Goal: Task Accomplishment & Management: Use online tool/utility

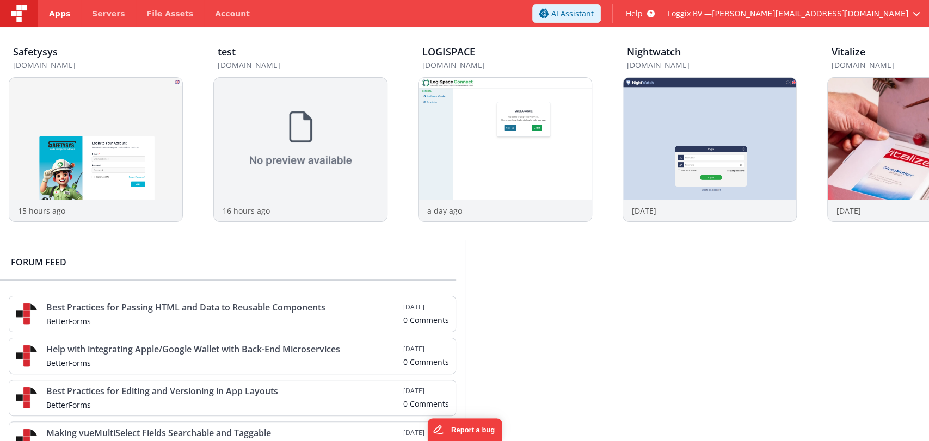
click at [60, 15] on span "Apps" at bounding box center [59, 13] width 21 height 11
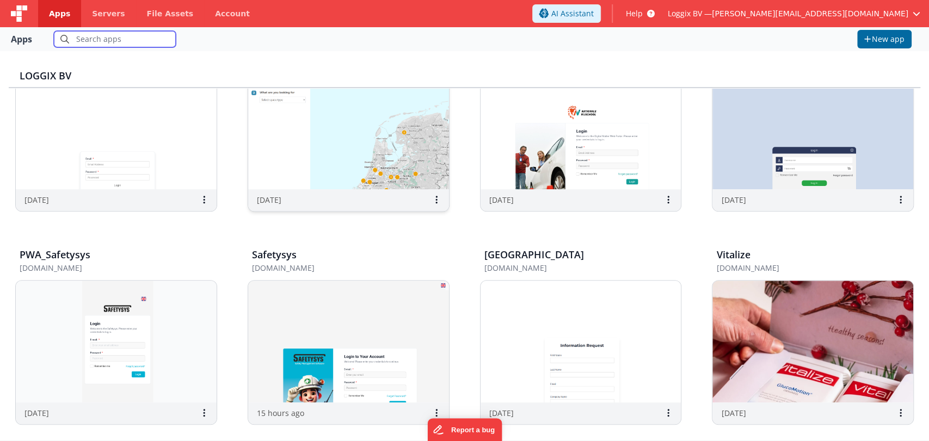
scroll to position [287, 0]
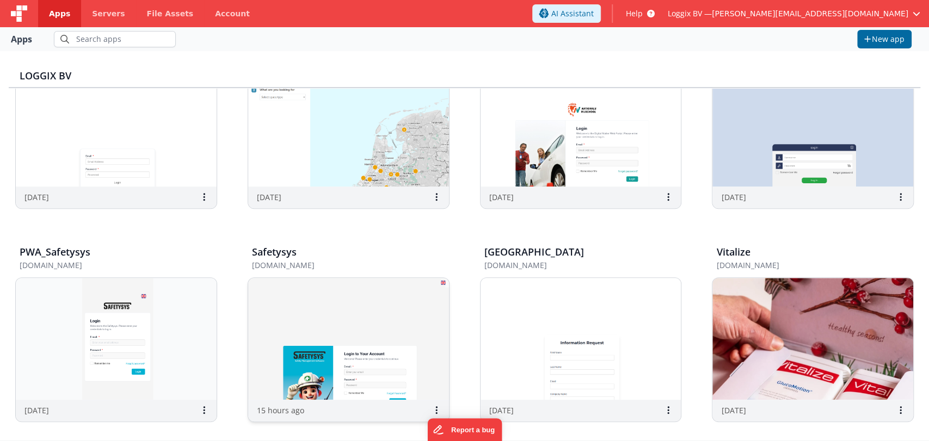
click at [316, 325] on img at bounding box center [348, 339] width 201 height 122
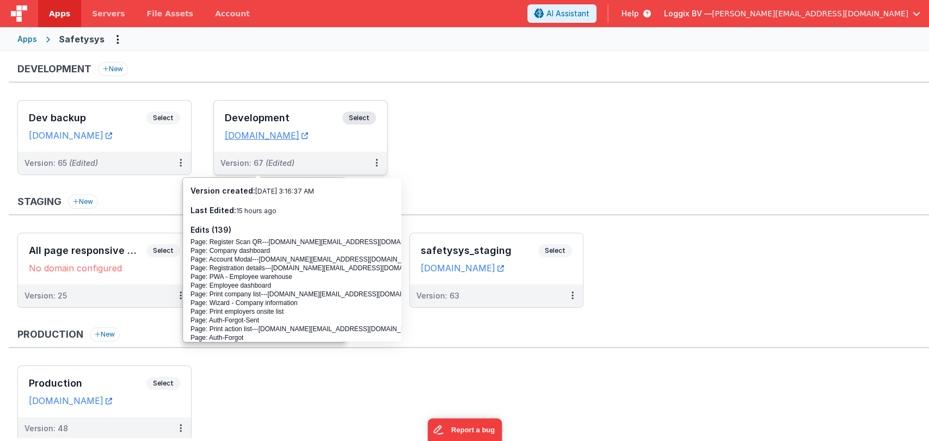
click at [257, 108] on div "Development Select URLs safetysystest.fmbetterforms.com" at bounding box center [300, 126] width 173 height 51
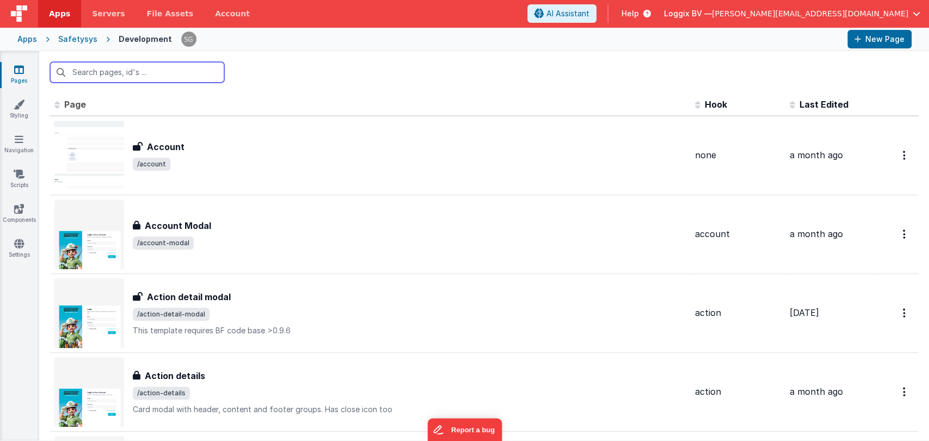
click at [156, 77] on input "text" at bounding box center [137, 72] width 174 height 21
click at [101, 77] on input "text" at bounding box center [137, 72] width 174 height 21
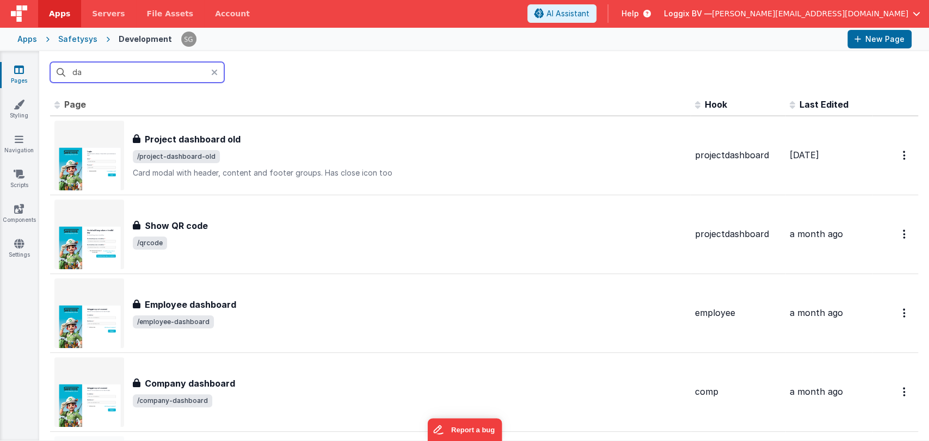
type input "d"
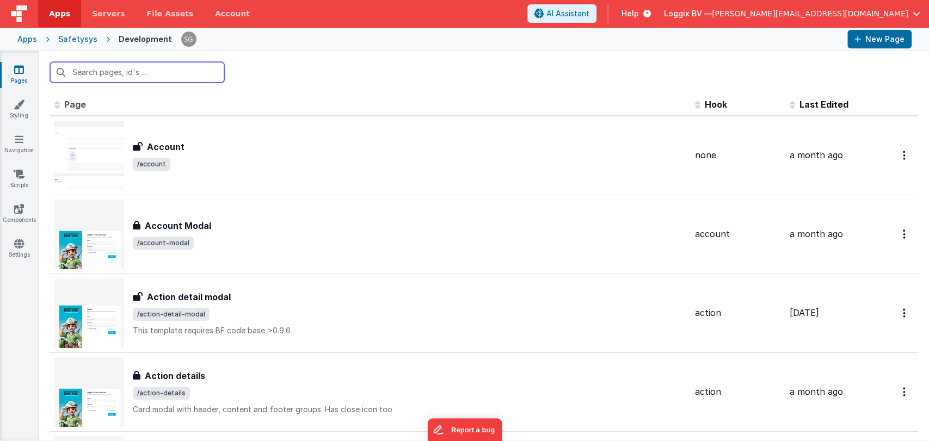
click at [115, 69] on input "text" at bounding box center [137, 72] width 174 height 21
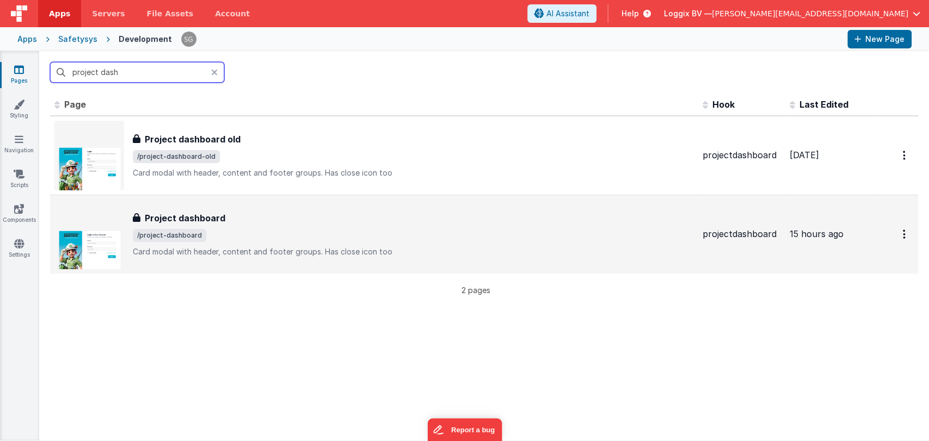
type input "project dash"
click at [243, 233] on span "/project-dashboard" at bounding box center [413, 235] width 561 height 13
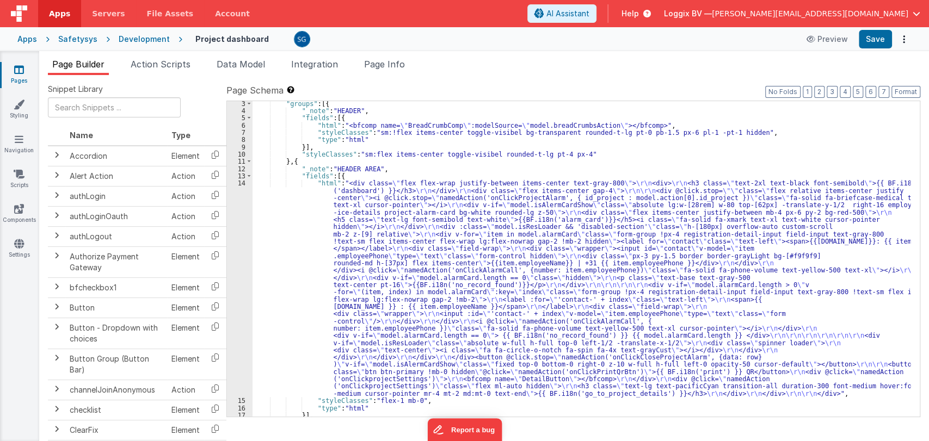
scroll to position [16, 0]
click at [387, 182] on div ""groups" : [{ "_note" : "HEADER" , "fields" : [{ "html" : "<bfcomp name= \" Bre…" at bounding box center [582, 265] width 658 height 330
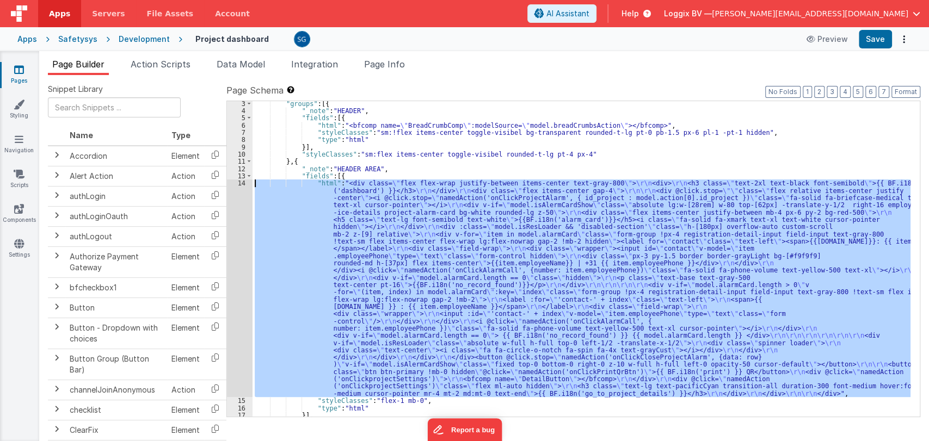
click at [242, 181] on div "14" at bounding box center [240, 289] width 26 height 218
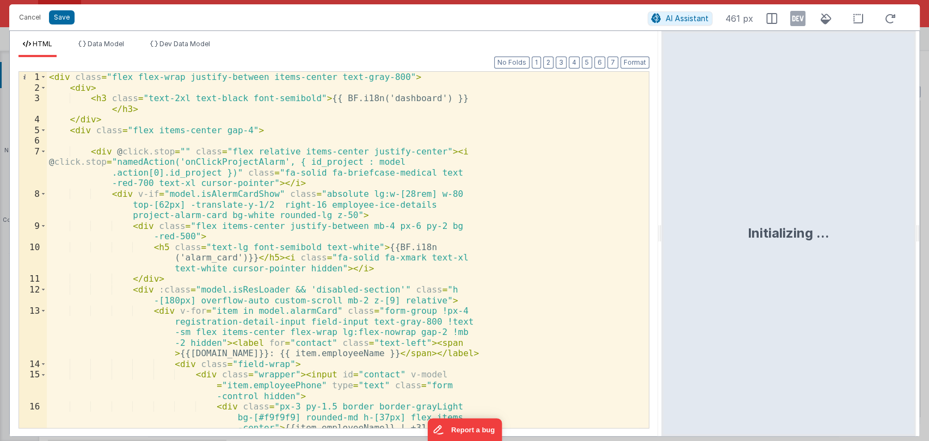
drag, startPoint x: 462, startPoint y: 232, endPoint x: 662, endPoint y: 232, distance: 200.3
click at [662, 232] on html "Cancel Save AI Assistant 461 px HTML Data Model Dev Data Model Format 7 6 5 4 3…" at bounding box center [464, 220] width 929 height 441
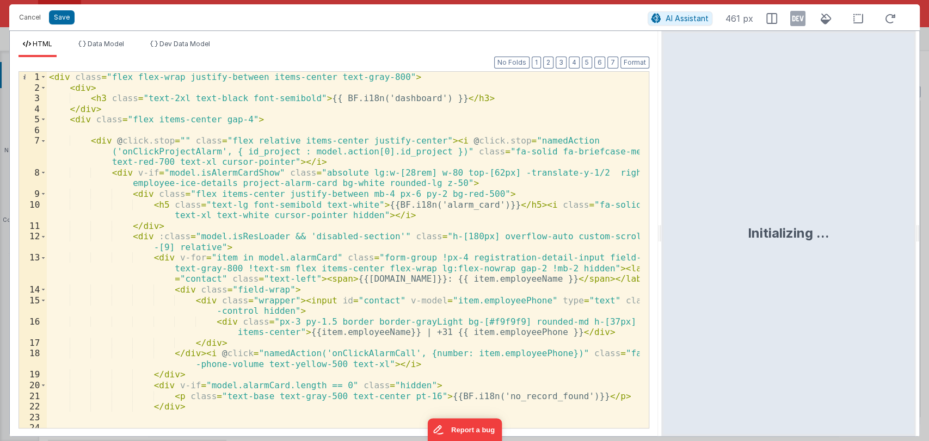
scroll to position [0, 0]
click at [33, 18] on button "Cancel" at bounding box center [30, 17] width 33 height 15
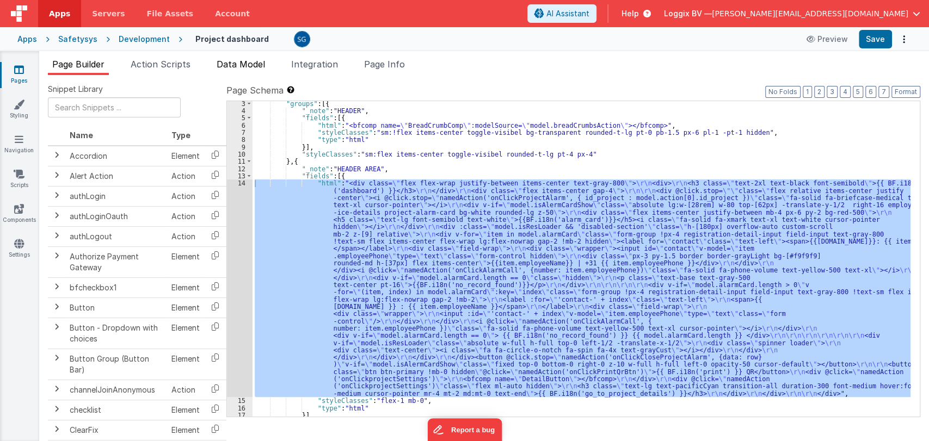
click at [229, 59] on span "Data Model" at bounding box center [241, 64] width 48 height 11
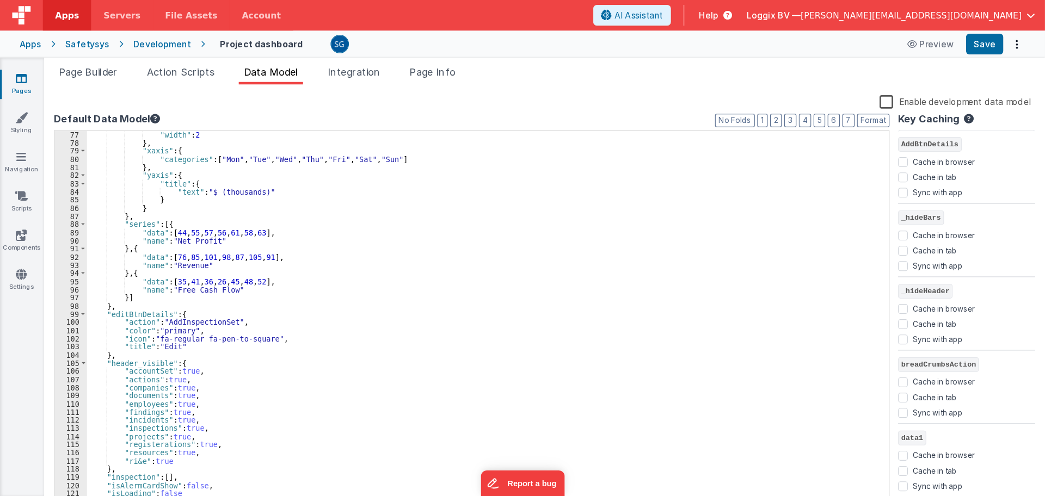
scroll to position [551, 0]
click at [293, 314] on div ""width" : 2 } , "xaxis" : { "categories" : [ "Mon" , "Tue" , "Wed" , "Thu" , "F…" at bounding box center [429, 290] width 704 height 348
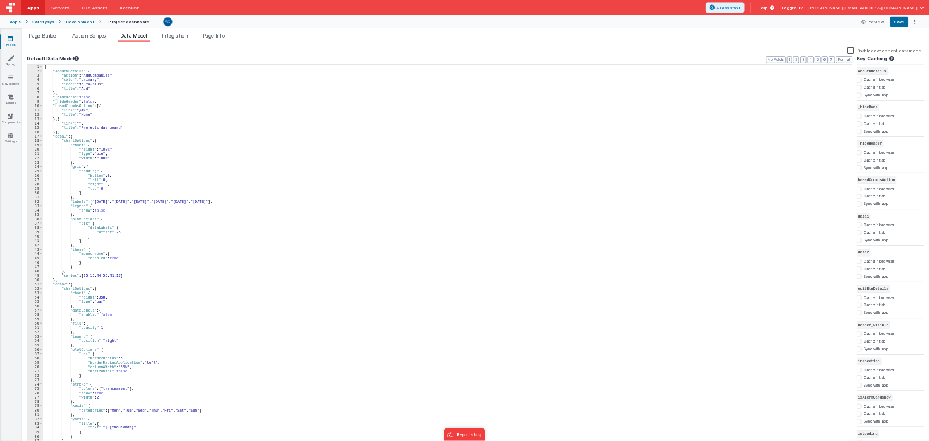
scroll to position [0, 0]
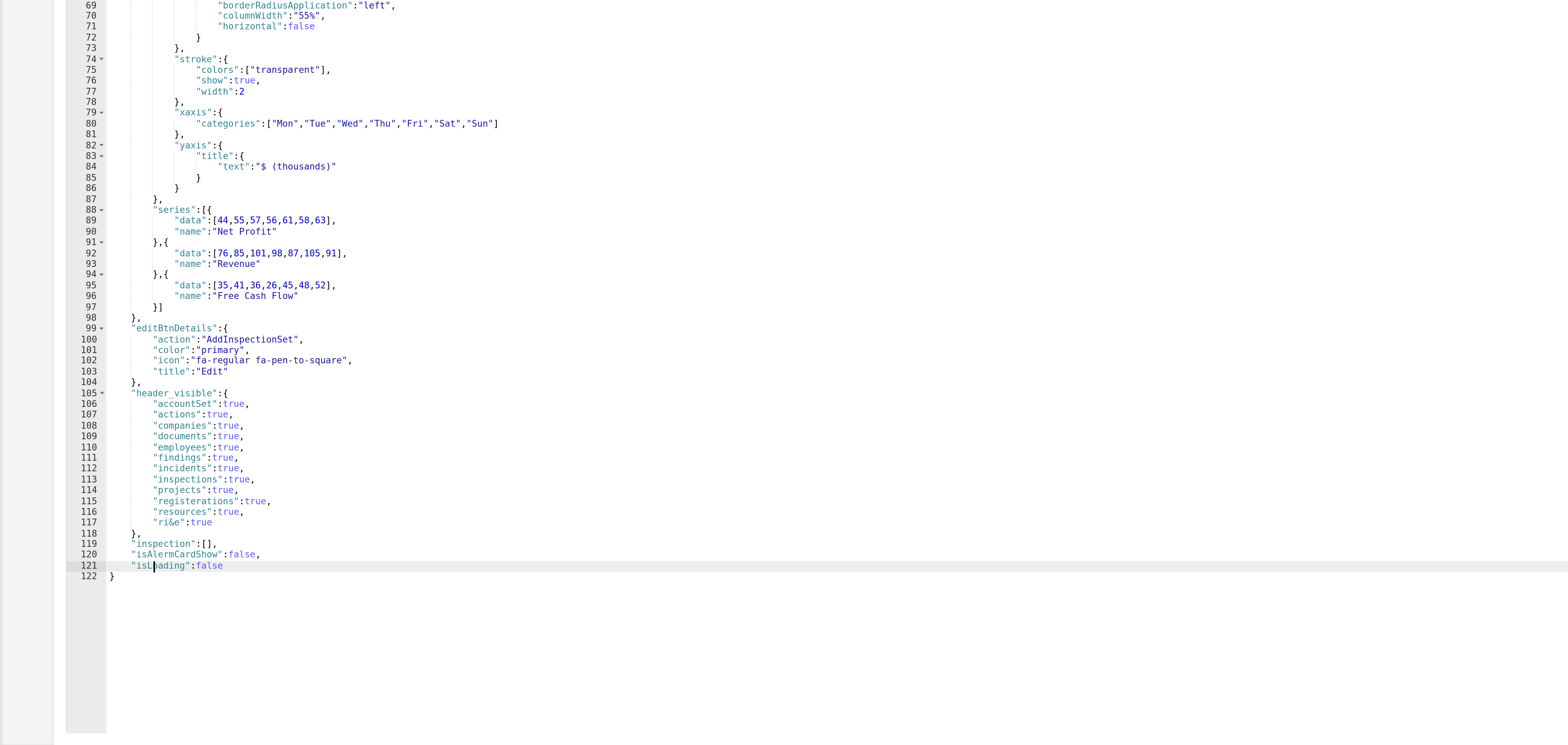
click at [70, 276] on div "{ "AddBtnDetails" : { "action" : "AddCompanies" , "color" : "primary" , "icon" …" at bounding box center [765, 411] width 1433 height 677
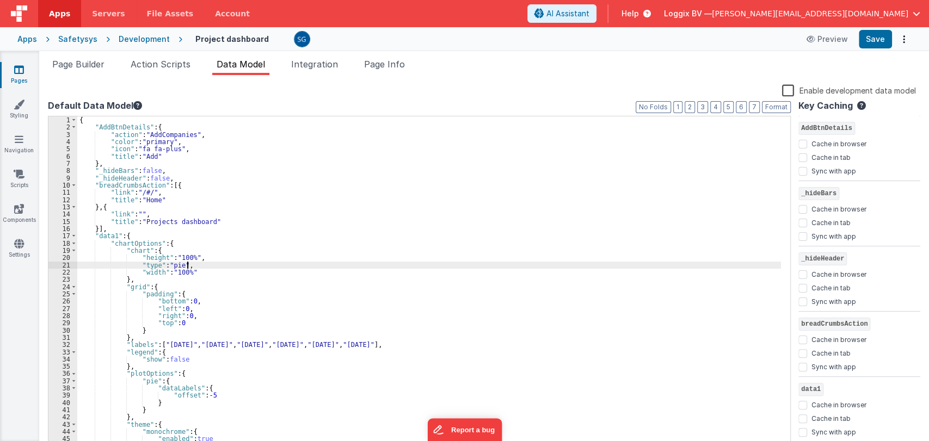
click at [370, 263] on div "{ "AddBtnDetails" : { "action" : "AddCompanies" , "color" : "primary" , "icon" …" at bounding box center [429, 290] width 704 height 348
click at [159, 60] on span "Action Scripts" at bounding box center [161, 64] width 60 height 11
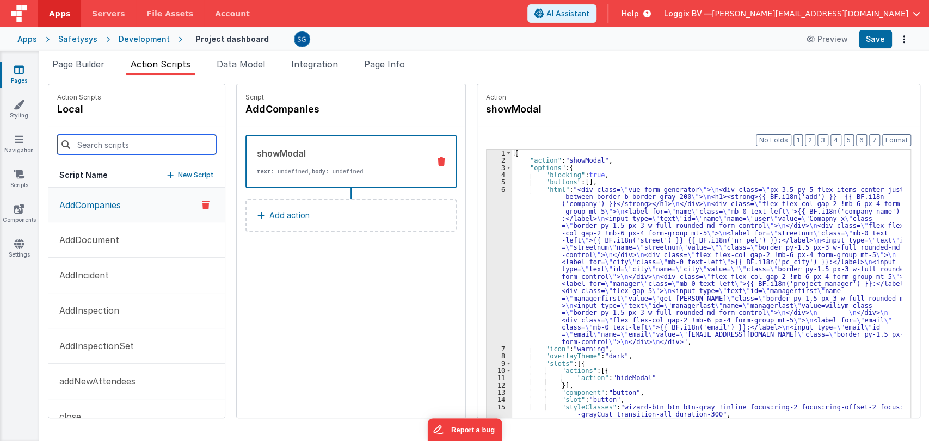
click at [127, 142] on input at bounding box center [136, 145] width 159 height 20
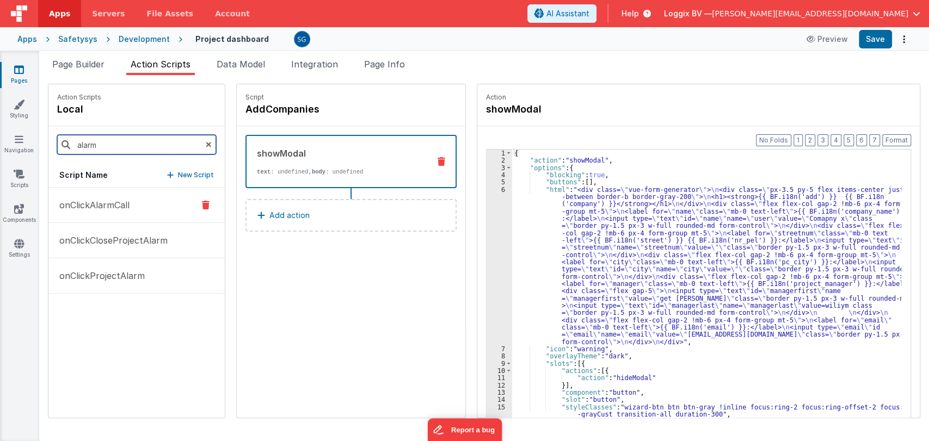
type input "alarm"
click at [109, 206] on p "onClickAlarmCall" at bounding box center [91, 205] width 77 height 13
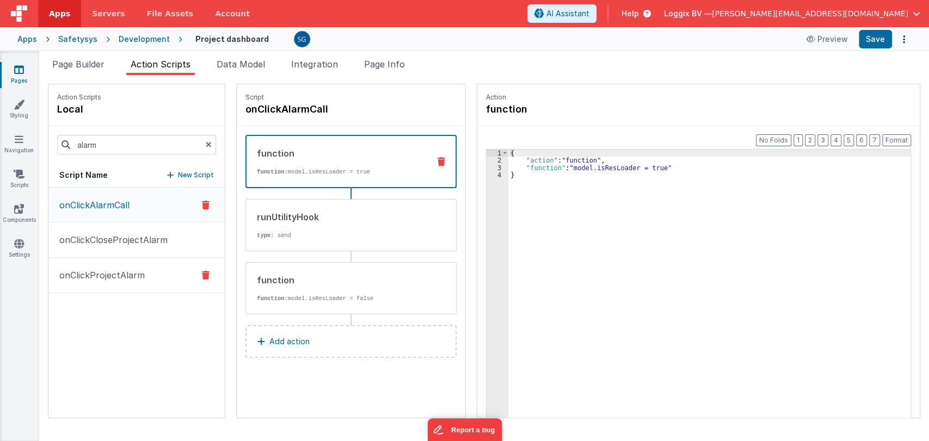
click at [114, 278] on p "onClickProjectAlarm" at bounding box center [99, 275] width 92 height 13
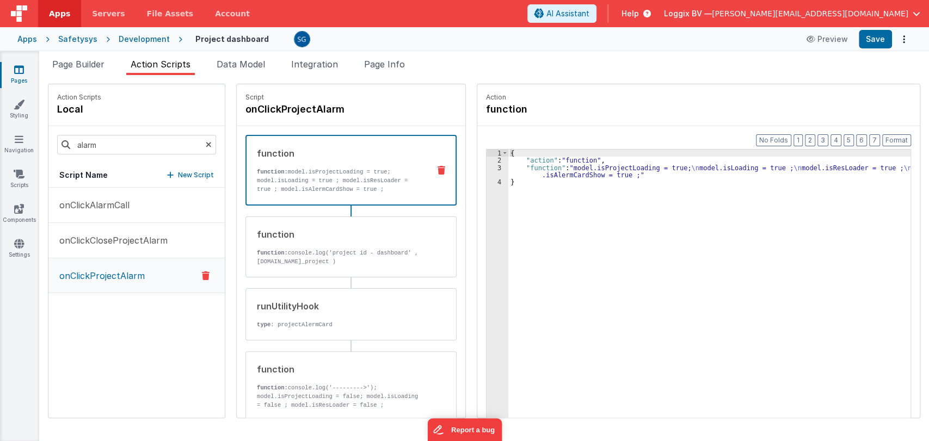
click at [531, 168] on div "{ "action" : "function" , "function" : "model.isProjectLoading = true; \n model…" at bounding box center [714, 308] width 413 height 317
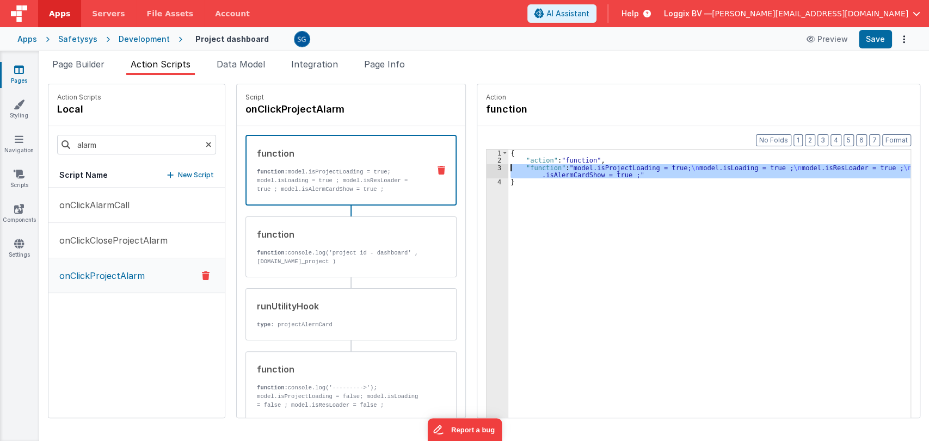
click at [487, 169] on div "3" at bounding box center [498, 171] width 22 height 15
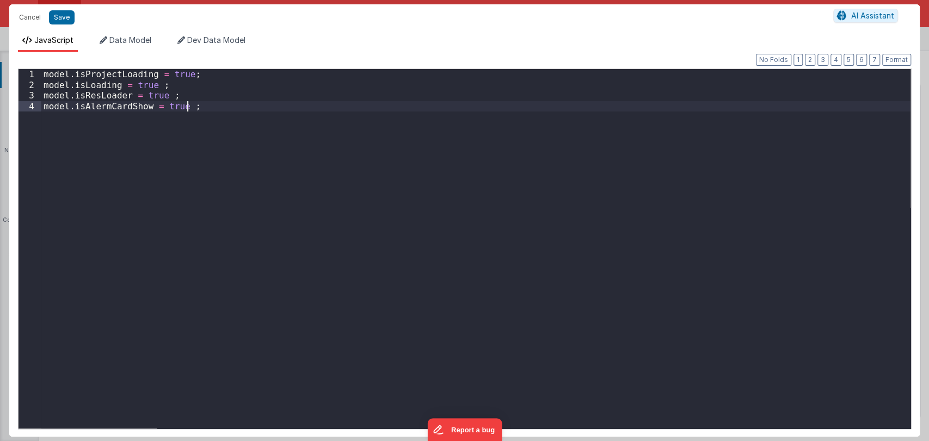
click at [204, 110] on div "model . isProjectLoading = true ; model . isLoading = true ; model . isResLoade…" at bounding box center [475, 259] width 869 height 381
click at [34, 17] on button "Cancel" at bounding box center [30, 17] width 33 height 15
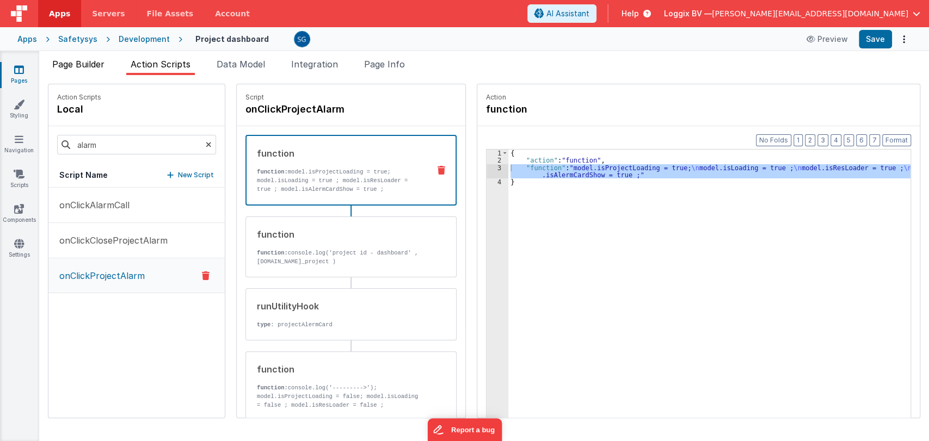
click at [78, 65] on span "Page Builder" at bounding box center [78, 64] width 52 height 11
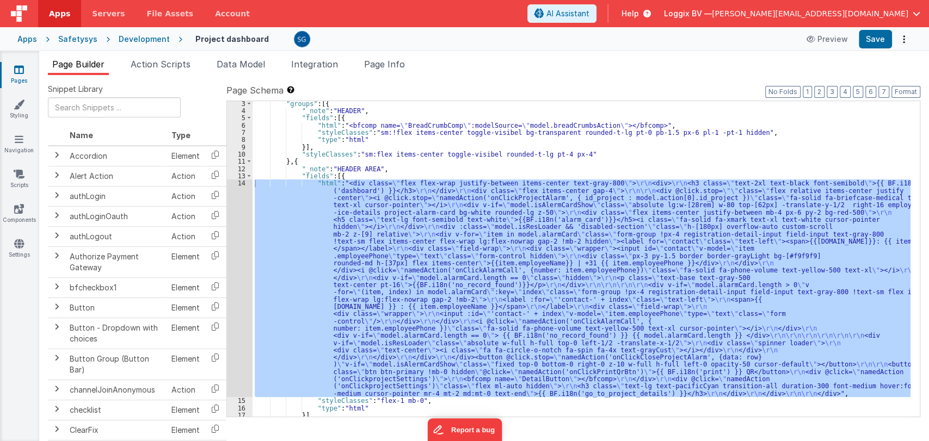
click at [385, 168] on div ""groups" : [{ "_note" : "HEADER" , "fields" : [{ "html" : "<bfcomp name= \" Bre…" at bounding box center [582, 265] width 658 height 330
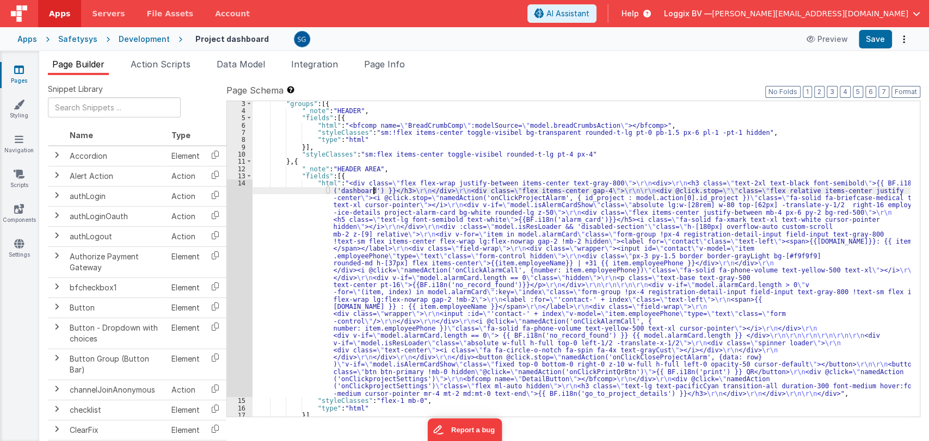
click at [372, 188] on div ""groups" : [{ "_note" : "HEADER" , "fields" : [{ "html" : "<bfcomp name= \" Bre…" at bounding box center [582, 265] width 658 height 330
click at [244, 183] on div "14" at bounding box center [240, 289] width 26 height 218
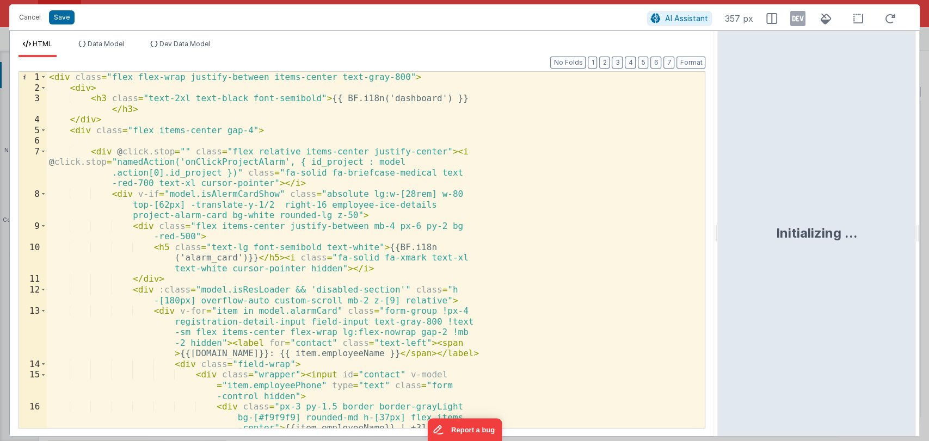
drag, startPoint x: 461, startPoint y: 234, endPoint x: 719, endPoint y: 226, distance: 257.5
click at [719, 226] on html "Cancel Save AI Assistant 357 px HTML Data Model Dev Data Model Format 7 6 5 4 3…" at bounding box center [464, 220] width 929 height 441
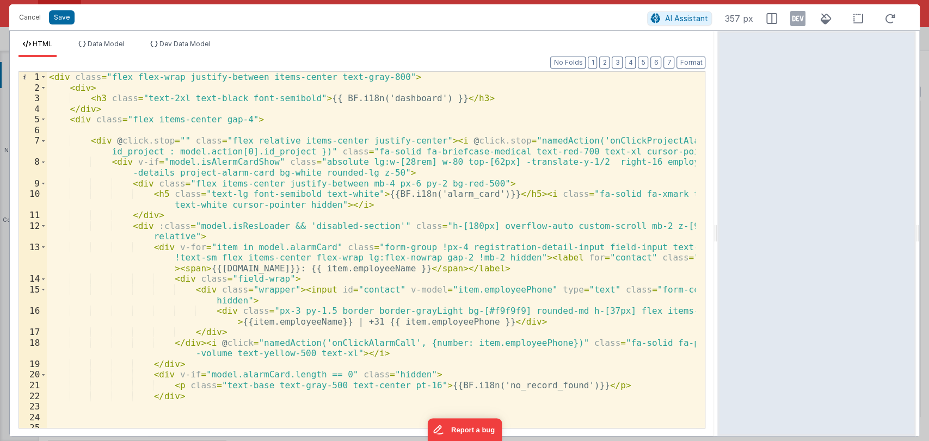
click at [377, 209] on div "< div class = "flex flex-wrap justify-between items-center text-gray-800" > < d…" at bounding box center [371, 271] width 649 height 399
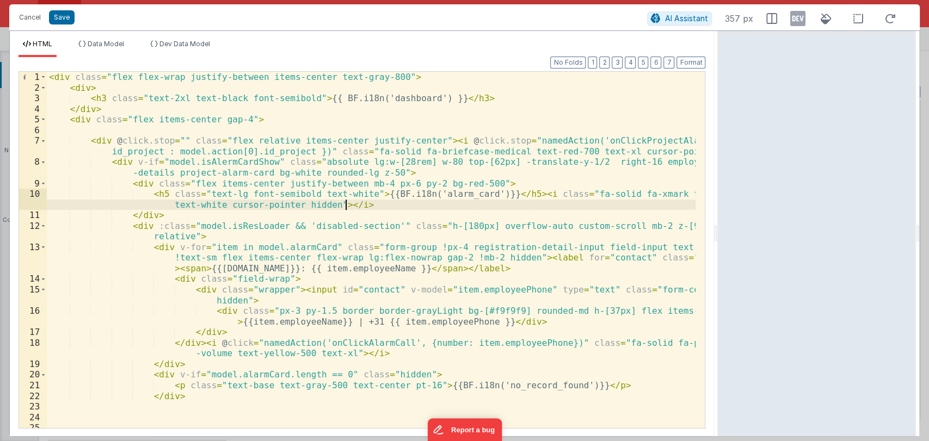
click at [623, 141] on div "< div class = "flex flex-wrap justify-between items-center text-gray-800" > < d…" at bounding box center [371, 271] width 649 height 399
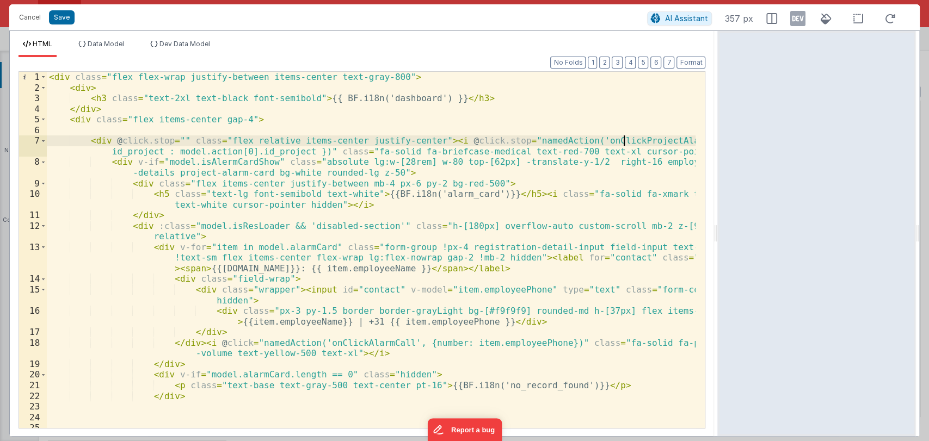
click at [623, 141] on div "< div class = "flex flex-wrap justify-between items-center text-gray-800" > < d…" at bounding box center [371, 271] width 649 height 399
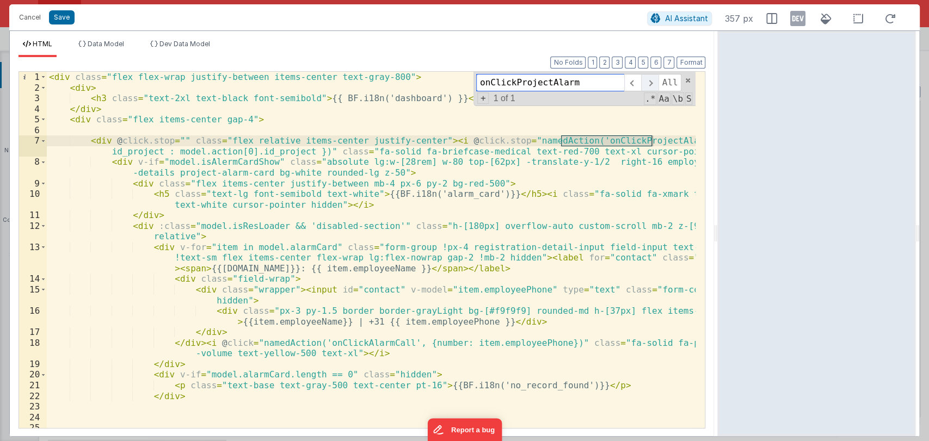
click at [653, 84] on span at bounding box center [649, 82] width 17 height 17
click at [636, 82] on span at bounding box center [632, 82] width 17 height 17
click at [291, 151] on div "< div class = "flex flex-wrap justify-between items-center text-gray-800" > < d…" at bounding box center [371, 271] width 649 height 399
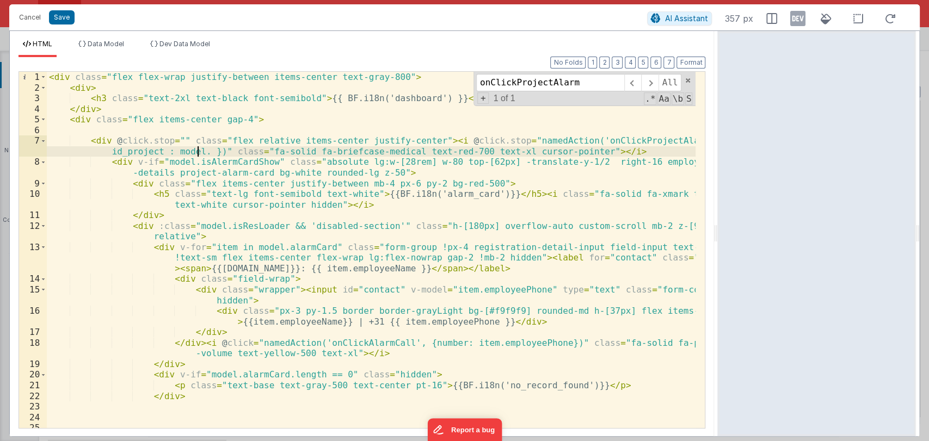
paste textarea
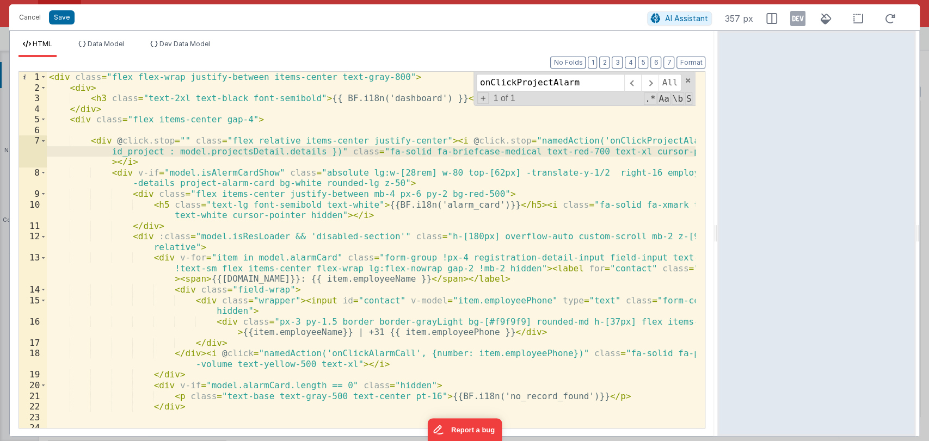
paste textarea
click at [64, 14] on button "Save" at bounding box center [62, 17] width 26 height 14
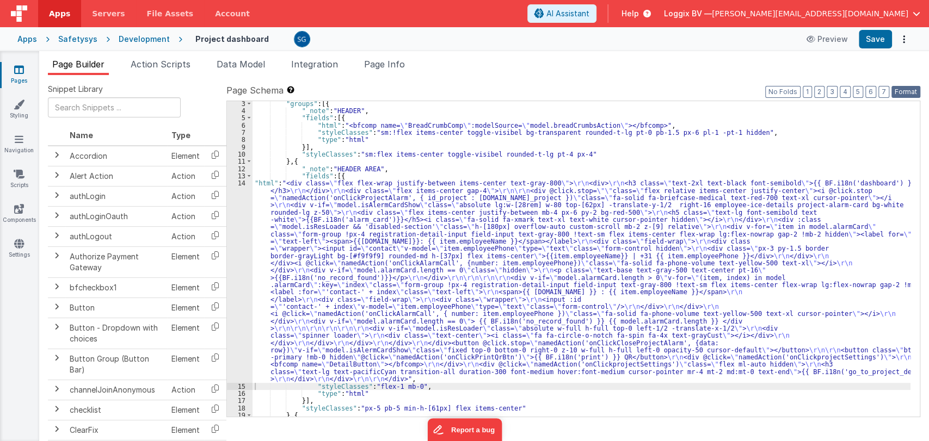
click at [908, 92] on button "Format" at bounding box center [905, 92] width 29 height 12
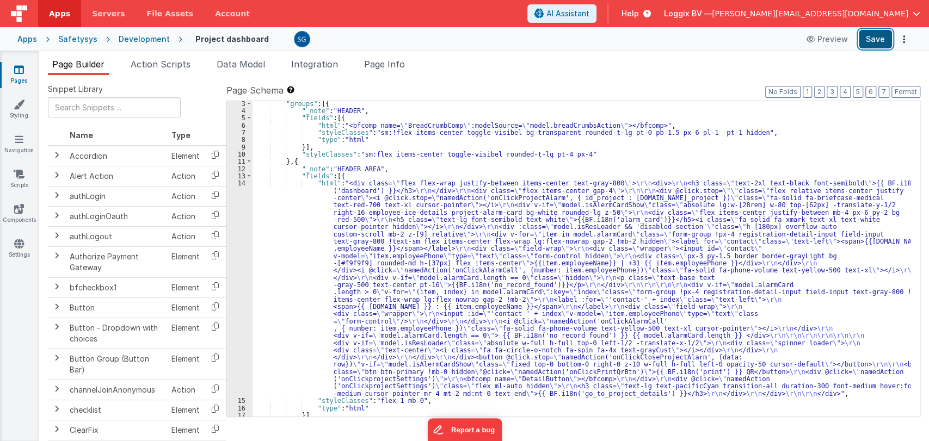
click at [876, 42] on button "Save" at bounding box center [875, 39] width 33 height 19
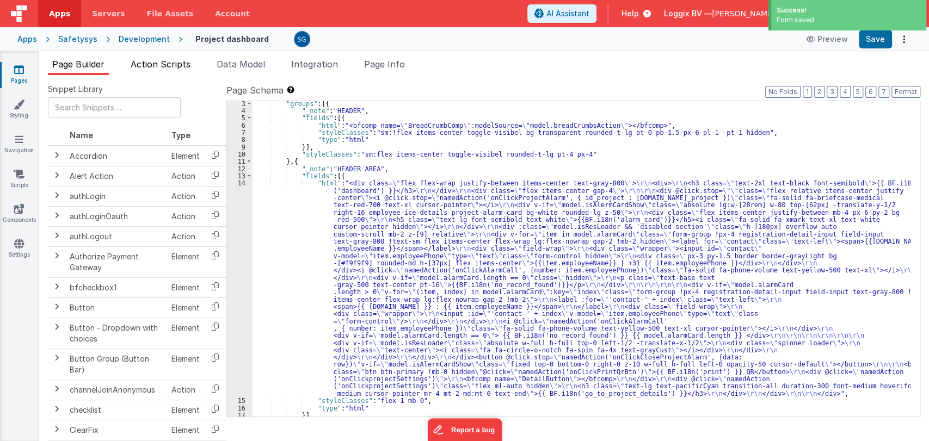
click at [172, 63] on span "Action Scripts" at bounding box center [161, 64] width 60 height 11
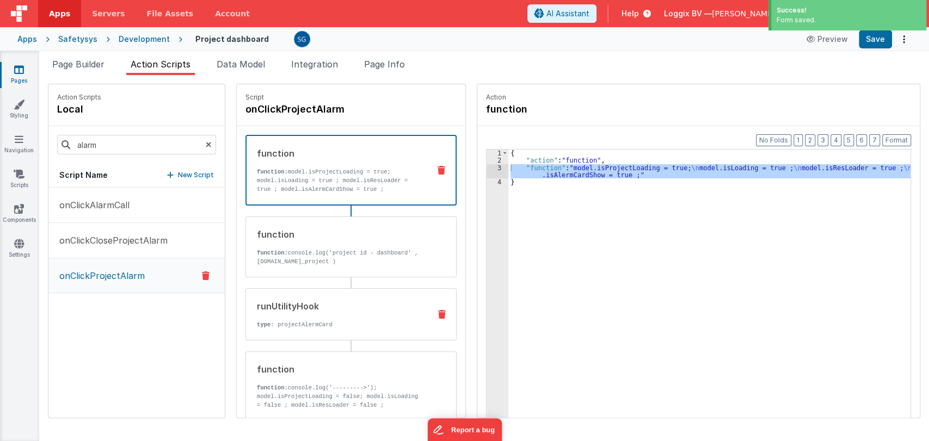
click at [301, 293] on div "runUtilityHook type : projectAlermCard" at bounding box center [350, 314] width 211 height 52
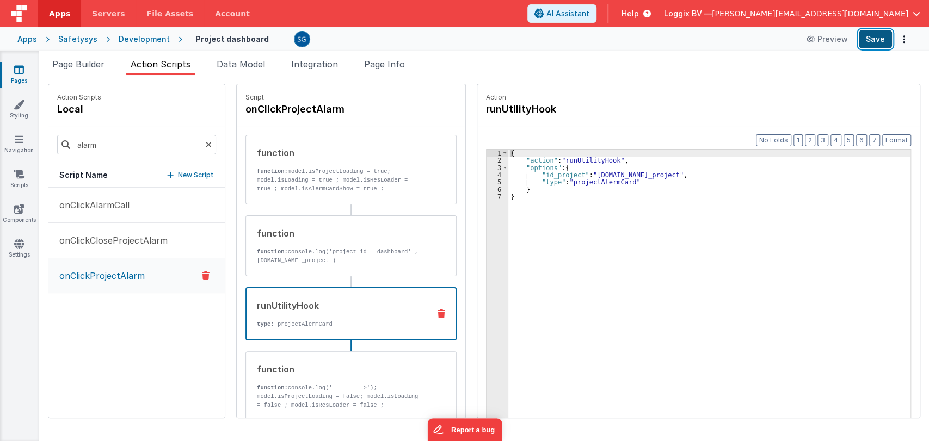
click at [875, 35] on button "Save" at bounding box center [875, 39] width 33 height 19
click at [91, 60] on span "Page Builder" at bounding box center [78, 64] width 52 height 11
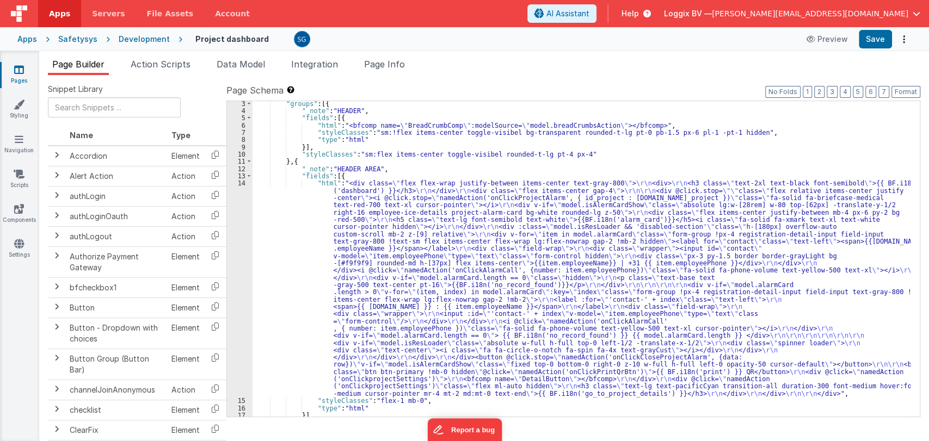
click at [348, 232] on div ""groups" : [{ "_note" : "HEADER" , "fields" : [{ "html" : "<bfcomp name= \" Bre…" at bounding box center [582, 265] width 658 height 330
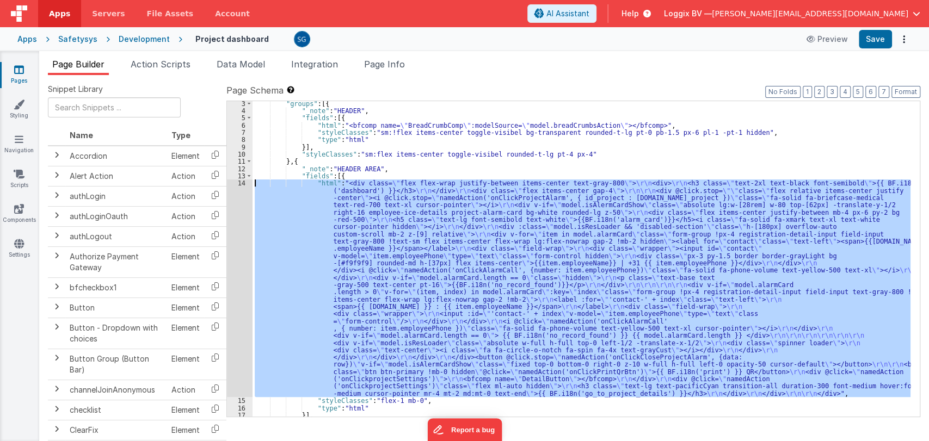
click at [242, 184] on div "14" at bounding box center [240, 289] width 26 height 218
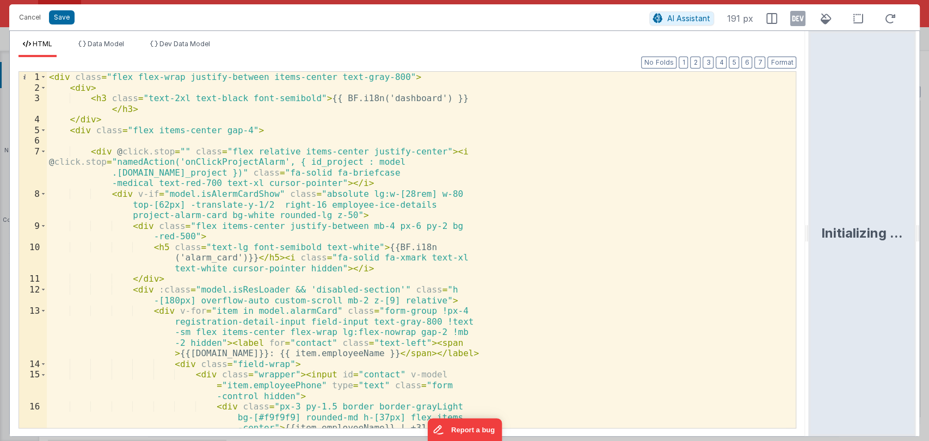
drag, startPoint x: 462, startPoint y: 229, endPoint x: 810, endPoint y: 251, distance: 349.0
click at [810, 251] on html "Cancel Save AI Assistant 191 px HTML Data Model Dev Data Model Format 7 6 5 4 3…" at bounding box center [464, 220] width 929 height 441
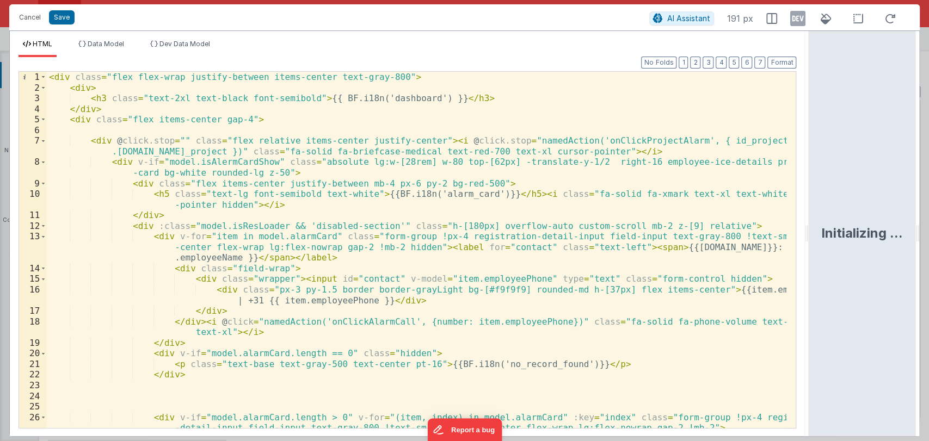
click at [574, 224] on div "< div class = "flex flex-wrap justify-between items-center text-gray-800" > < d…" at bounding box center [417, 261] width 740 height 378
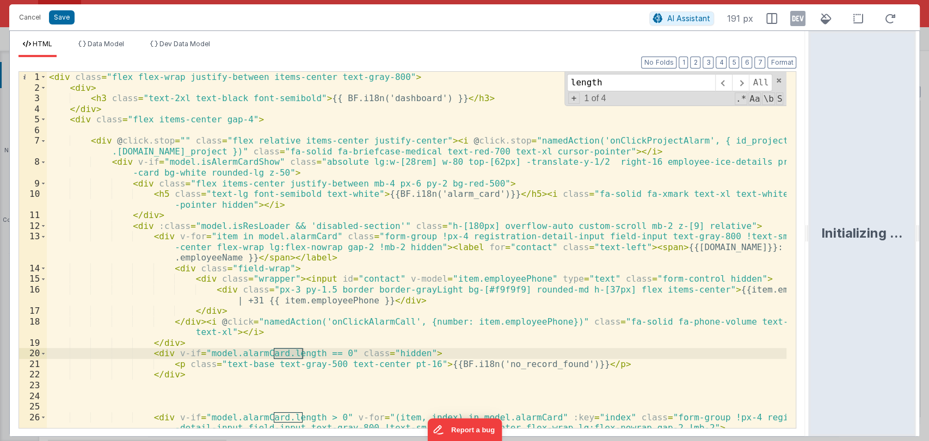
type input "length"
click at [270, 352] on div "< div class = "flex flex-wrap justify-between items-center text-gray-800" > < d…" at bounding box center [417, 261] width 740 height 378
click at [273, 352] on div "< div class = "flex flex-wrap justify-between items-center text-gray-800" > < d…" at bounding box center [417, 261] width 740 height 378
type input ">"
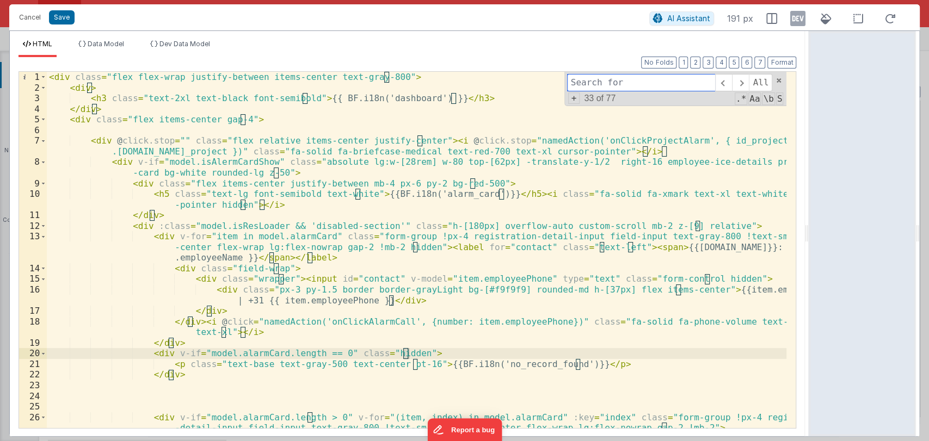
type input "?"
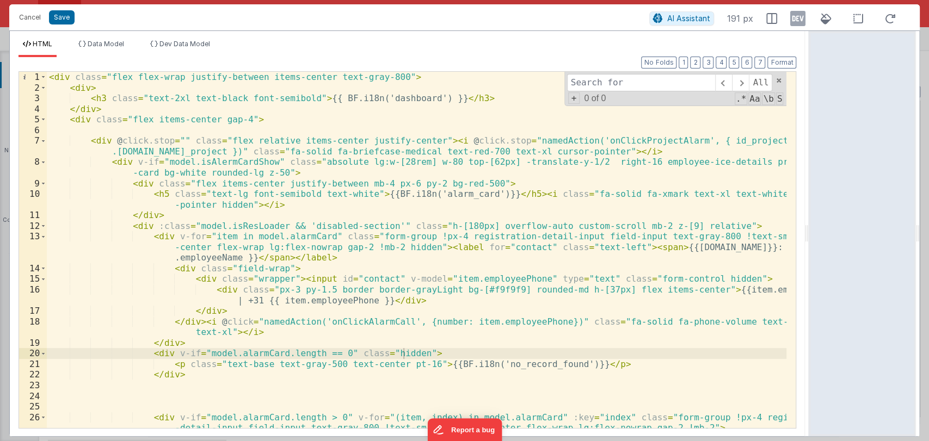
click at [269, 352] on div "< div class = "flex flex-wrap justify-between items-center text-gray-800" > < d…" at bounding box center [417, 261] width 740 height 378
drag, startPoint x: 141, startPoint y: 354, endPoint x: 431, endPoint y: 350, distance: 289.5
click at [431, 350] on div "< div class = "flex flex-wrap justify-between items-center text-gray-800" > < d…" at bounding box center [417, 261] width 740 height 378
click at [441, 354] on div "< div class = "flex flex-wrap justify-between items-center text-gray-800" > < d…" at bounding box center [417, 250] width 740 height 356
click at [590, 84] on input at bounding box center [641, 82] width 148 height 17
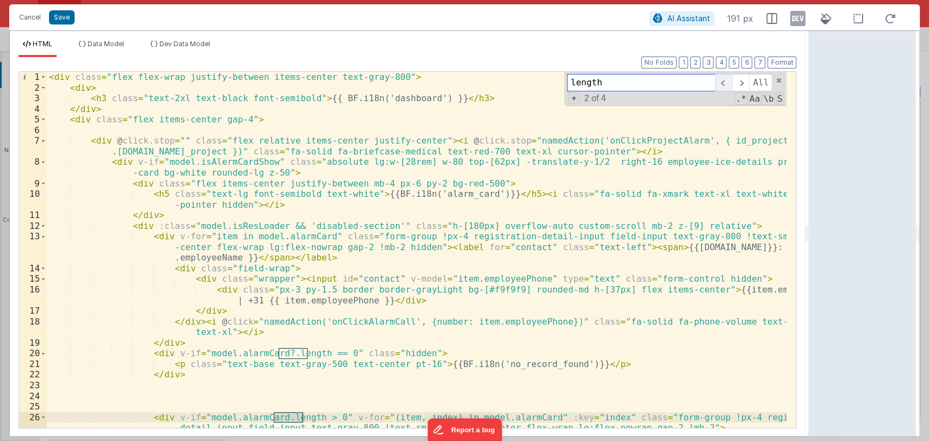
type input "length"
click at [727, 79] on span at bounding box center [723, 82] width 17 height 17
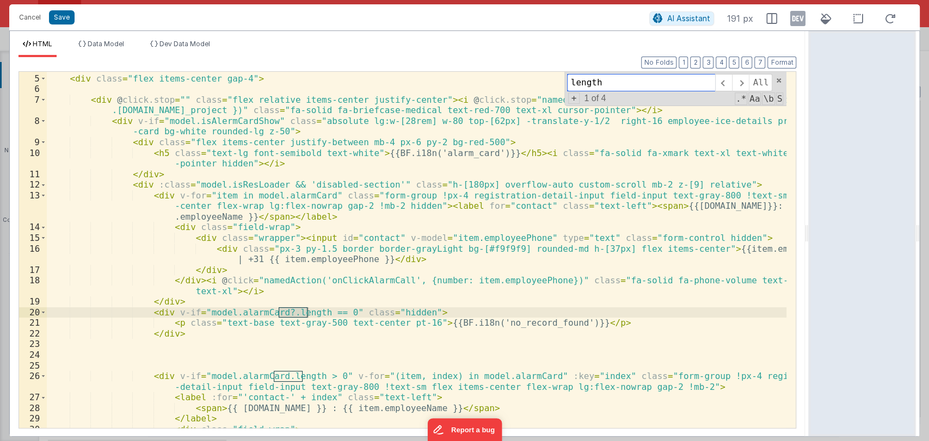
scroll to position [41, 0]
click at [270, 374] on div "</ div > < div class = "flex items-center gap-4" > < div @ click.stop = "" clas…" at bounding box center [417, 252] width 740 height 378
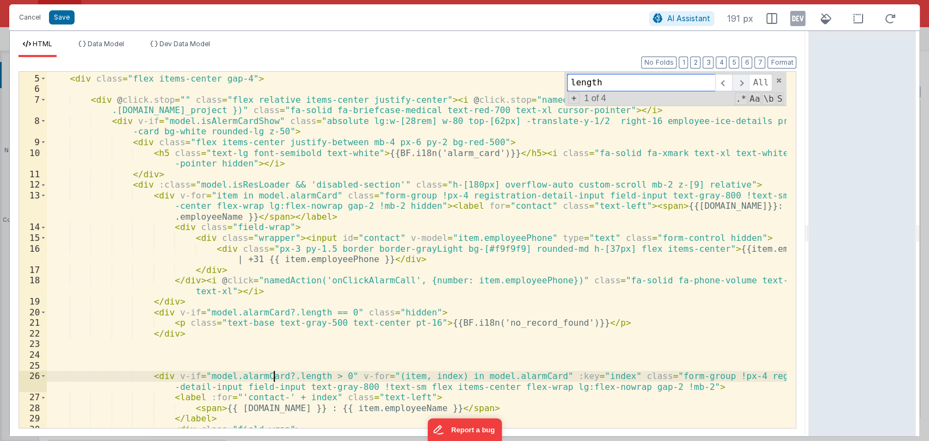
click at [744, 84] on span at bounding box center [740, 82] width 17 height 17
click at [744, 85] on span at bounding box center [740, 82] width 17 height 17
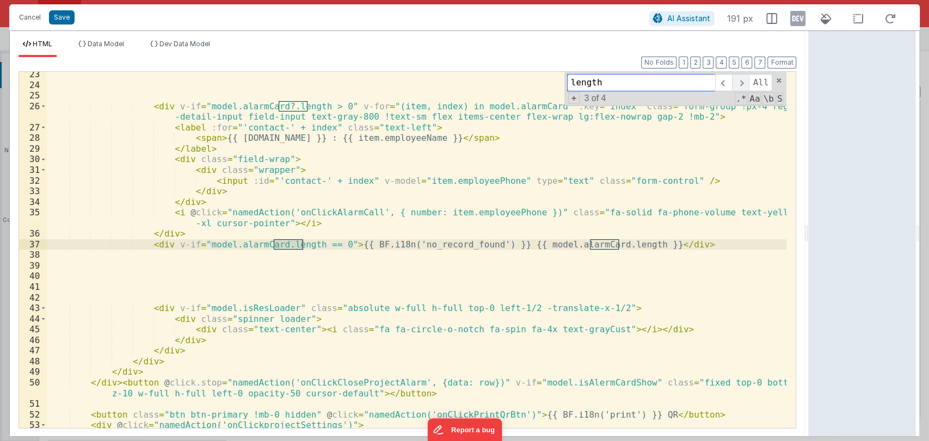
scroll to position [311, 0]
click at [273, 242] on div "< div v-if = "model.alarmCard?.length > 0" v-for = "(item, index) in model.alar…" at bounding box center [417, 250] width 740 height 356
click at [270, 245] on div "< div v-if = "model.alarmCard?.length > 0" v-for = "(item, index) in model.alar…" at bounding box center [417, 258] width 740 height 378
click at [588, 245] on div "< div v-if = "model.alarmCard?.length > 0" v-for = "(item, index) in model.alar…" at bounding box center [417, 258] width 740 height 378
click at [740, 78] on span at bounding box center [740, 82] width 17 height 17
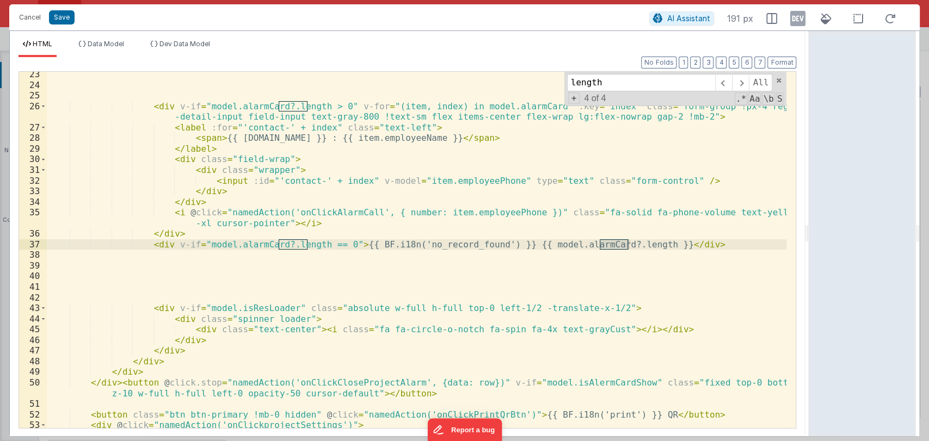
click at [58, 10] on div "Cancel Save" at bounding box center [332, 17] width 636 height 15
click at [58, 10] on button "Save" at bounding box center [62, 17] width 26 height 14
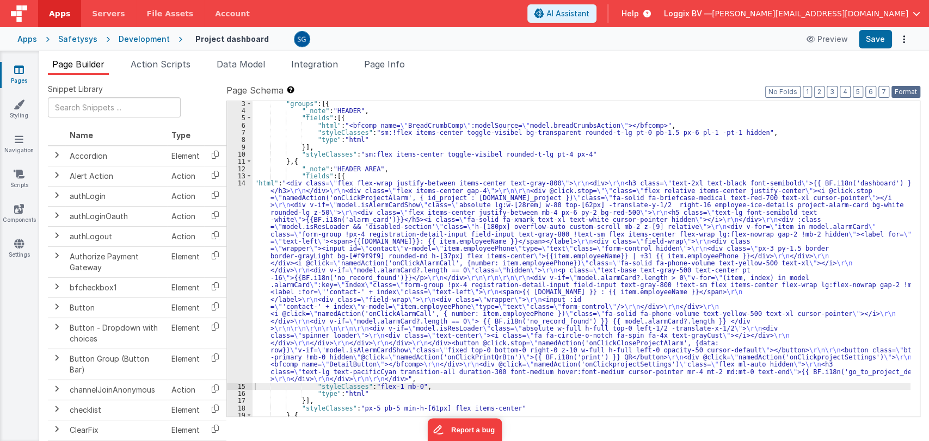
click at [909, 94] on button "Format" at bounding box center [905, 92] width 29 height 12
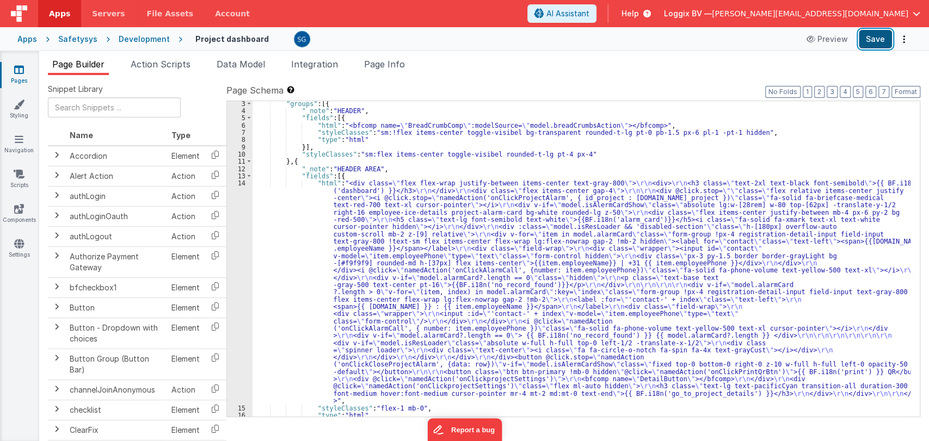
click at [878, 45] on button "Save" at bounding box center [875, 39] width 33 height 19
click at [522, 183] on div ""groups" : [{ "_note" : "HEADER" , "fields" : [{ "html" : "<bfcomp name= \" Bre…" at bounding box center [582, 265] width 658 height 330
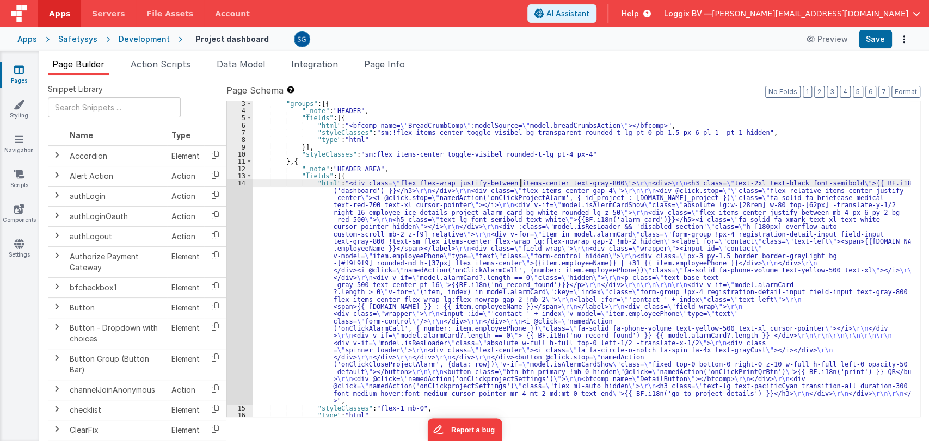
click at [247, 183] on div "14" at bounding box center [240, 292] width 26 height 225
click at [238, 182] on div "14" at bounding box center [240, 292] width 26 height 225
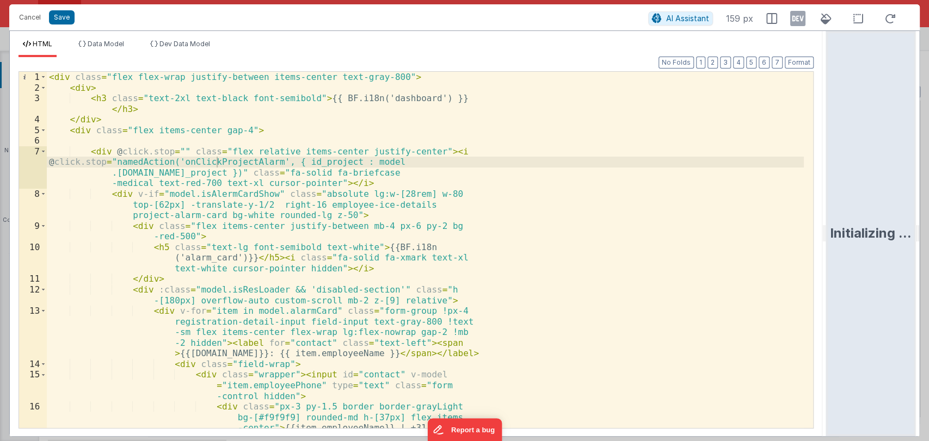
drag, startPoint x: 461, startPoint y: 231, endPoint x: 928, endPoint y: 257, distance: 467.7
click at [928, 257] on html "Cancel Save AI Assistant 159 px HTML Data Model Dev Data Model Format 7 6 5 4 3…" at bounding box center [464, 220] width 929 height 441
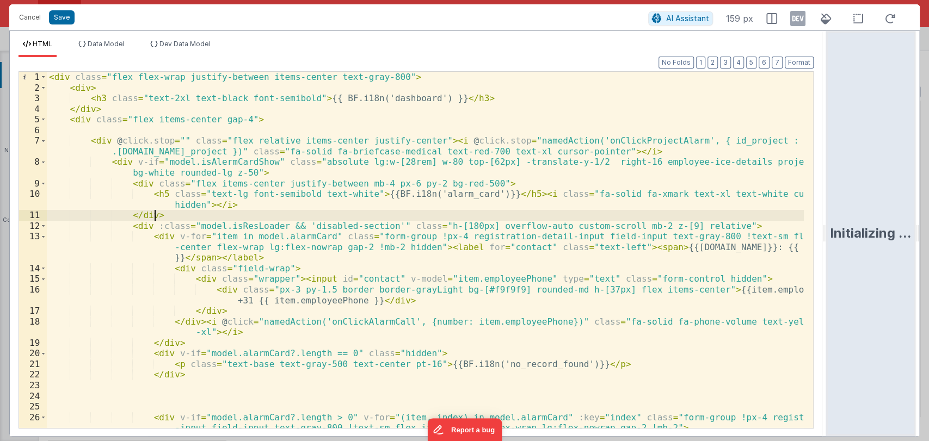
click at [578, 213] on div "< div class = "flex flex-wrap justify-between items-center text-gray-800" > < d…" at bounding box center [425, 261] width 757 height 378
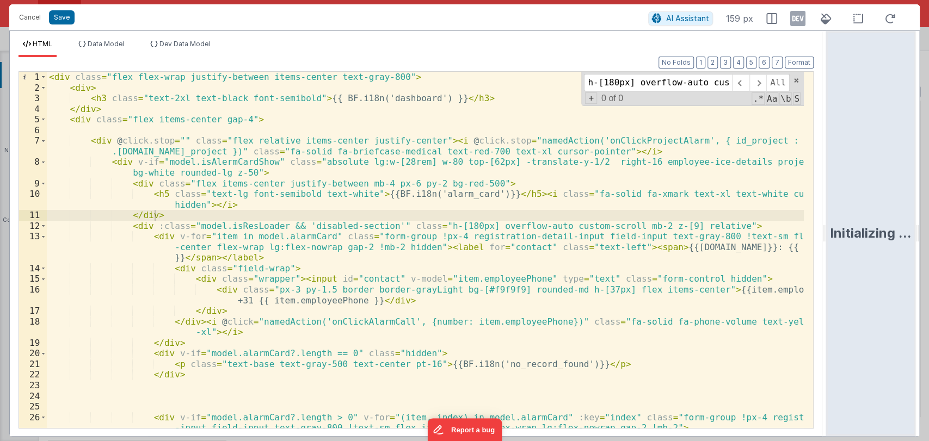
scroll to position [0, 131]
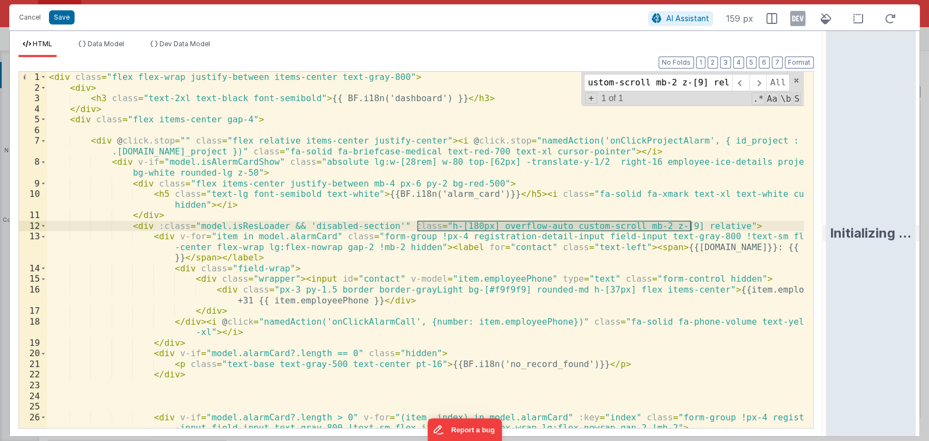
type input "h-[180px] overflow-auto custom-scroll mb-2 z-[9] relative"
click at [440, 225] on div "< div class = "flex flex-wrap justify-between items-center text-gray-800" > < d…" at bounding box center [425, 250] width 757 height 356
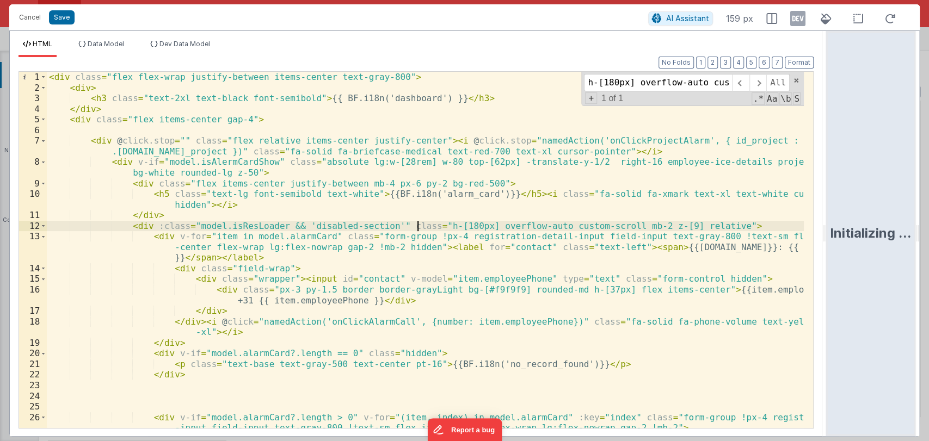
click at [418, 224] on div "< div class = "flex flex-wrap justify-between items-center text-gray-800" > < d…" at bounding box center [425, 261] width 757 height 378
click at [64, 16] on button "Save" at bounding box center [62, 17] width 26 height 14
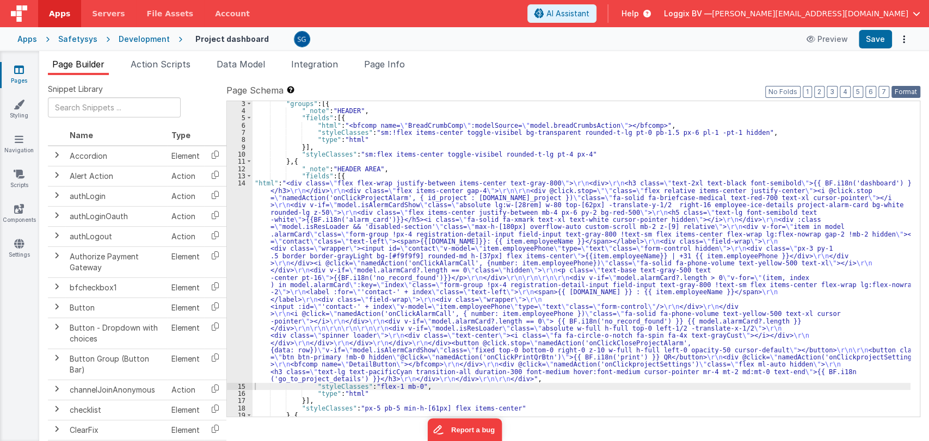
click at [903, 93] on button "Format" at bounding box center [905, 92] width 29 height 12
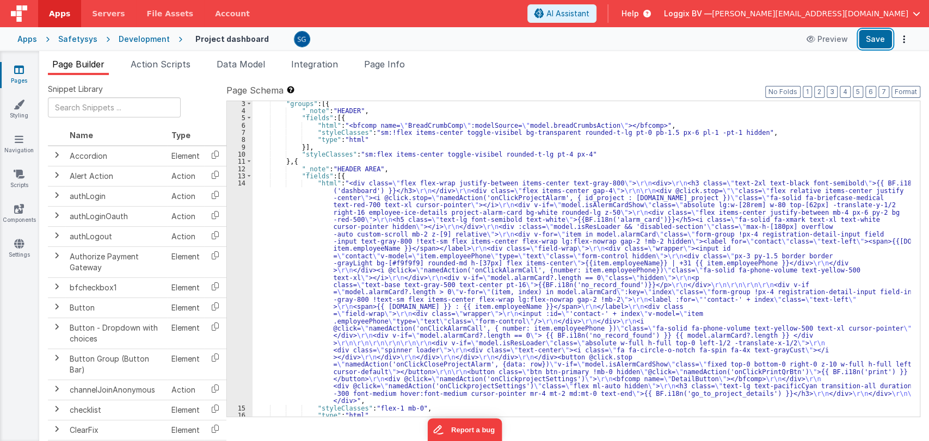
drag, startPoint x: 873, startPoint y: 40, endPoint x: 872, endPoint y: 61, distance: 20.7
click at [872, 40] on button "Save" at bounding box center [875, 39] width 33 height 19
click at [354, 189] on div ""groups" : [{ "_note" : "HEADER" , "fields" : [{ "html" : "<bfcomp name= \" Bre…" at bounding box center [582, 265] width 658 height 330
click at [244, 181] on div "14" at bounding box center [240, 292] width 26 height 225
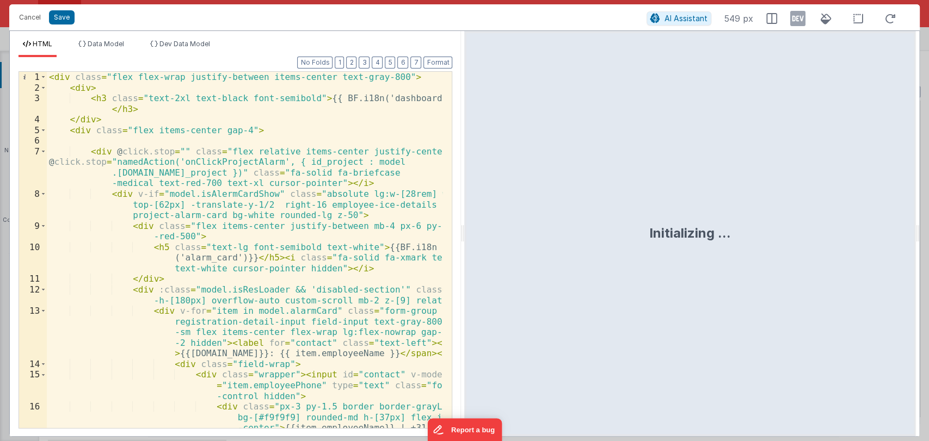
drag, startPoint x: 464, startPoint y: 236, endPoint x: 854, endPoint y: 251, distance: 390.0
click at [854, 251] on div "Initializing ..." at bounding box center [689, 233] width 451 height 405
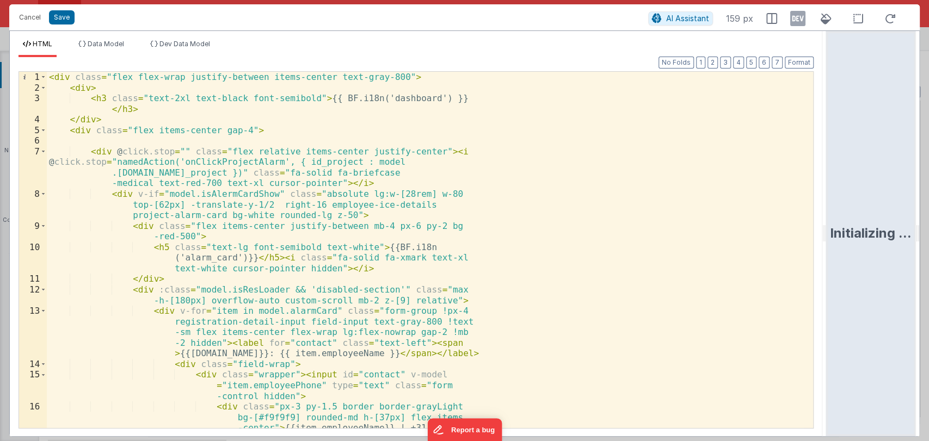
drag, startPoint x: 463, startPoint y: 228, endPoint x: 845, endPoint y: 229, distance: 381.5
click at [845, 229] on html "Cancel Save AI Assistant 159 px HTML Data Model Dev Data Model Format 7 6 5 4 3…" at bounding box center [464, 220] width 929 height 441
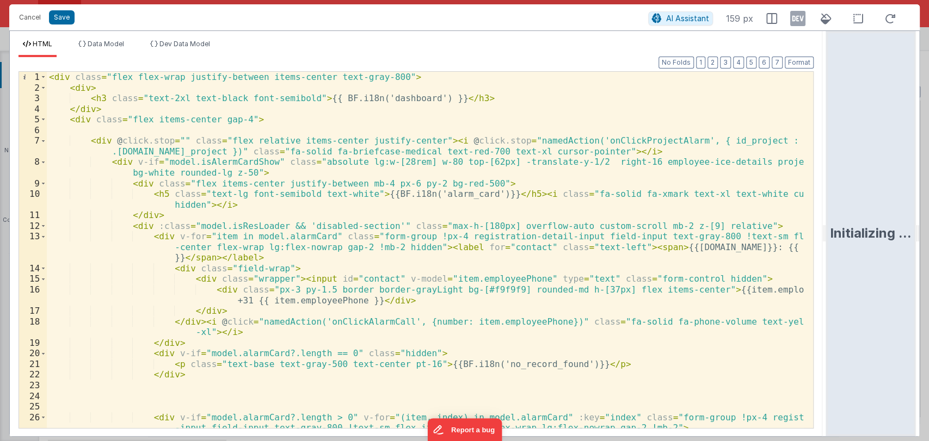
click at [524, 213] on div "< div class = "flex flex-wrap justify-between items-center text-gray-800" > < d…" at bounding box center [425, 261] width 757 height 378
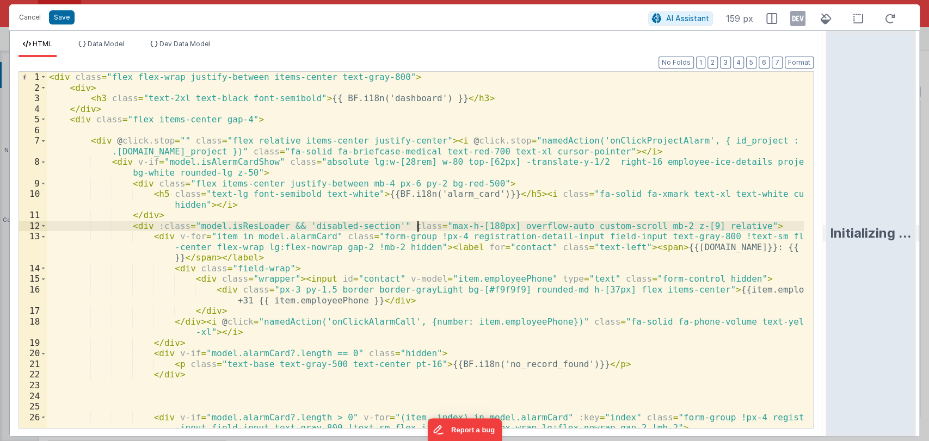
click at [417, 224] on div "< div class = "flex flex-wrap justify-between items-center text-gray-800" > < d…" at bounding box center [425, 261] width 757 height 378
click at [63, 15] on button "Save" at bounding box center [62, 17] width 26 height 14
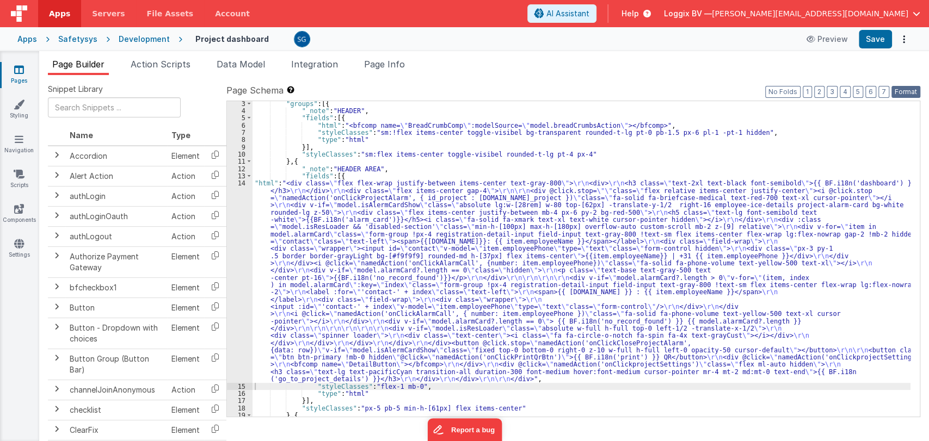
click at [906, 89] on button "Format" at bounding box center [905, 92] width 29 height 12
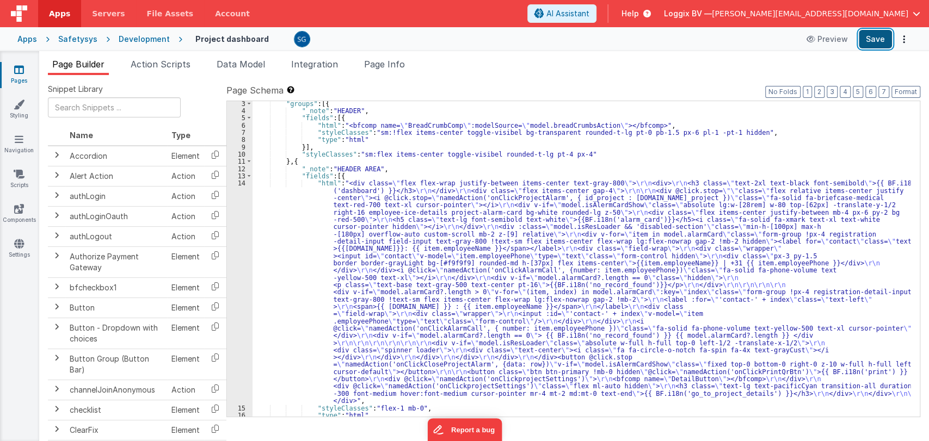
click at [877, 47] on button "Save" at bounding box center [875, 39] width 33 height 19
click at [319, 187] on div ""groups" : [{ "_note" : "HEADER" , "fields" : [{ "html" : "<bfcomp name= \" Bre…" at bounding box center [582, 265] width 658 height 330
click at [244, 184] on div "14" at bounding box center [240, 292] width 26 height 225
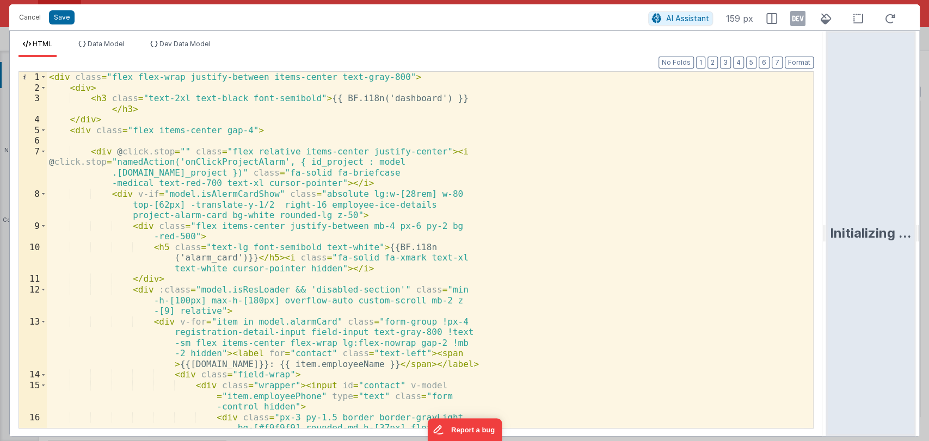
drag, startPoint x: 462, startPoint y: 229, endPoint x: 928, endPoint y: 199, distance: 466.8
click at [928, 199] on html "Cancel Save AI Assistant 159 px HTML Data Model Dev Data Model Format 7 6 5 4 3…" at bounding box center [464, 220] width 929 height 441
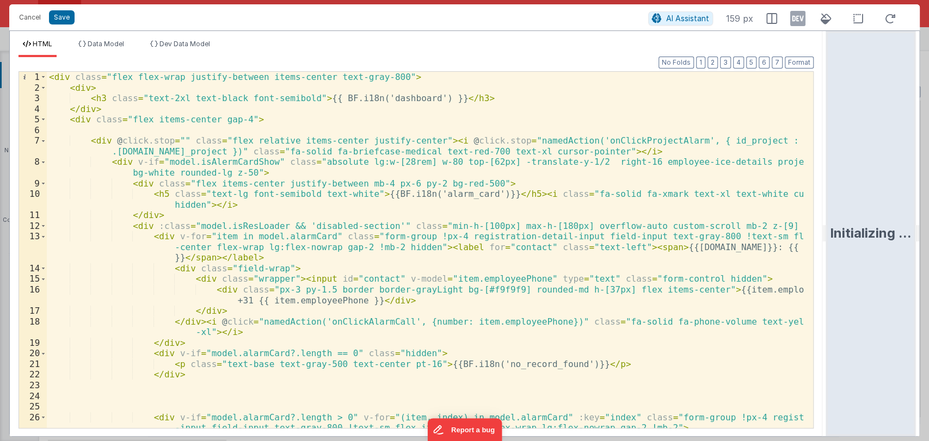
click at [562, 238] on div "< div class = "flex flex-wrap justify-between items-center text-gray-800" > < d…" at bounding box center [425, 261] width 757 height 378
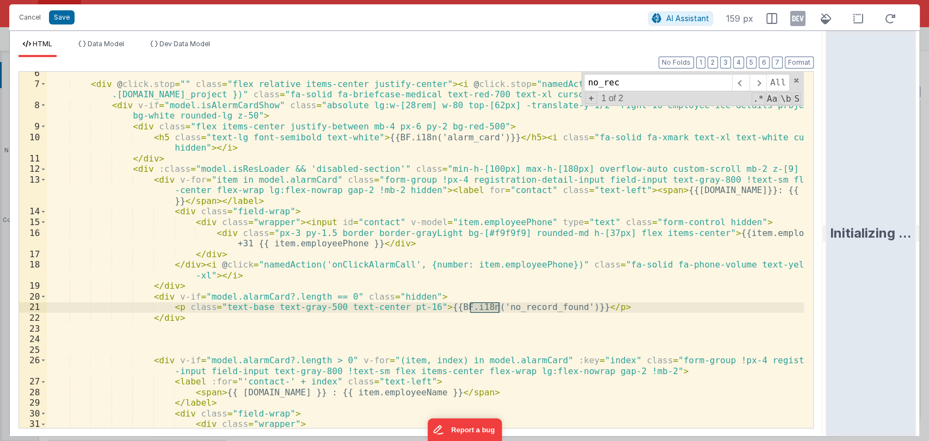
scroll to position [57, 0]
type input "no_rec"
click at [763, 86] on span at bounding box center [757, 82] width 17 height 17
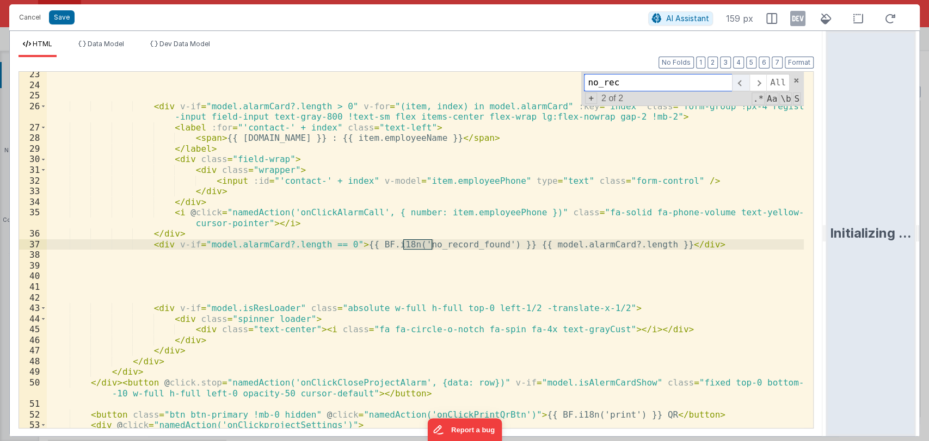
click at [742, 85] on span at bounding box center [740, 82] width 17 height 17
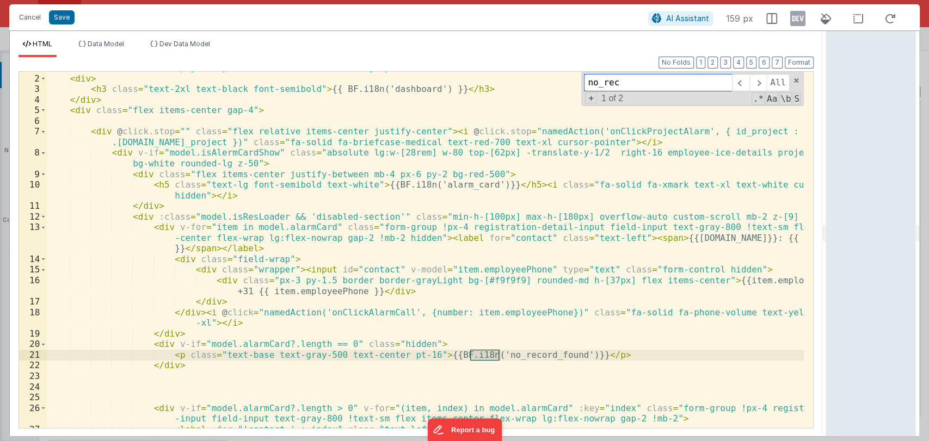
scroll to position [9, 0]
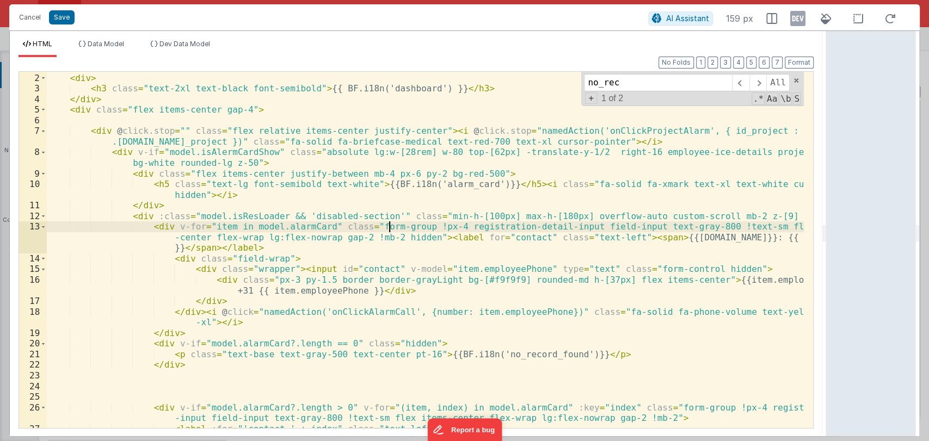
click at [387, 232] on div "< div class = "flex flex-wrap justify-between items-center text-gray-800" > < d…" at bounding box center [425, 251] width 757 height 378
click at [42, 227] on span at bounding box center [43, 226] width 6 height 11
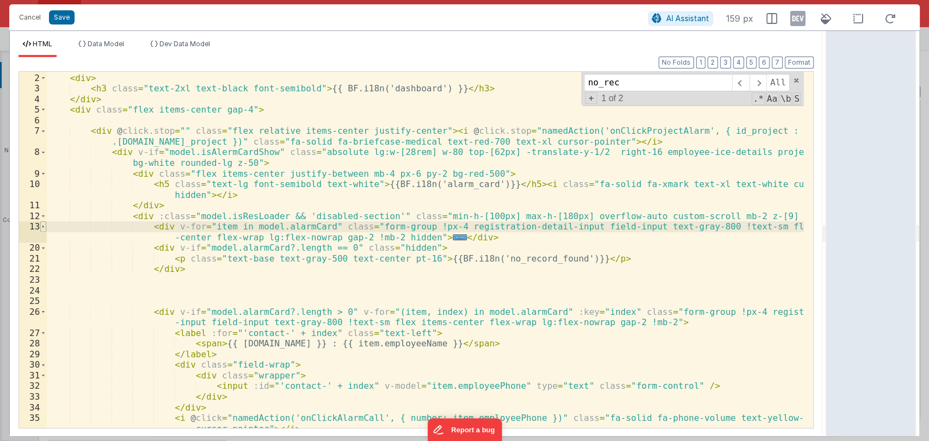
click at [42, 224] on span at bounding box center [43, 226] width 6 height 11
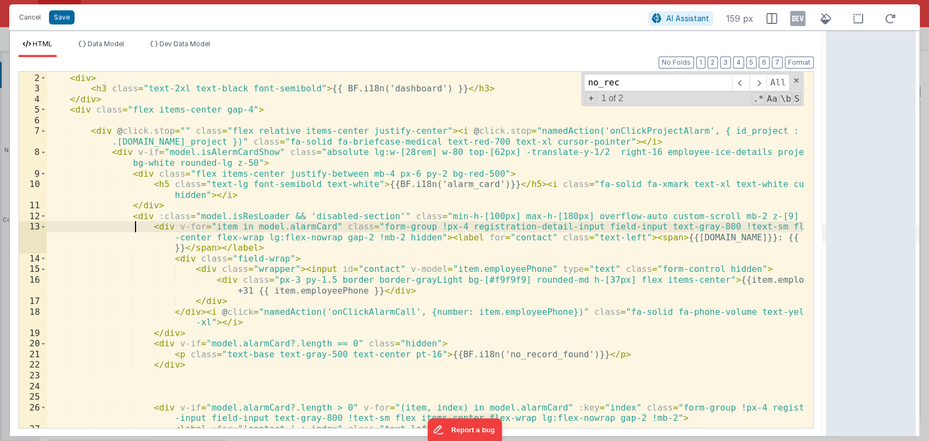
click at [133, 230] on div "< div class = "flex flex-wrap justify-between items-center text-gray-800" > < d…" at bounding box center [425, 251] width 757 height 378
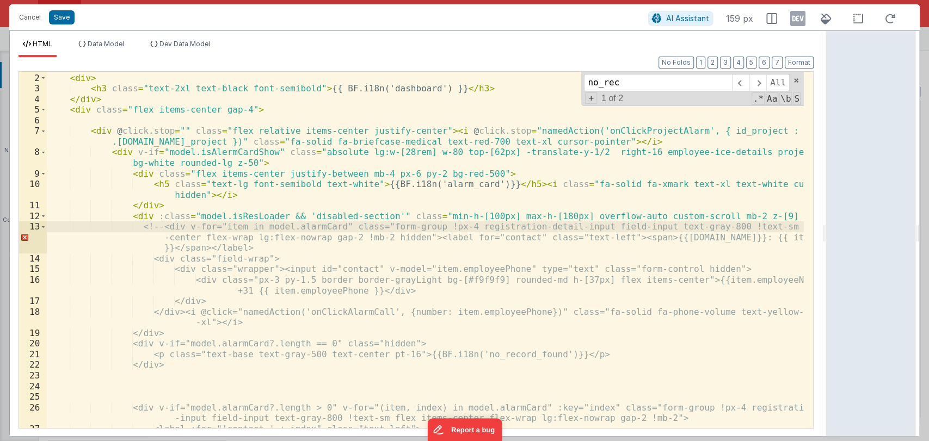
click at [183, 370] on div "< div class = "flex flex-wrap justify-between items-center text-gray-800" > < d…" at bounding box center [425, 251] width 757 height 378
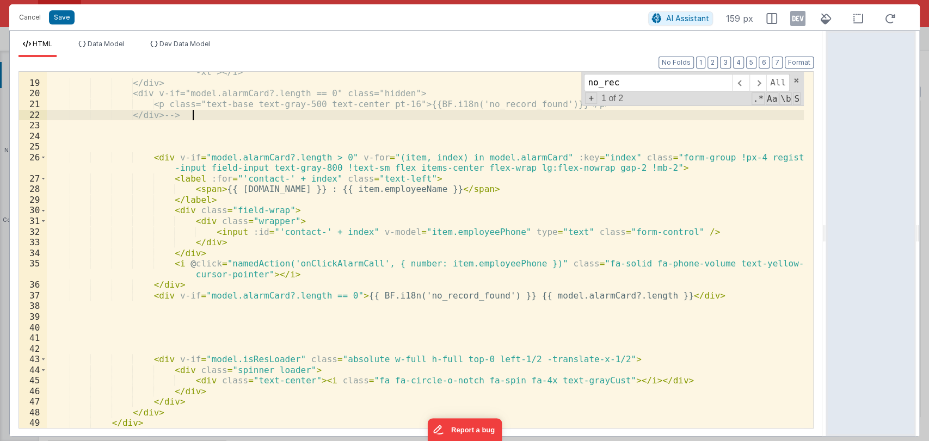
scroll to position [260, 0]
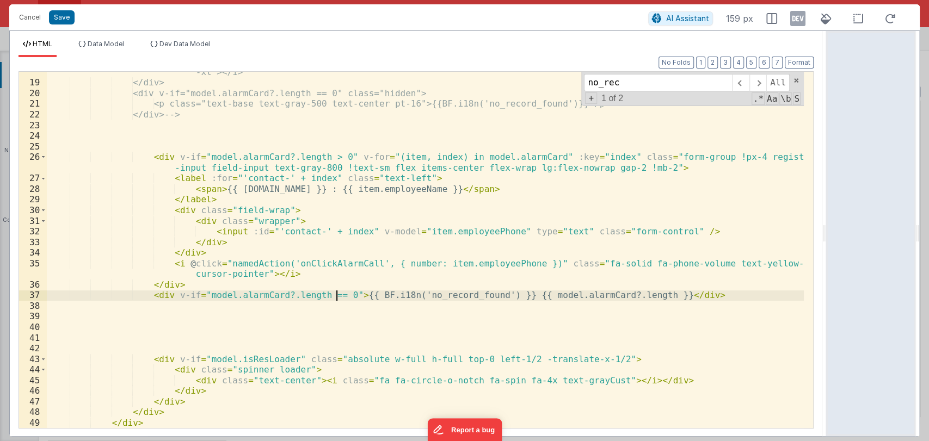
click at [334, 294] on div "</div><i @click="namedAction('onClickAlarmCall', {number: item.employeePhone})"…" at bounding box center [425, 255] width 757 height 399
click at [65, 20] on button "Save" at bounding box center [62, 17] width 26 height 14
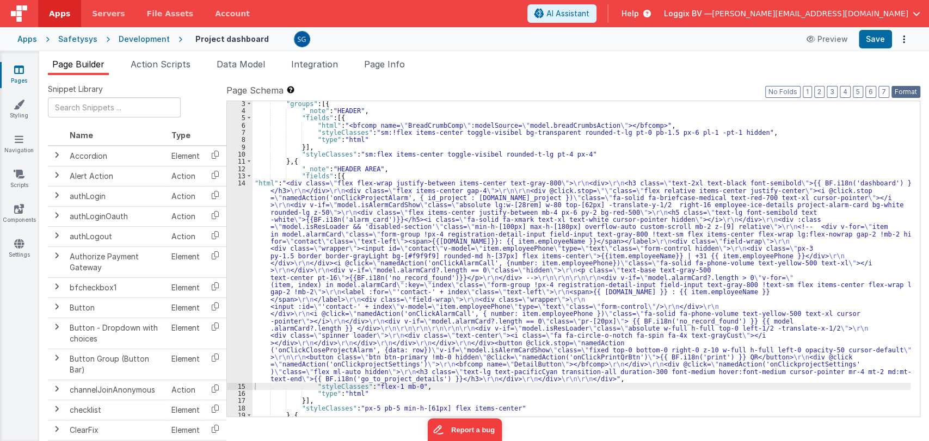
click at [916, 89] on button "Format" at bounding box center [905, 92] width 29 height 12
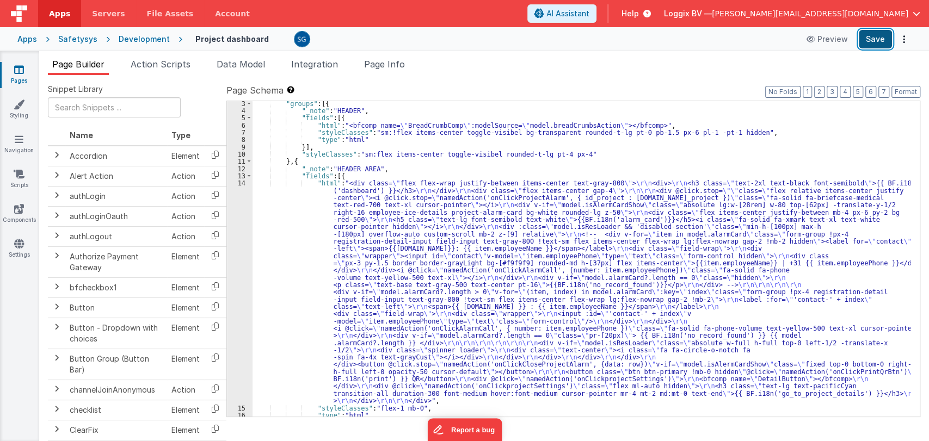
click at [878, 41] on button "Save" at bounding box center [875, 39] width 33 height 19
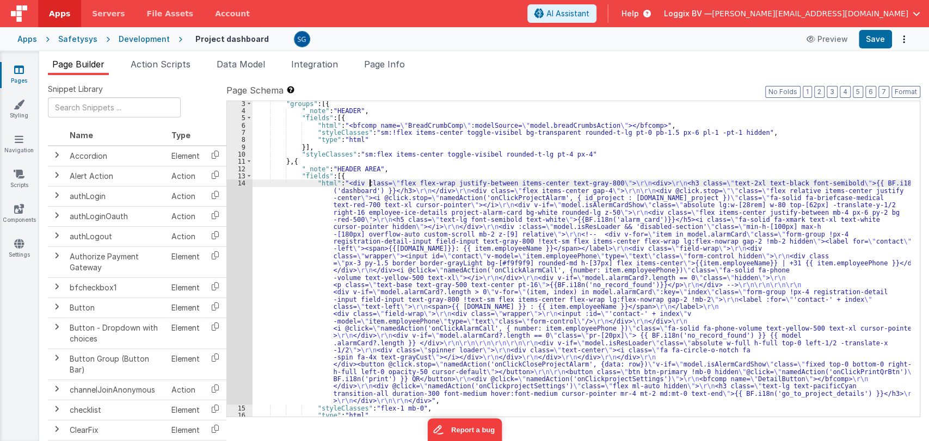
click at [371, 181] on div ""groups" : [{ "_note" : "HEADER" , "fields" : [{ "html" : "<bfcomp name= \" Bre…" at bounding box center [582, 265] width 658 height 330
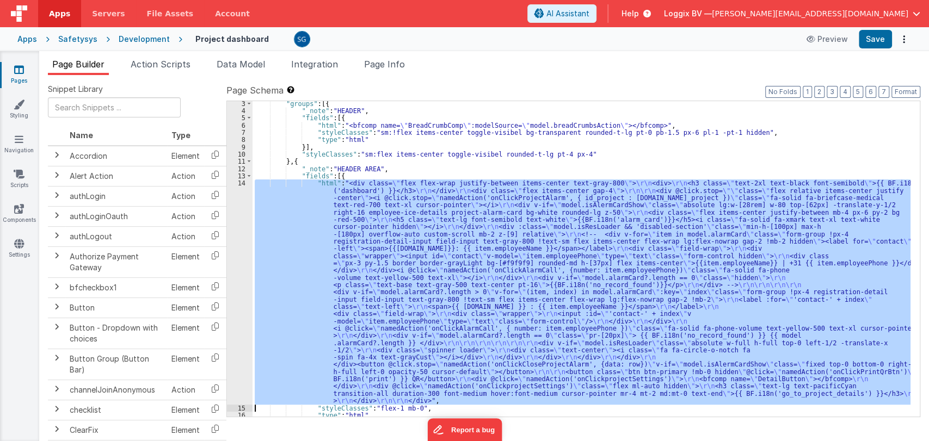
click at [239, 187] on div "14" at bounding box center [240, 292] width 26 height 225
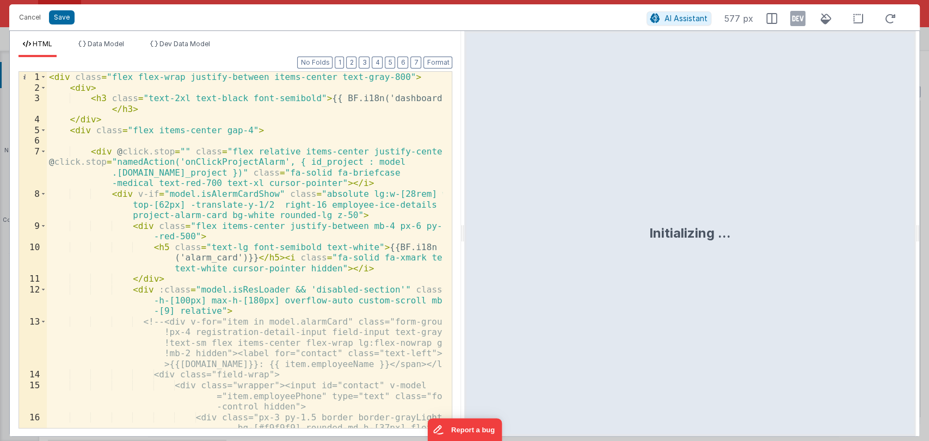
drag, startPoint x: 464, startPoint y: 229, endPoint x: 811, endPoint y: 244, distance: 347.5
click at [811, 244] on html "Cancel Save AI Assistant 577 px HTML Data Model Dev Data Model Format 7 6 5 4 3…" at bounding box center [464, 220] width 929 height 441
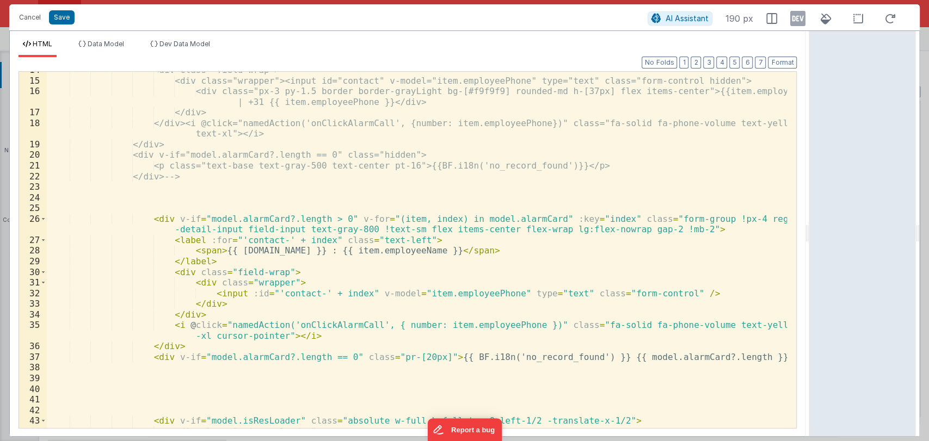
scroll to position [236, 0]
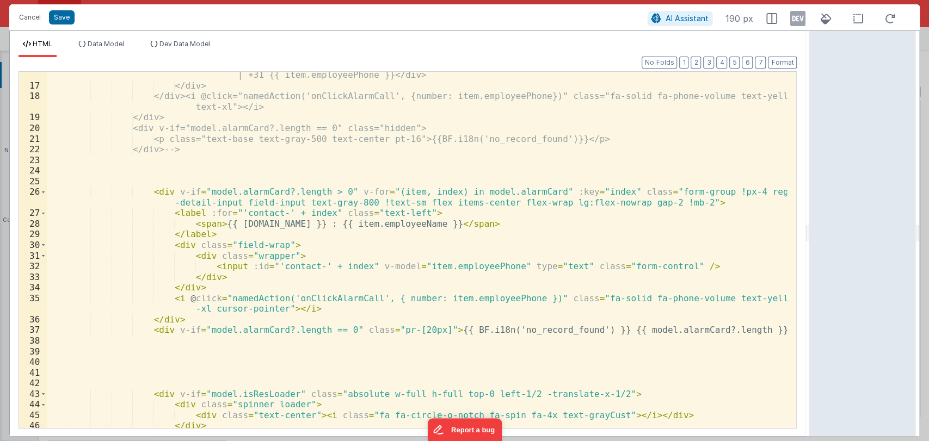
click at [383, 331] on div "<div class="px-3 py-1.5 border border-grayLight bg-[#f9f9f9] rounded-md h-[37px…" at bounding box center [417, 253] width 741 height 389
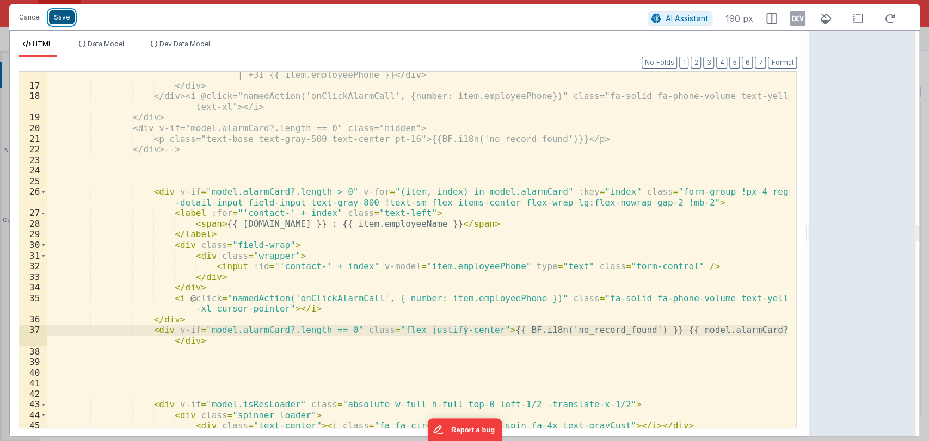
click at [57, 15] on button "Save" at bounding box center [62, 17] width 26 height 14
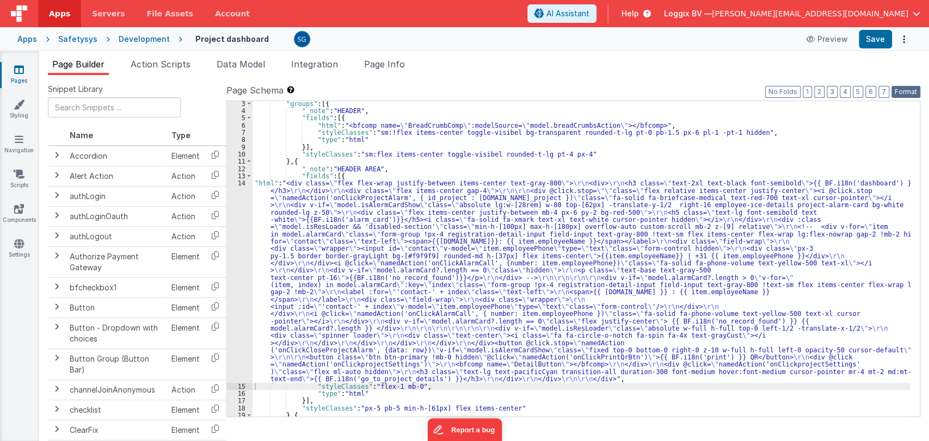
click at [911, 90] on button "Format" at bounding box center [905, 92] width 29 height 12
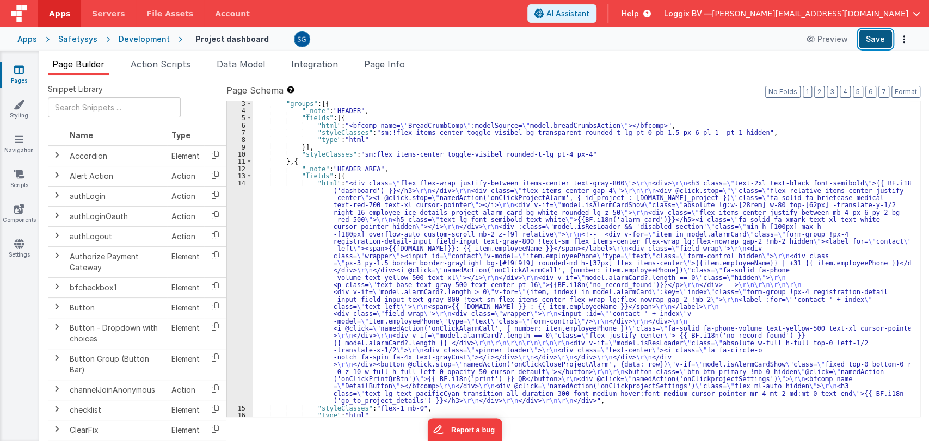
click at [875, 42] on button "Save" at bounding box center [875, 39] width 33 height 19
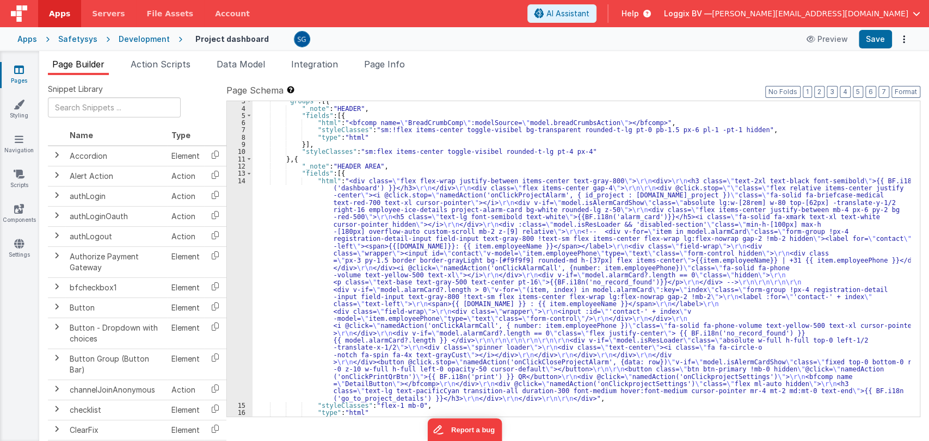
scroll to position [19, 0]
click at [23, 68] on icon at bounding box center [19, 69] width 10 height 11
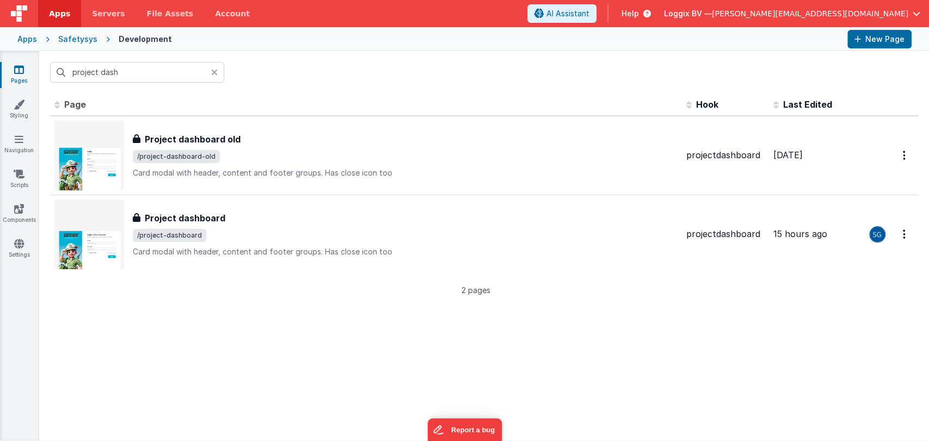
click at [213, 71] on icon at bounding box center [214, 72] width 7 height 9
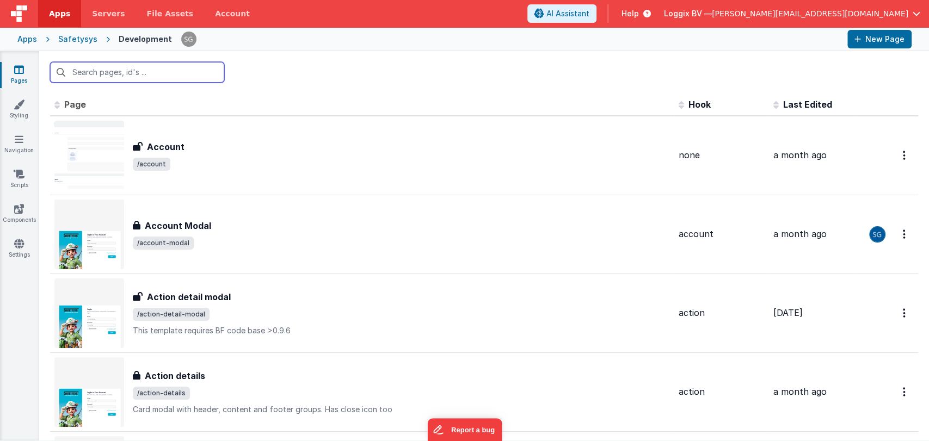
click at [112, 66] on input "text" at bounding box center [137, 72] width 174 height 21
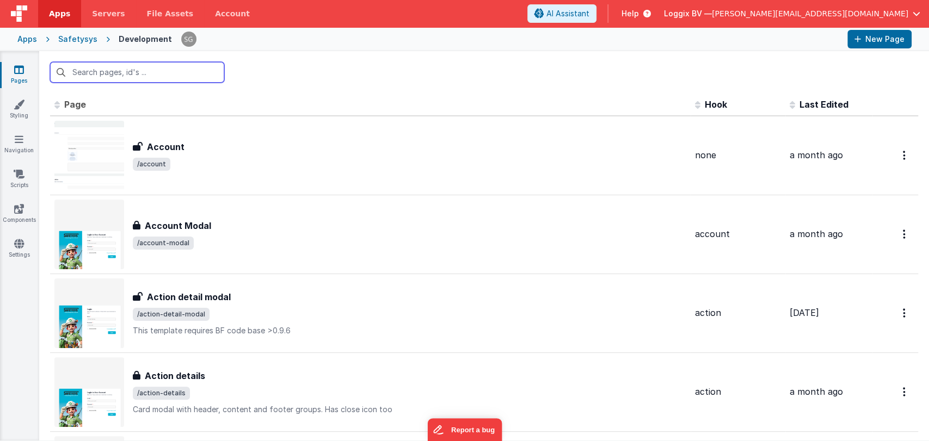
click at [128, 71] on input "text" at bounding box center [137, 72] width 174 height 21
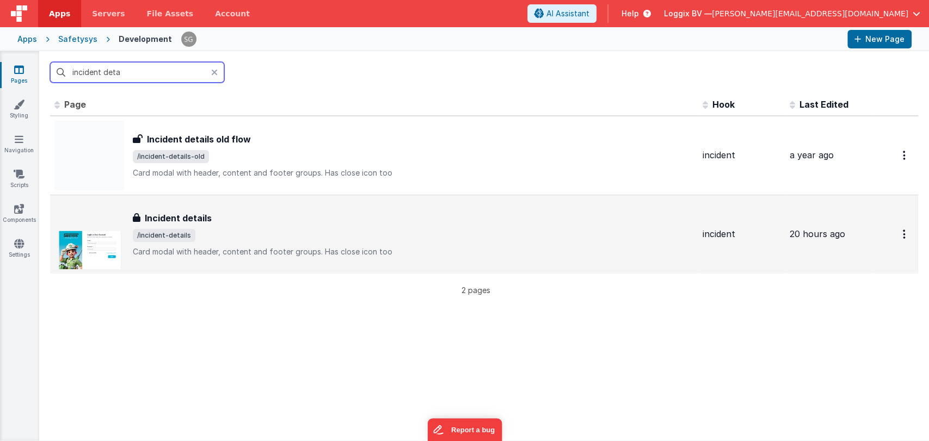
type input "incident deta"
click at [202, 231] on span "/incident-details" at bounding box center [413, 235] width 561 height 13
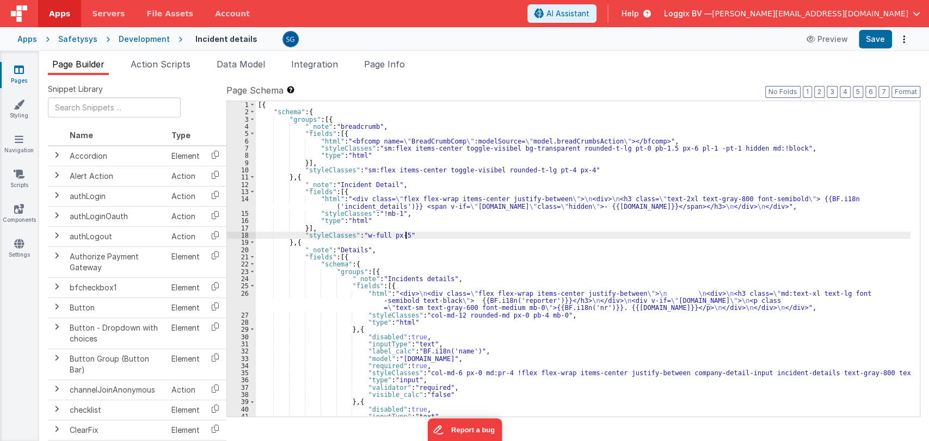
click at [409, 236] on div "[{ "schema" : { "groups" : [{ "_note" : "breadcrumb" , "fields" : [{ "html" : "…" at bounding box center [583, 266] width 655 height 330
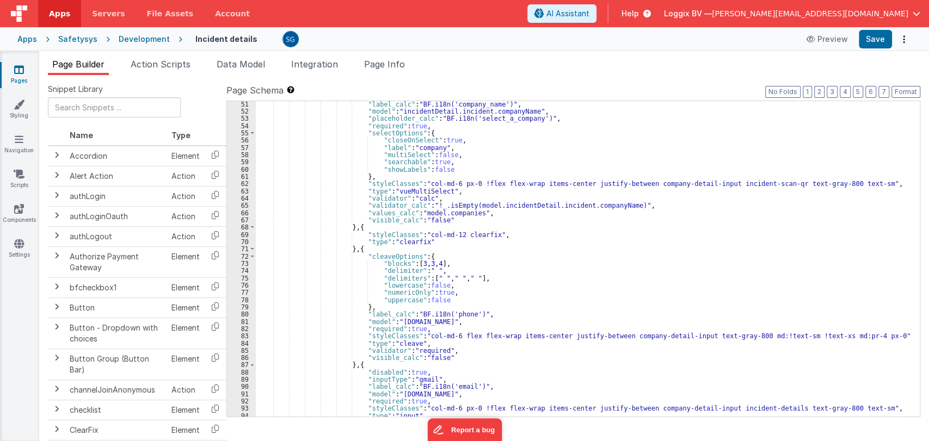
scroll to position [425, 0]
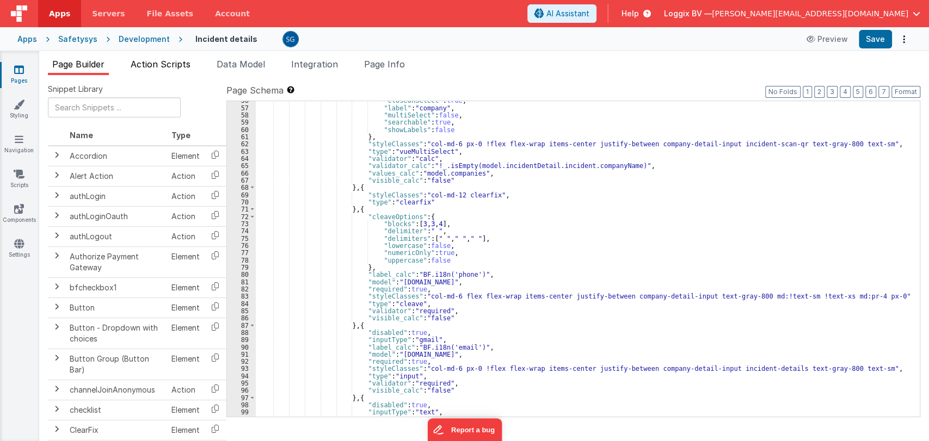
click at [155, 62] on span "Action Scripts" at bounding box center [161, 64] width 60 height 11
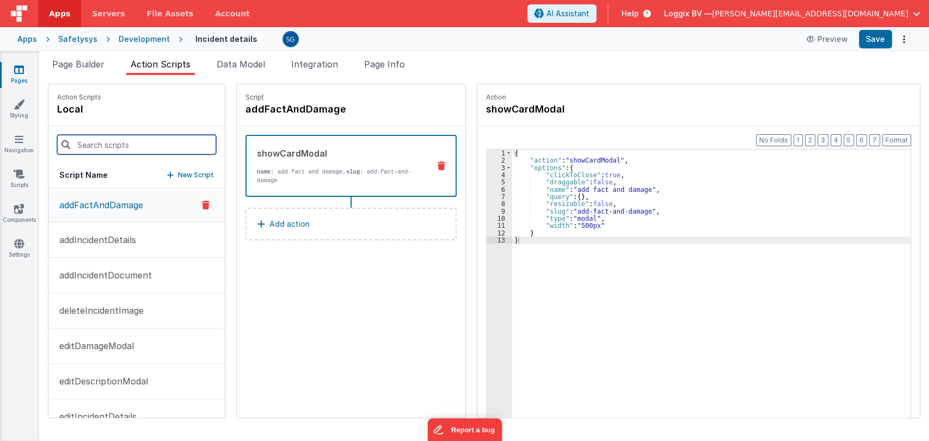
click at [134, 135] on input at bounding box center [136, 145] width 159 height 20
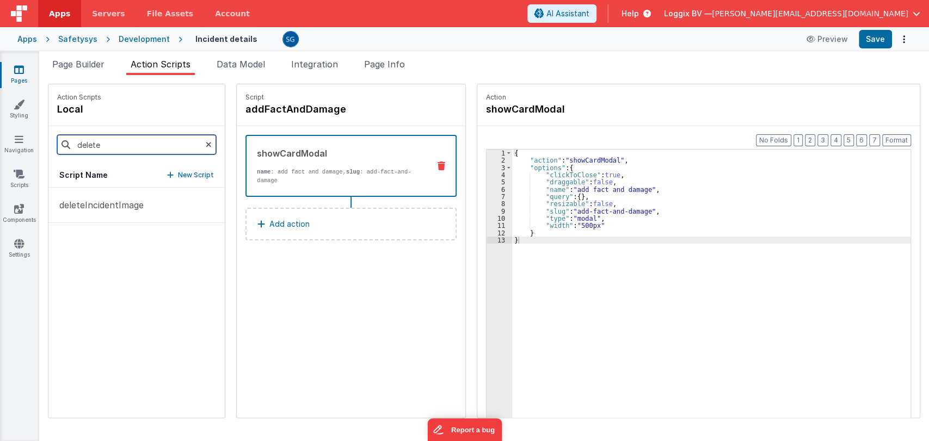
type input "delete"
click at [78, 268] on div "deleteIncidentImage" at bounding box center [136, 303] width 176 height 230
click at [206, 147] on icon at bounding box center [209, 144] width 6 height 37
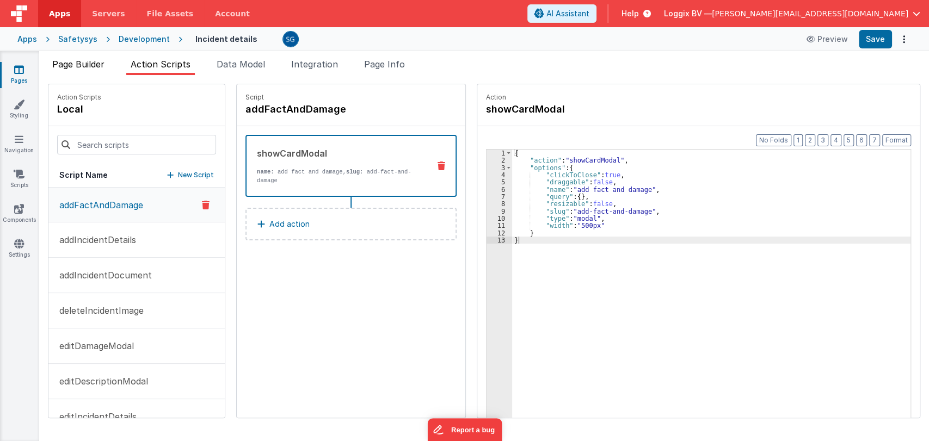
click at [85, 68] on span "Page Builder" at bounding box center [78, 64] width 52 height 11
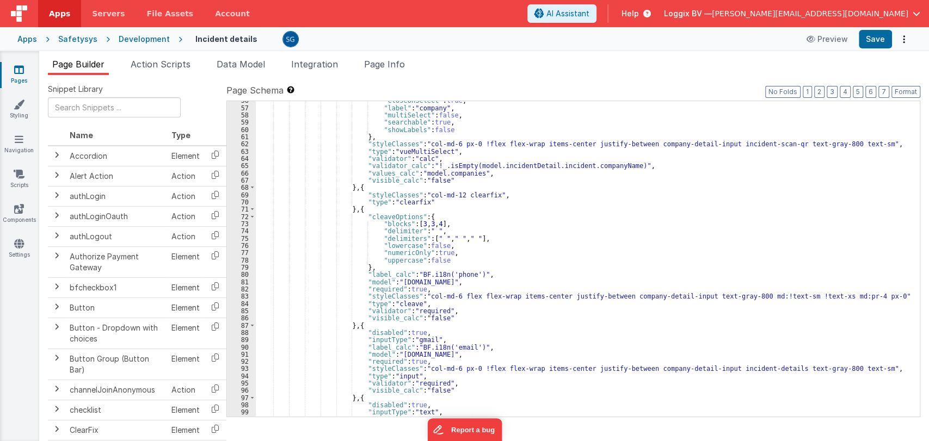
click at [493, 60] on ul "Page Builder Action Scripts Data Model Integration Page Info" at bounding box center [484, 66] width 890 height 17
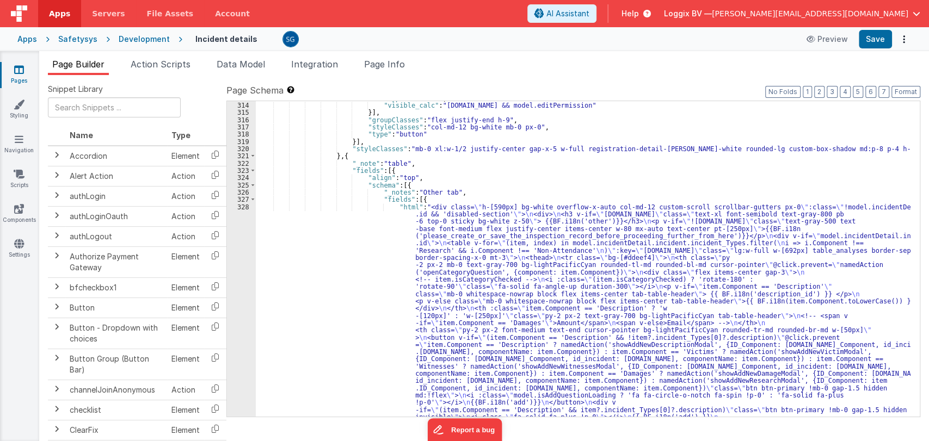
scroll to position [2713, 0]
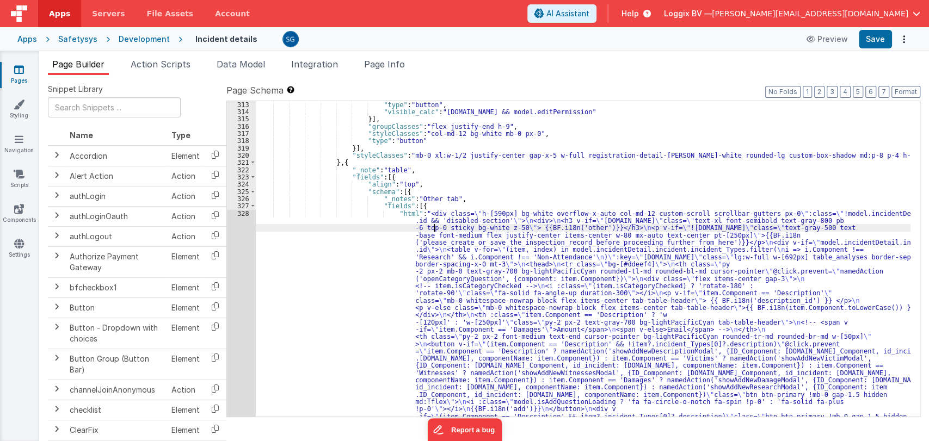
scroll to position [3269, 0]
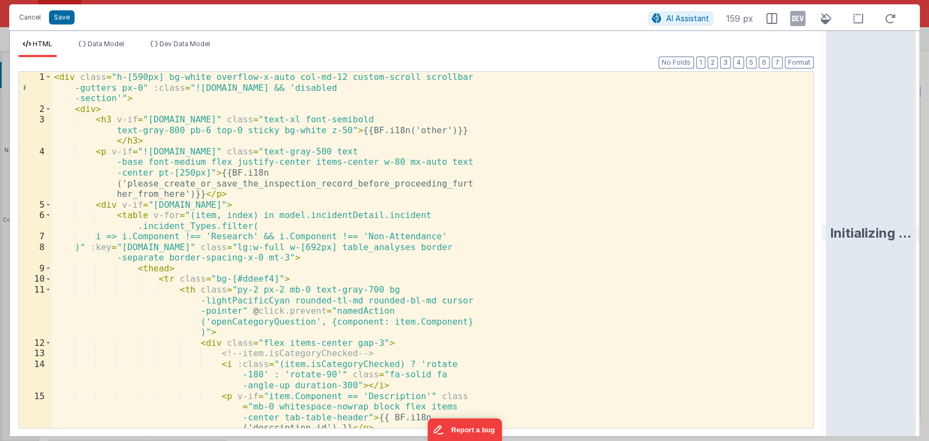
drag, startPoint x: 460, startPoint y: 232, endPoint x: 928, endPoint y: 256, distance: 468.1
click at [928, 256] on html "Cancel Save AI Assistant 159 px HTML Data Model Dev Data Model Format 7 6 5 4 3…" at bounding box center [464, 220] width 929 height 441
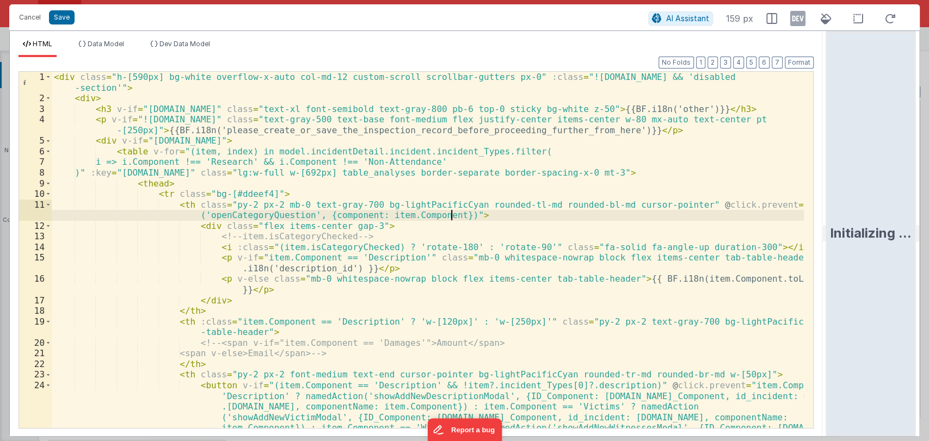
click at [614, 217] on div "< div class = "h-[590px] bg-white overflow-x-auto col-md-12 custom-scroll scrol…" at bounding box center [428, 308] width 752 height 473
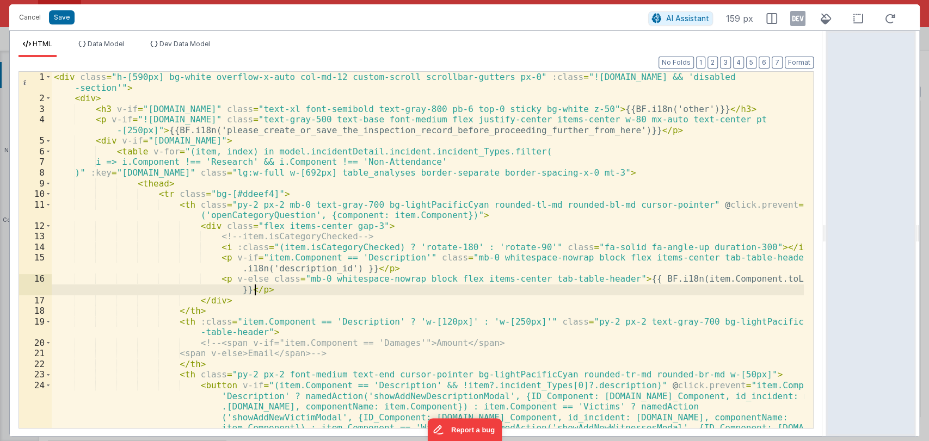
click at [420, 285] on div "< div class = "h-[590px] bg-white overflow-x-auto col-md-12 custom-scroll scrol…" at bounding box center [428, 308] width 752 height 473
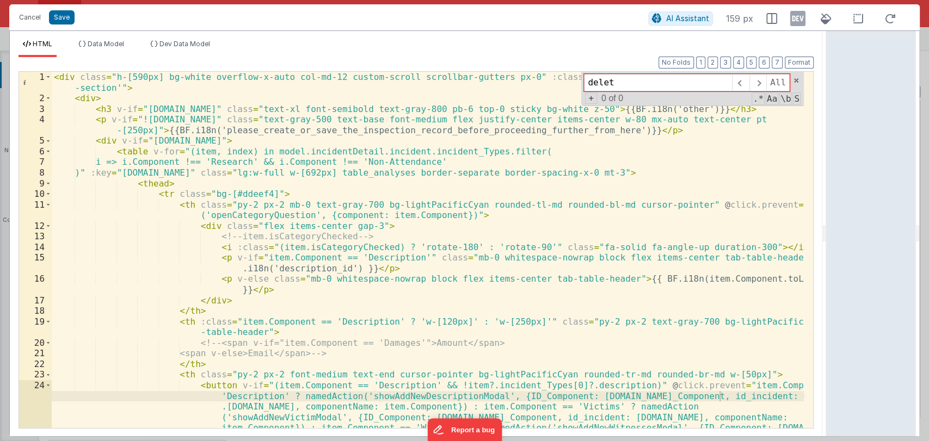
type input "delete"
click at [799, 80] on span at bounding box center [796, 81] width 8 height 8
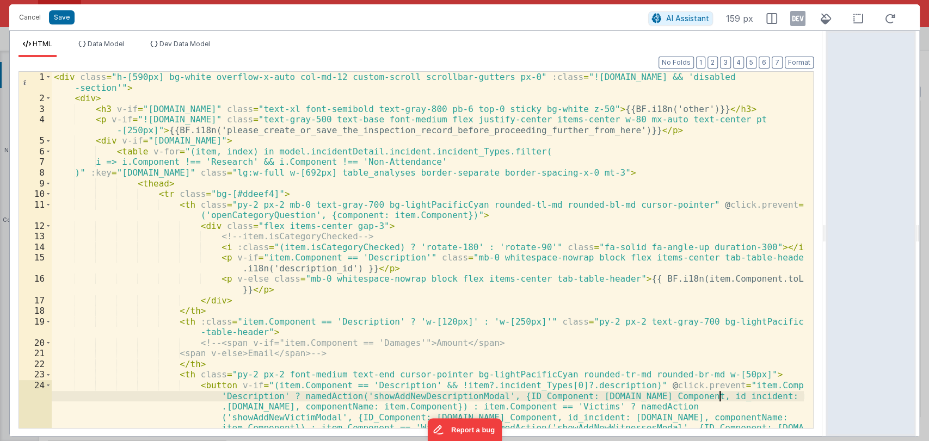
click at [471, 219] on div "< div class = "h-[590px] bg-white overflow-x-auto col-md-12 custom-scroll scrol…" at bounding box center [428, 308] width 752 height 473
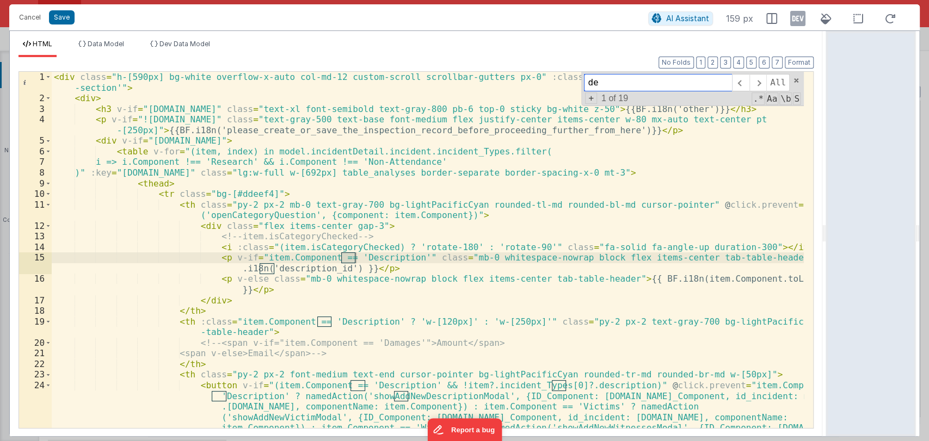
type input "d"
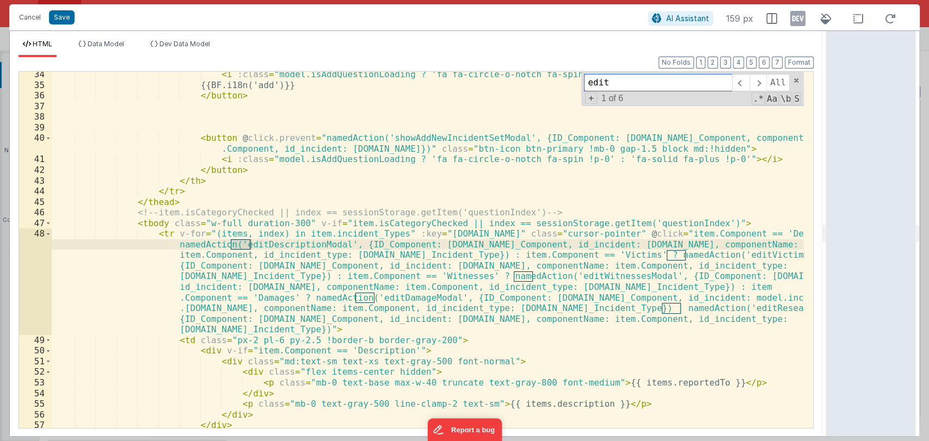
scroll to position [599, 0]
type input "editDesc"
click at [303, 246] on div "< i :class = "model.isAddQuestionLoading ? 'fa fa-circle-o-notch fa-spin !p-0' …" at bounding box center [428, 258] width 752 height 378
click at [303, 247] on div "< i :class = "model.isAddQuestionLoading ? 'fa fa-circle-o-notch fa-spin !p-0' …" at bounding box center [428, 258] width 752 height 378
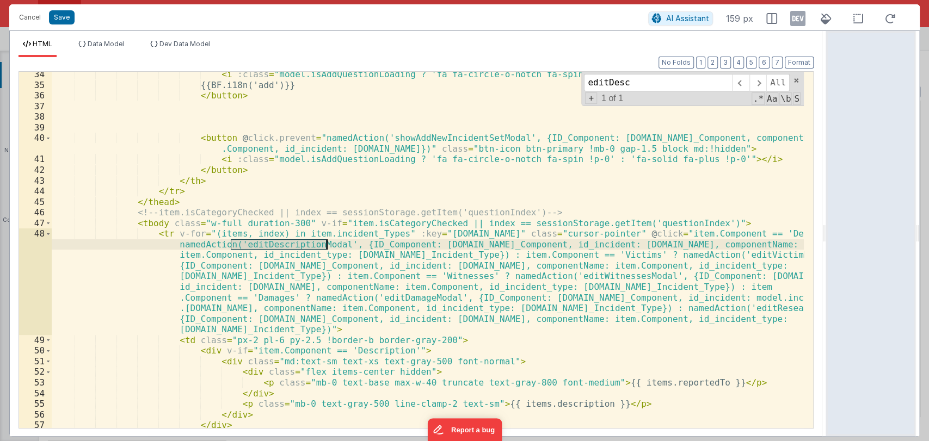
click at [303, 247] on div "< i :class = "model.isAddQuestionLoading ? 'fa fa-circle-o-notch fa-spin !p-0' …" at bounding box center [428, 258] width 752 height 378
click at [30, 20] on button "Cancel" at bounding box center [30, 17] width 33 height 15
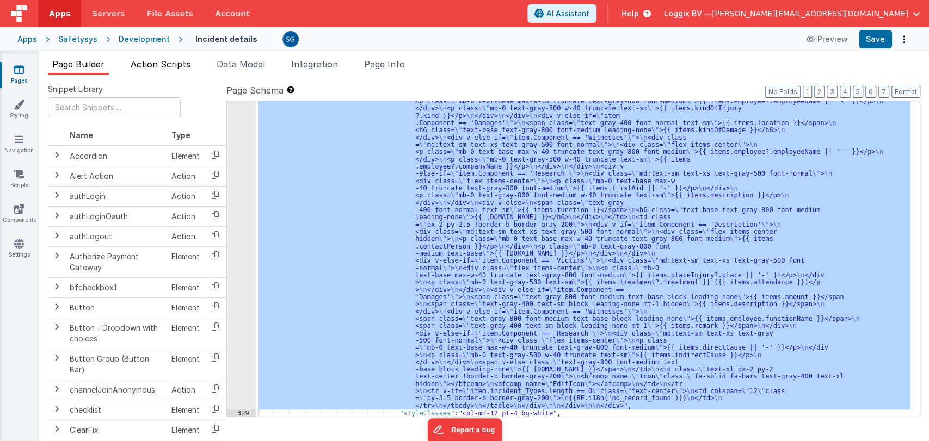
click at [142, 70] on li "Action Scripts" at bounding box center [160, 66] width 69 height 17
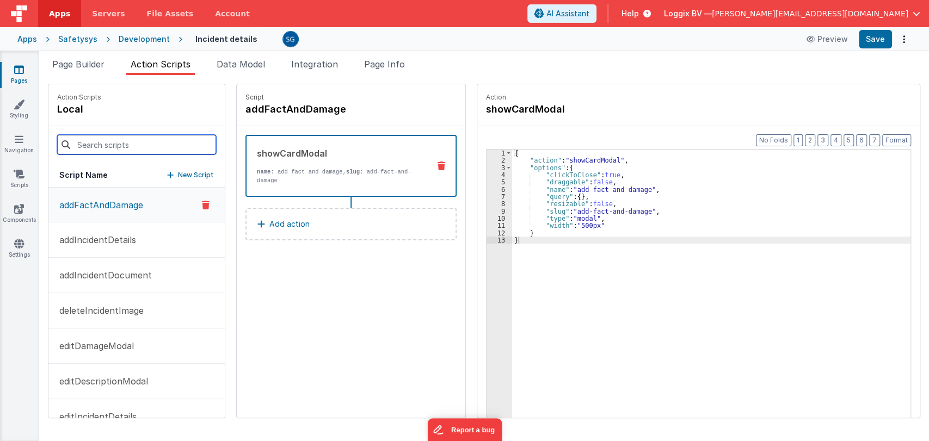
click at [154, 145] on input at bounding box center [136, 145] width 159 height 20
paste input "editDescriptionModal"
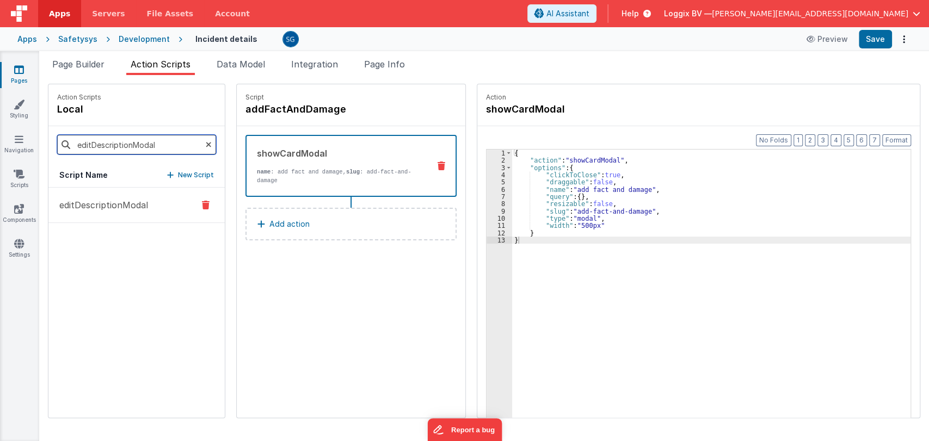
type input "editDescriptionModal"
click at [112, 206] on p "editDescriptionModal" at bounding box center [100, 205] width 95 height 13
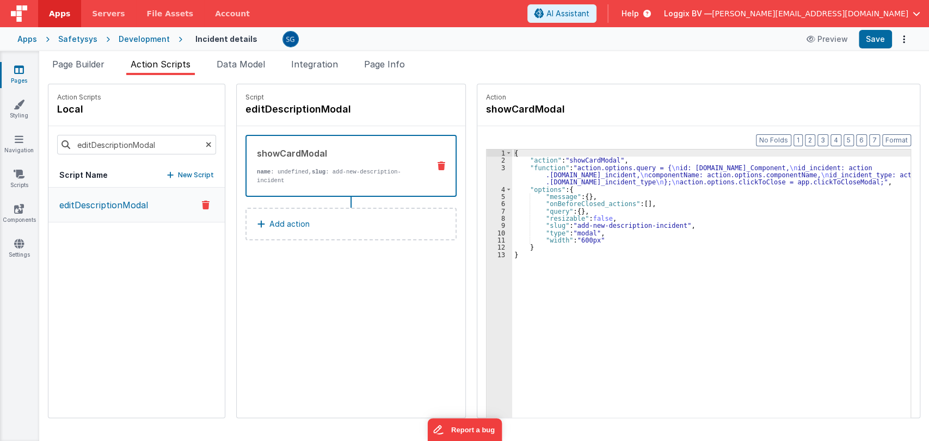
click at [644, 205] on div "{ "action" : "showCardModal" , "function" : "action.options.query = { \n id: ac…" at bounding box center [712, 308] width 401 height 317
click at [21, 70] on icon at bounding box center [19, 69] width 10 height 11
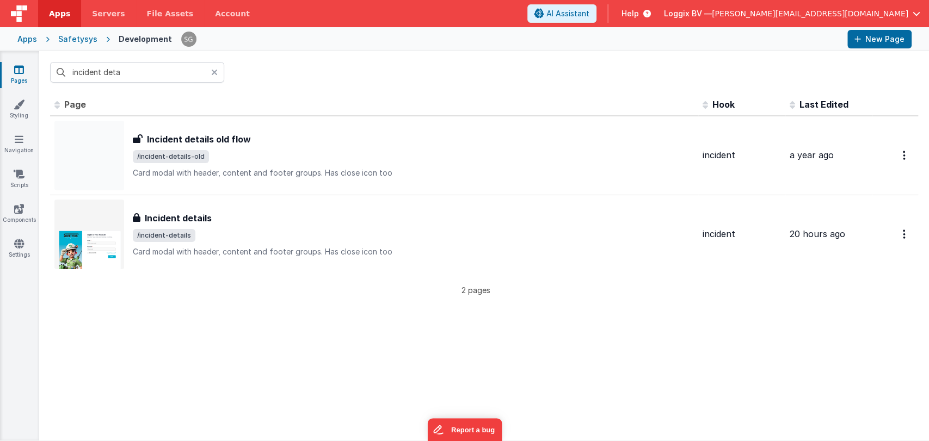
click at [214, 72] on icon at bounding box center [214, 72] width 7 height 9
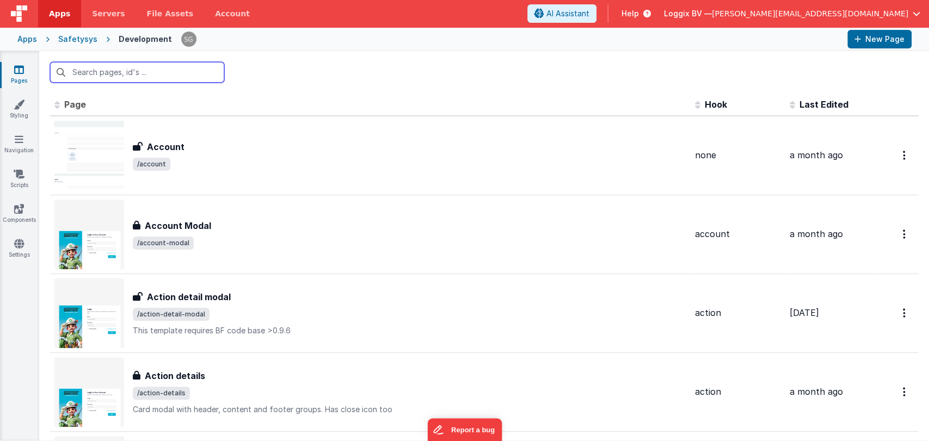
click at [124, 72] on input "text" at bounding box center [137, 72] width 174 height 21
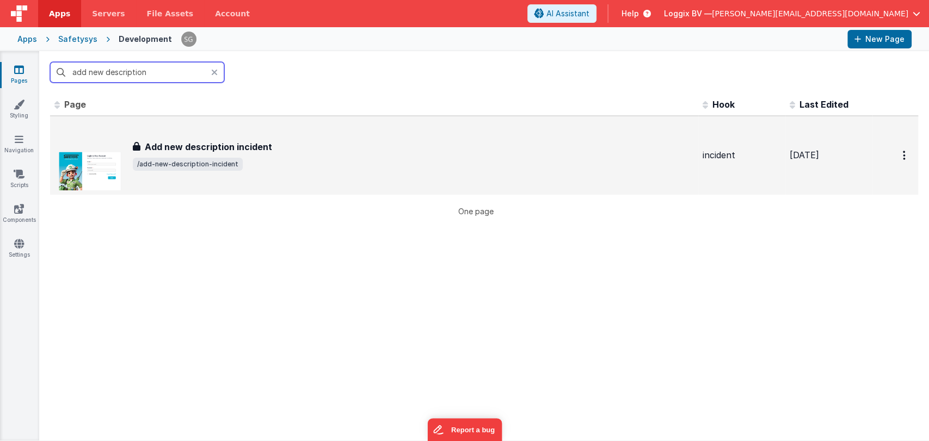
type input "add new description"
click at [243, 154] on div "Add new description incident Add new description incident /add-new-description-…" at bounding box center [413, 155] width 561 height 30
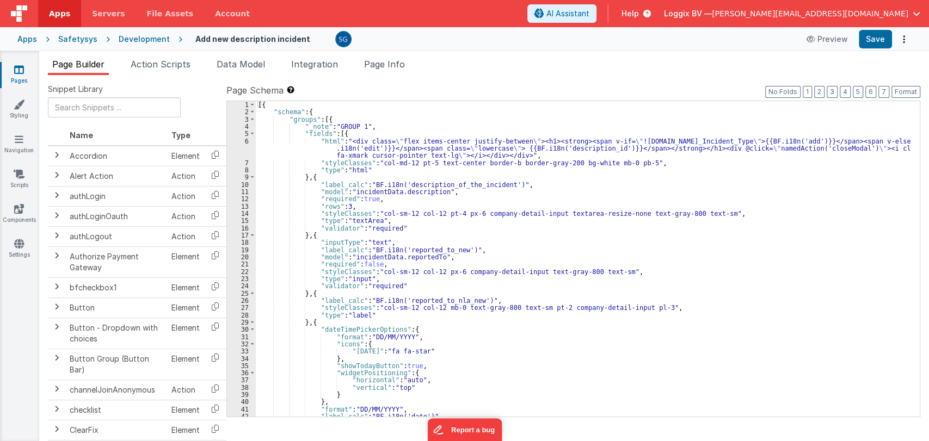
click at [533, 224] on div "[{ "schema" : { "groups" : [{ "_note" : "GROUP 1" , "fields" : [{ "html" : "<di…" at bounding box center [583, 266] width 655 height 330
click at [247, 64] on span "Data Model" at bounding box center [241, 64] width 48 height 11
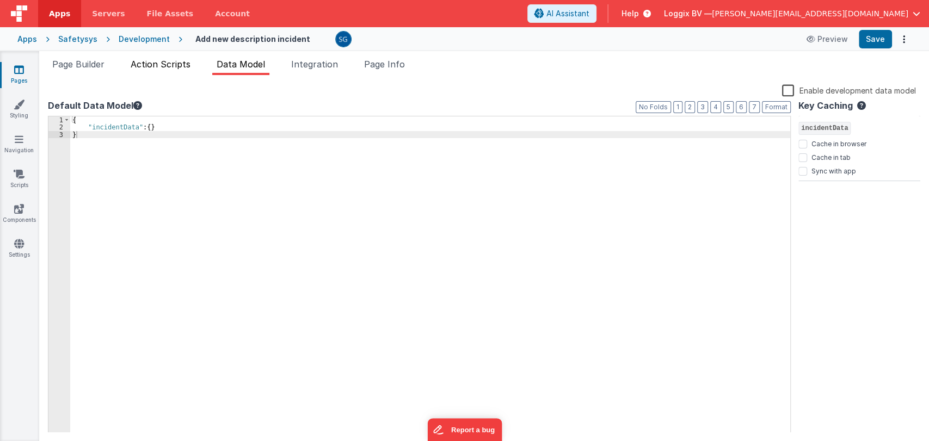
click at [152, 61] on span "Action Scripts" at bounding box center [161, 64] width 60 height 11
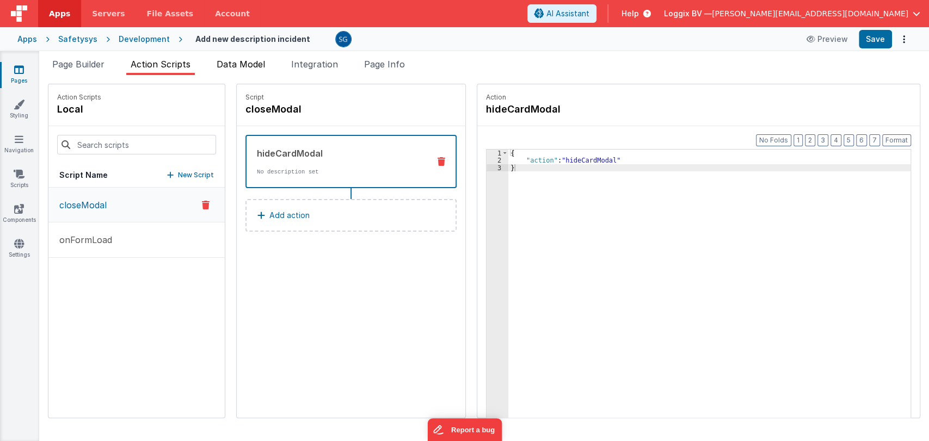
click at [250, 63] on span "Data Model" at bounding box center [241, 64] width 48 height 11
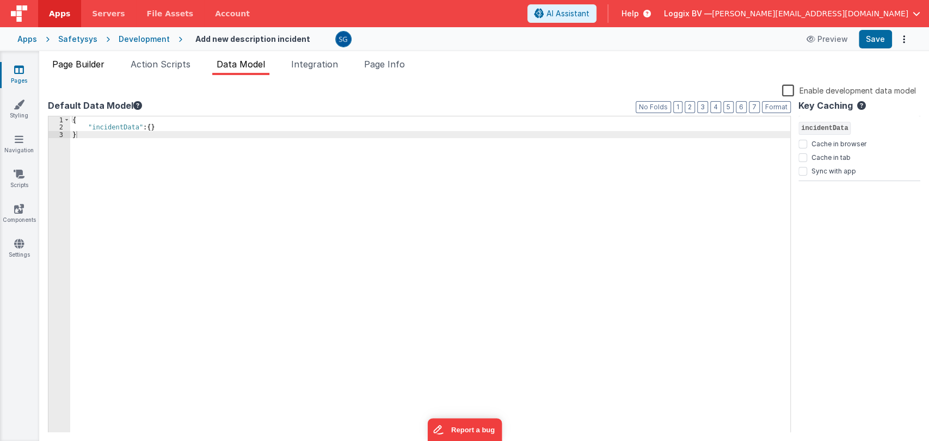
click at [75, 64] on span "Page Builder" at bounding box center [78, 64] width 52 height 11
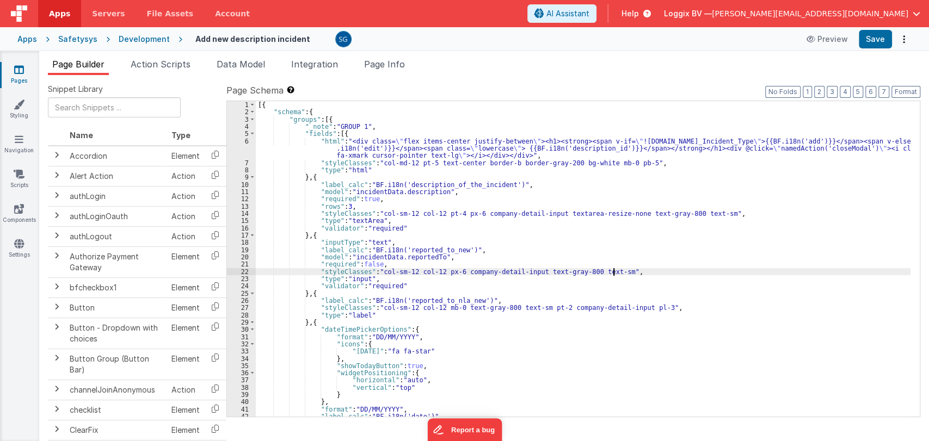
click at [613, 274] on div "[{ "schema" : { "groups" : [{ "_note" : "GROUP 1" , "fields" : [{ "html" : "<di…" at bounding box center [583, 266] width 655 height 330
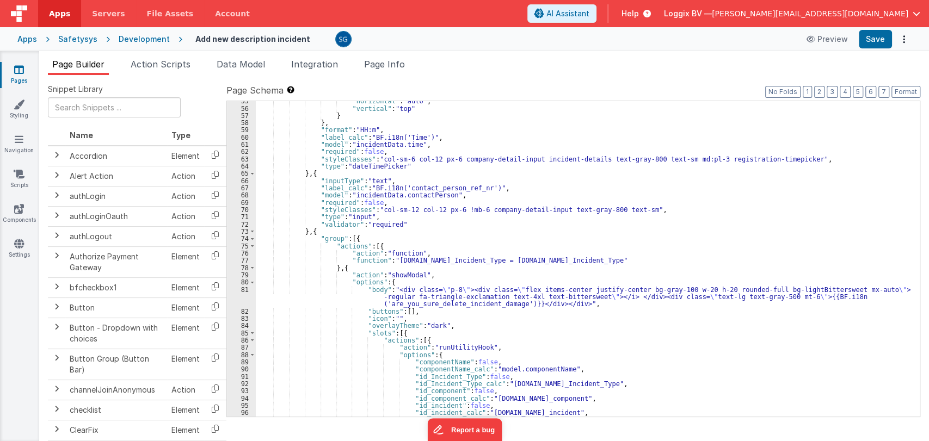
scroll to position [410, 0]
click at [597, 306] on div ""horizontal" : "auto" , "vertical" : "top" } } , "format" : "HH:m" , "label_cal…" at bounding box center [583, 262] width 655 height 330
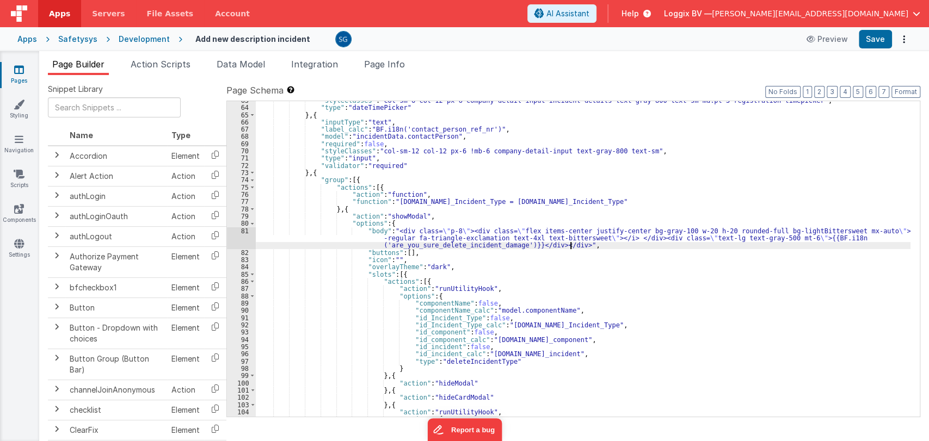
scroll to position [469, 0]
click at [109, 105] on input "text" at bounding box center [114, 107] width 133 height 20
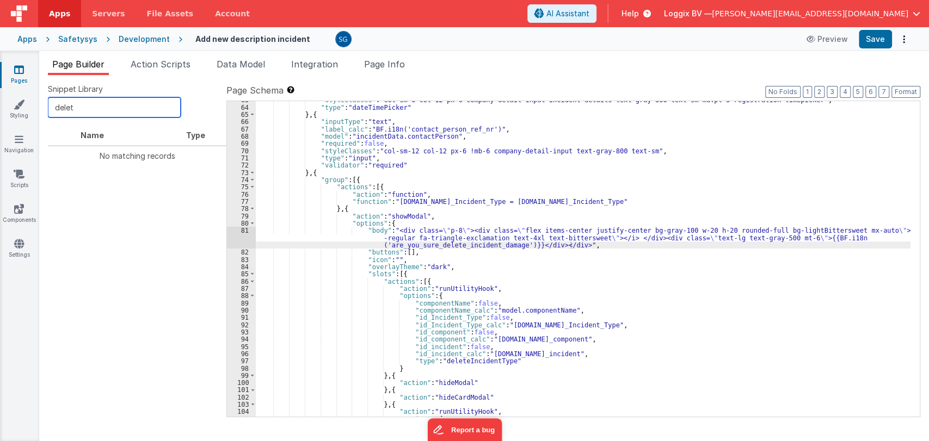
type input "delete"
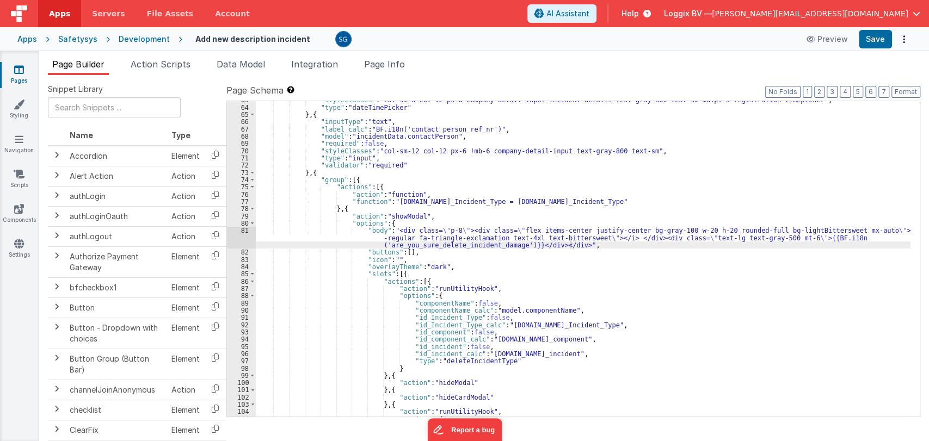
click at [440, 218] on div ""styleClasses" : "col-sm-6 col-12 px-6 company-detail-input incident-details te…" at bounding box center [583, 261] width 655 height 330
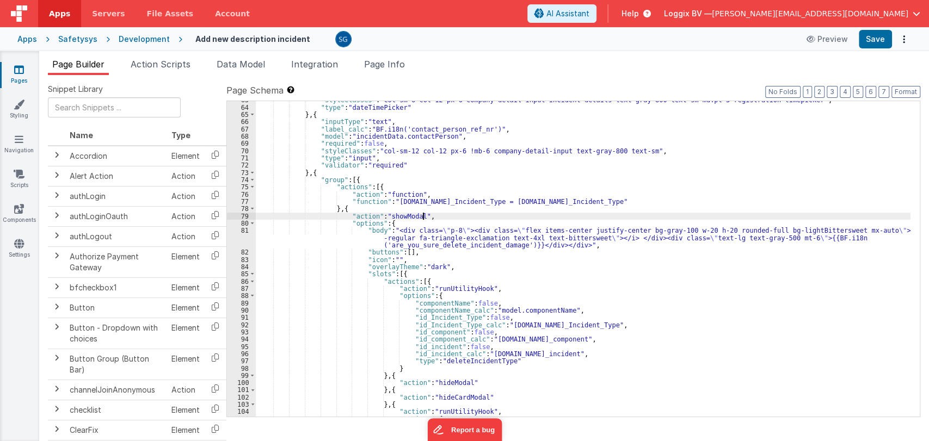
click at [446, 249] on div ""styleClasses" : "col-sm-6 col-12 px-6 company-detail-input incident-details te…" at bounding box center [583, 261] width 655 height 330
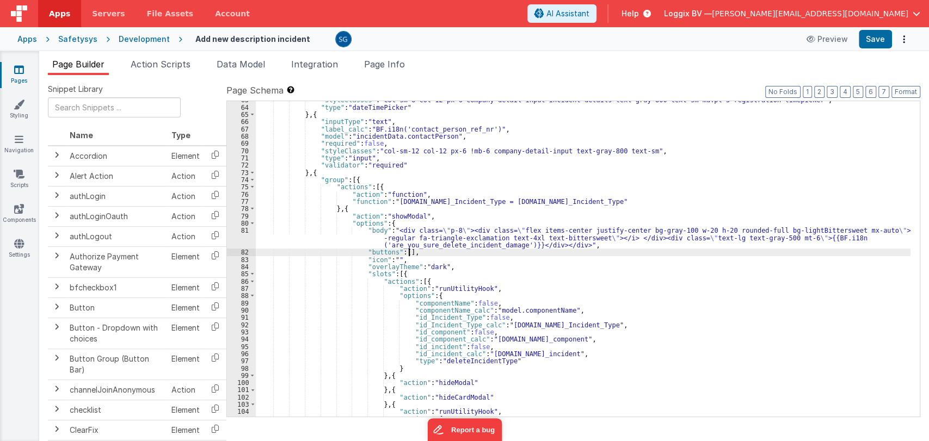
click at [574, 245] on div ""styleClasses" : "col-sm-6 col-12 px-6 company-detail-input incident-details te…" at bounding box center [583, 261] width 655 height 330
click at [409, 226] on div ""styleClasses" : "col-sm-6 col-12 px-6 company-detail-input incident-details te…" at bounding box center [583, 261] width 655 height 330
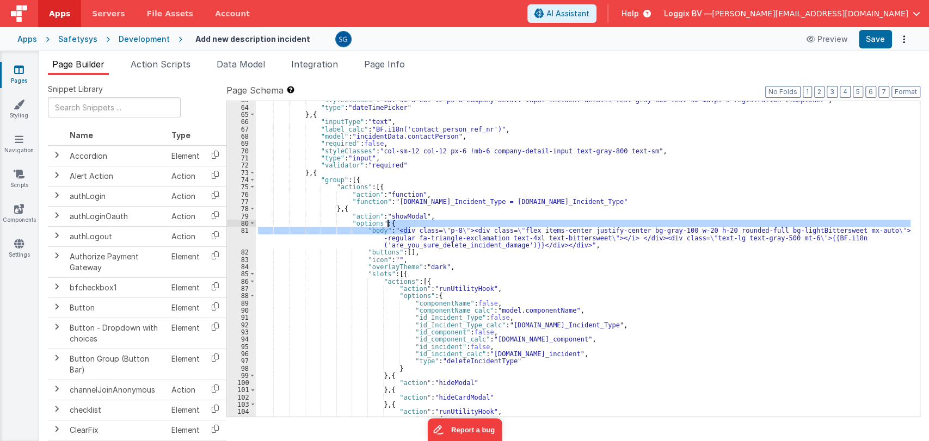
click at [414, 222] on div ""styleClasses" : "col-sm-6 col-12 px-6 company-detail-input incident-details te…" at bounding box center [583, 259] width 655 height 316
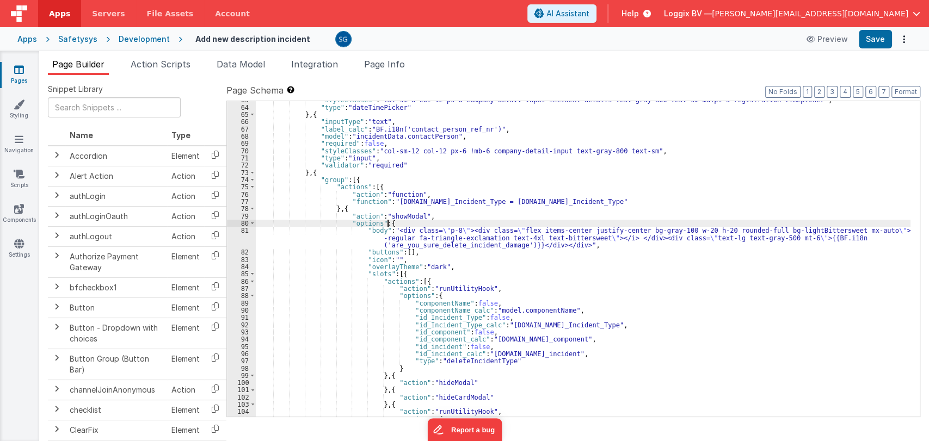
click at [429, 236] on div ""styleClasses" : "col-sm-6 col-12 px-6 company-detail-input incident-details te…" at bounding box center [583, 261] width 655 height 330
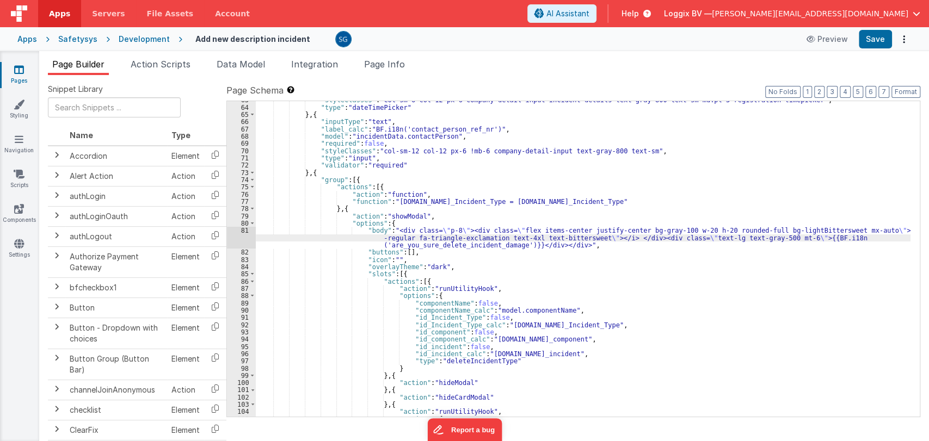
click at [583, 245] on div ""styleClasses" : "col-sm-6 col-12 px-6 company-detail-input incident-details te…" at bounding box center [583, 261] width 655 height 330
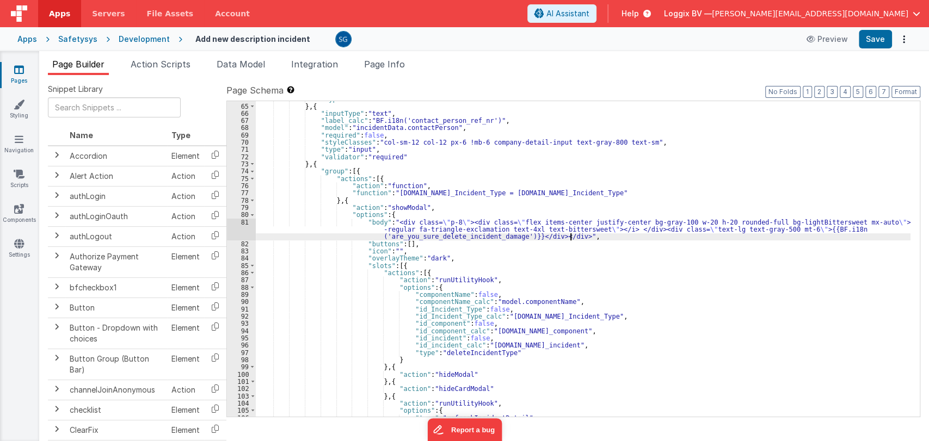
scroll to position [462, 0]
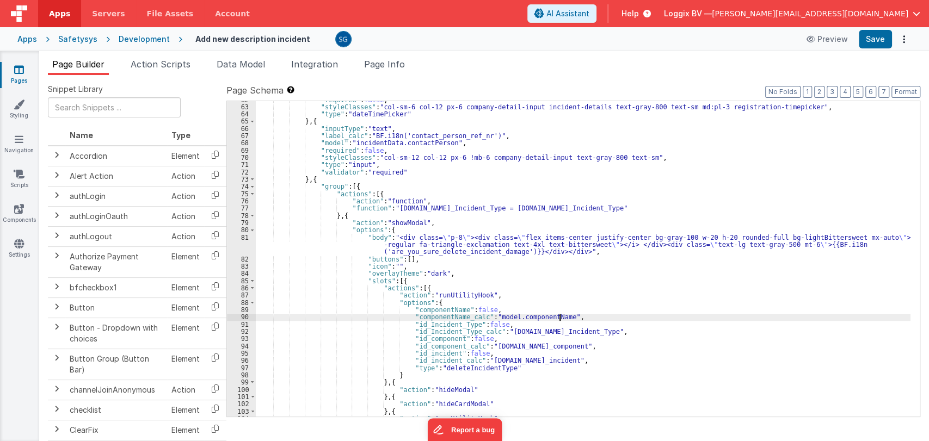
click at [567, 319] on div ""required" : false , "styleClasses" : "col-sm-6 col-12 px-6 company-detail-inpu…" at bounding box center [583, 261] width 655 height 330
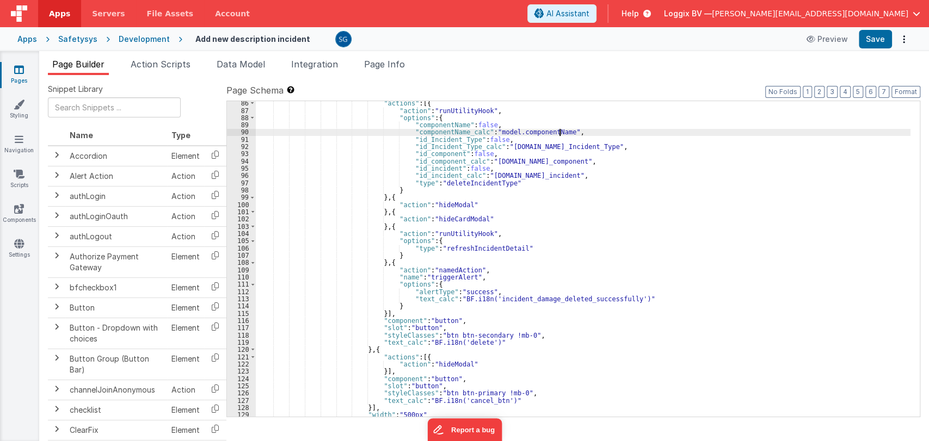
scroll to position [707, 0]
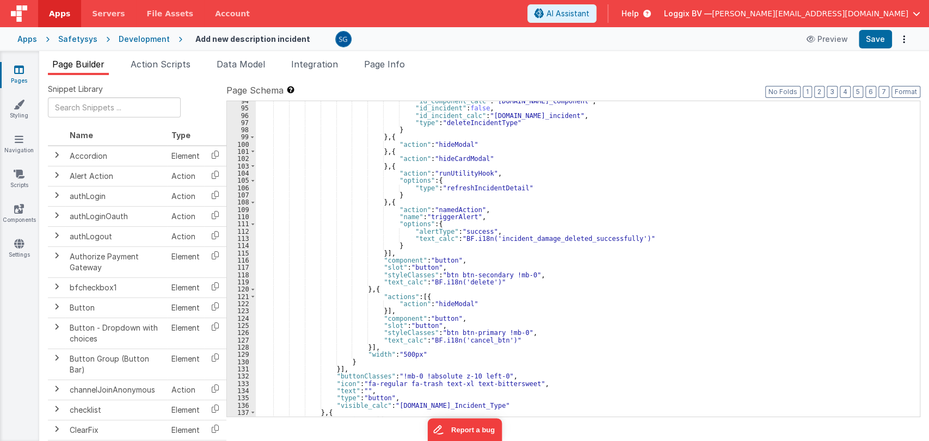
click at [600, 256] on div ""id_component_calc" : "model.id_component" , "id_incident" : false , "id_incide…" at bounding box center [583, 262] width 655 height 330
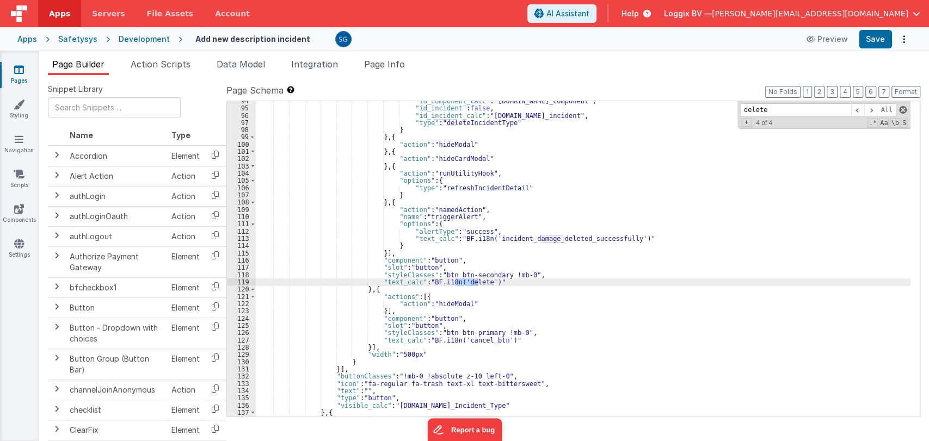
type input "delete"
click at [902, 110] on span at bounding box center [903, 110] width 8 height 8
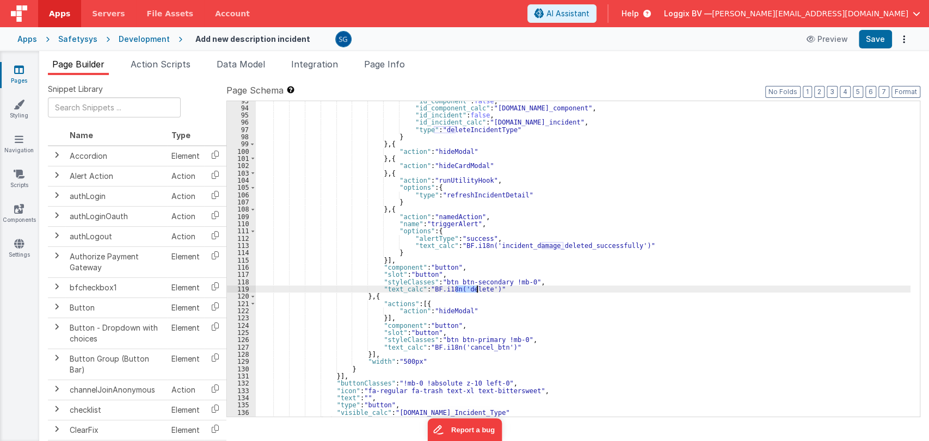
click at [577, 245] on div ""id_component" : false , "id_component_calc" : "model.id_component" , "id_incid…" at bounding box center [583, 262] width 655 height 330
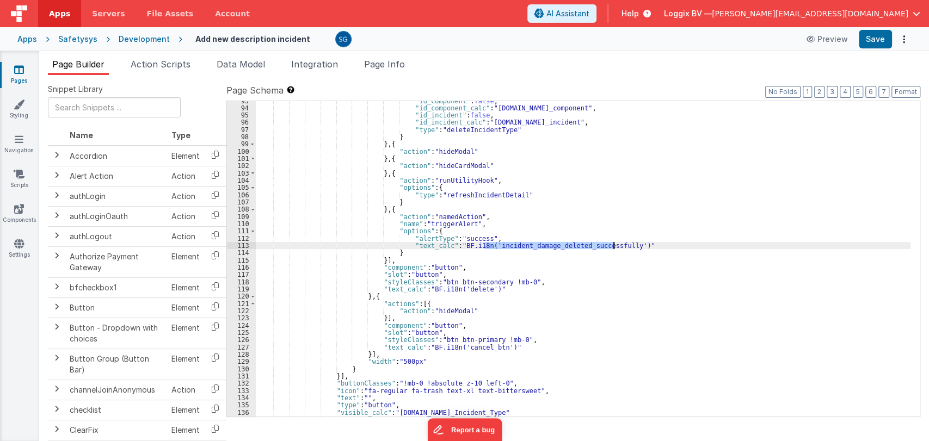
click at [577, 245] on div ""id_component" : false , "id_component_calc" : "model.id_component" , "id_incid…" at bounding box center [583, 259] width 655 height 316
click at [577, 245] on div ""id_component" : false , "id_component_calc" : "model.id_component" , "id_incid…" at bounding box center [583, 262] width 655 height 330
click at [577, 245] on div ""id_component" : false , "id_component_calc" : "model.id_component" , "id_incid…" at bounding box center [583, 259] width 655 height 316
click at [570, 247] on div ""id_component" : false , "id_component_calc" : "model.id_component" , "id_incid…" at bounding box center [583, 262] width 655 height 330
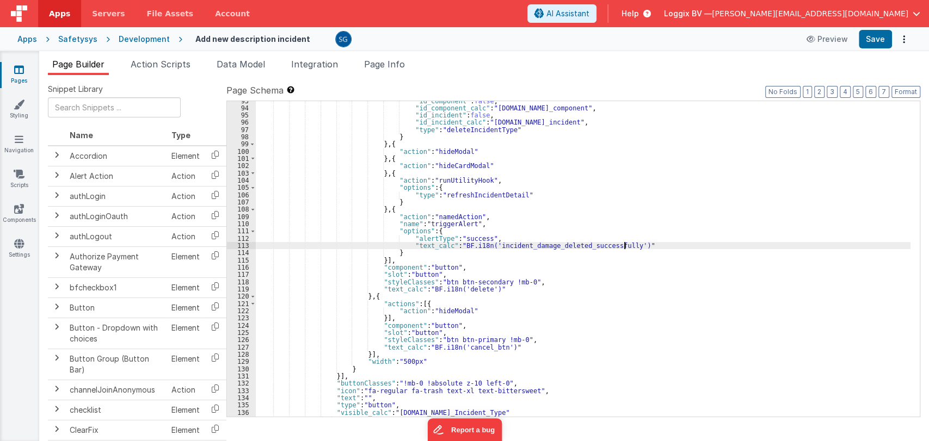
click at [624, 245] on div ""id_component" : false , "id_component_calc" : "model.id_component" , "id_incid…" at bounding box center [583, 262] width 655 height 330
click at [590, 247] on div ""id_component" : false , "id_component_calc" : "model.id_component" , "id_incid…" at bounding box center [583, 262] width 655 height 330
click at [631, 246] on div ""id_component" : false , "id_component_calc" : "model.id_component" , "id_incid…" at bounding box center [583, 262] width 655 height 330
click at [579, 247] on div ""id_component" : false , "id_component_calc" : "model.id_component" , "id_incid…" at bounding box center [583, 262] width 655 height 330
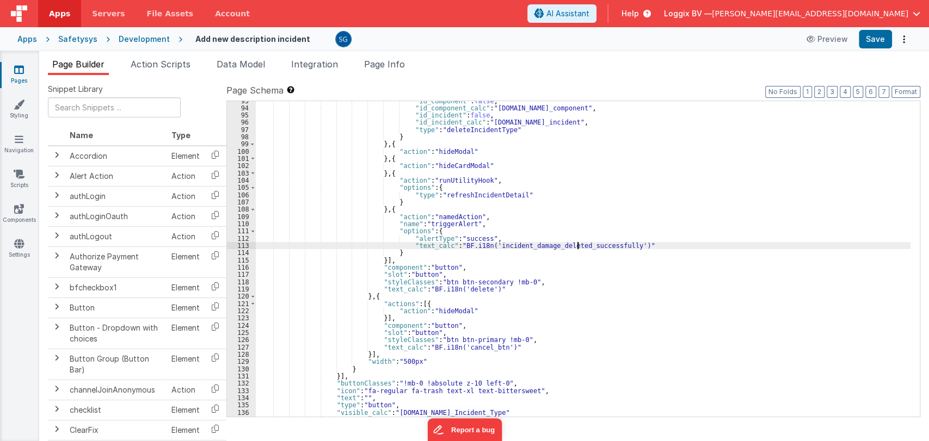
click at [579, 249] on div ""id_component" : false , "id_component_calc" : "model.id_component" , "id_incid…" at bounding box center [583, 262] width 655 height 330
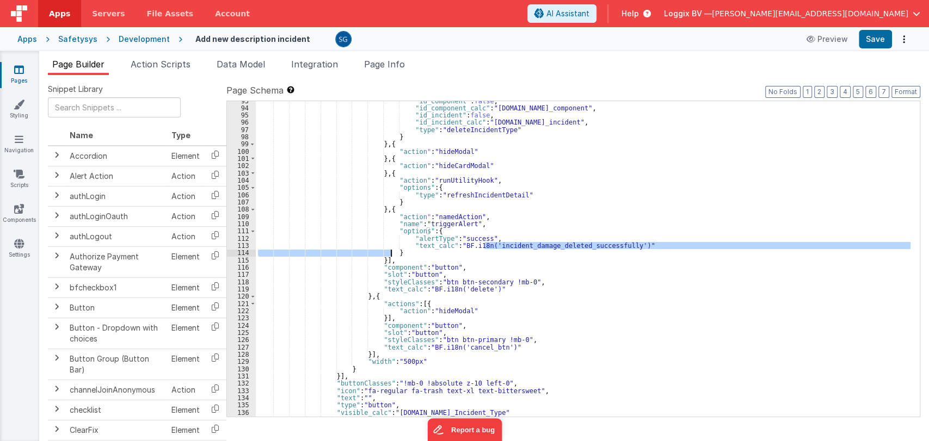
click at [632, 245] on div ""id_component" : false , "id_component_calc" : "model.id_component" , "id_incid…" at bounding box center [583, 259] width 655 height 316
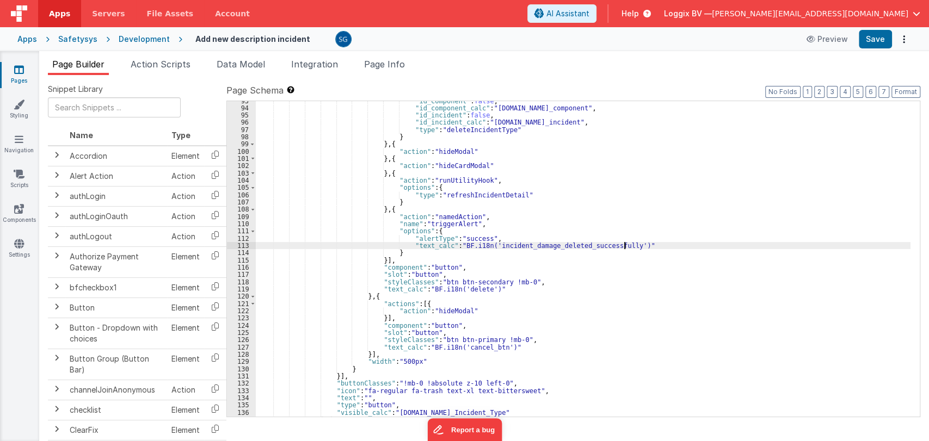
click at [593, 243] on div ""id_component" : false , "id_component_calc" : "model.id_component" , "id_incid…" at bounding box center [583, 262] width 655 height 330
click at [626, 244] on div ""id_component" : false , "id_component_calc" : "model.id_component" , "id_incid…" at bounding box center [583, 262] width 655 height 330
click at [543, 247] on div ""id_component" : false , "id_component_calc" : "model.id_component" , "id_incid…" at bounding box center [583, 262] width 655 height 330
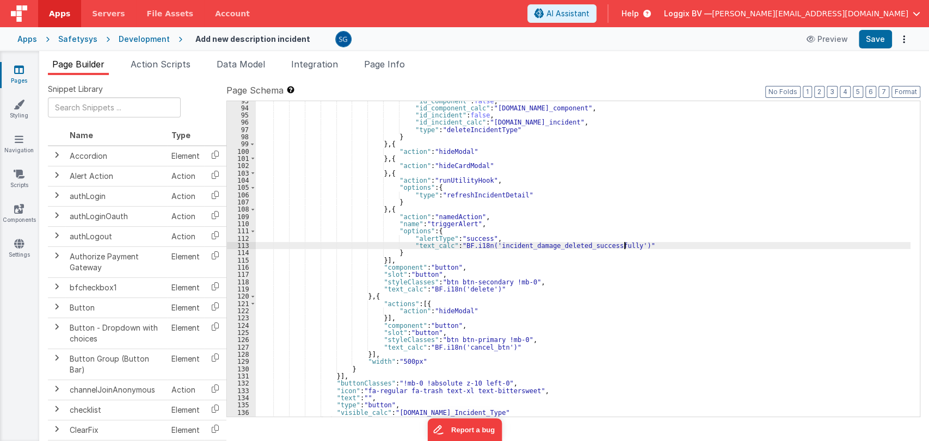
click at [633, 248] on div ""id_component" : false , "id_component_calc" : "model.id_component" , "id_incid…" at bounding box center [583, 262] width 655 height 330
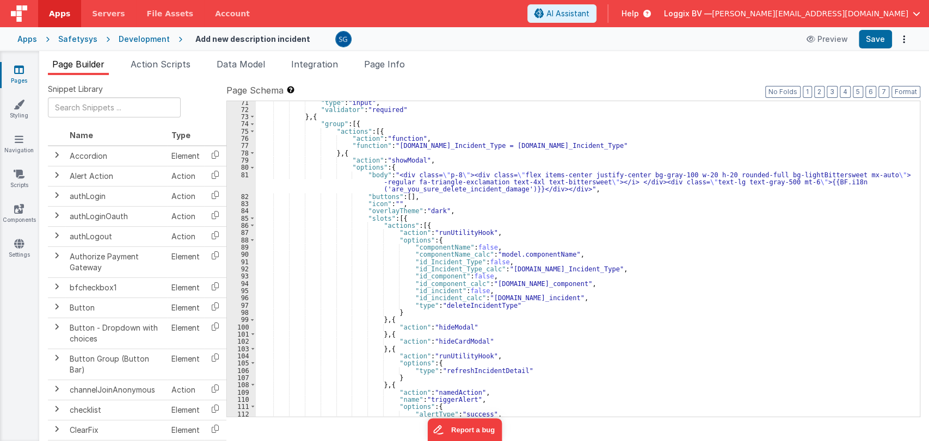
scroll to position [525, 0]
click at [492, 188] on div ""type" : "input" , "validator" : "required" } , { "group" : [{ "actions" : [{ "…" at bounding box center [583, 264] width 655 height 330
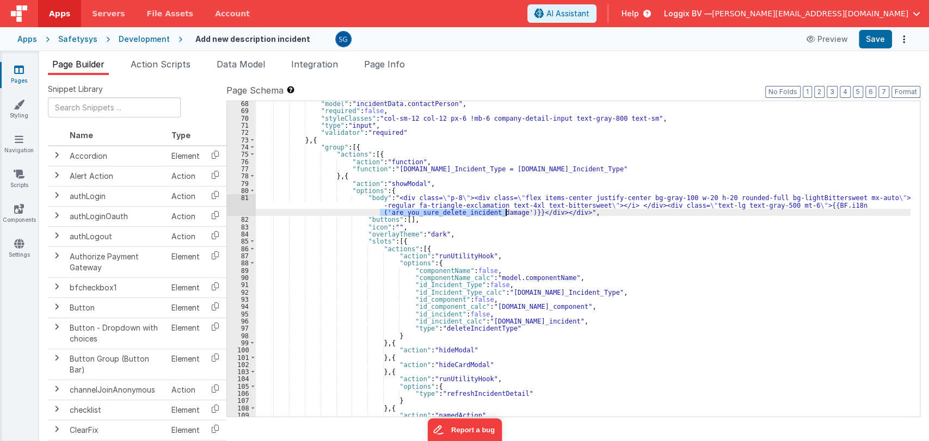
scroll to position [488, 0]
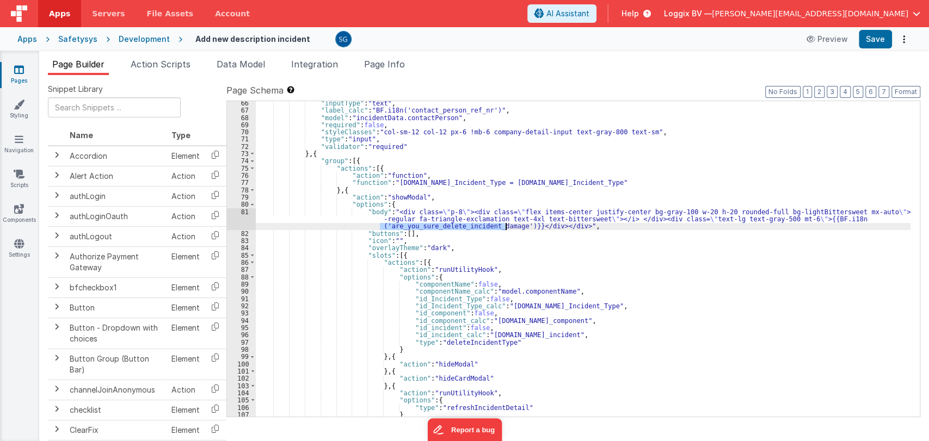
click at [492, 227] on div ""inputType" : "text" , "label_calc" : "BF.i18n('contact_person_ref_nr')" , "mod…" at bounding box center [583, 259] width 655 height 316
click at [492, 227] on div ""inputType" : "text" , "label_calc" : "BF.i18n('contact_person_ref_nr')" , "mod…" at bounding box center [583, 265] width 655 height 330
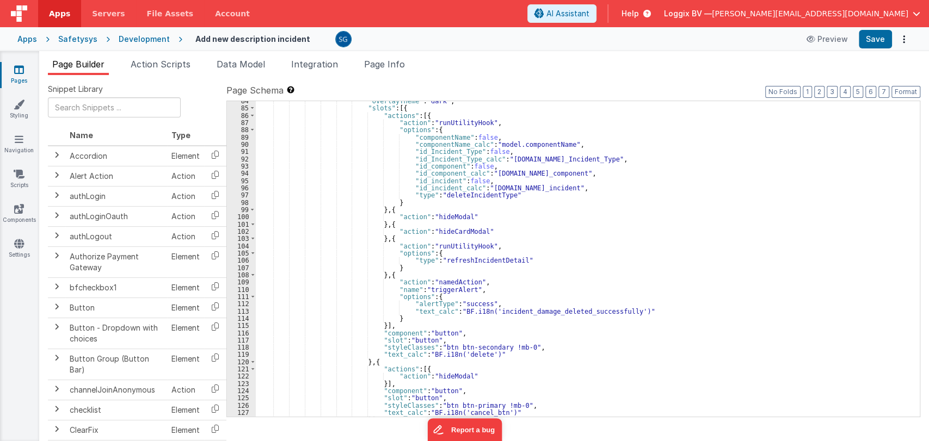
scroll to position [635, 0]
click at [525, 311] on div ""overlayTheme" : "dark" , "slots" : [{ "actions" : [{ "action" : "runUtilityHoo…" at bounding box center [583, 262] width 655 height 330
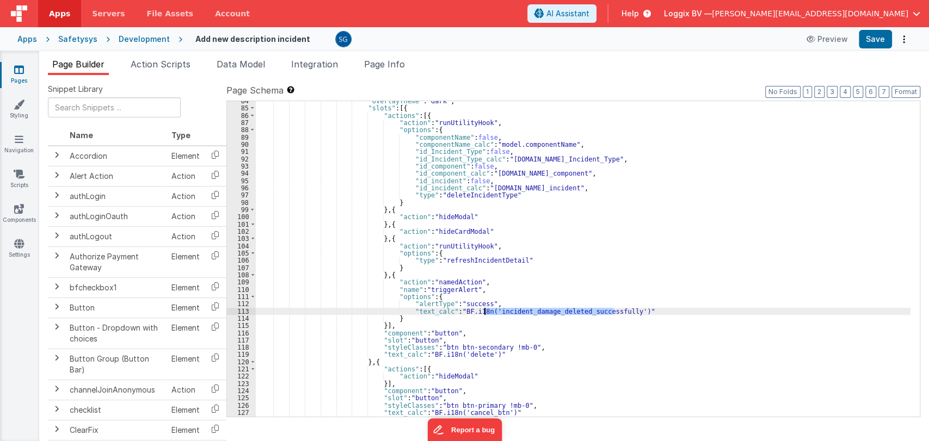
click at [525, 311] on div ""overlayTheme" : "dark" , "slots" : [{ "actions" : [{ "action" : "runUtilityHoo…" at bounding box center [583, 262] width 655 height 330
click at [871, 42] on button "Save" at bounding box center [875, 39] width 33 height 19
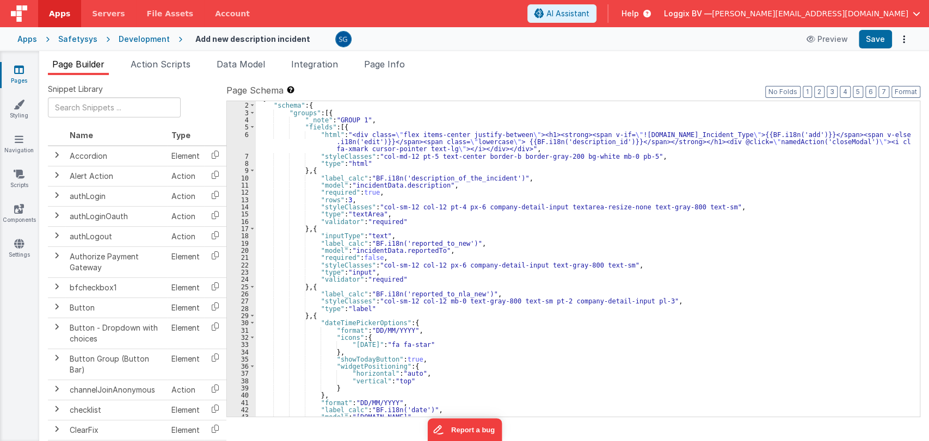
scroll to position [0, 0]
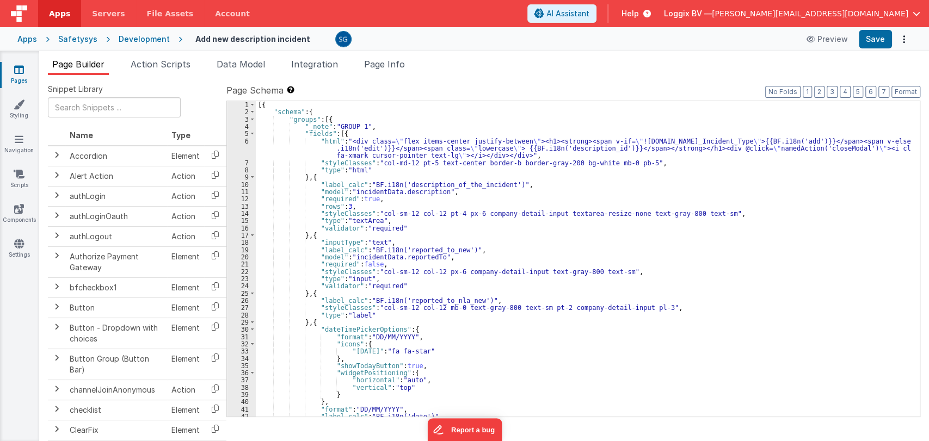
click at [422, 141] on div "[{ "schema" : { "groups" : [{ "_note" : "GROUP 1" , "fields" : [{ "html" : "<di…" at bounding box center [583, 266] width 655 height 330
click at [248, 139] on div "6" at bounding box center [241, 149] width 29 height 22
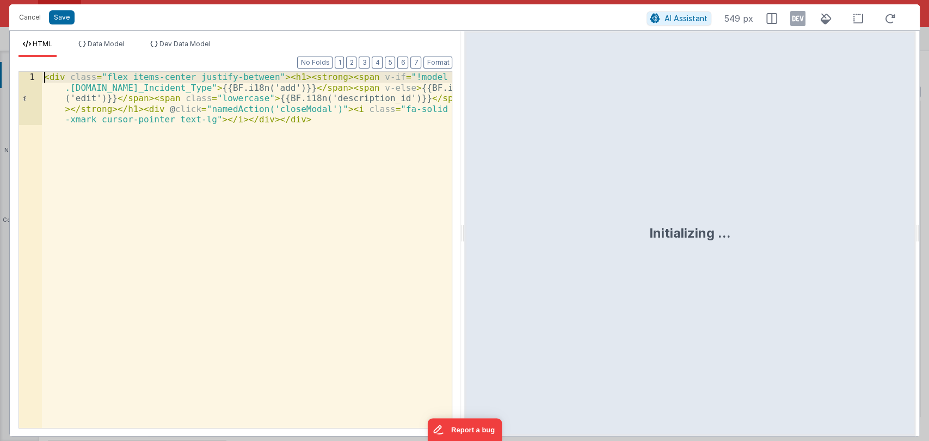
click at [44, 75] on div "< div class = "flex items-center justify-between" > < h1 > < strong > < span v-…" at bounding box center [247, 303] width 410 height 463
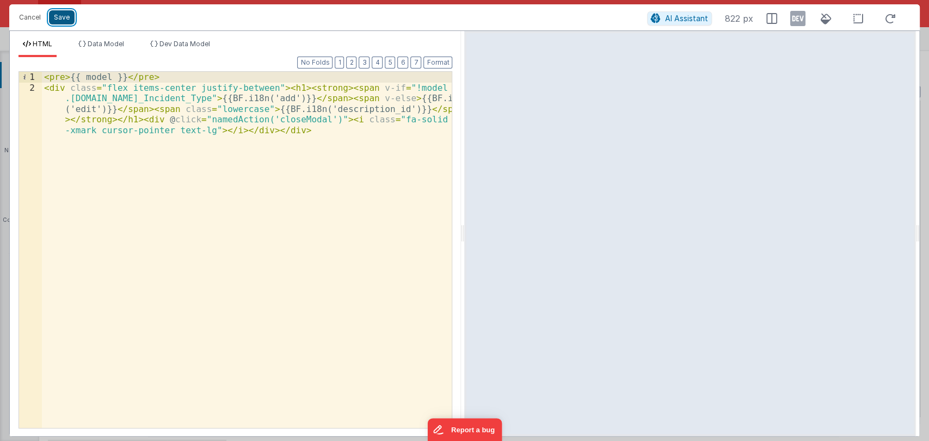
click at [57, 13] on button "Save" at bounding box center [62, 17] width 26 height 14
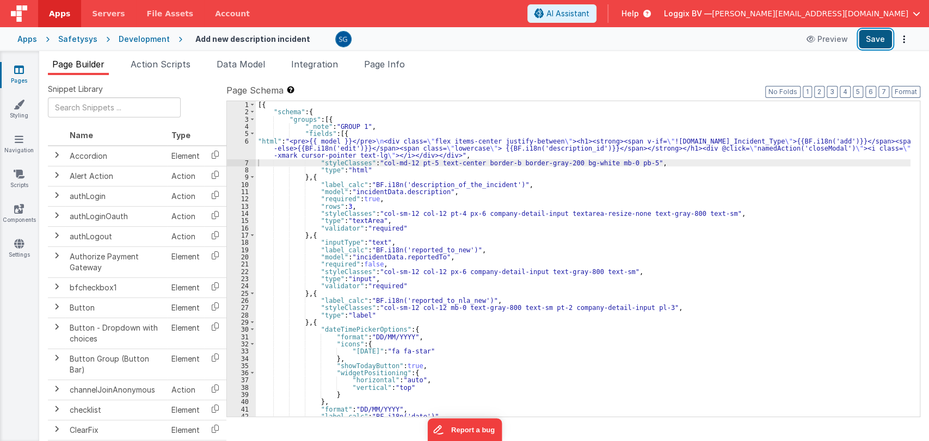
click at [867, 37] on button "Save" at bounding box center [875, 39] width 33 height 19
click at [148, 66] on span "Action Scripts" at bounding box center [161, 64] width 60 height 11
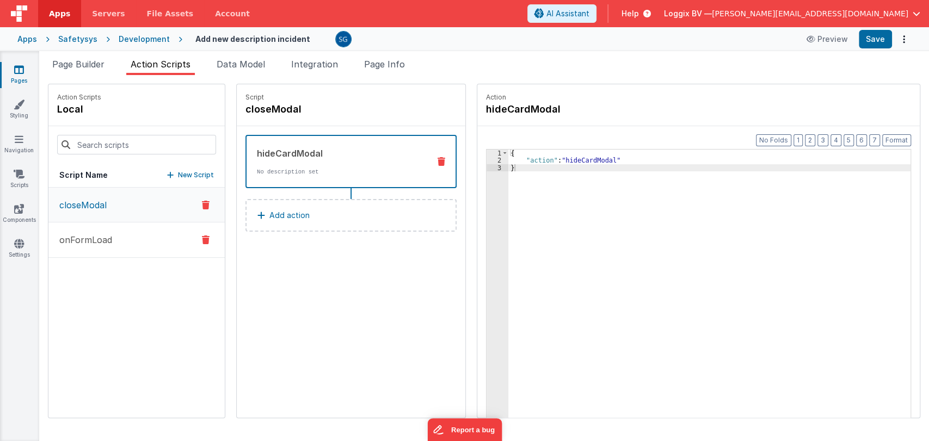
click at [80, 245] on p "onFormLoad" at bounding box center [82, 239] width 59 height 13
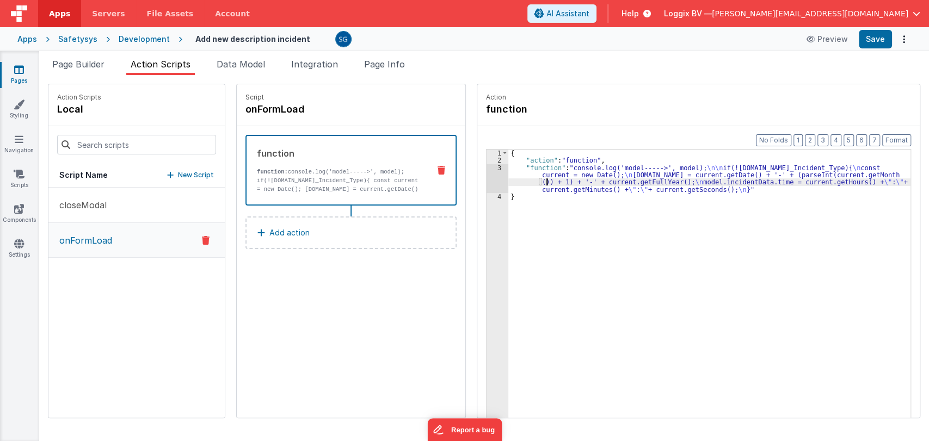
click at [536, 178] on div "{ "action" : "function" , "function" : "console.log('model----->', model); \n\n…" at bounding box center [714, 308] width 413 height 317
click at [487, 168] on div "3" at bounding box center [498, 178] width 22 height 29
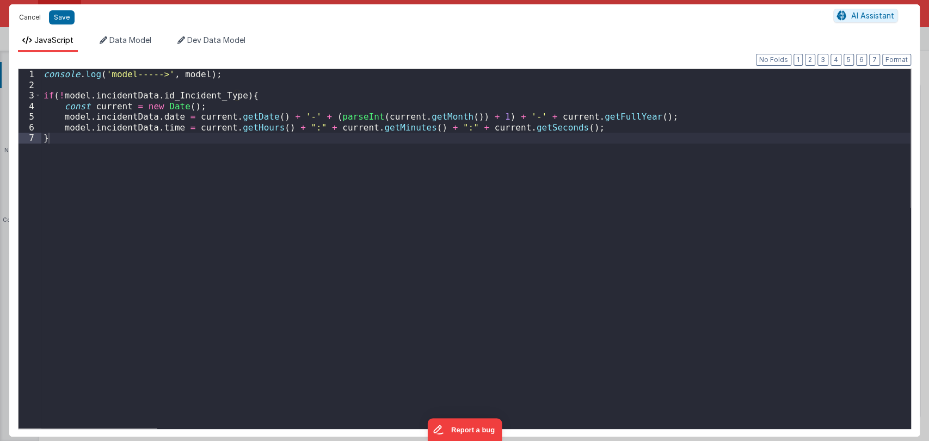
click at [32, 15] on button "Cancel" at bounding box center [30, 17] width 33 height 15
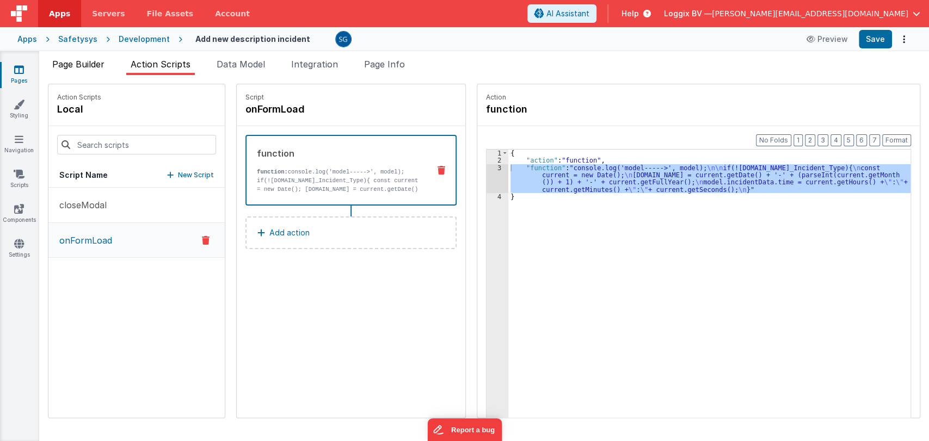
click at [70, 64] on span "Page Builder" at bounding box center [78, 64] width 52 height 11
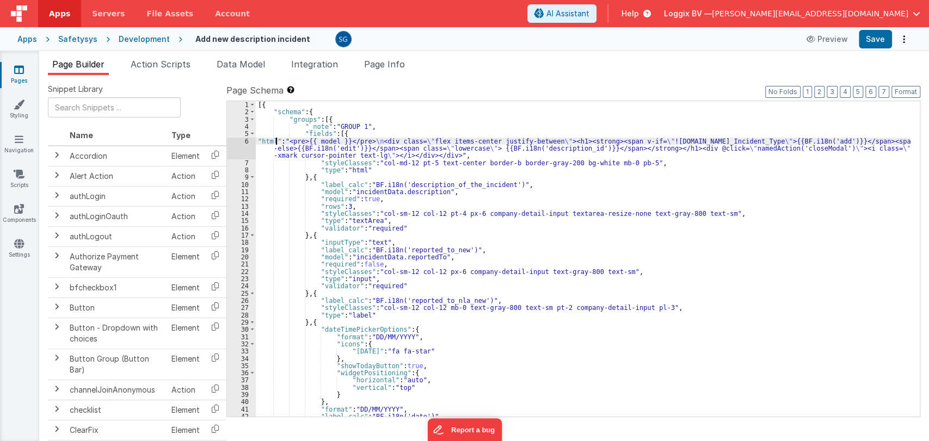
click at [278, 143] on div "[{ "schema" : { "groups" : [{ "_note" : "GROUP 1" , "fields" : [{ "html" : "<pr…" at bounding box center [583, 266] width 655 height 330
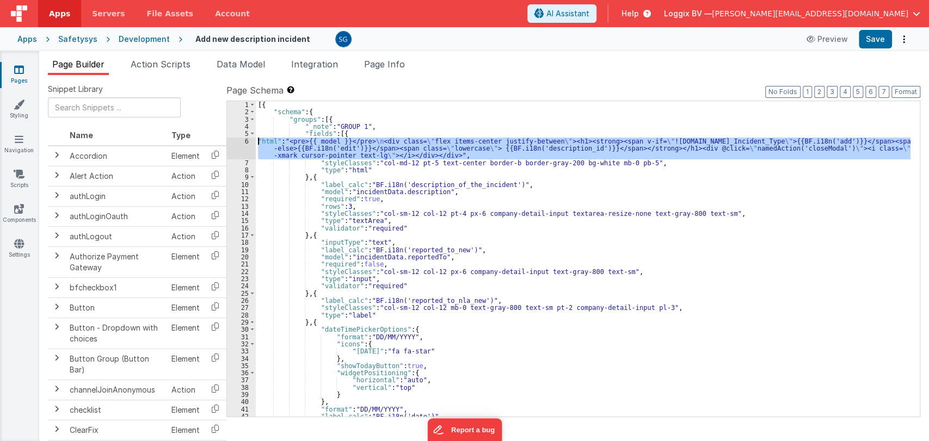
click at [245, 142] on div "6" at bounding box center [241, 149] width 29 height 22
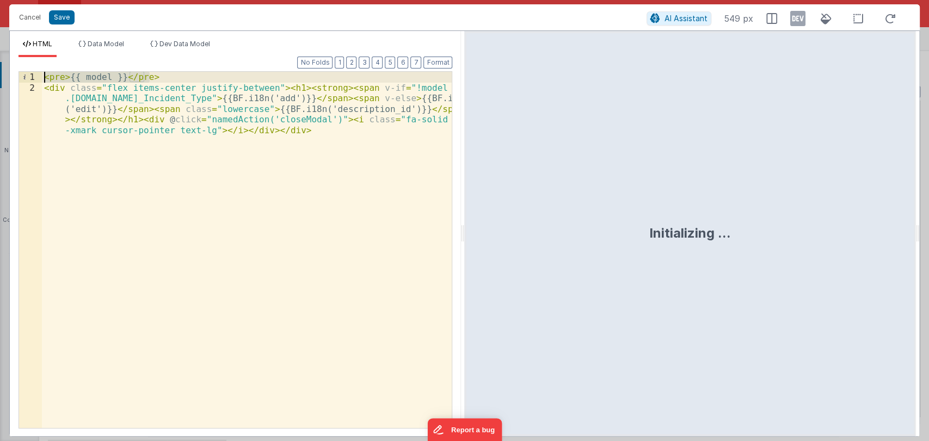
drag, startPoint x: 163, startPoint y: 75, endPoint x: 33, endPoint y: 78, distance: 130.1
click at [33, 78] on div "1 2 < pre > {{ model }} </ pre > < div class = "flex items-center justify-betwe…" at bounding box center [236, 250] width 434 height 358
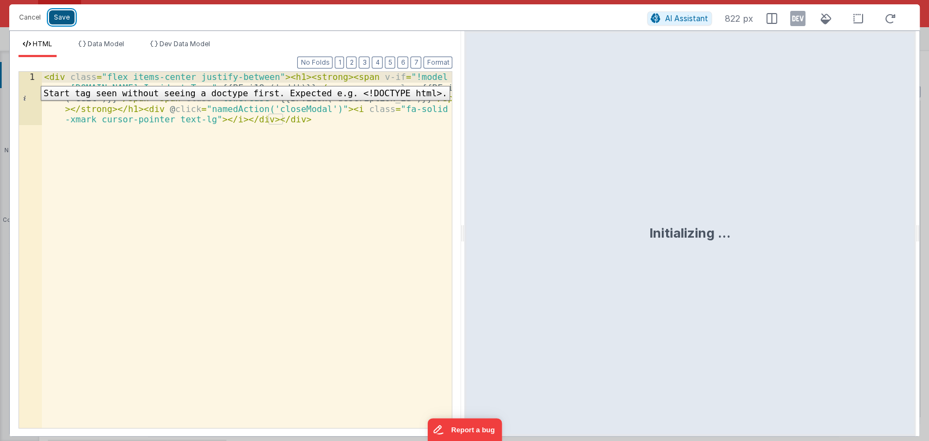
click at [65, 17] on button "Save" at bounding box center [62, 17] width 26 height 14
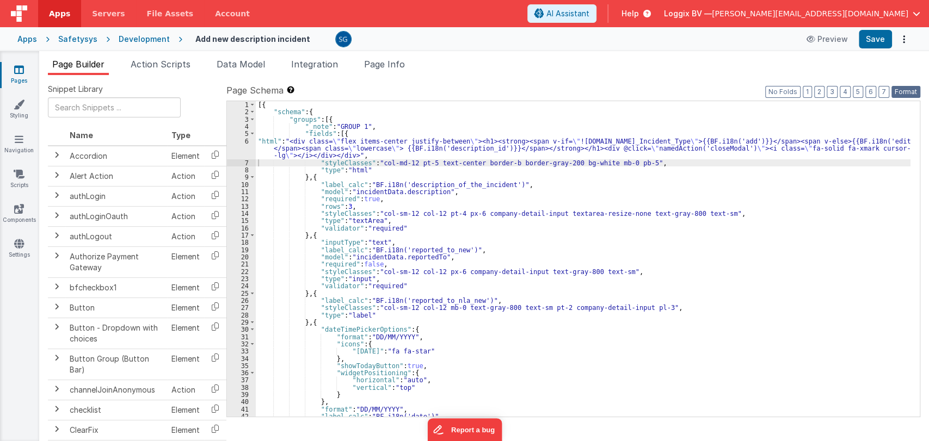
click at [902, 91] on button "Format" at bounding box center [905, 92] width 29 height 12
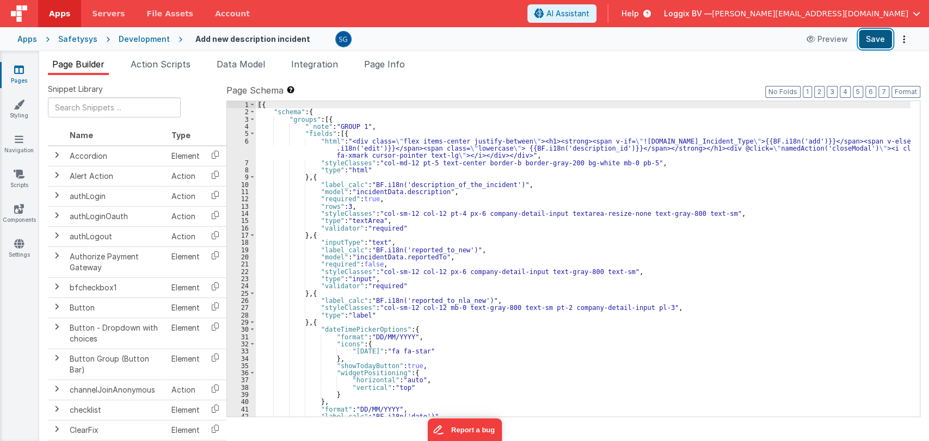
click at [885, 37] on button "Save" at bounding box center [875, 39] width 33 height 19
click at [16, 74] on icon at bounding box center [19, 69] width 10 height 11
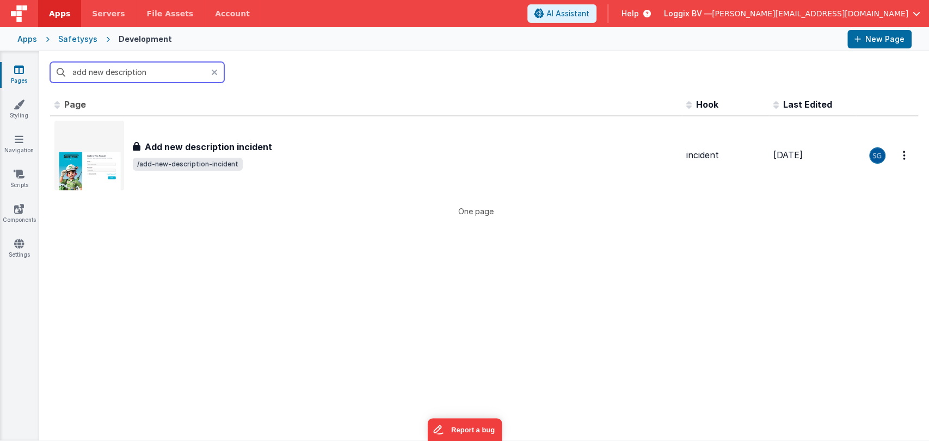
click at [188, 77] on input "add new description" at bounding box center [137, 72] width 174 height 21
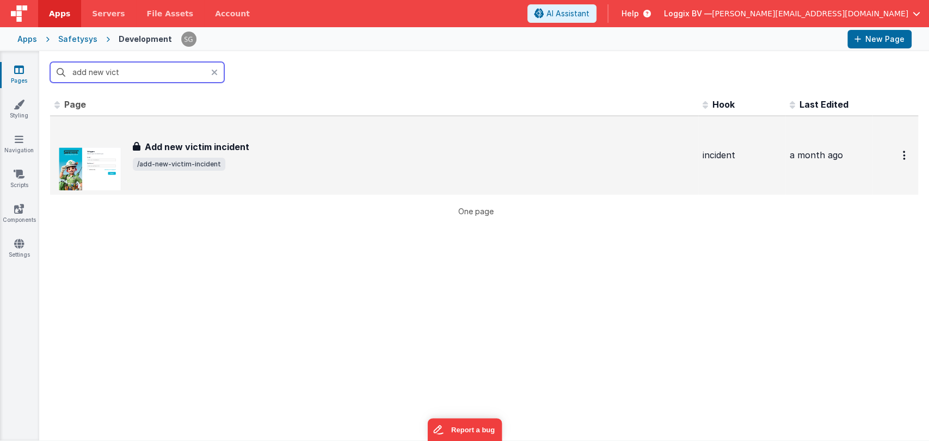
type input "add new vict"
click at [184, 145] on h3 "Add new victim incident" at bounding box center [197, 146] width 104 height 13
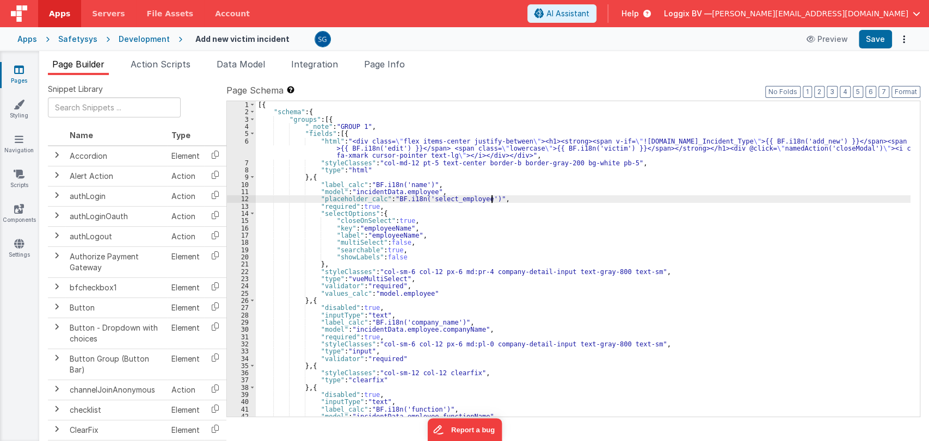
click at [500, 200] on div "[{ "schema" : { "groups" : [{ "_note" : "GROUP 1" , "fields" : [{ "html" : "<di…" at bounding box center [583, 266] width 655 height 330
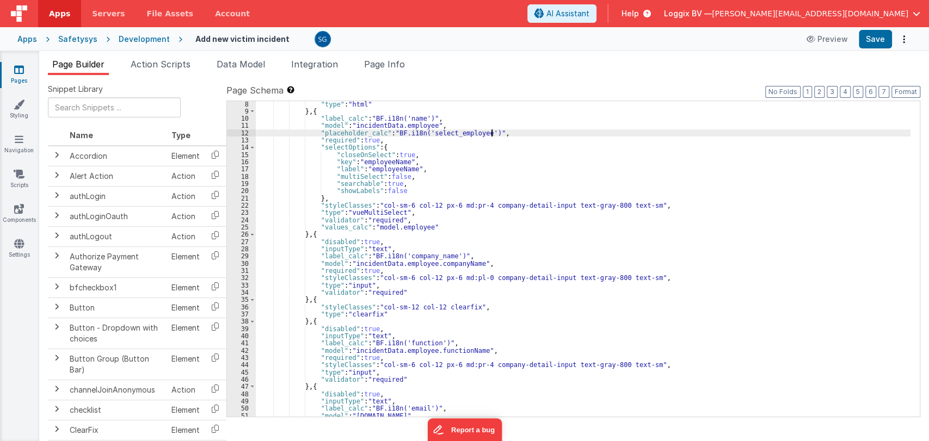
scroll to position [66, 0]
click at [560, 232] on div ""type" : "html" } , { "label_calc" : "BF.i18n('name')" , "model" : "incidentDat…" at bounding box center [583, 265] width 655 height 330
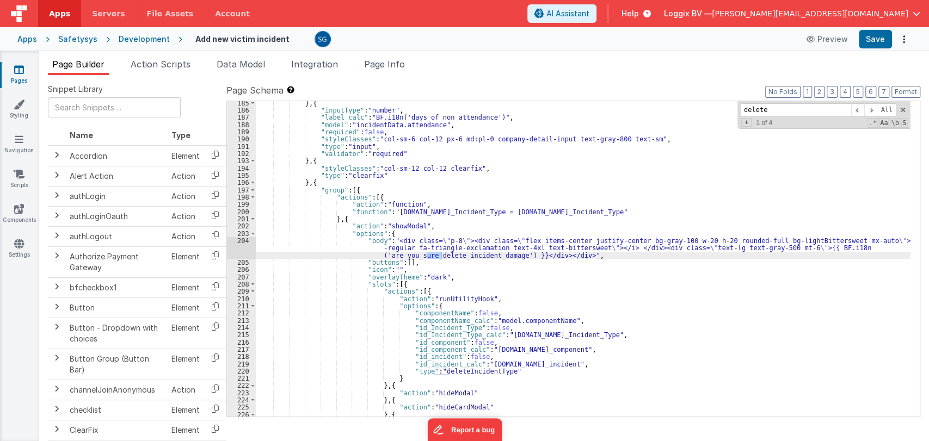
scroll to position [1351, 0]
type input "delete"
click at [467, 256] on div "} , { "inputType" : "number" , "label_calc" : "BF.i18n('days_of_non_attendance'…" at bounding box center [583, 265] width 655 height 330
click at [467, 257] on div "} , { "inputType" : "number" , "label_calc" : "BF.i18n('days_of_non_attendance'…" at bounding box center [583, 265] width 655 height 330
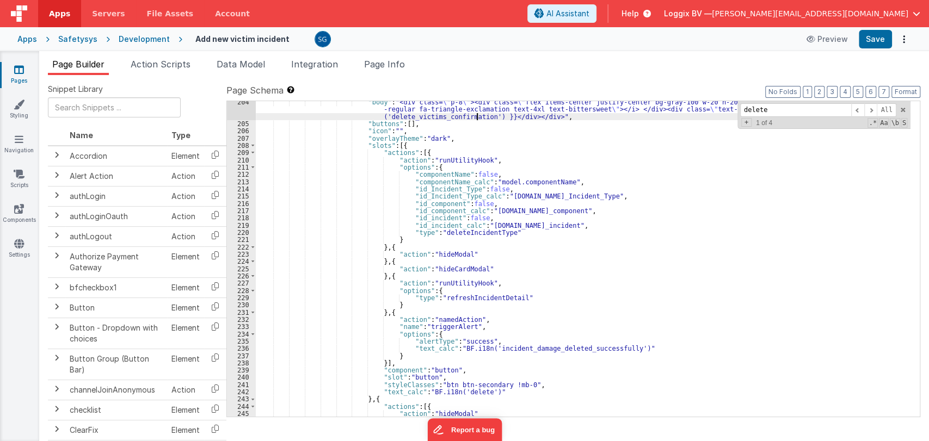
scroll to position [1491, 0]
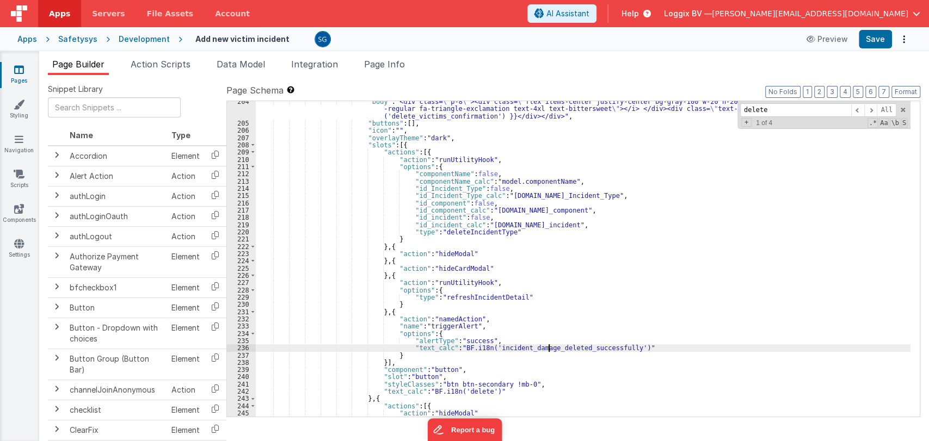
click at [549, 348] on div ""body" : "<div class= \" p-8 \" ><div class= \" flex items-center justify-cente…" at bounding box center [583, 270] width 655 height 344
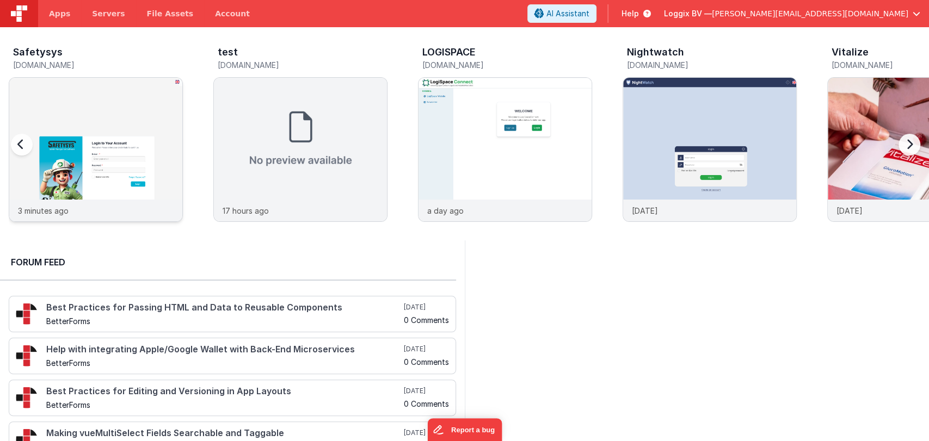
click at [122, 135] on img at bounding box center [95, 164] width 173 height 173
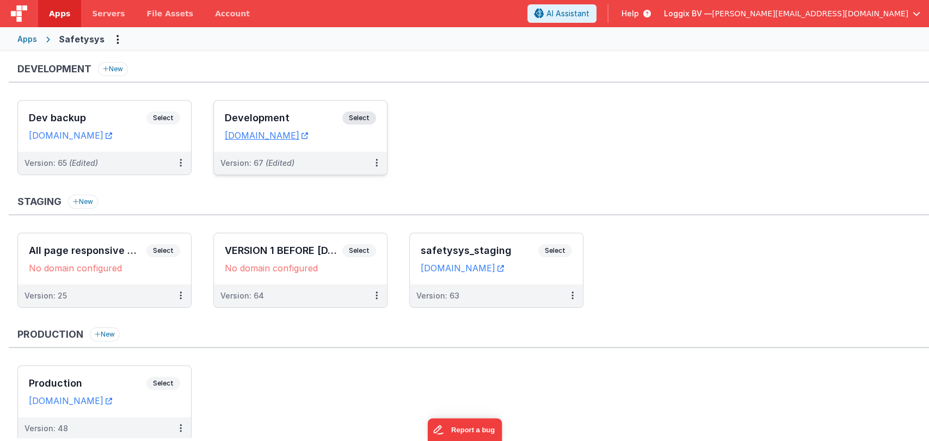
click at [291, 112] on div "Development Select" at bounding box center [300, 121] width 151 height 19
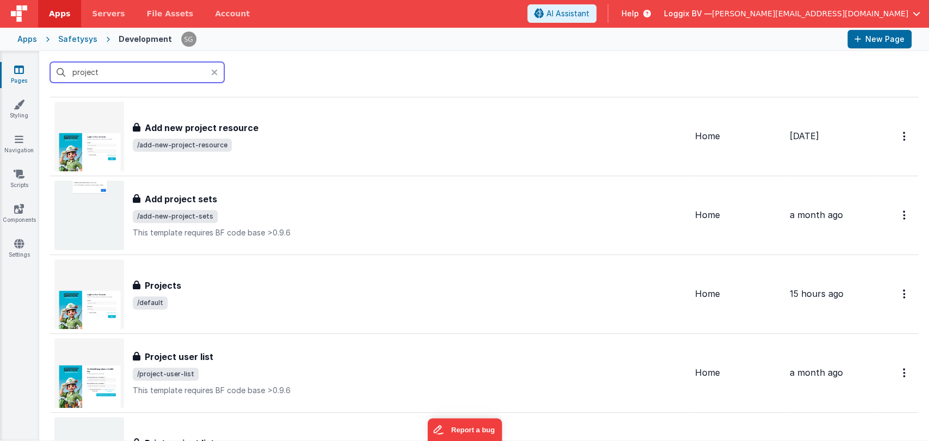
scroll to position [264, 0]
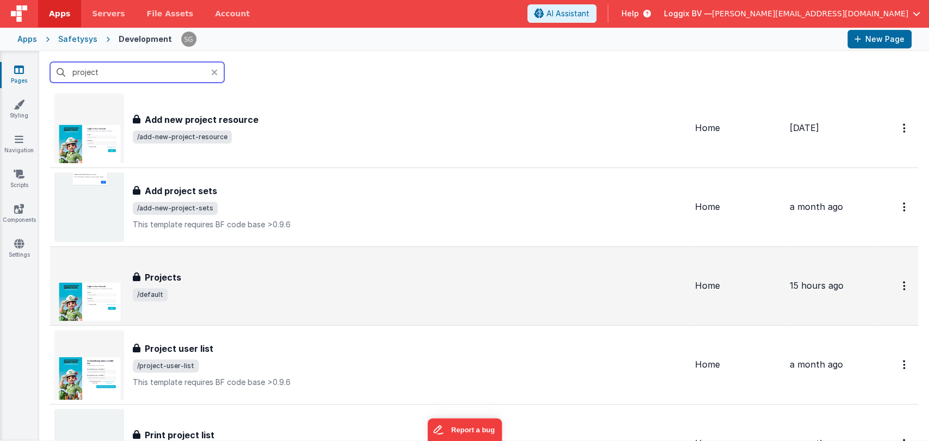
type input "project"
click at [213, 268] on div "Projects Projects /default" at bounding box center [370, 286] width 632 height 70
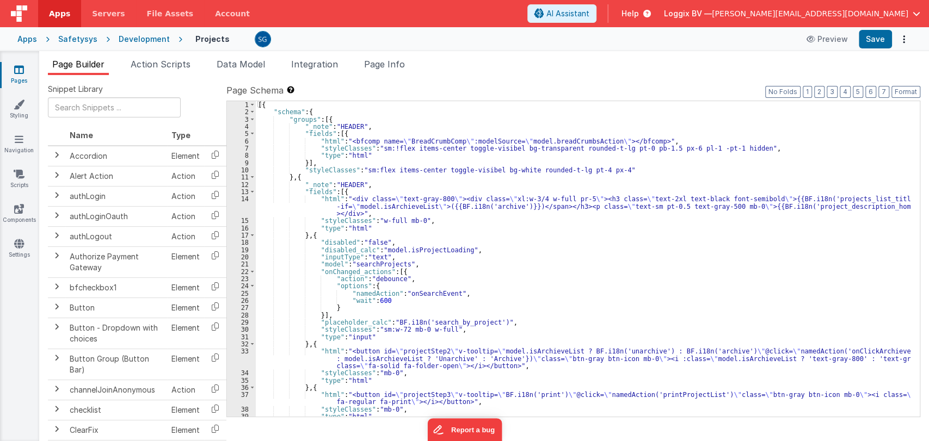
click at [505, 268] on div "[{ "schema" : { "groups" : [{ "_note" : "HEADER" , "fields" : [{ "html" : "<bfc…" at bounding box center [583, 266] width 655 height 330
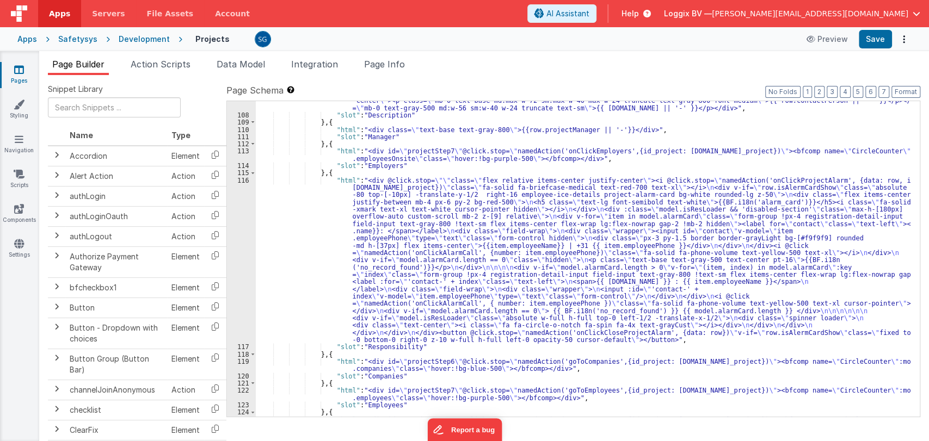
scroll to position [911, 0]
click at [457, 223] on div ""html" : "<div class= \" line-clamp-2 hidden \" >{{row.description || '-'}}</di…" at bounding box center [583, 265] width 655 height 352
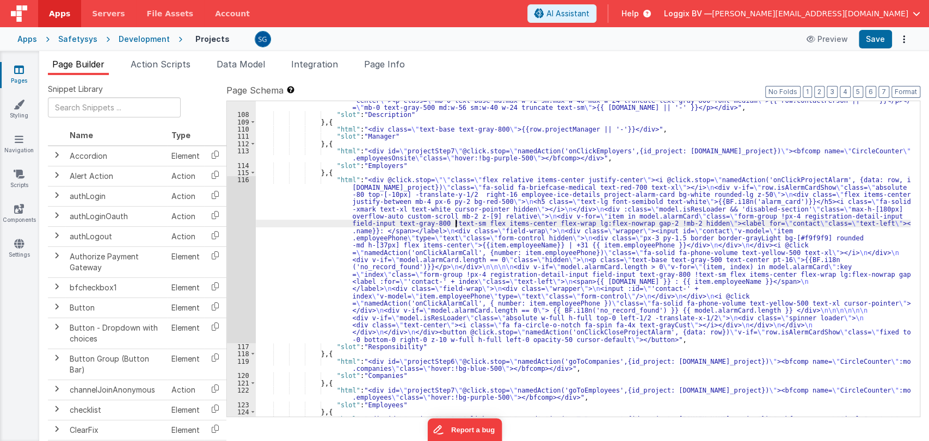
click at [249, 181] on div "116" at bounding box center [241, 259] width 29 height 167
click at [247, 180] on div "116" at bounding box center [241, 259] width 29 height 167
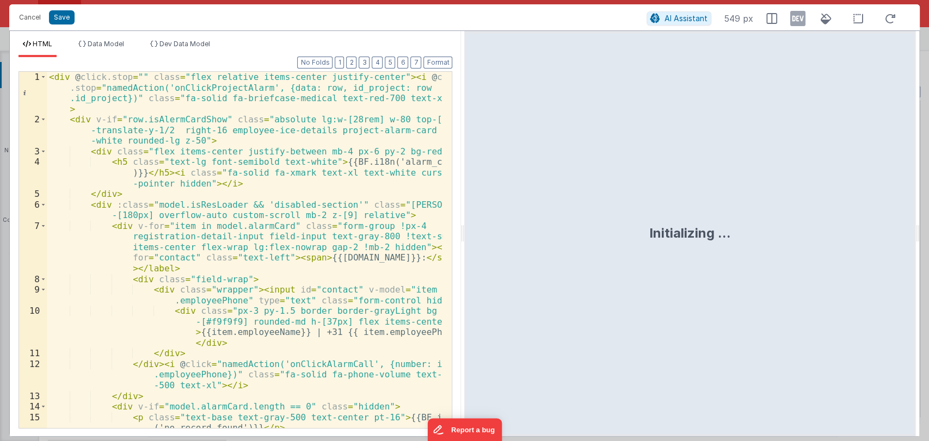
drag, startPoint x: 463, startPoint y: 237, endPoint x: 928, endPoint y: 234, distance: 464.8
click at [928, 234] on html "Cancel Save AI Assistant 549 px HTML Data Model Dev Data Model Format 7 6 5 4 3…" at bounding box center [464, 220] width 929 height 441
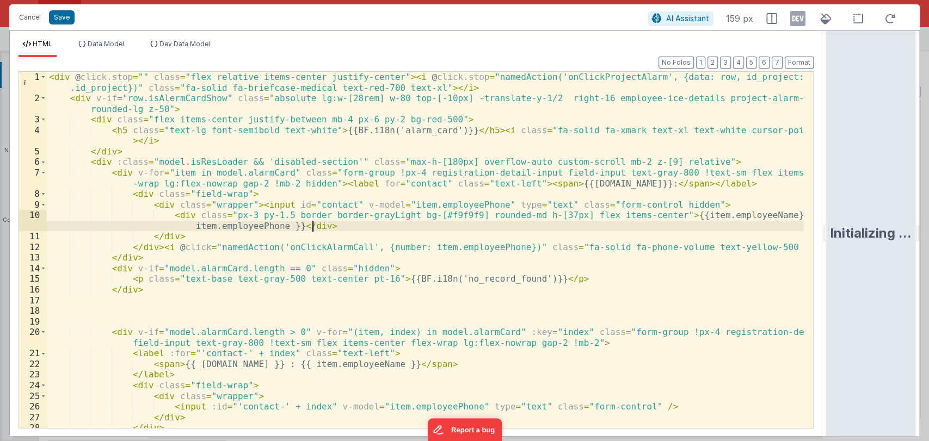
click at [502, 230] on div "< div @ click.stop = "" class = "flex relative items-center justify-center" > <…" at bounding box center [425, 271] width 757 height 399
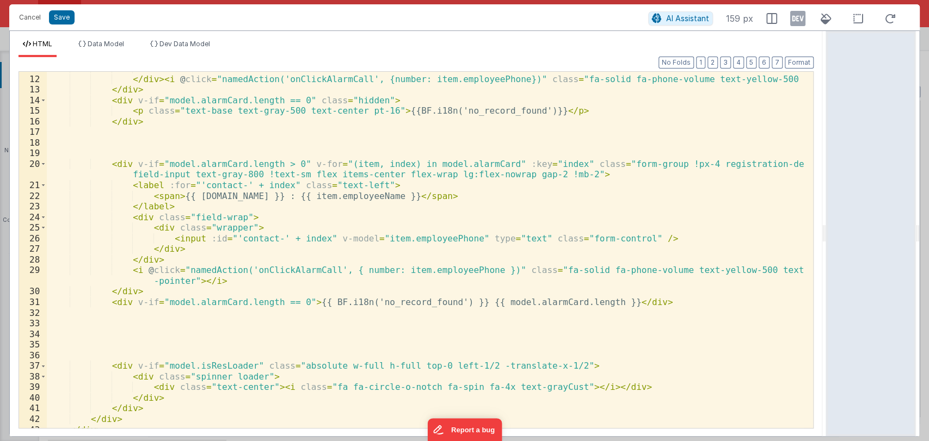
scroll to position [167, 0]
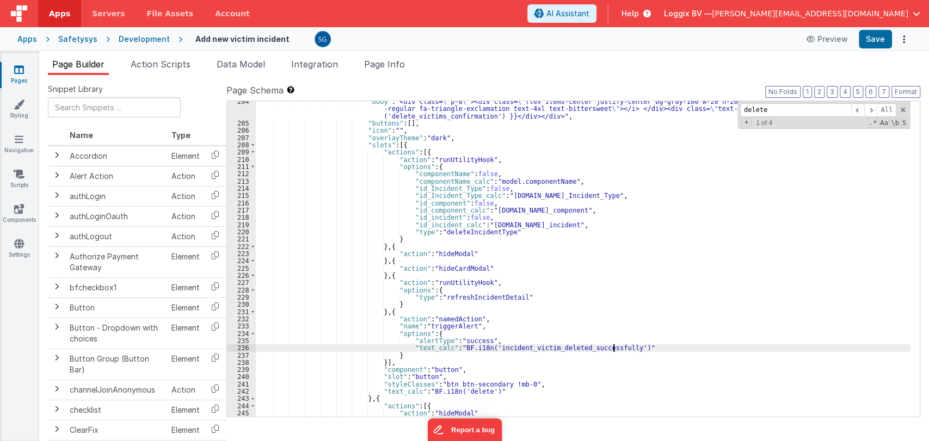
scroll to position [1491, 0]
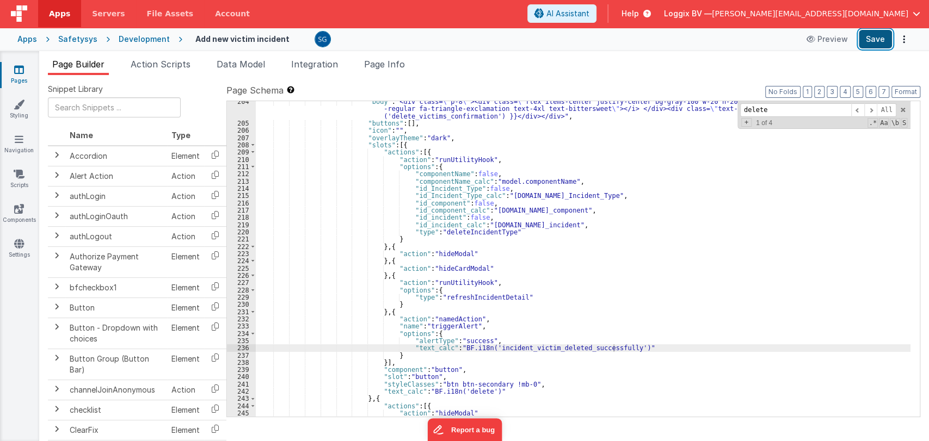
click at [863, 42] on button "Save" at bounding box center [875, 39] width 33 height 19
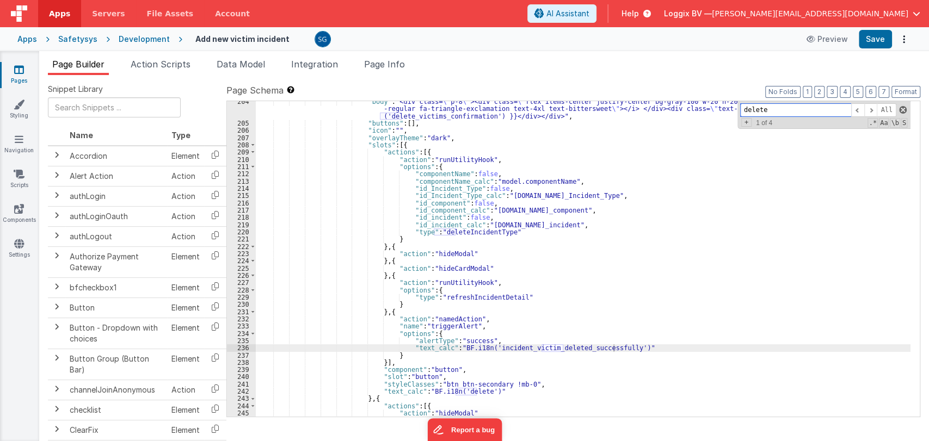
click at [900, 110] on span at bounding box center [903, 110] width 8 height 8
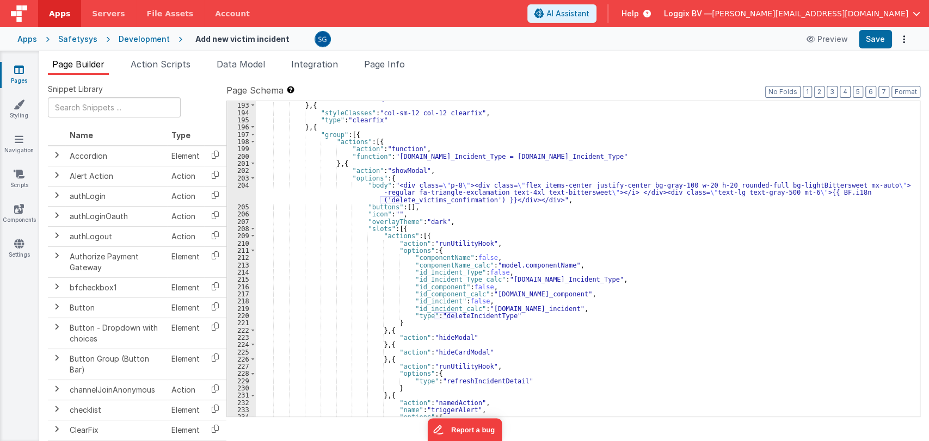
scroll to position [1406, 0]
click at [24, 70] on link "Pages" at bounding box center [18, 75] width 39 height 22
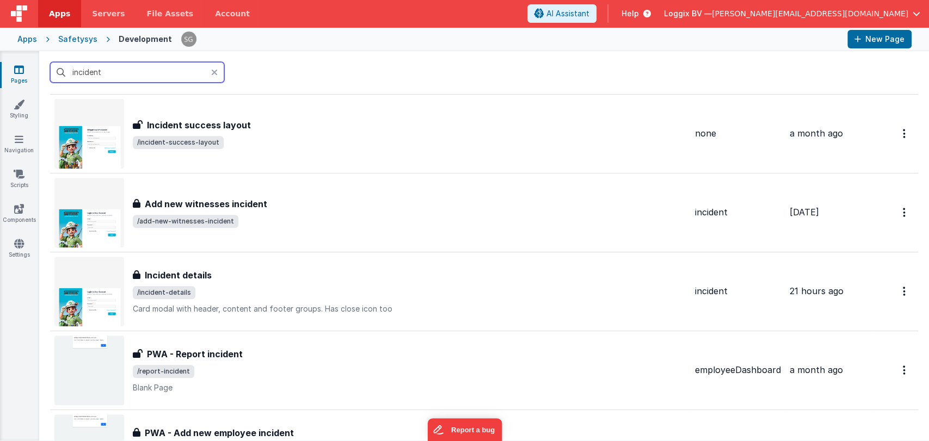
scroll to position [338, 0]
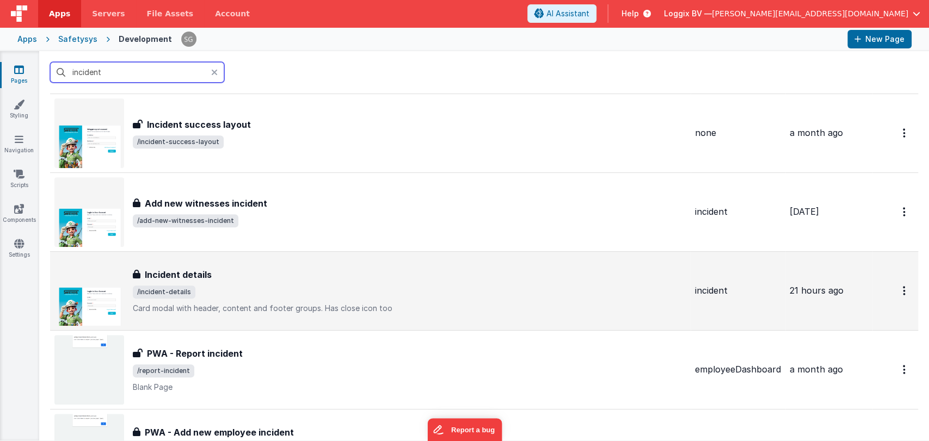
type input "incident"
click at [202, 286] on span "/incident-details" at bounding box center [409, 292] width 553 height 13
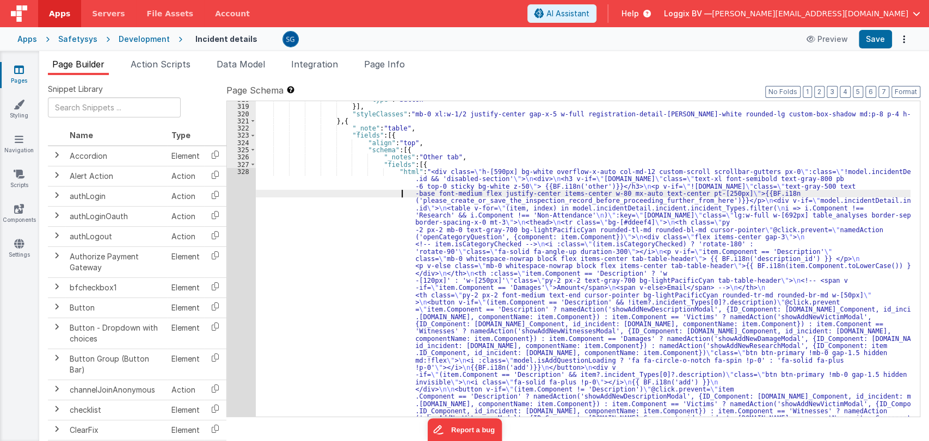
scroll to position [2755, 0]
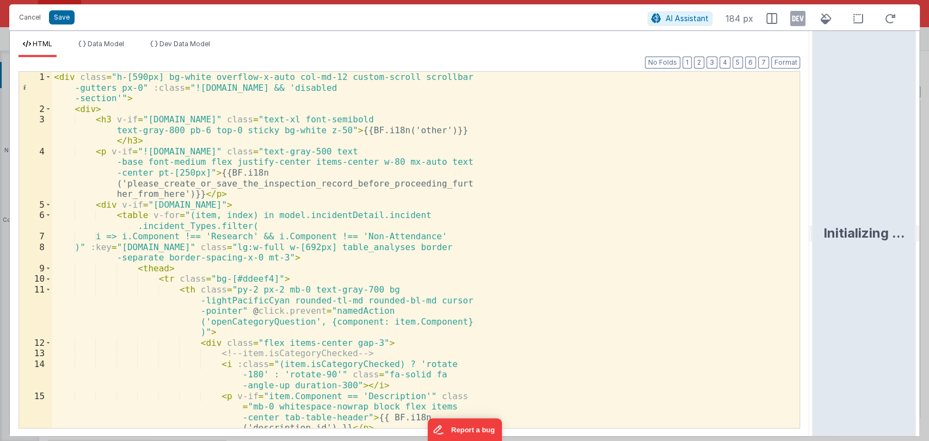
drag, startPoint x: 461, startPoint y: 235, endPoint x: 892, endPoint y: 202, distance: 432.2
click at [892, 202] on html "Cancel Save AI Assistant 184 px HTML Data Model Dev Data Model Format 7 6 5 4 3…" at bounding box center [464, 220] width 929 height 441
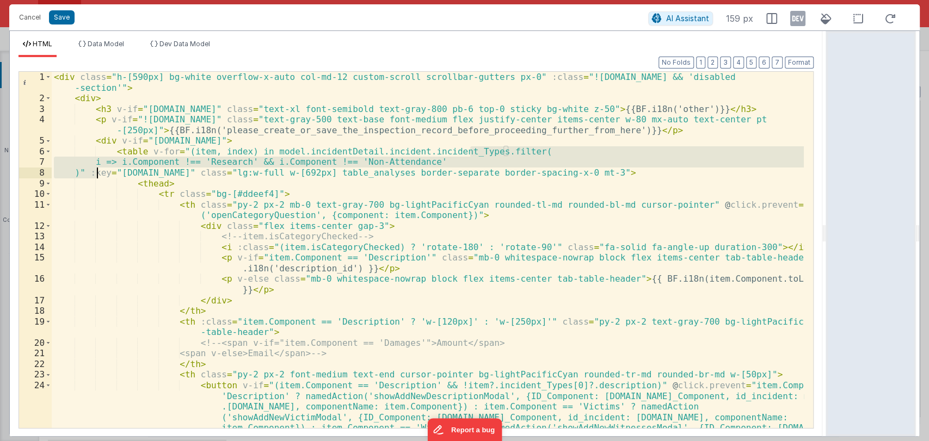
drag, startPoint x: 470, startPoint y: 151, endPoint x: 96, endPoint y: 175, distance: 374.6
click at [96, 175] on div "< div class = "h-[590px] bg-white overflow-x-auto col-md-12 custom-scroll scrol…" at bounding box center [428, 308] width 752 height 473
click at [96, 175] on div "< div class = "h-[590px] bg-white overflow-x-auto col-md-12 custom-scroll scrol…" at bounding box center [428, 250] width 752 height 356
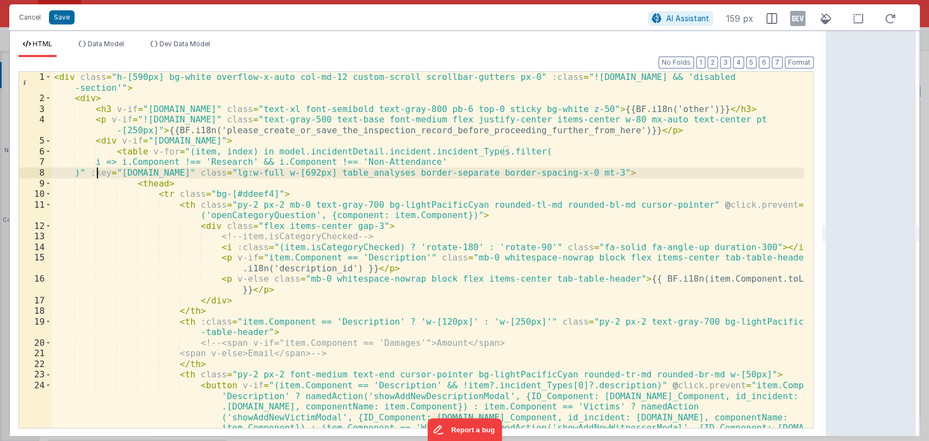
click at [100, 172] on div "< div class = "h-[590px] bg-white overflow-x-auto col-md-12 custom-scroll scrol…" at bounding box center [428, 308] width 752 height 473
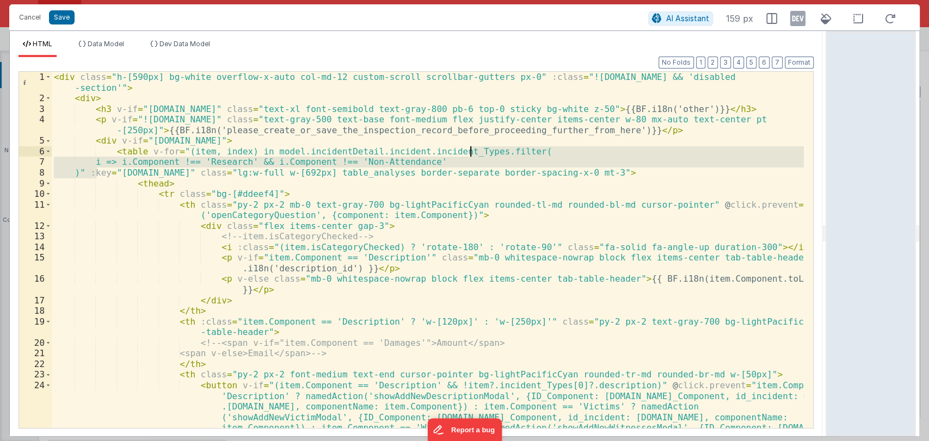
drag, startPoint x: 96, startPoint y: 173, endPoint x: 470, endPoint y: 152, distance: 375.0
click at [470, 152] on div "< div class = "h-[590px] bg-white overflow-x-auto col-md-12 custom-scroll scrol…" at bounding box center [428, 308] width 752 height 473
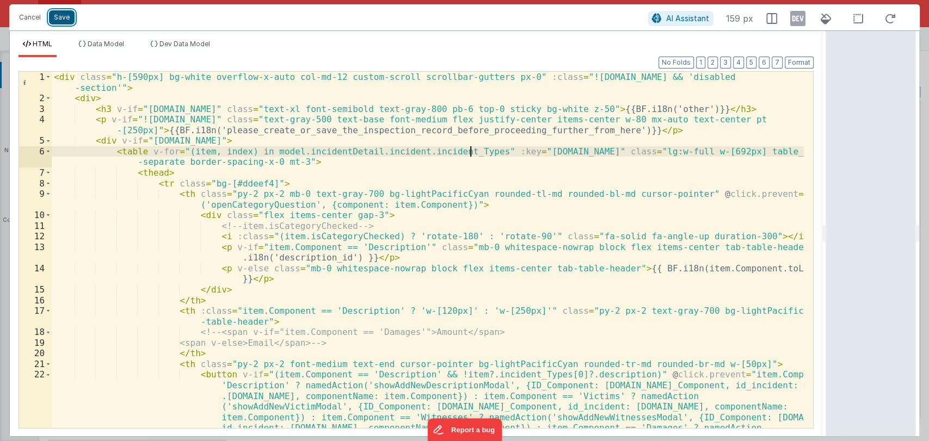
click at [65, 15] on button "Save" at bounding box center [62, 17] width 26 height 14
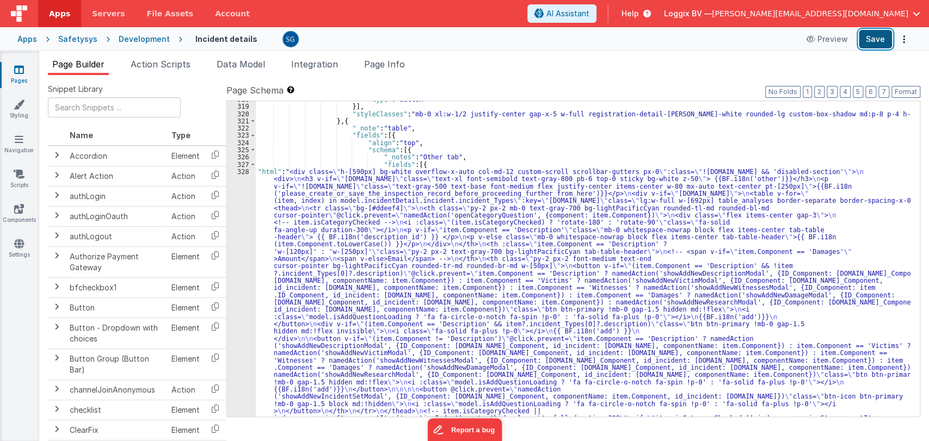
click at [875, 41] on button "Save" at bounding box center [875, 39] width 33 height 19
click at [908, 90] on button "Format" at bounding box center [905, 92] width 29 height 12
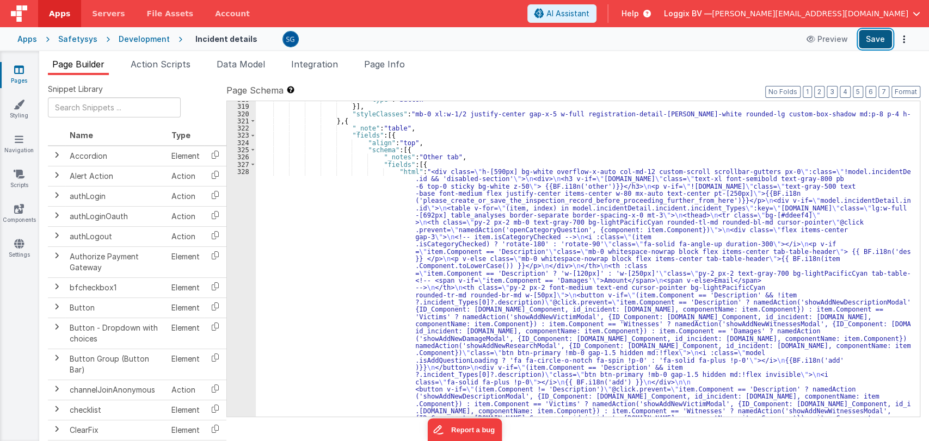
click at [878, 30] on button "Save" at bounding box center [875, 39] width 33 height 19
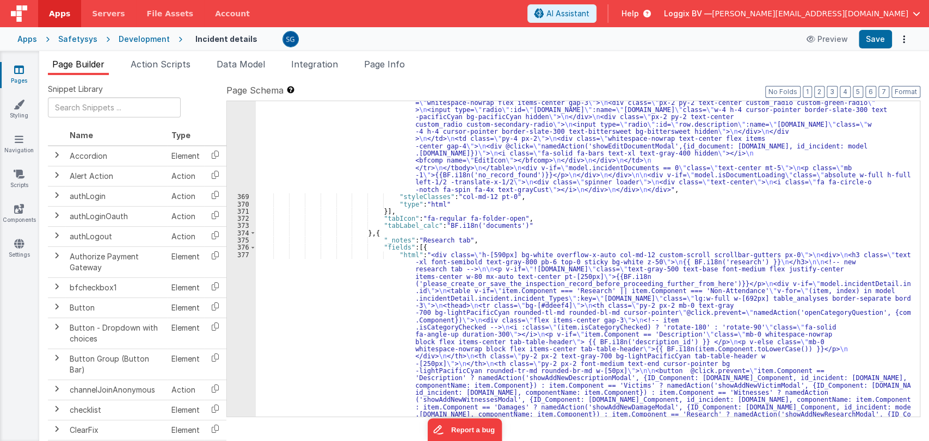
scroll to position [4450, 0]
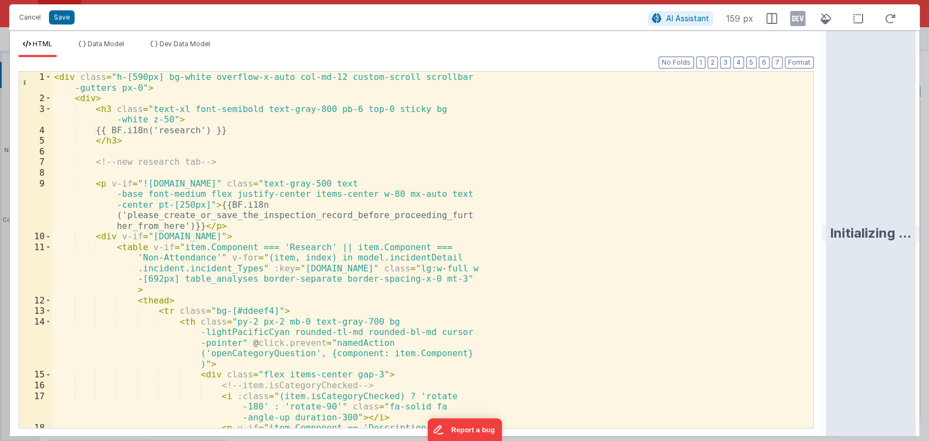
drag, startPoint x: 464, startPoint y: 231, endPoint x: 884, endPoint y: 232, distance: 420.1
click at [884, 232] on html "Cancel Save AI Assistant 159 px HTML Data Model Dev Data Model Format 7 6 5 4 3…" at bounding box center [464, 220] width 929 height 441
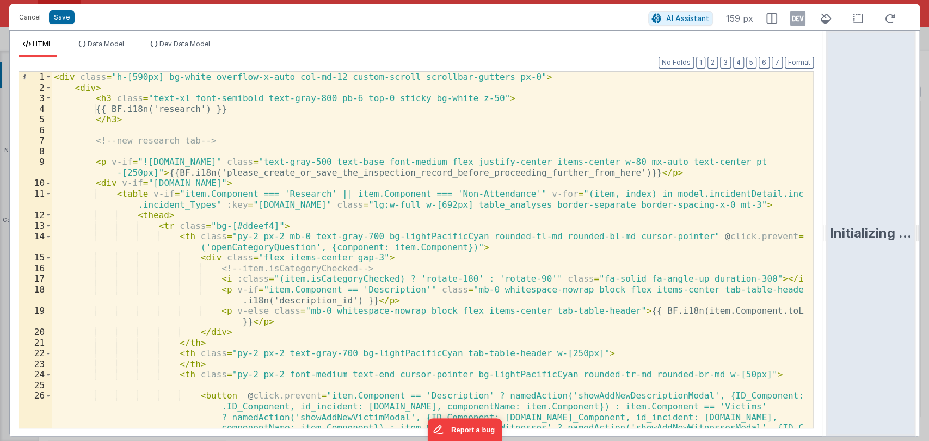
click at [531, 226] on div "< div class = "h-[590px] bg-white overflow-x-auto col-md-12 custom-scroll scrol…" at bounding box center [428, 308] width 752 height 473
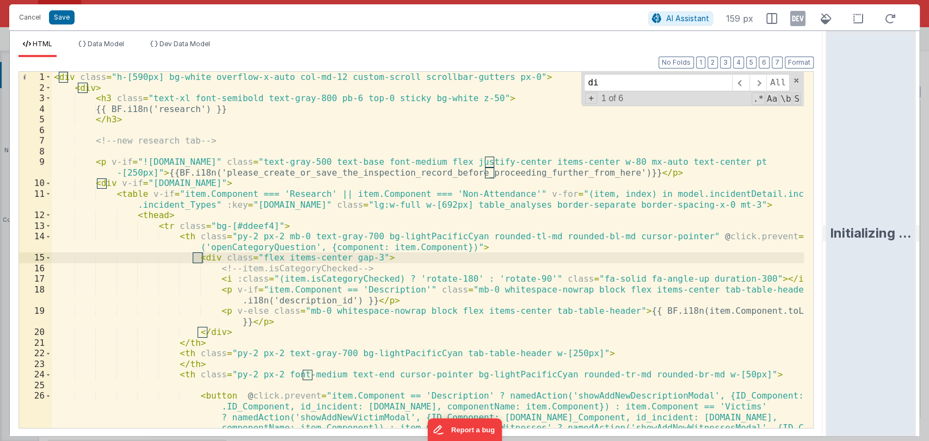
type input "d"
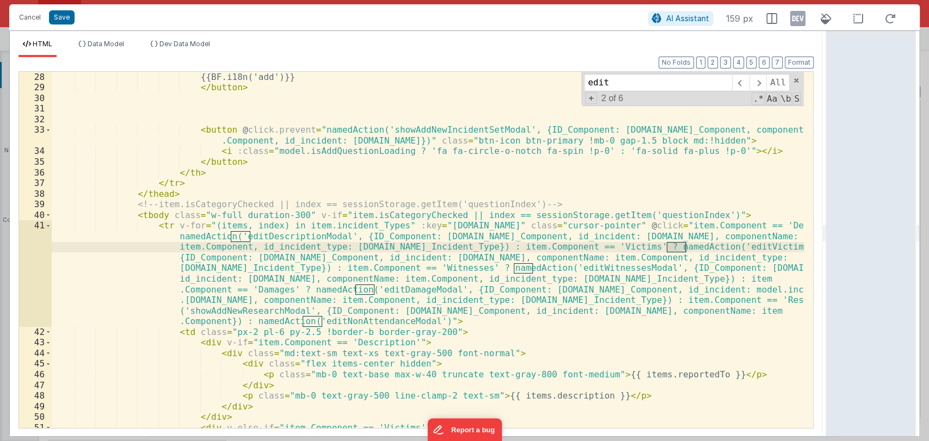
scroll to position [436, 0]
click at [196, 310] on div "< i :class = "model.isAddQuestionLoading ? 'fa fa-circle-o-notch fa-spin !p-0' …" at bounding box center [428, 250] width 752 height 378
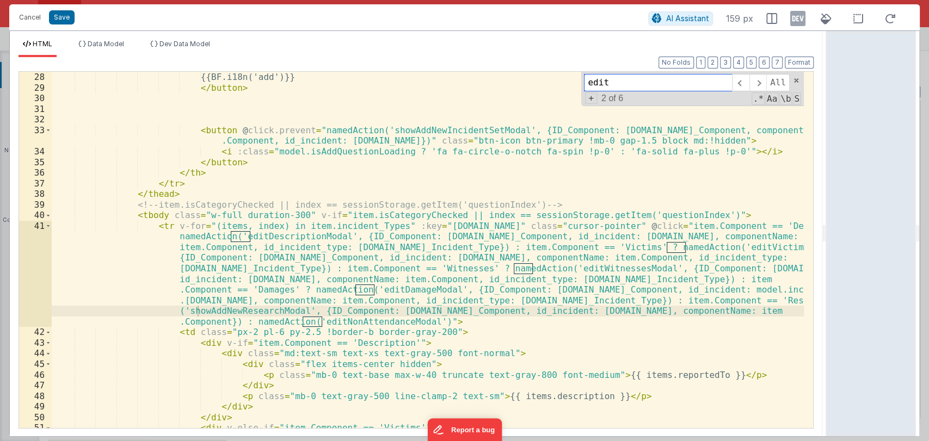
click at [625, 81] on input "edit" at bounding box center [658, 82] width 148 height 17
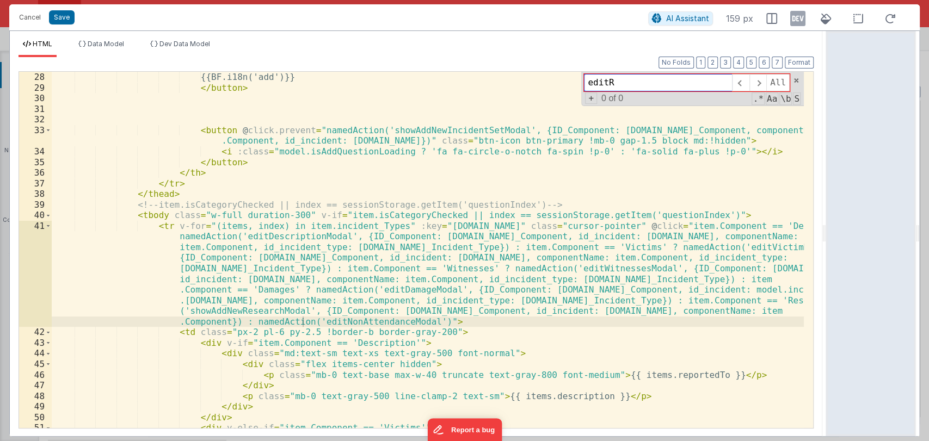
type input "edit"
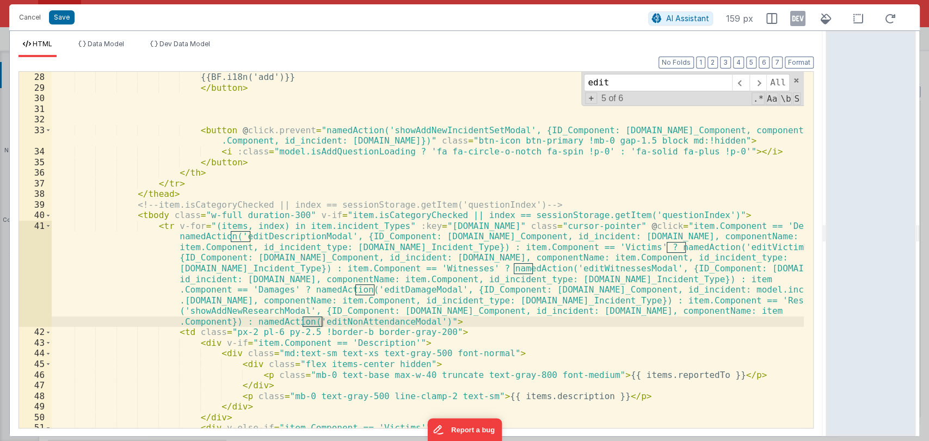
click at [232, 310] on div "< i :class = "model.isAddQuestionLoading ? 'fa fa-circle-o-notch fa-spin !p-0' …" at bounding box center [428, 250] width 752 height 378
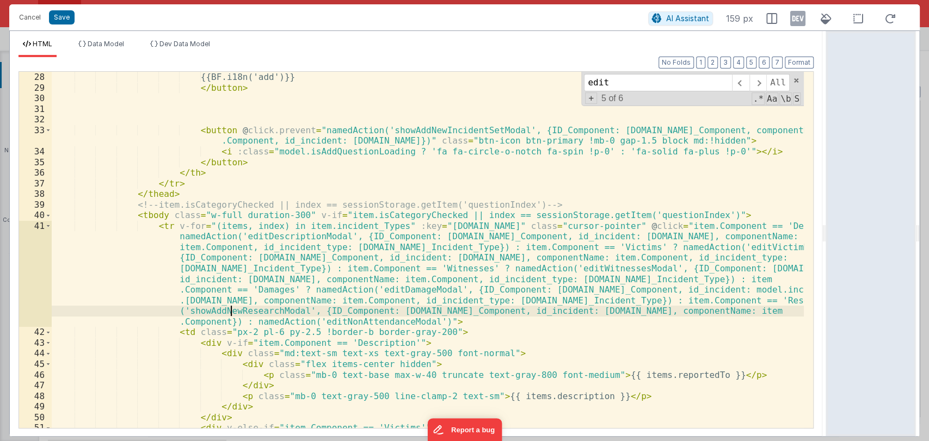
click at [231, 312] on div "< i :class = "model.isAddQuestionLoading ? 'fa fa-circle-o-notch fa-spin !p-0' …" at bounding box center [428, 250] width 752 height 378
click at [793, 81] on span at bounding box center [796, 81] width 8 height 8
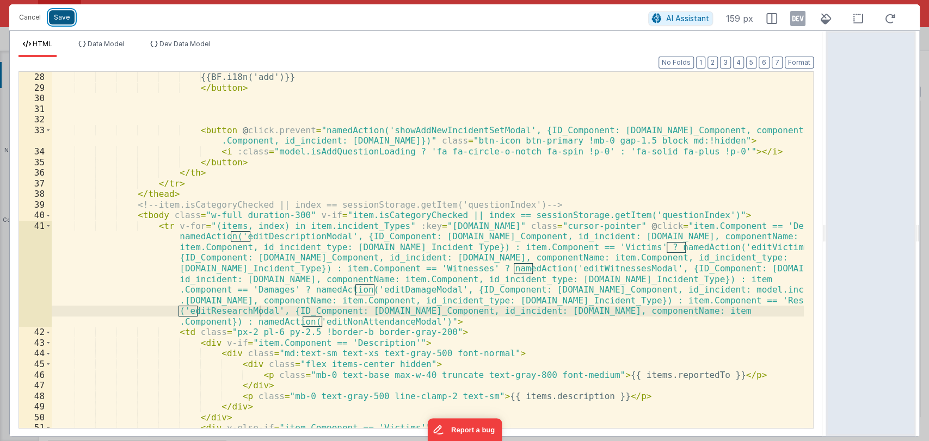
click at [65, 14] on button "Save" at bounding box center [62, 17] width 26 height 14
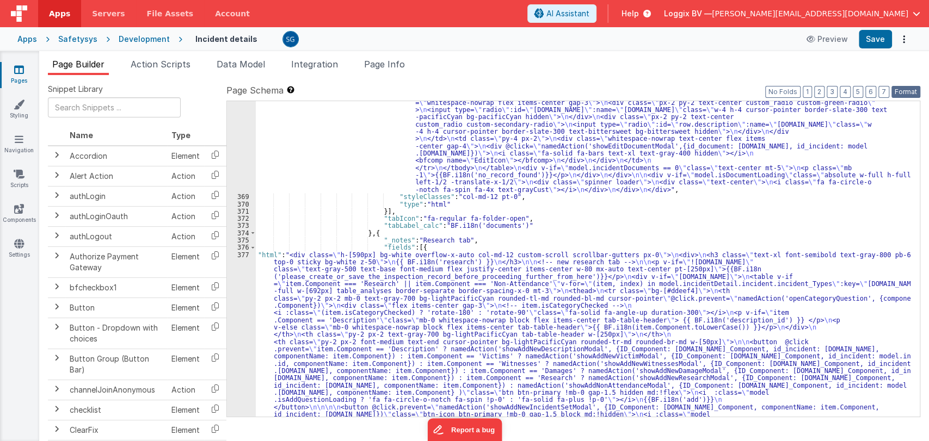
click at [895, 88] on button "Format" at bounding box center [905, 92] width 29 height 12
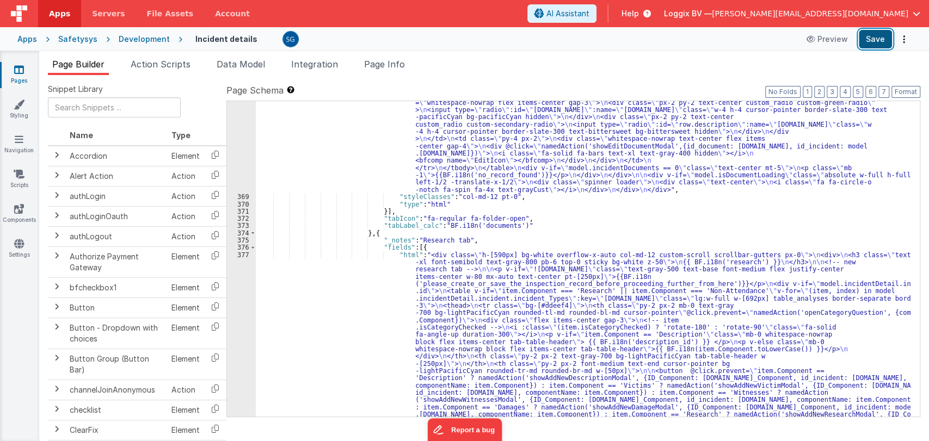
click at [872, 42] on button "Save" at bounding box center [875, 39] width 33 height 19
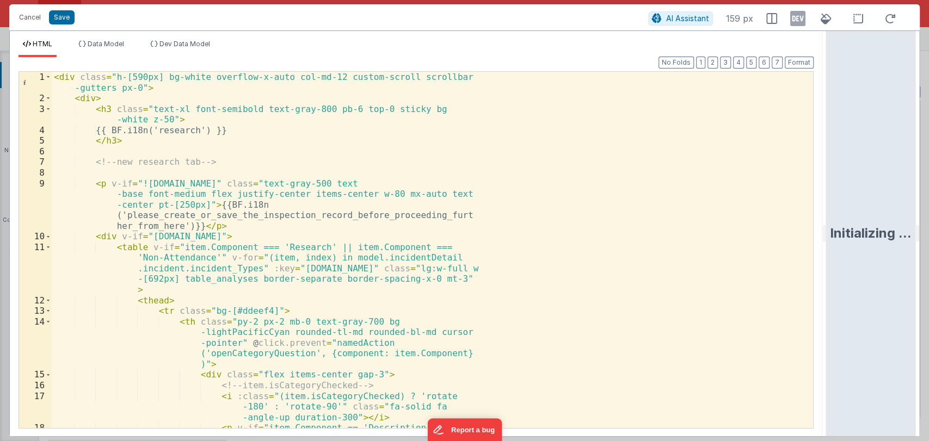
drag, startPoint x: 461, startPoint y: 233, endPoint x: 928, endPoint y: 201, distance: 467.4
click at [928, 201] on html "Cancel Save AI Assistant 159 px HTML Data Model Dev Data Model Format 7 6 5 4 3…" at bounding box center [464, 220] width 929 height 441
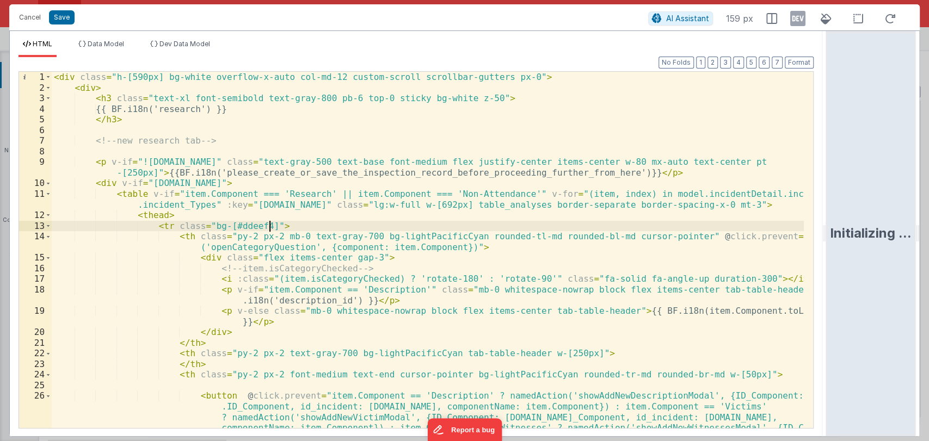
click at [639, 223] on div "< div class = "h-[590px] bg-white overflow-x-auto col-md-12 custom-scroll scrol…" at bounding box center [428, 308] width 752 height 473
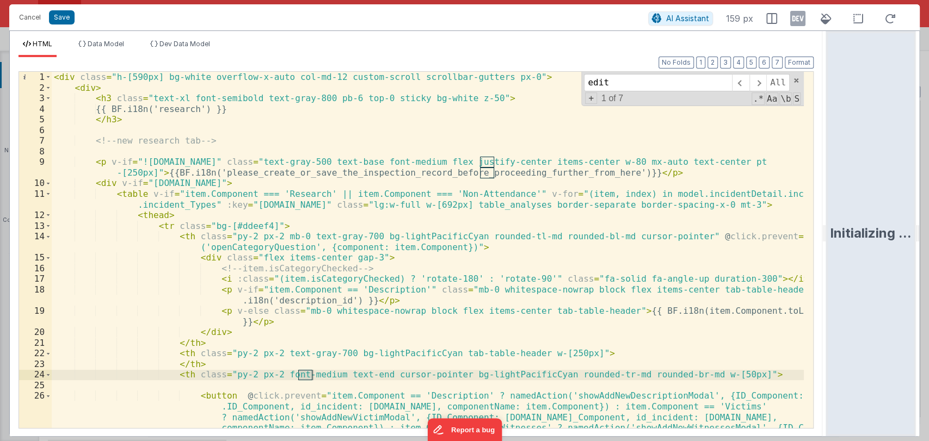
scroll to position [428, 0]
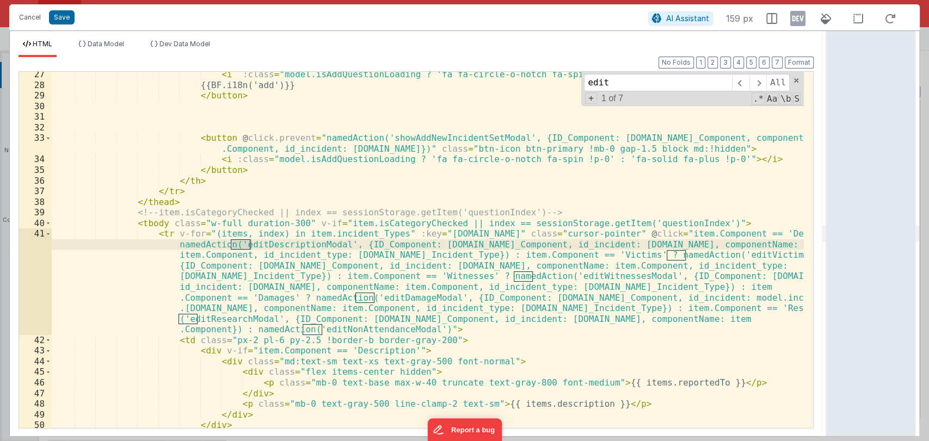
type input "edit"
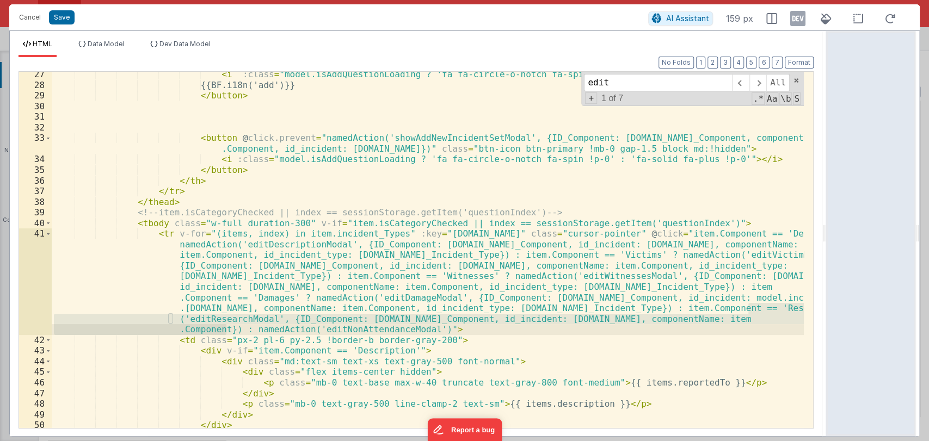
drag, startPoint x: 748, startPoint y: 308, endPoint x: 226, endPoint y: 333, distance: 522.5
click at [226, 333] on div "< i :class = "model.isAddQuestionLoading ? 'fa fa-circle-o-notch fa-spin !p-0' …" at bounding box center [428, 258] width 752 height 378
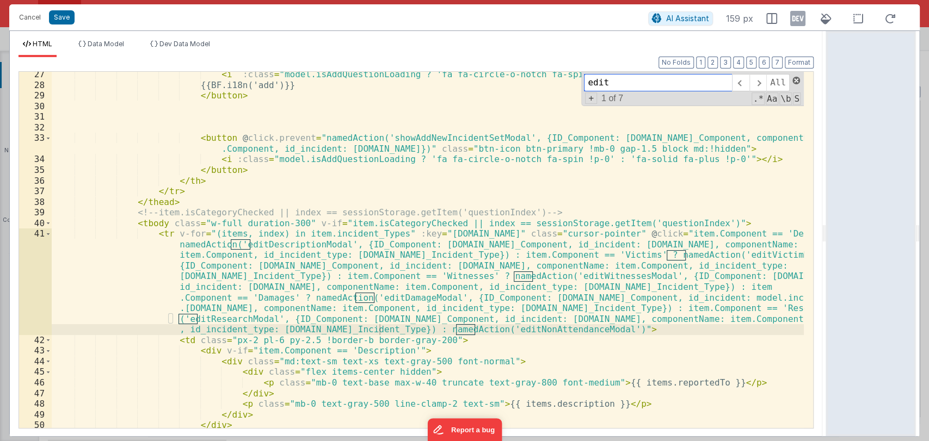
click at [796, 81] on span at bounding box center [796, 81] width 8 height 8
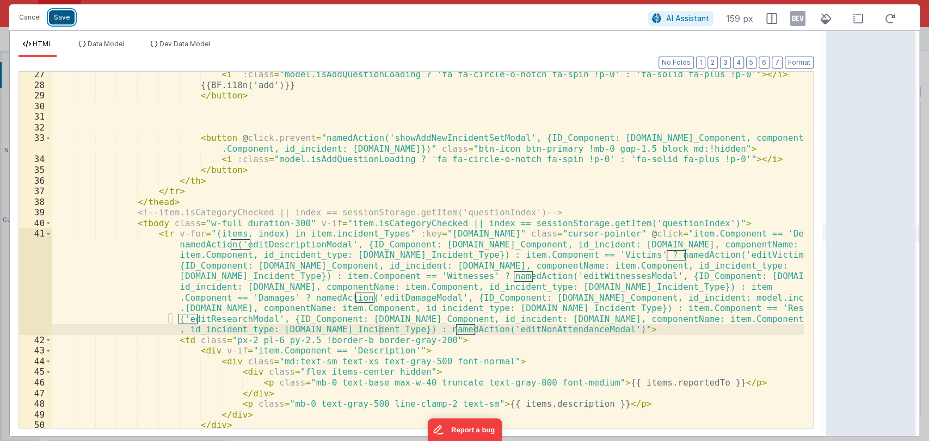
click at [64, 20] on button "Save" at bounding box center [62, 17] width 26 height 14
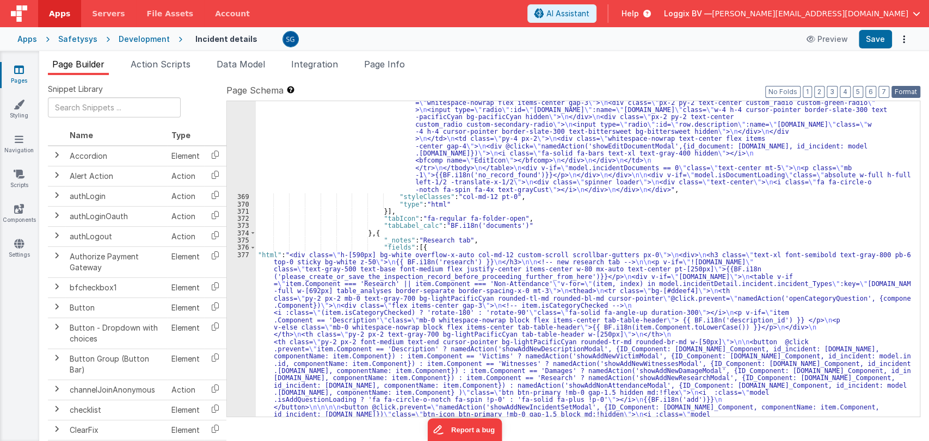
click at [902, 95] on button "Format" at bounding box center [905, 92] width 29 height 12
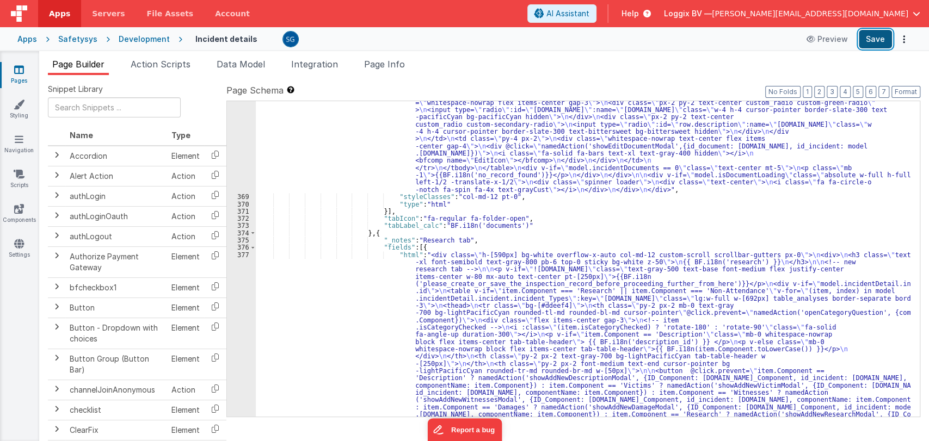
click at [868, 42] on button "Save" at bounding box center [875, 39] width 33 height 19
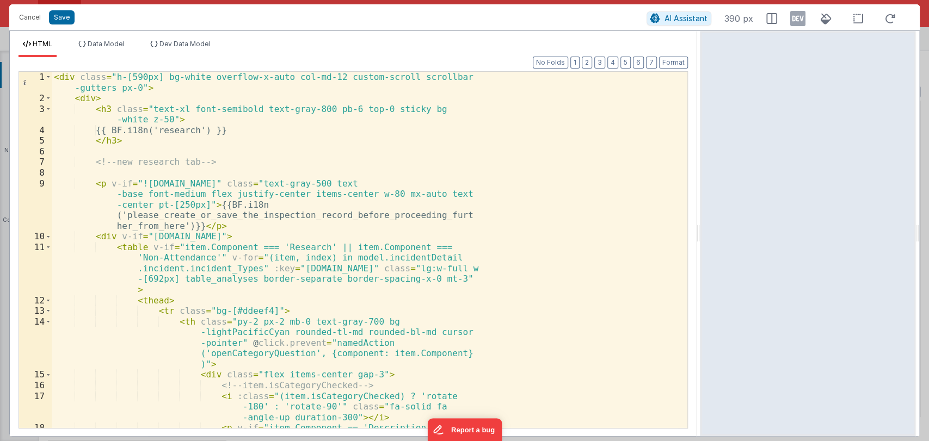
drag, startPoint x: 461, startPoint y: 236, endPoint x: 795, endPoint y: 221, distance: 333.4
click at [795, 221] on html "Cancel Save AI Assistant 390 px HTML Data Model Dev Data Model Format 7 6 5 4 3…" at bounding box center [464, 220] width 929 height 441
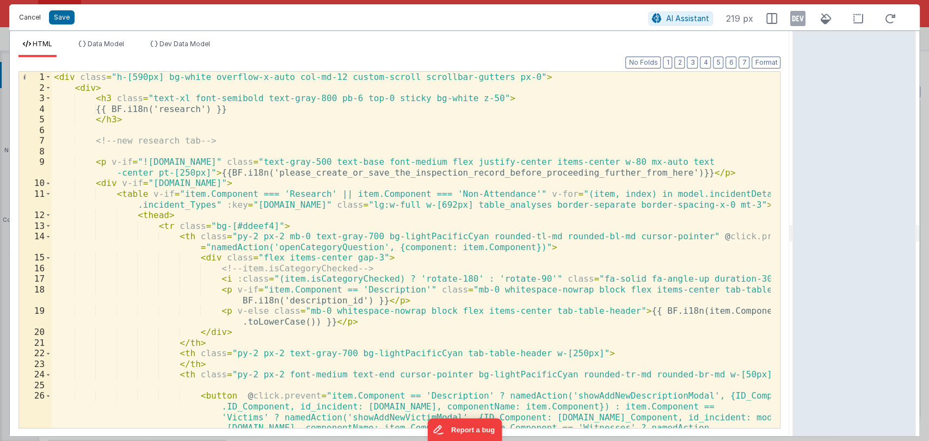
click at [35, 19] on button "Cancel" at bounding box center [30, 17] width 33 height 15
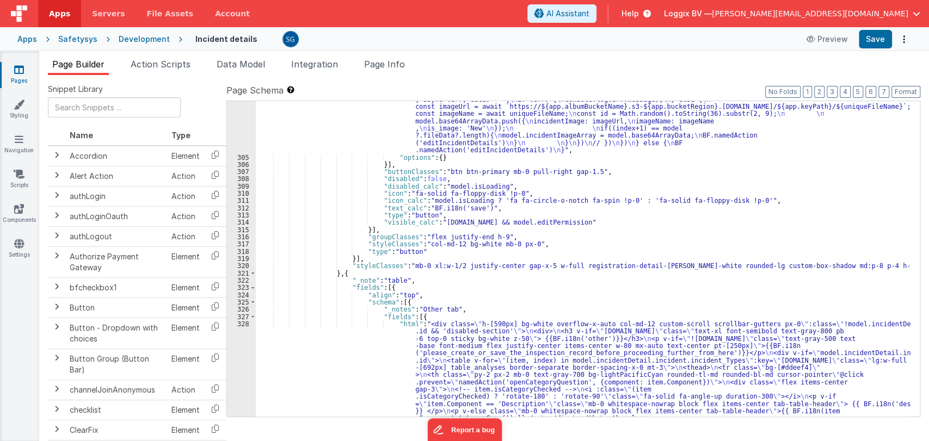
scroll to position [2603, 0]
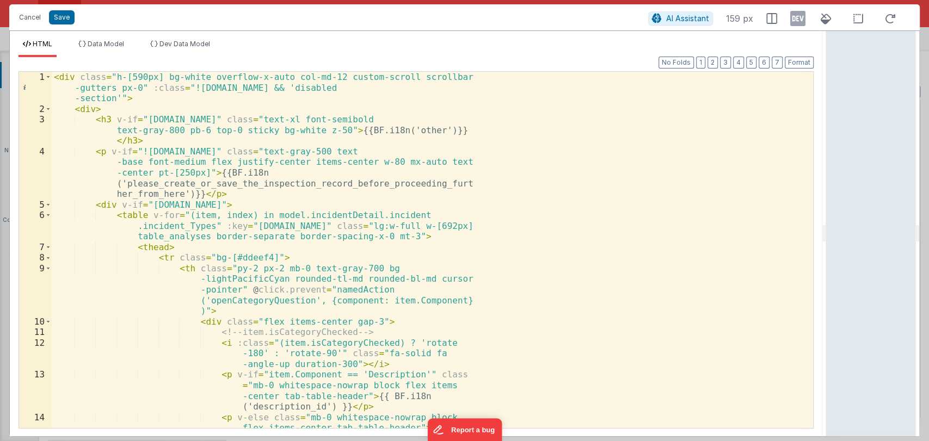
drag, startPoint x: 461, startPoint y: 234, endPoint x: 928, endPoint y: 229, distance: 466.4
click at [928, 229] on html "Cancel Save AI Assistant 159 px HTML Data Model Dev Data Model Format 7 6 5 4 3…" at bounding box center [464, 220] width 929 height 441
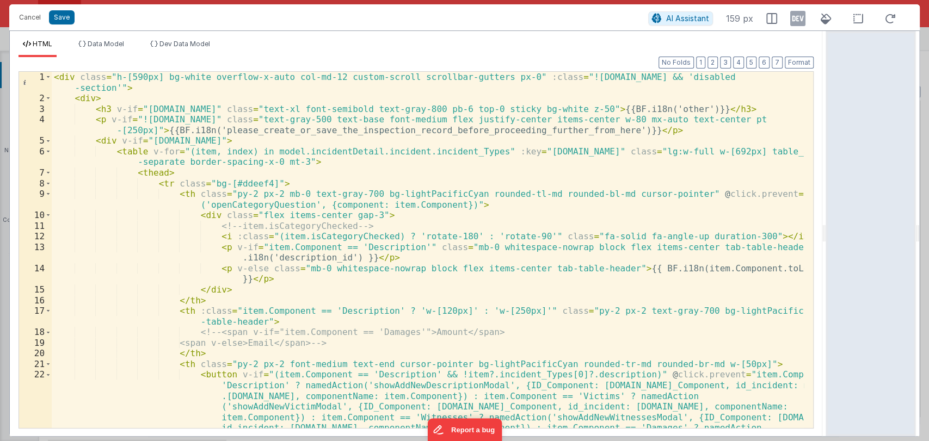
click at [632, 250] on div "< div class = "h-[590px] bg-white overflow-x-auto col-md-12 custom-scroll scrol…" at bounding box center [428, 308] width 752 height 473
click at [469, 153] on div "< div class = "h-[590px] bg-white overflow-x-auto col-md-12 custom-scroll scrol…" at bounding box center [428, 308] width 752 height 473
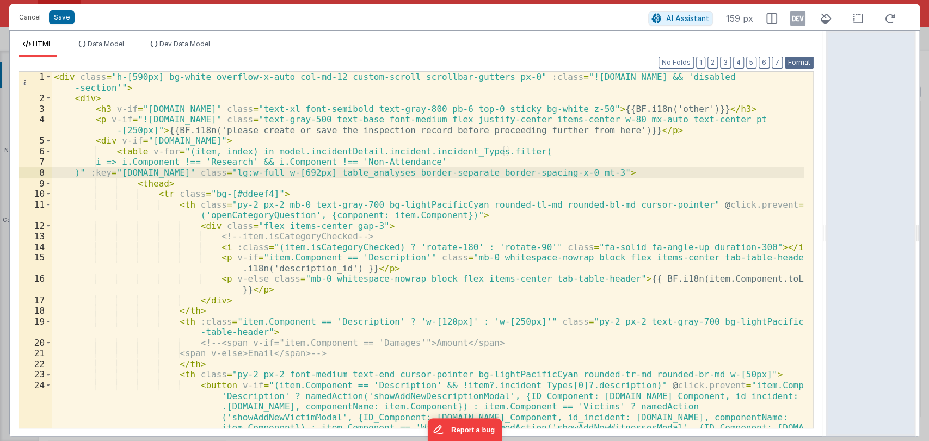
click at [797, 60] on button "Format" at bounding box center [799, 63] width 29 height 12
click at [65, 17] on button "Save" at bounding box center [62, 17] width 26 height 14
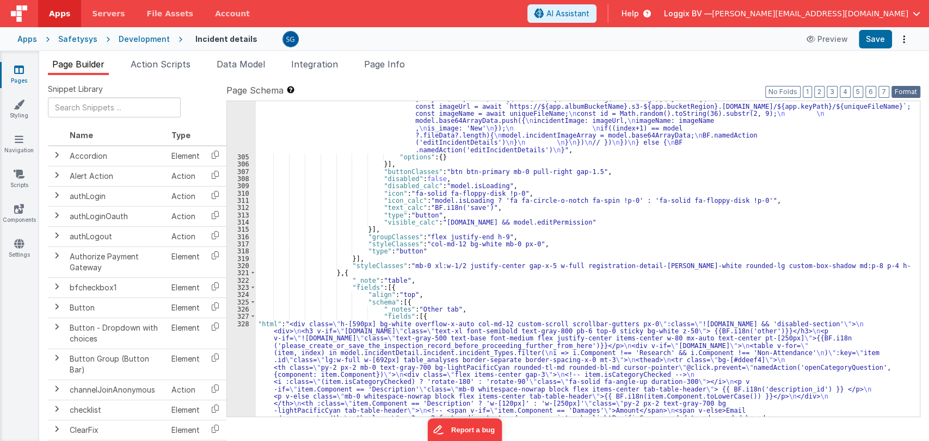
click at [906, 94] on button "Format" at bounding box center [905, 92] width 29 height 12
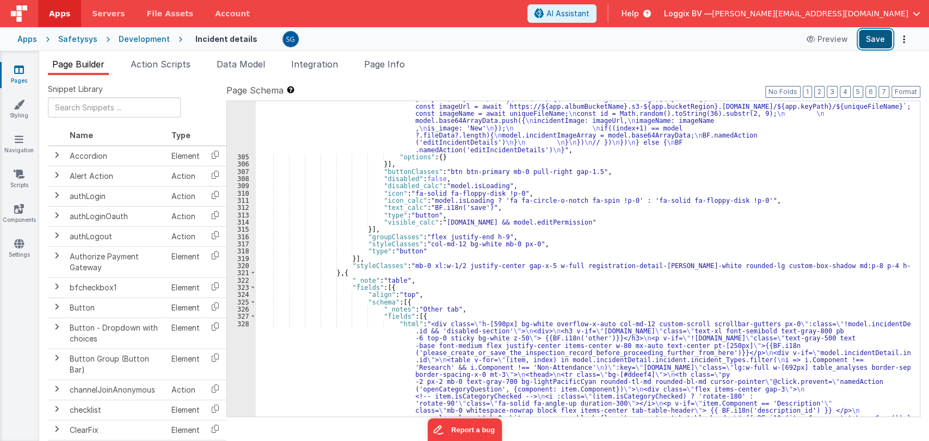
click at [879, 46] on button "Save" at bounding box center [875, 39] width 33 height 19
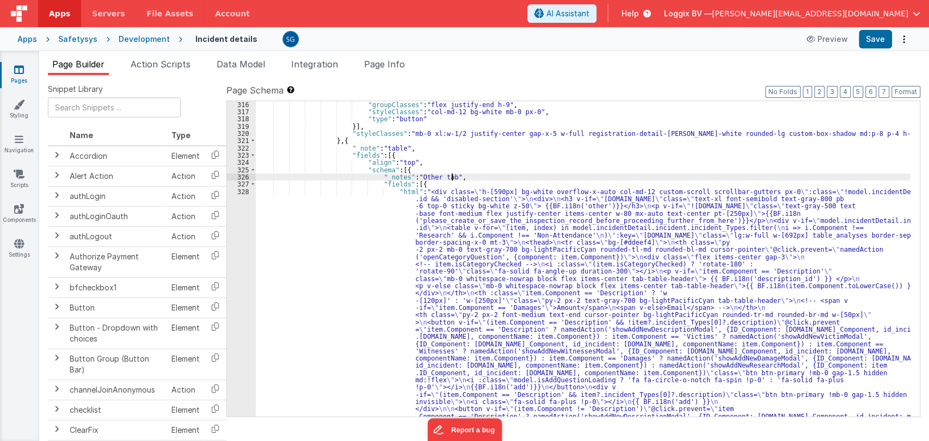
scroll to position [2735, 0]
click at [165, 66] on span "Action Scripts" at bounding box center [161, 64] width 60 height 11
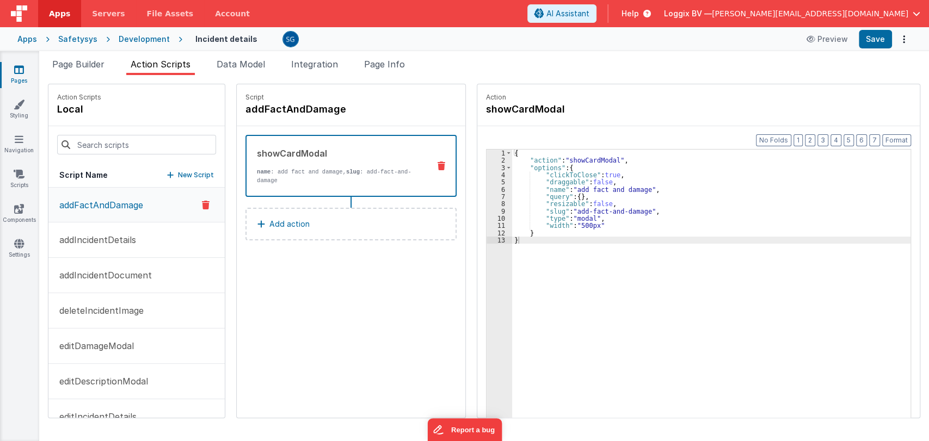
click at [91, 64] on span "Page Builder" at bounding box center [78, 64] width 52 height 11
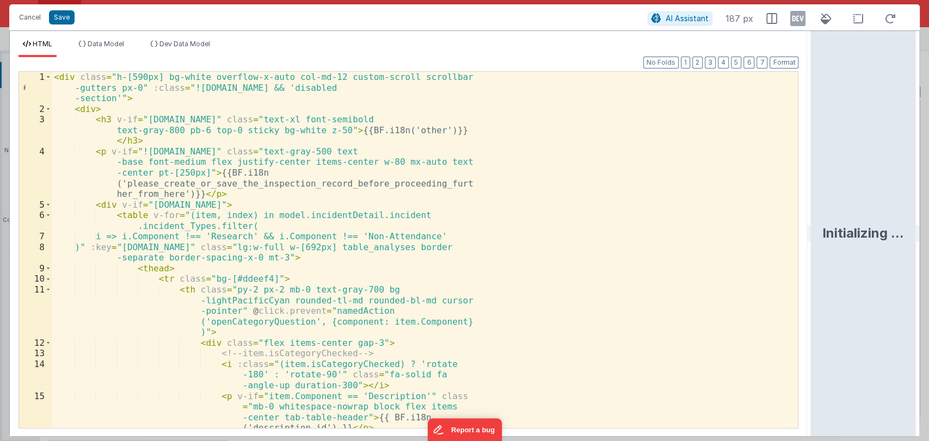
drag, startPoint x: 462, startPoint y: 239, endPoint x: 928, endPoint y: 192, distance: 468.2
click at [928, 192] on html "Cancel Save AI Assistant 187 px HTML Data Model Dev Data Model Format 7 6 5 4 3…" at bounding box center [464, 220] width 929 height 441
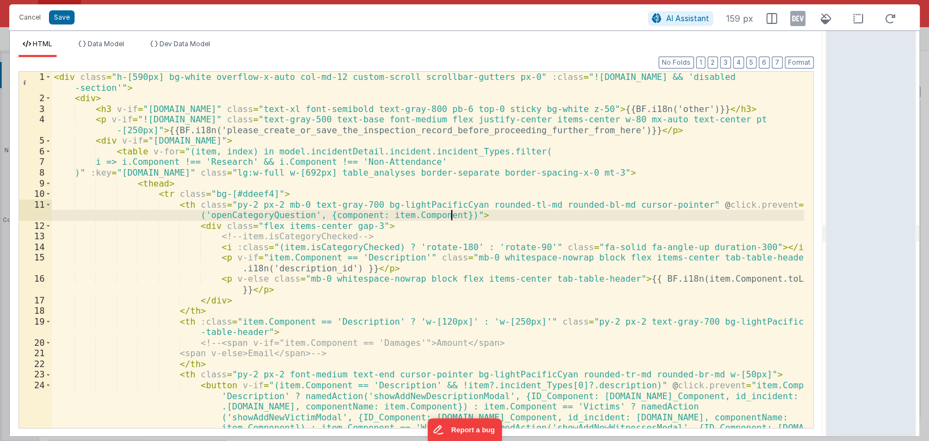
click at [483, 220] on div "< div class = "h-[590px] bg-white overflow-x-auto col-md-12 custom-scroll scrol…" at bounding box center [428, 308] width 752 height 473
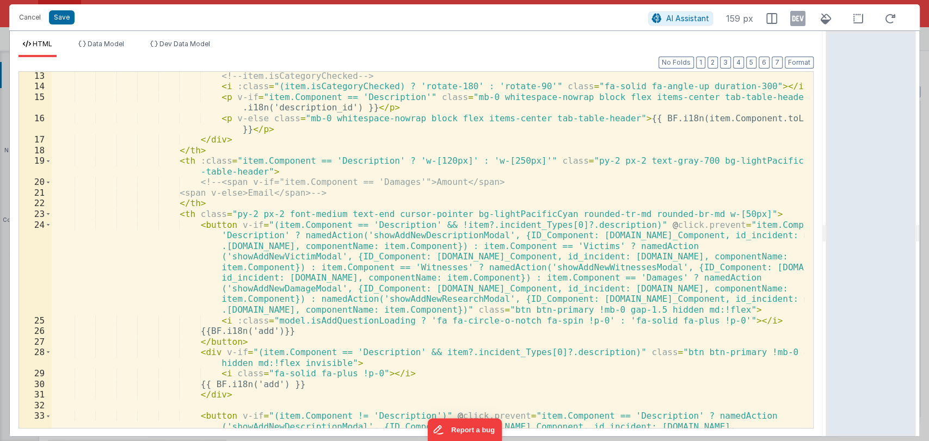
scroll to position [161, 0]
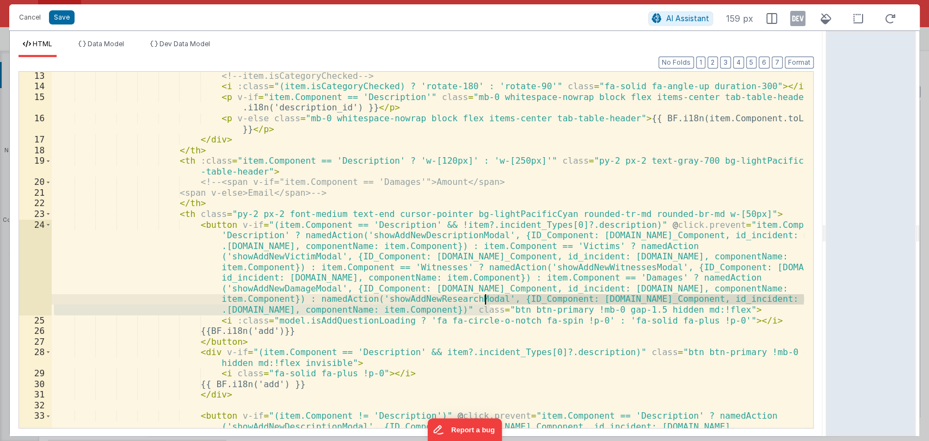
drag, startPoint x: 489, startPoint y: 309, endPoint x: 484, endPoint y: 302, distance: 8.6
click at [484, 302] on div "<!-- item.isCategoryChecked --> < i :class = "(item.isCategoryChecked) ? 'rotat…" at bounding box center [428, 302] width 752 height 463
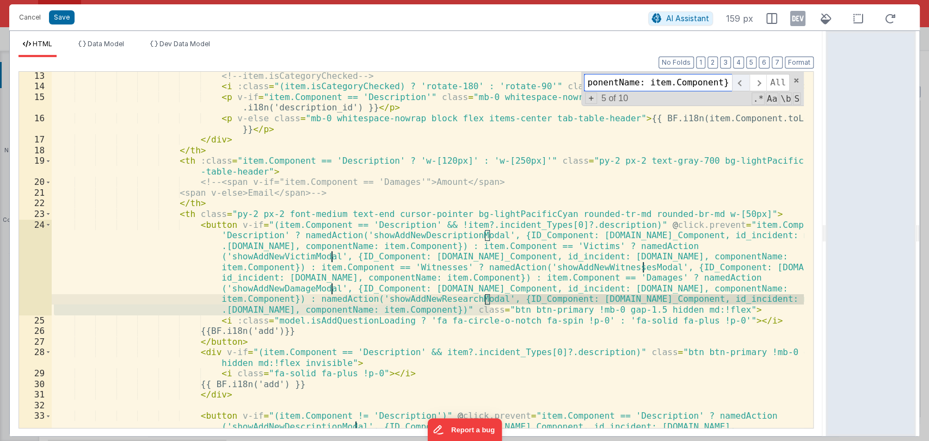
scroll to position [0, 0]
click at [744, 81] on span at bounding box center [740, 82] width 17 height 17
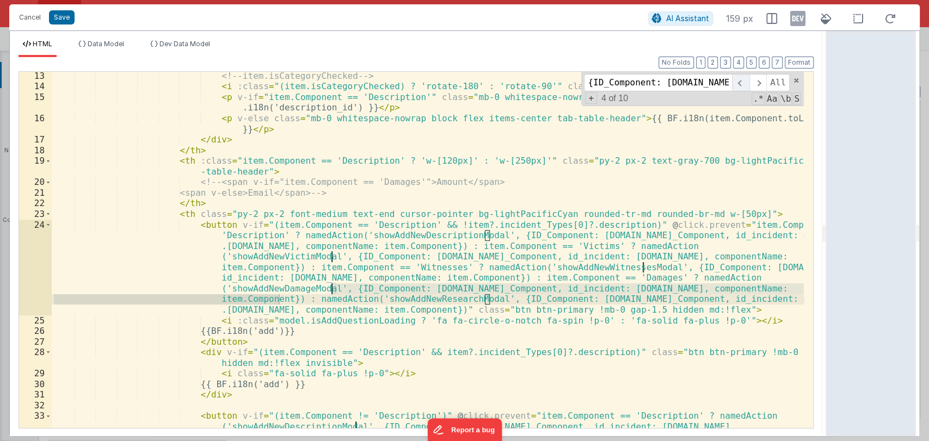
click at [744, 81] on span at bounding box center [740, 82] width 17 height 17
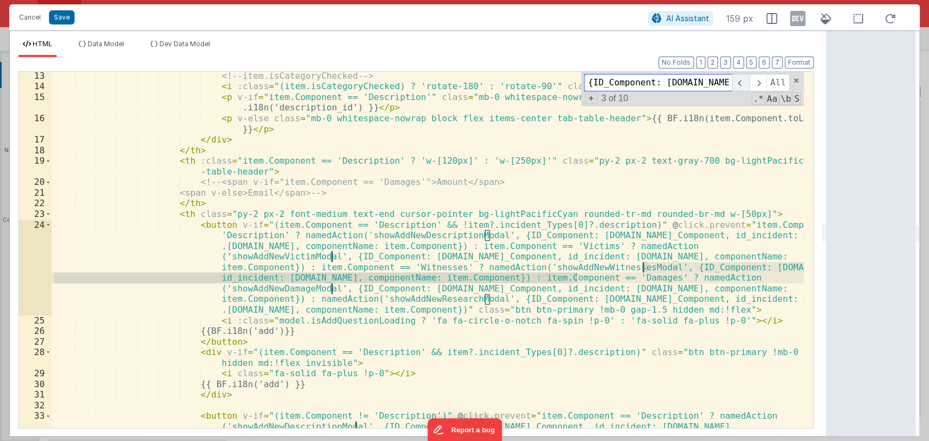
click at [744, 81] on span at bounding box center [740, 82] width 17 height 17
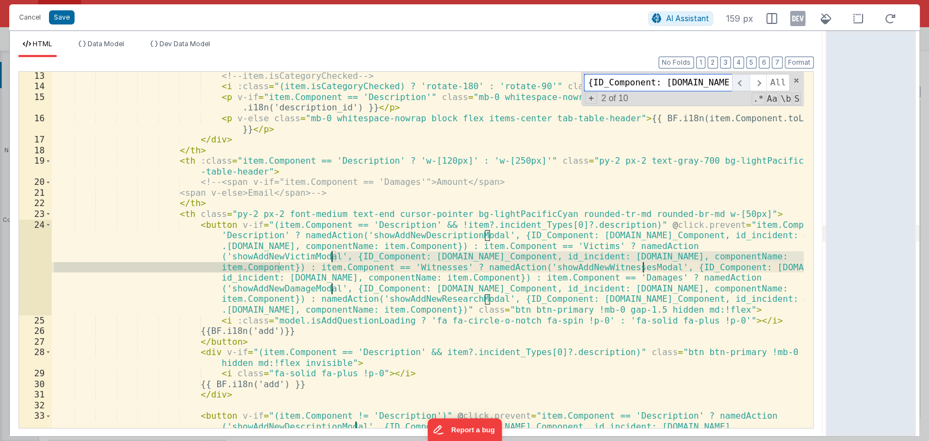
click at [744, 81] on span at bounding box center [740, 82] width 17 height 17
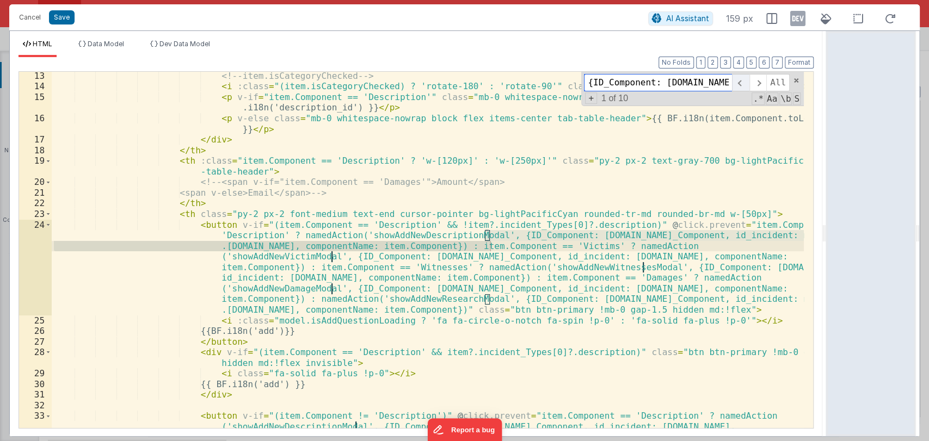
click at [744, 81] on span at bounding box center [740, 82] width 17 height 17
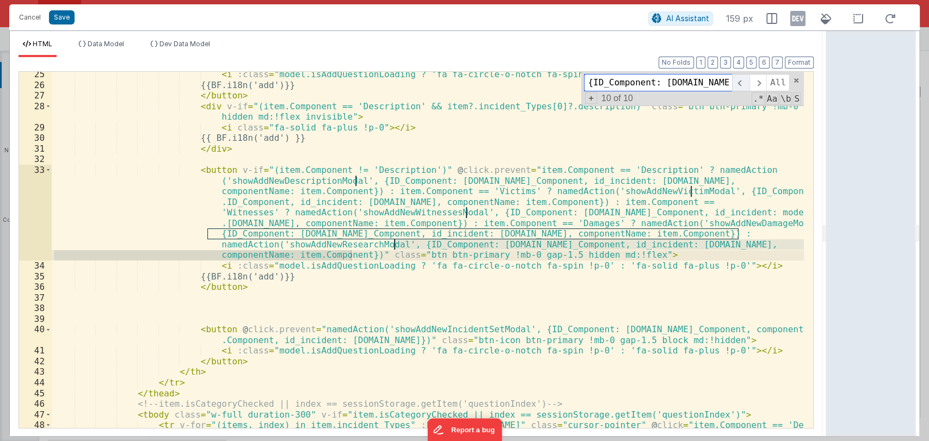
scroll to position [407, 0]
click at [769, 100] on span "Aa" at bounding box center [772, 99] width 13 height 13
click at [774, 97] on span "Aa" at bounding box center [772, 99] width 13 height 13
click at [786, 97] on span "\b" at bounding box center [785, 99] width 13 height 13
click at [786, 100] on span "\b" at bounding box center [785, 99] width 13 height 13
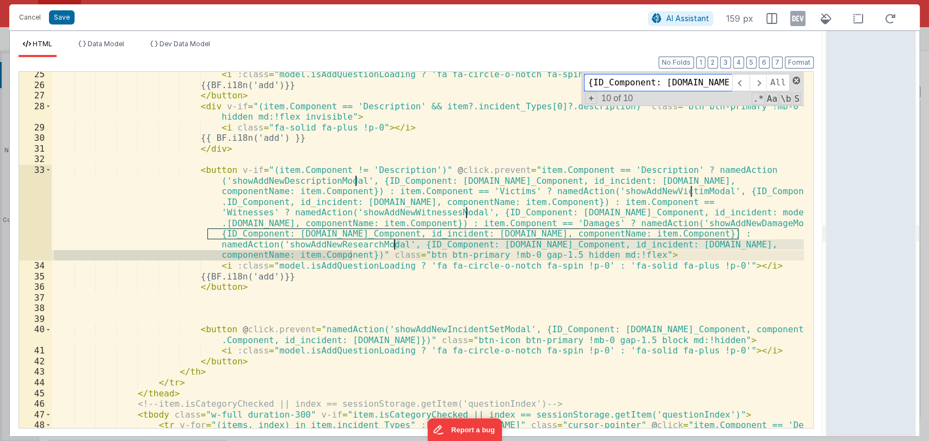
click at [795, 82] on span at bounding box center [796, 81] width 8 height 8
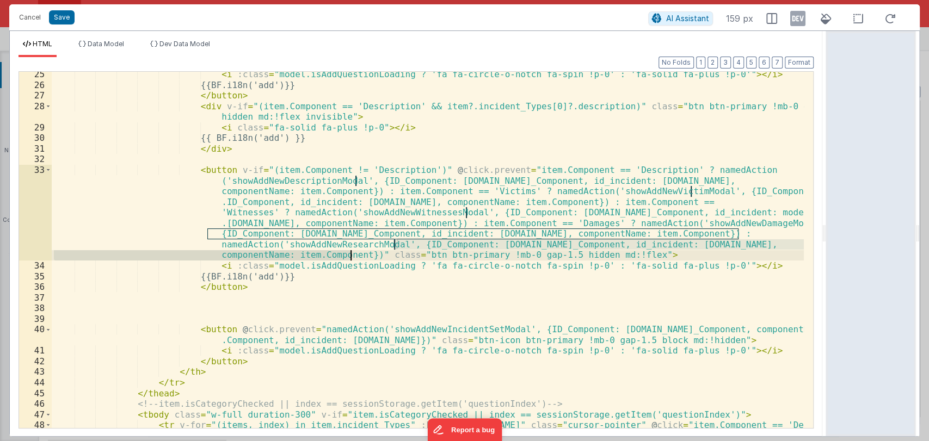
click at [355, 274] on div "< i :class = "model.isAddQuestionLoading ? 'fa fa-circle-o-notch fa-spin !p-0' …" at bounding box center [428, 305] width 752 height 473
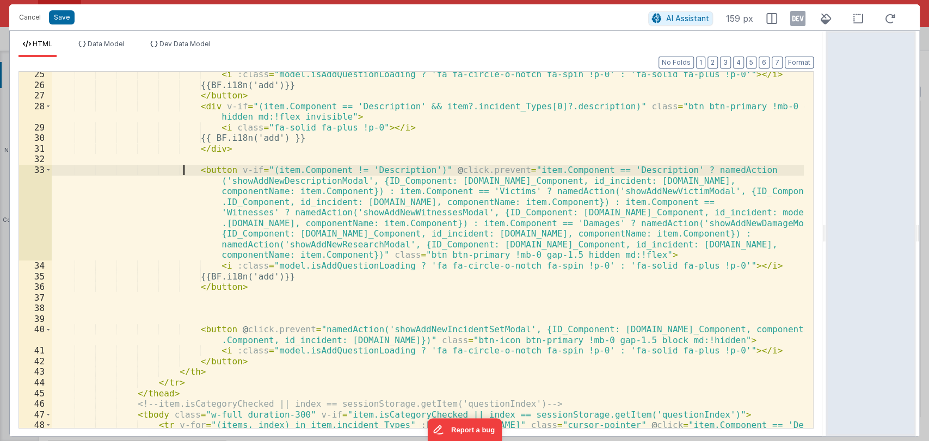
click at [185, 171] on div "< i :class = "model.isAddQuestionLoading ? 'fa fa-circle-o-notch fa-spin !p-0' …" at bounding box center [428, 305] width 752 height 473
click at [34, 18] on button "Cancel" at bounding box center [30, 17] width 33 height 15
click at [169, 62] on div "Format 7 6 5 4 3 2 1 No Folds 25 26 27 28 29 30 31 32 33 34 35 36 37 38 39 40 4…" at bounding box center [416, 242] width 795 height 371
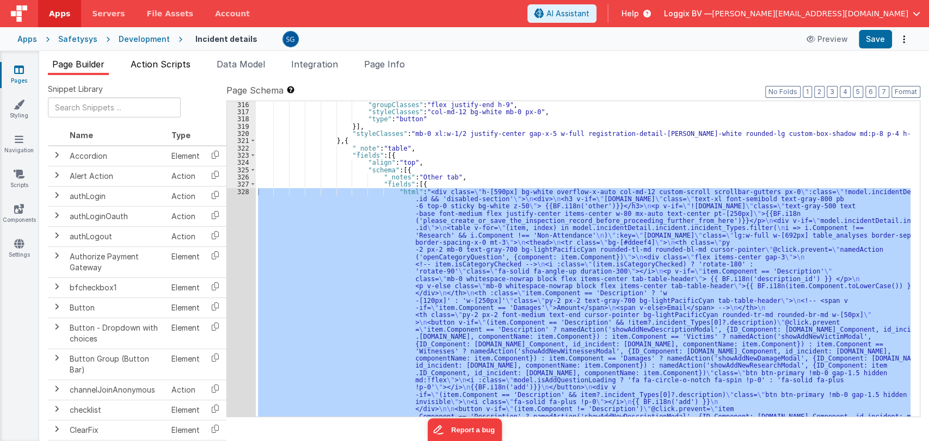
click at [155, 66] on span "Action Scripts" at bounding box center [161, 64] width 60 height 11
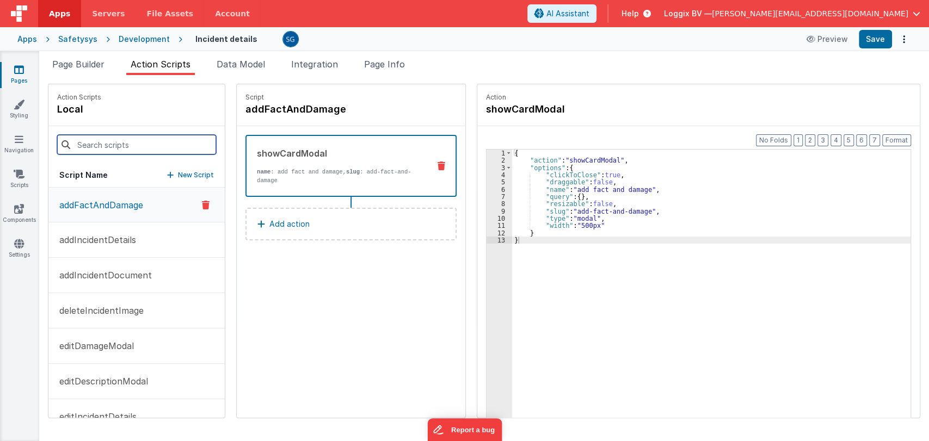
click at [120, 140] on input at bounding box center [136, 145] width 159 height 20
click at [147, 146] on input "add" at bounding box center [136, 145] width 159 height 20
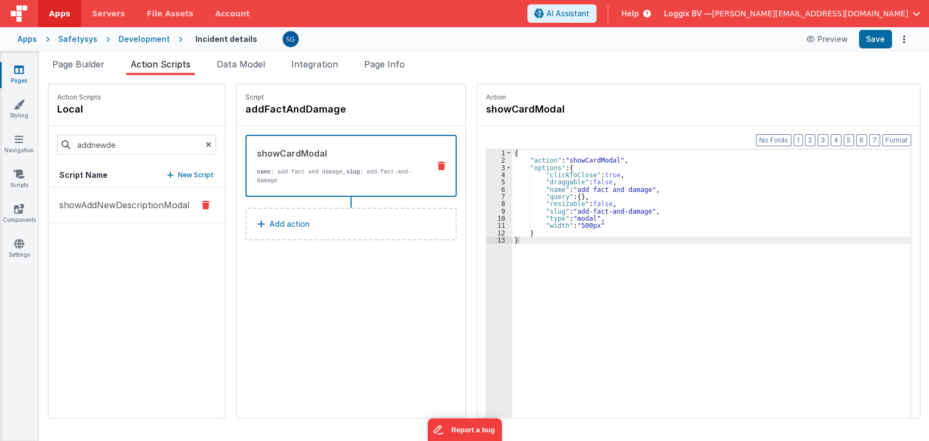
click at [124, 206] on p "showAddNewDescriptionModal" at bounding box center [121, 205] width 137 height 13
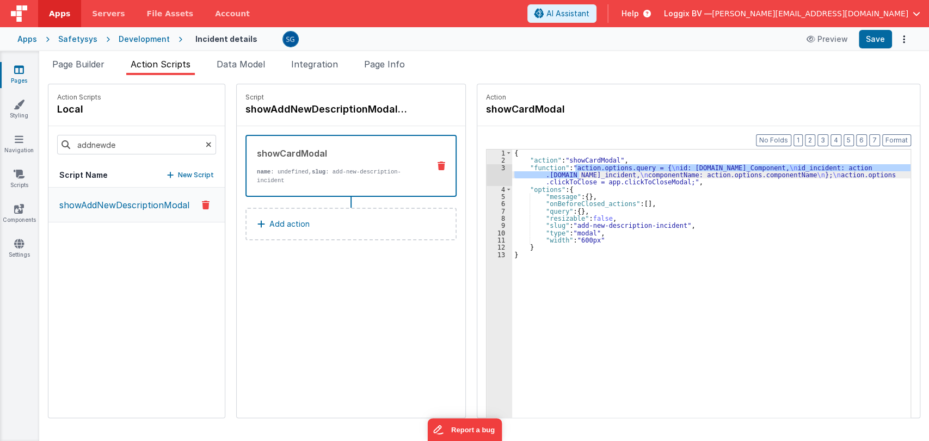
drag, startPoint x: 572, startPoint y: 166, endPoint x: 576, endPoint y: 175, distance: 10.0
click at [576, 175] on div "{ "action" : "showCardModal" , "function" : "action.options.query = { \n id: ac…" at bounding box center [712, 308] width 401 height 317
click at [675, 183] on div "{ "action" : "showCardModal" , "function" : "action.options.query = { \n id: ac…" at bounding box center [712, 308] width 401 height 317
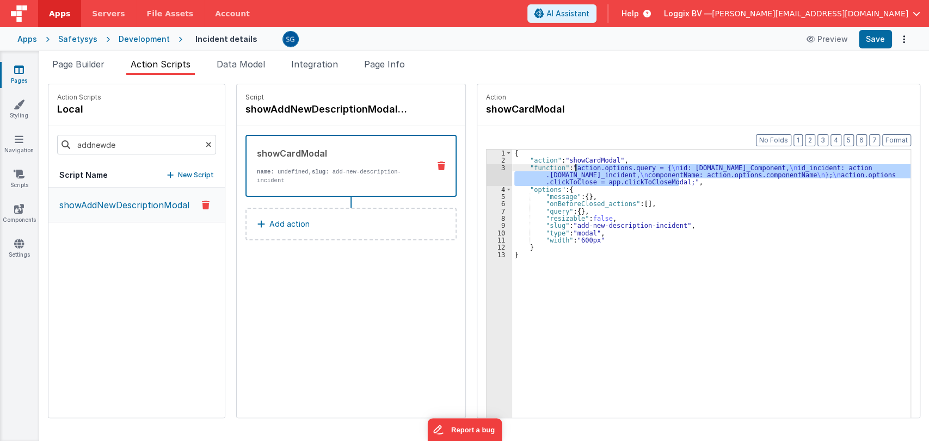
drag, startPoint x: 675, startPoint y: 183, endPoint x: 574, endPoint y: 169, distance: 102.2
click at [574, 169] on div "{ "action" : "showCardModal" , "function" : "action.options.query = { \n id: ac…" at bounding box center [712, 308] width 401 height 317
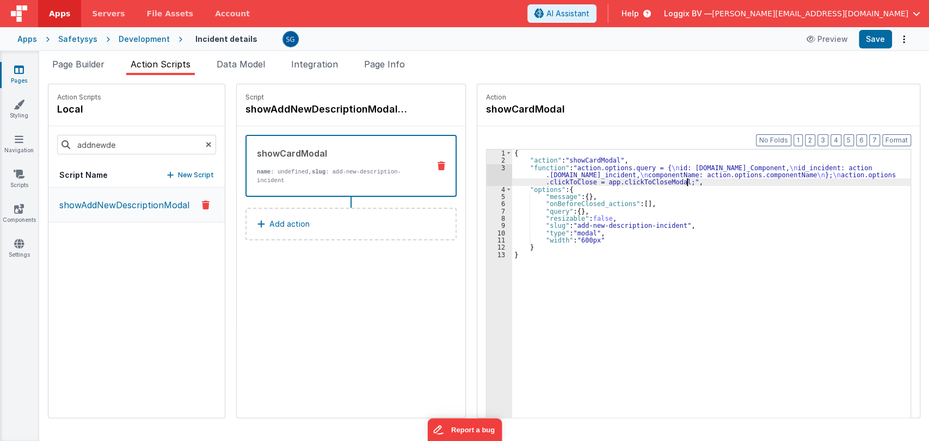
click at [699, 185] on div "{ "action" : "showCardModal" , "function" : "action.options.query = { \n id: ac…" at bounding box center [712, 308] width 401 height 317
click at [142, 144] on input "addnewde" at bounding box center [136, 145] width 159 height 20
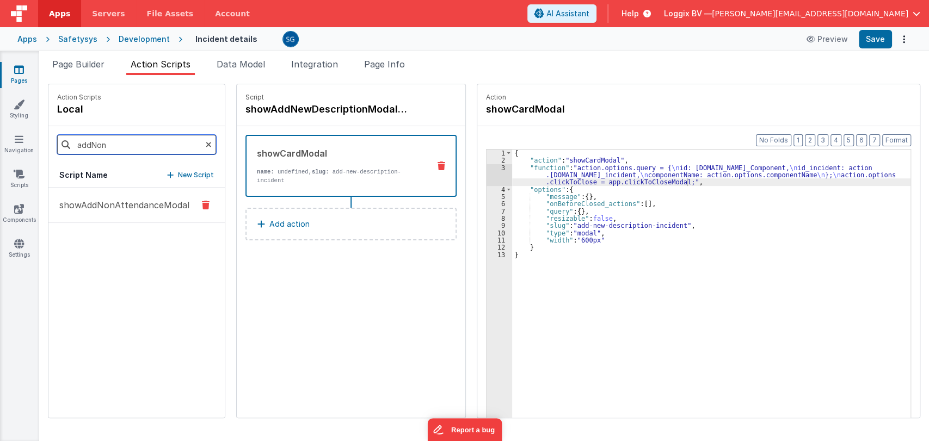
type input "addNon"
click at [129, 211] on button "showAddNonAttendanceModal" at bounding box center [136, 205] width 176 height 35
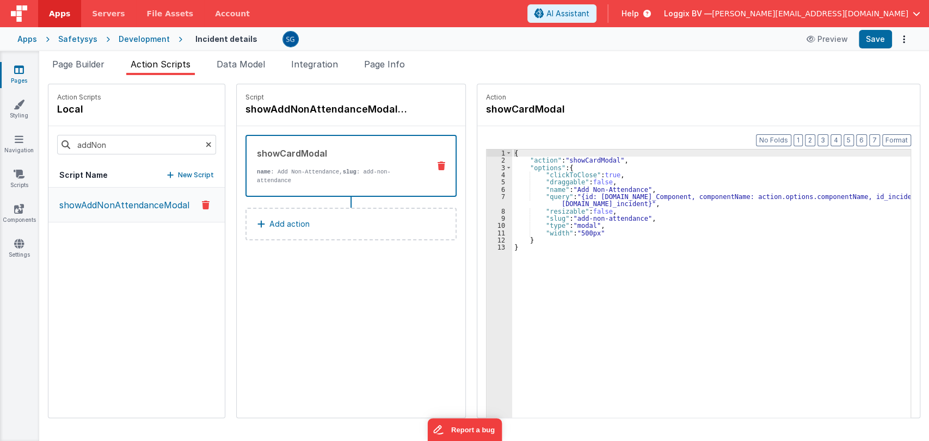
click at [627, 157] on div "{ "action" : "showCardModal" , "options" : { "clickToClose" : true , "draggable…" at bounding box center [712, 308] width 401 height 317
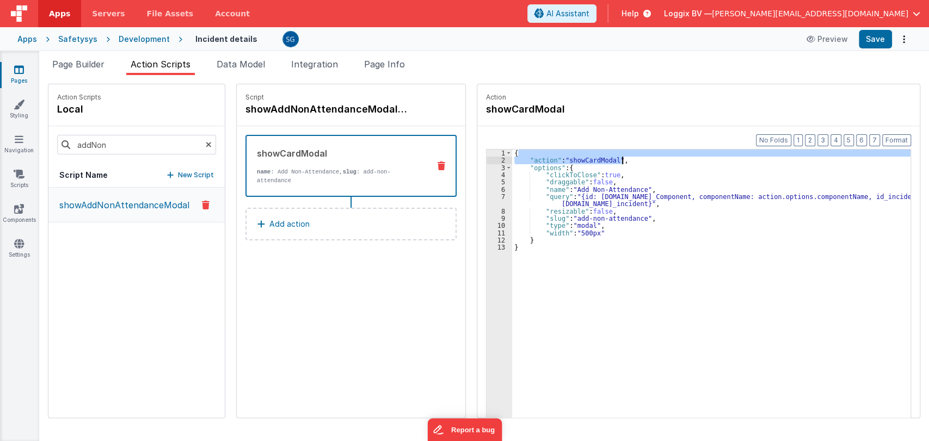
click at [627, 159] on div "{ "action" : "showCardModal" , "options" : { "clickToClose" : true , "draggable…" at bounding box center [711, 301] width 398 height 302
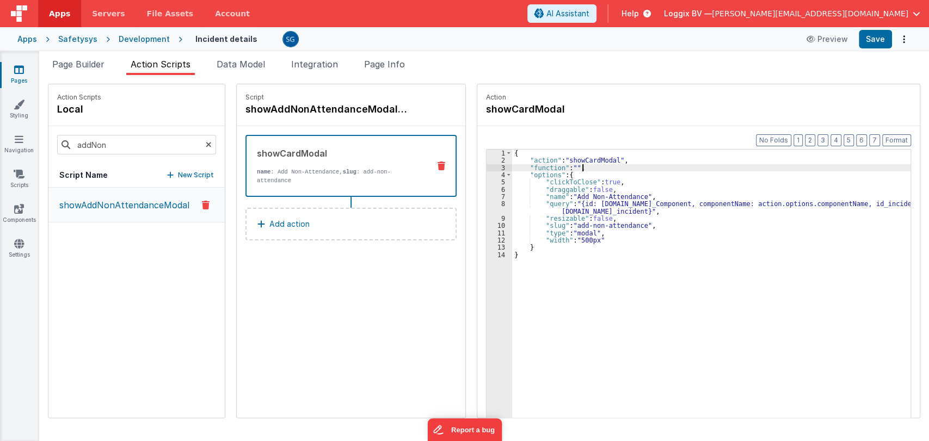
click at [602, 167] on div "{ "action" : "showCardModal" , "function" : "" , "options" : { "clickToClose" :…" at bounding box center [712, 308] width 401 height 317
click at [496, 168] on div "3" at bounding box center [500, 167] width 26 height 7
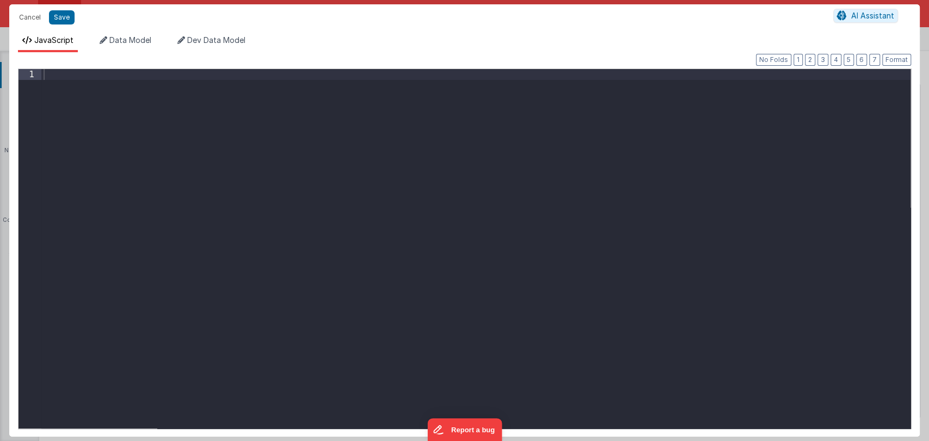
click at [273, 76] on div at bounding box center [475, 259] width 869 height 381
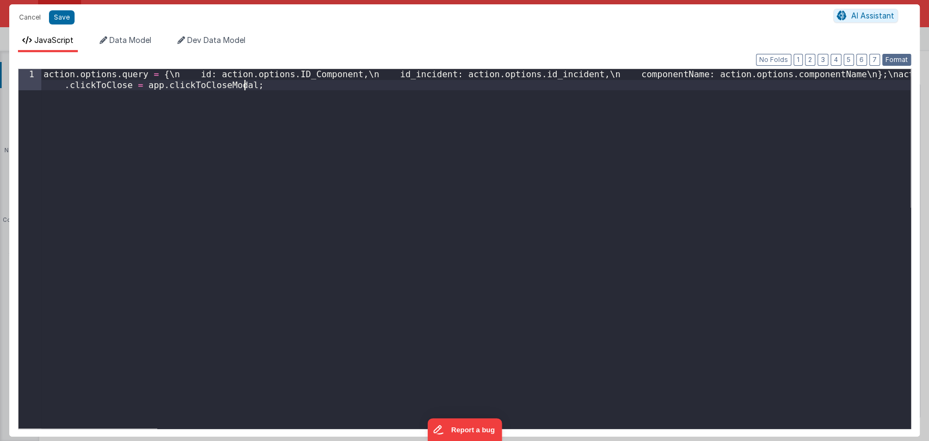
click at [897, 61] on button "Format" at bounding box center [896, 60] width 29 height 12
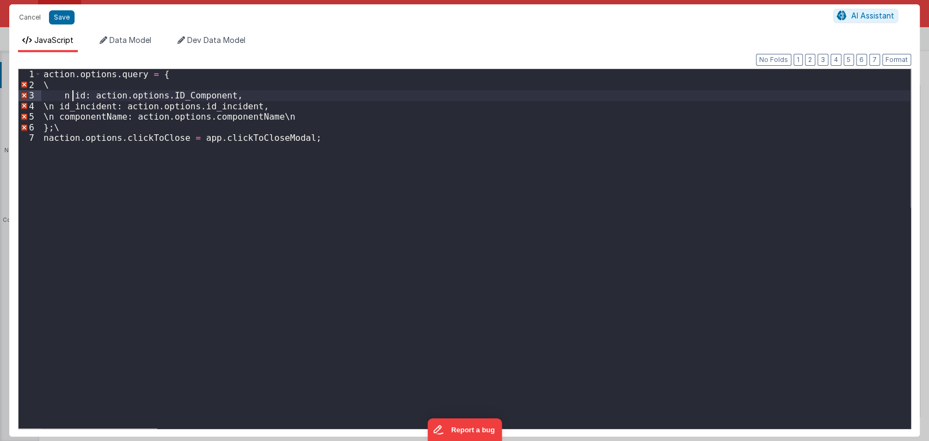
click at [70, 94] on div "action . options . query = { \ n id : action . options . ID_Component , \ n id_…" at bounding box center [475, 259] width 869 height 381
click at [77, 84] on div "action . options . query = { \ id : action . options . ID_Component , \ n id_in…" at bounding box center [475, 259] width 869 height 381
click at [74, 108] on div "action . options . query = { id : action . options . ID_Component , \ n id_inci…" at bounding box center [475, 259] width 869 height 381
click at [75, 119] on div "action . options . query = { id : action . options . ID_Component , id_incident…" at bounding box center [475, 259] width 869 height 381
click at [289, 117] on div "action . options . query = { id : action . options . ID_Component , id_incident…" at bounding box center [475, 259] width 869 height 381
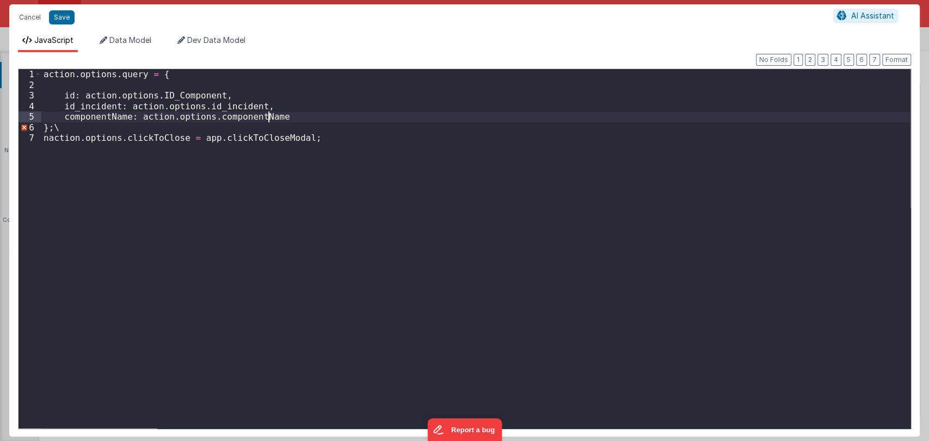
click at [75, 127] on div "action . options . query = { id : action . options . ID_Component , id_incident…" at bounding box center [475, 259] width 869 height 381
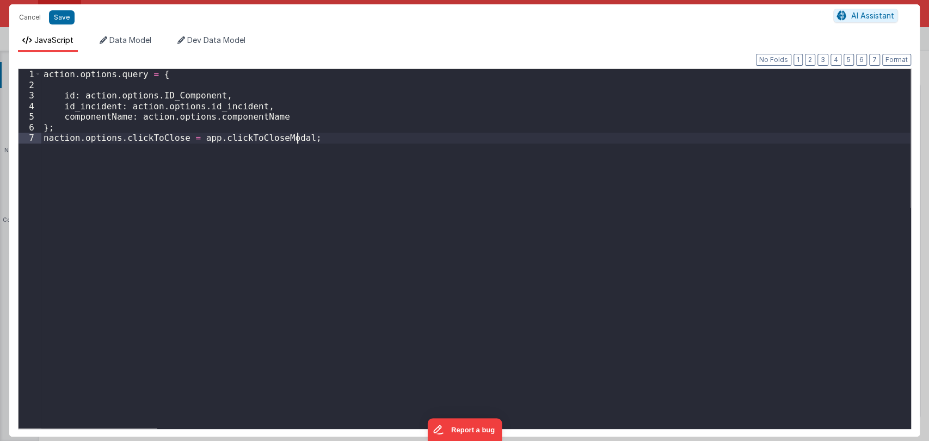
click at [319, 143] on div "action . options . query = { id : action . options . ID_Component , id_incident…" at bounding box center [475, 259] width 869 height 381
drag, startPoint x: 318, startPoint y: 143, endPoint x: 314, endPoint y: 128, distance: 15.8
click at [314, 128] on div "action . options . query = { id : action . options . ID_Component , id_incident…" at bounding box center [475, 259] width 869 height 381
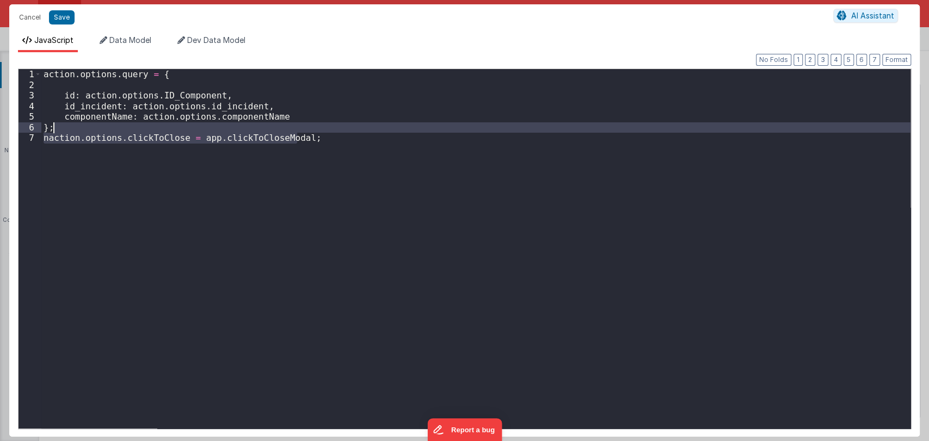
click at [313, 125] on div "action . options . query = { id : action . options . ID_Component , id_incident…" at bounding box center [475, 249] width 869 height 360
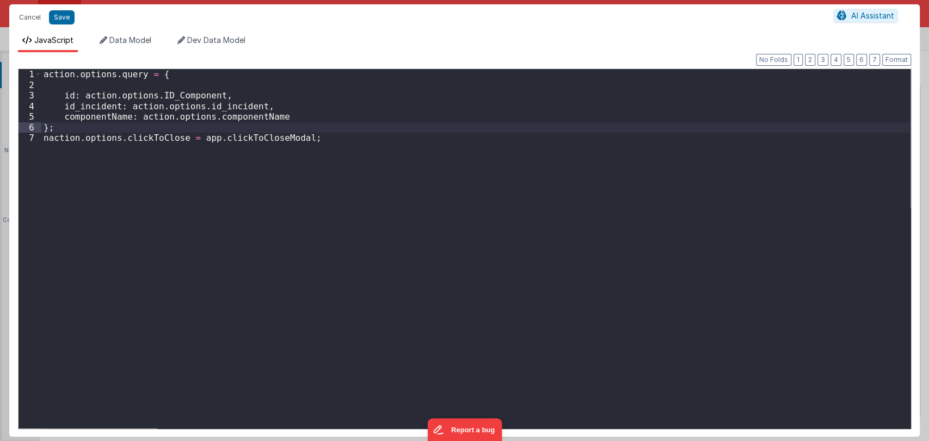
click at [310, 137] on div "action . options . query = { id : action . options . ID_Component , id_incident…" at bounding box center [475, 259] width 869 height 381
click at [315, 136] on div "action . options . query = { id : action . options . ID_Component , id_incident…" at bounding box center [475, 259] width 869 height 381
click at [63, 19] on button "Save" at bounding box center [62, 17] width 26 height 14
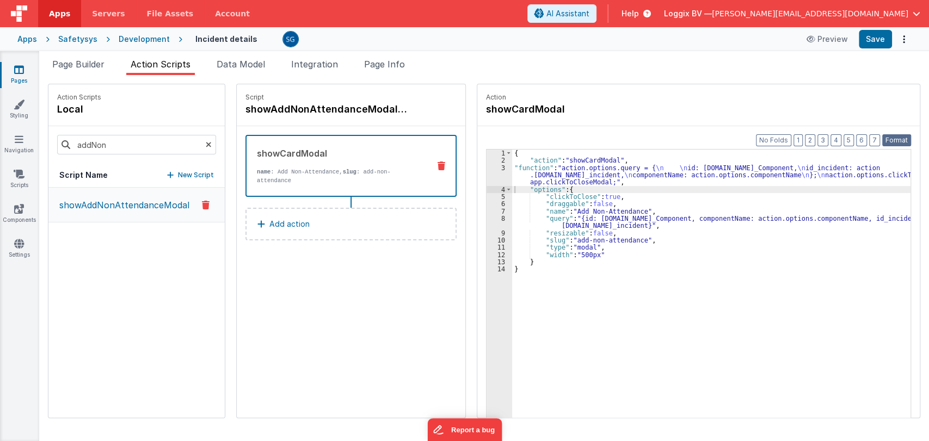
click at [902, 138] on button "Format" at bounding box center [896, 140] width 29 height 12
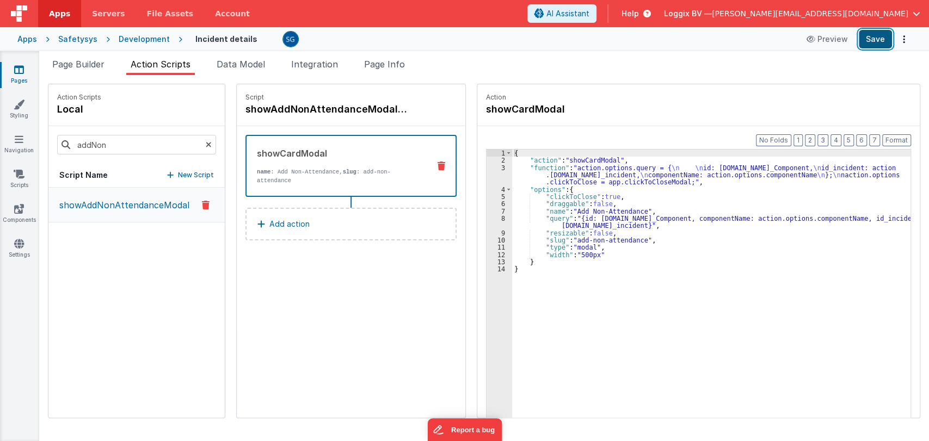
click at [872, 44] on button "Save" at bounding box center [875, 39] width 33 height 19
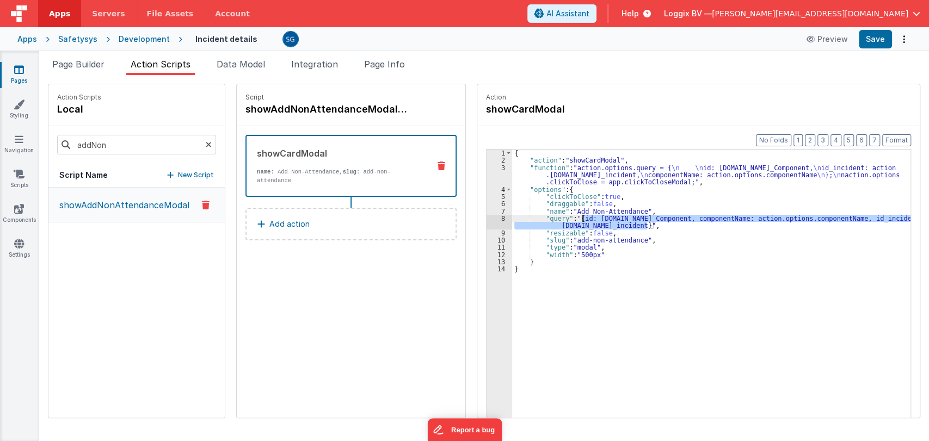
drag, startPoint x: 644, startPoint y: 227, endPoint x: 577, endPoint y: 216, distance: 67.9
click at [577, 216] on div "{ "action" : "showCardModal" , "function" : "action.options.query = { \n \n id:…" at bounding box center [713, 308] width 403 height 317
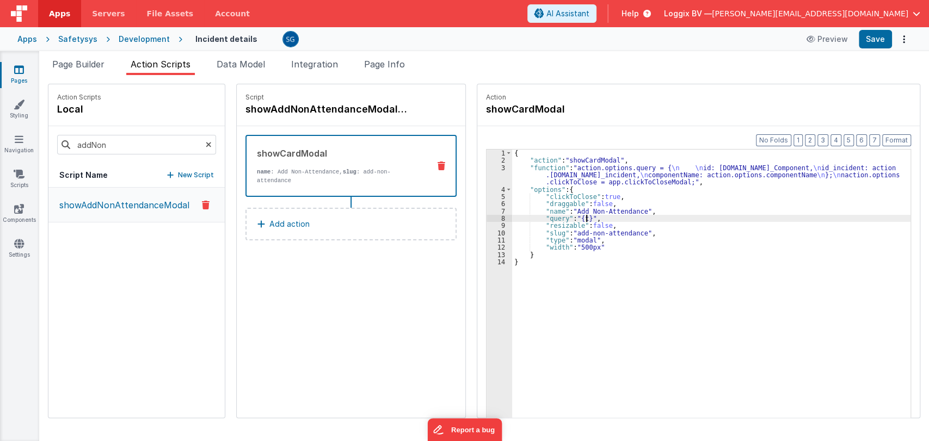
click at [582, 217] on div "{ "action" : "showCardModal" , "function" : "action.options.query = { \n \n id:…" at bounding box center [713, 308] width 403 height 317
click at [598, 218] on div "{ "action" : "showCardModal" , "function" : "action.options.query = { \n \n id:…" at bounding box center [713, 308] width 403 height 317
click at [873, 40] on button "Save" at bounding box center [875, 39] width 33 height 19
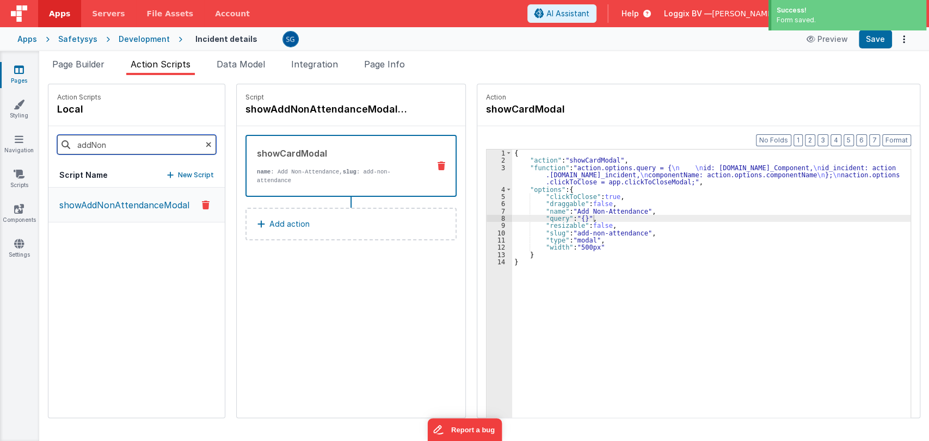
click at [138, 145] on input "addNon" at bounding box center [136, 145] width 159 height 20
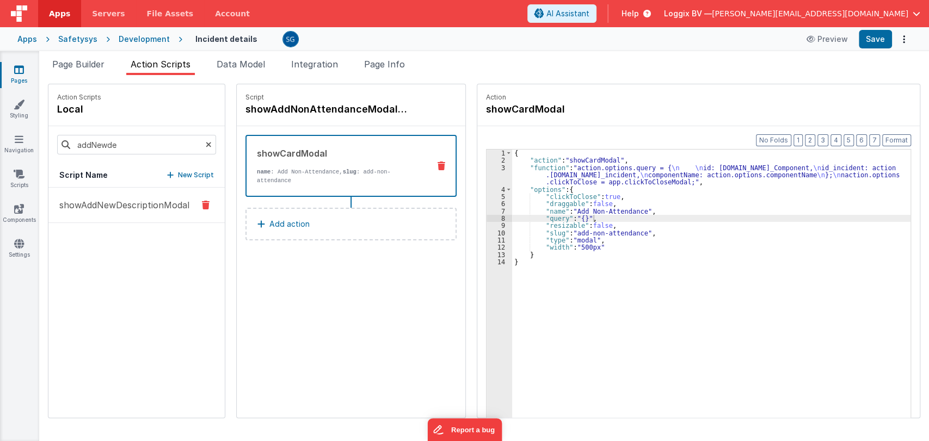
click at [126, 206] on p "showAddNewDescriptionModal" at bounding box center [121, 205] width 137 height 13
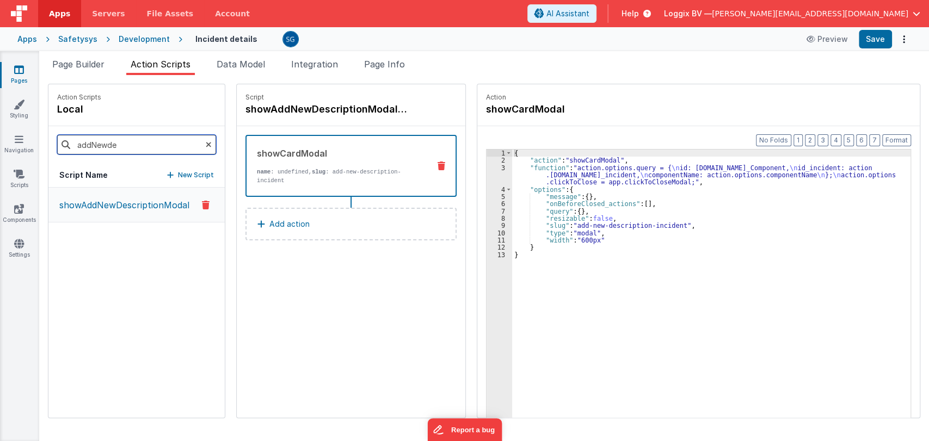
click at [130, 140] on input "addNewde" at bounding box center [136, 145] width 159 height 20
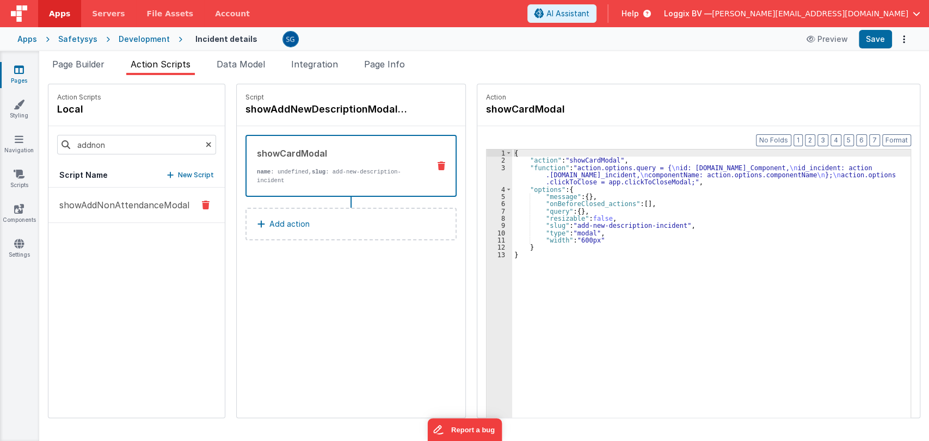
click at [73, 202] on p "showAddNonAttendanceModal" at bounding box center [121, 205] width 137 height 13
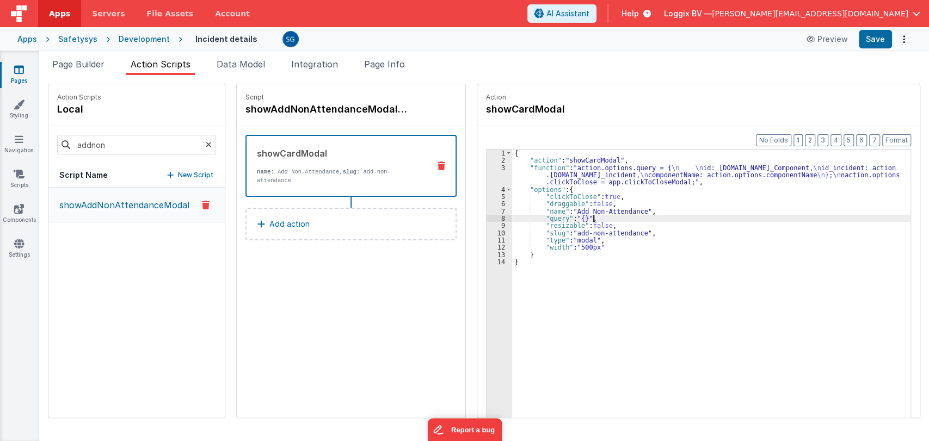
click at [588, 215] on div "{ "action" : "showCardModal" , "function" : "action.options.query = { \n \n id:…" at bounding box center [713, 308] width 403 height 317
click at [618, 219] on div "{ "action" : "showCardModal" , "function" : "action.options.query = { \n \n id:…" at bounding box center [713, 308] width 403 height 317
click at [866, 44] on button "Save" at bounding box center [875, 39] width 33 height 19
click at [874, 44] on button "Save" at bounding box center [875, 39] width 33 height 19
click at [557, 173] on div "{ "action" : "showCardModal" , "function" : "action.options.query = { \n \n id:…" at bounding box center [713, 308] width 403 height 317
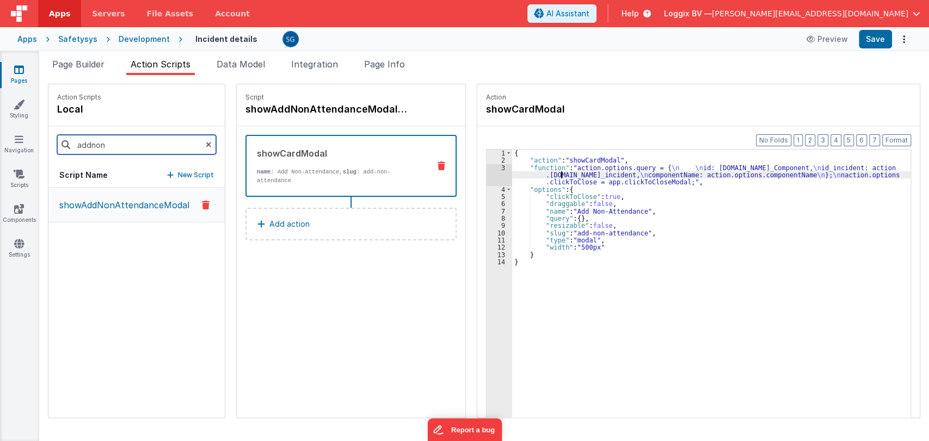
click at [118, 143] on input "addnon" at bounding box center [136, 145] width 159 height 20
click at [112, 141] on input "addnon" at bounding box center [136, 145] width 159 height 20
type input "addnewdesc"
click at [99, 201] on p "showAddNewDescriptionModal" at bounding box center [121, 205] width 137 height 13
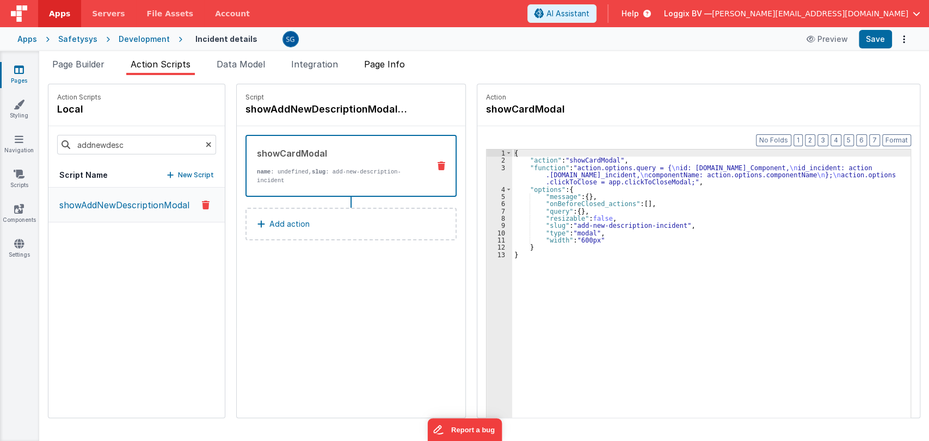
click at [396, 62] on span "Page Info" at bounding box center [384, 64] width 41 height 11
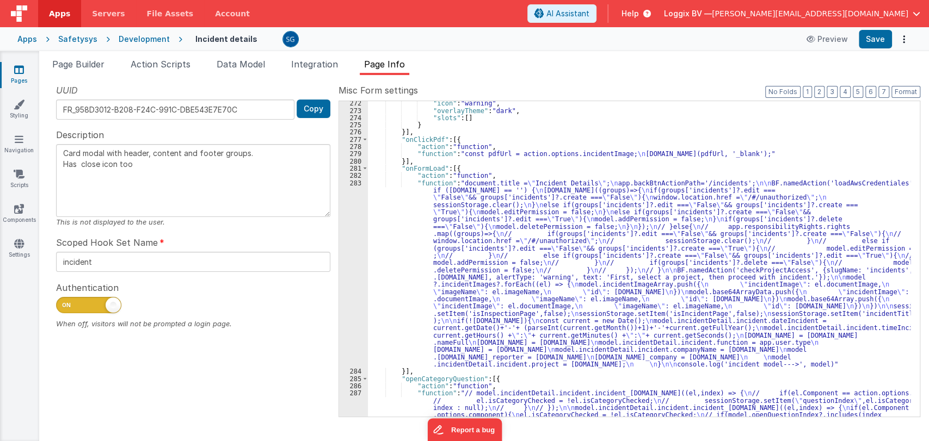
scroll to position [2367, 0]
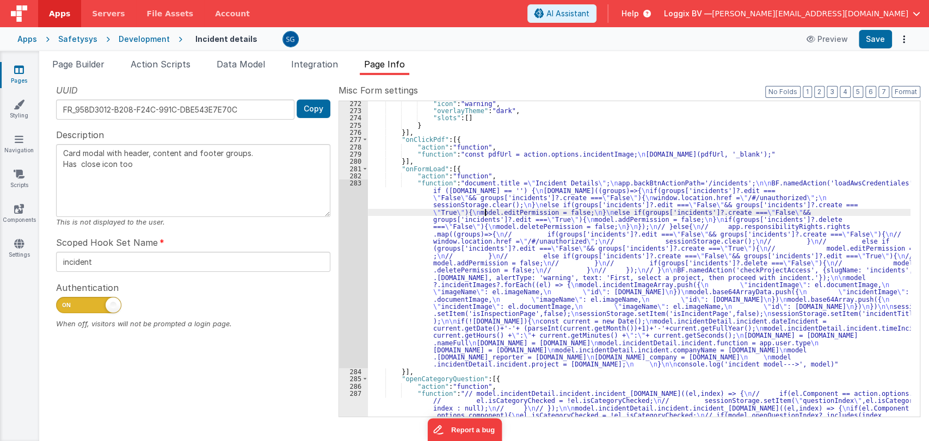
click at [485, 214] on div ""icon" : "warning" , "overlayTheme" : "dark" , "slots" : [ ] } }] , "onClickPdf…" at bounding box center [639, 290] width 543 height 381
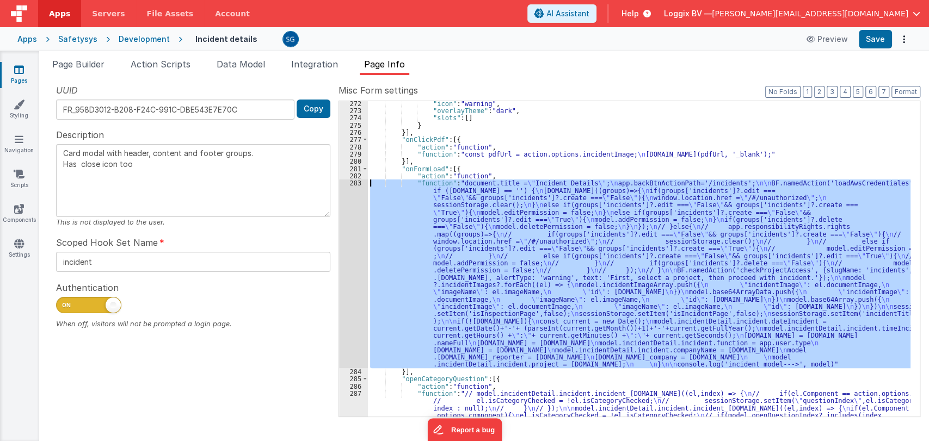
click at [358, 182] on div "283" at bounding box center [353, 274] width 29 height 189
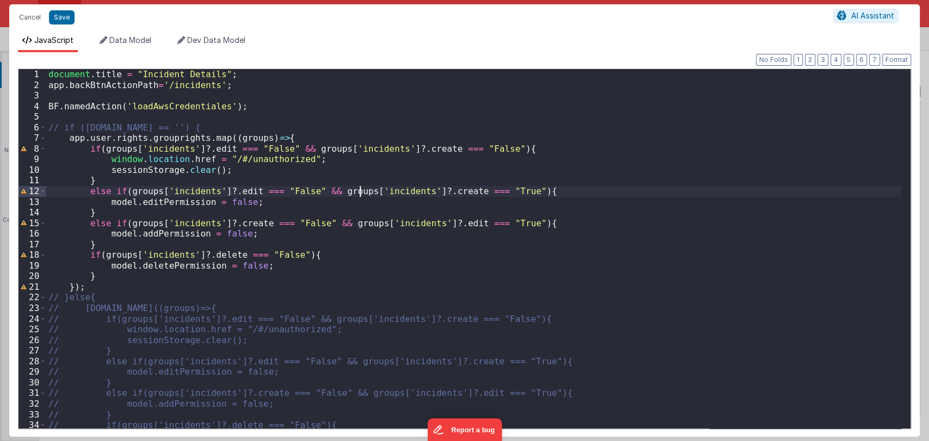
scroll to position [0, 0]
click at [26, 14] on button "Cancel" at bounding box center [30, 17] width 33 height 15
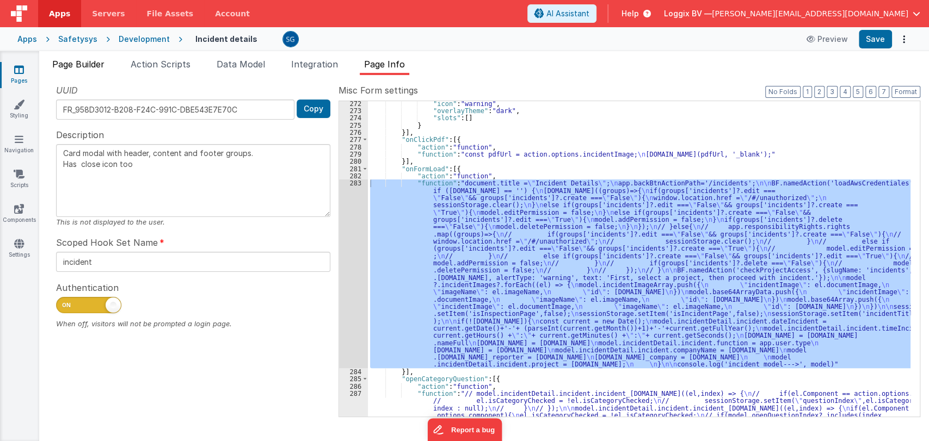
click at [90, 65] on span "Page Builder" at bounding box center [78, 64] width 52 height 11
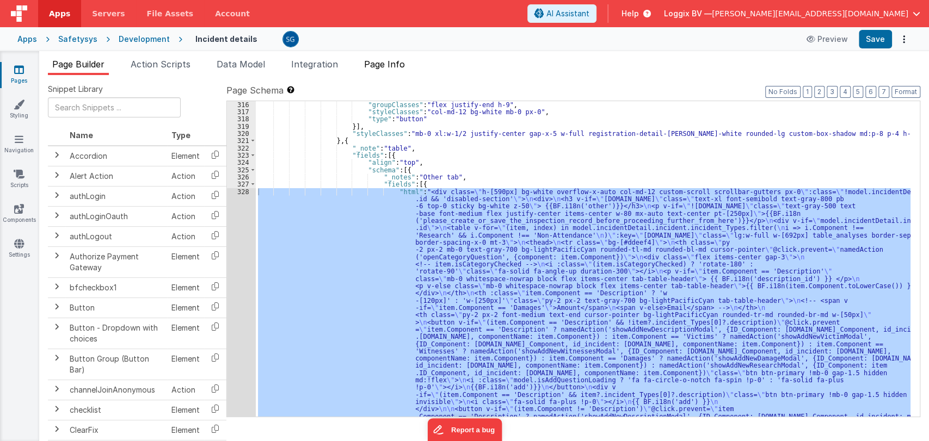
click at [394, 63] on span "Page Info" at bounding box center [384, 64] width 41 height 11
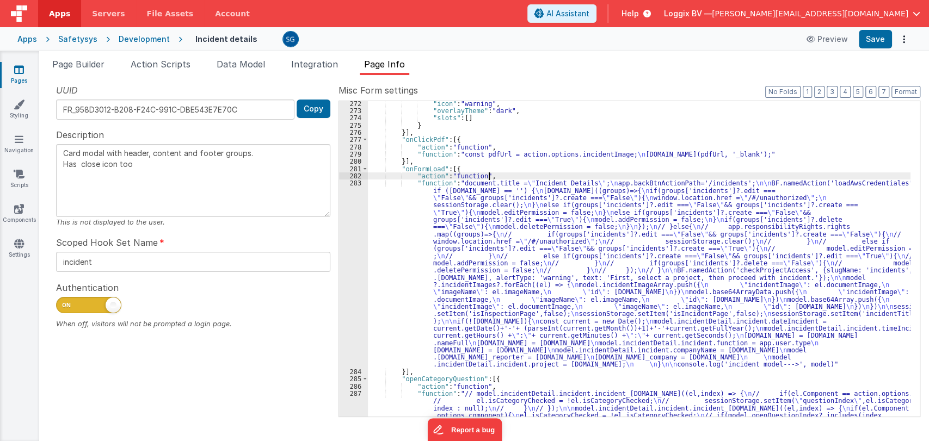
click at [498, 173] on div ""icon" : "warning" , "overlayTheme" : "dark" , "slots" : [ ] } }] , "onClickPdf…" at bounding box center [639, 290] width 543 height 381
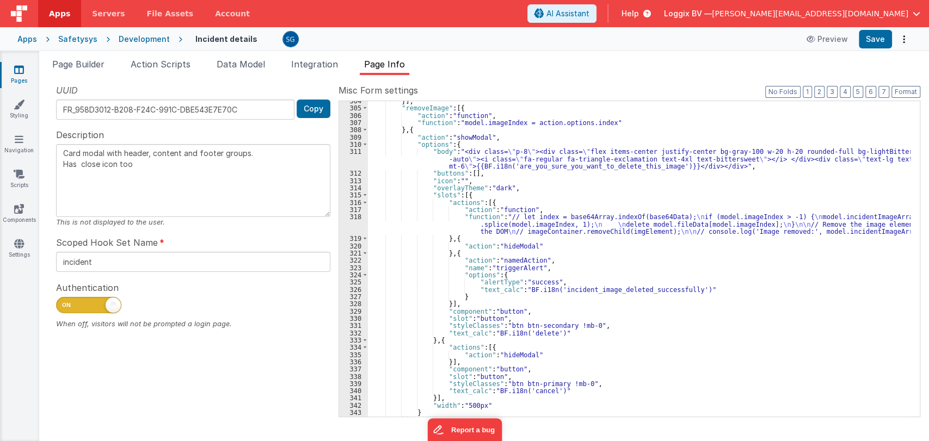
scroll to position [2834, 0]
click at [562, 266] on div "}] , "removeImage" : [{ "action" : "function" , "function" : "model.imageIndex …" at bounding box center [639, 262] width 543 height 330
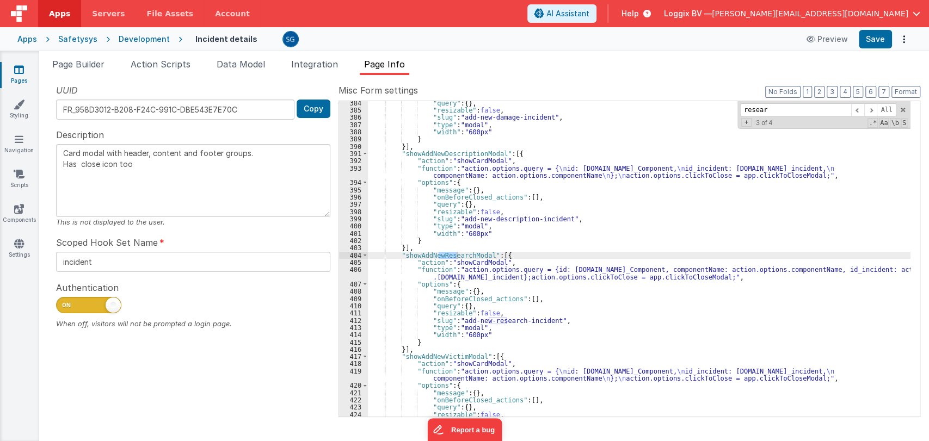
scroll to position [3456, 0]
click at [863, 111] on span at bounding box center [857, 110] width 13 height 14
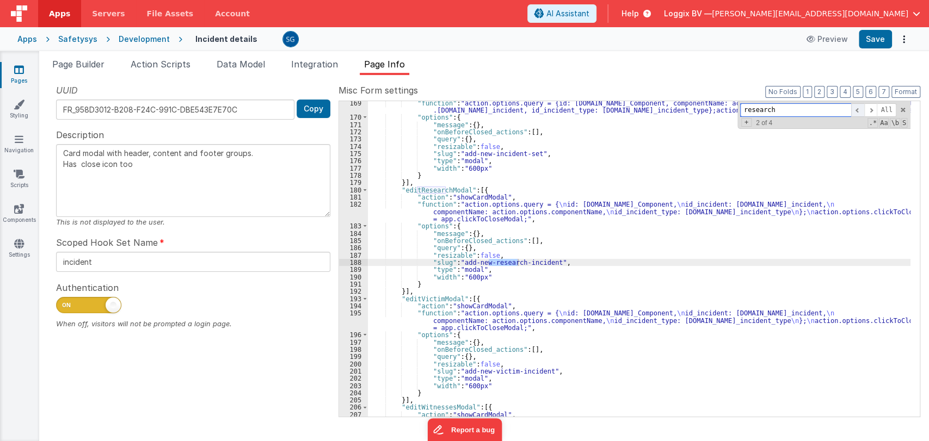
click at [863, 112] on span at bounding box center [857, 110] width 13 height 14
click at [860, 113] on span at bounding box center [857, 110] width 13 height 14
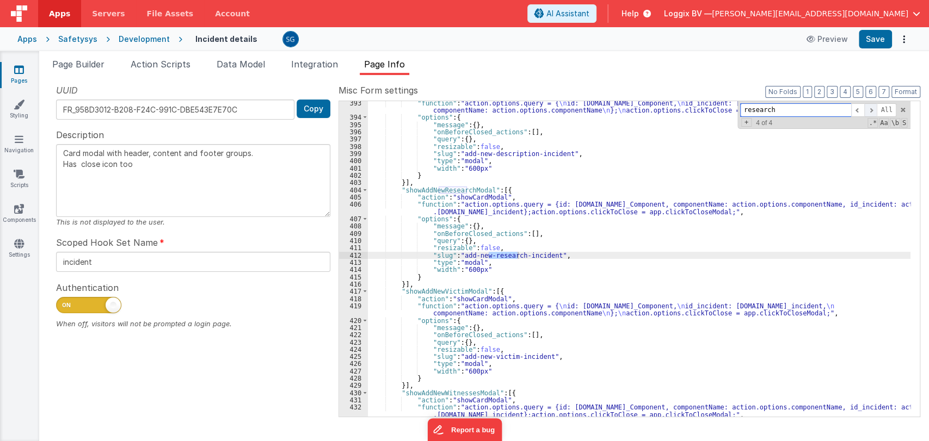
click at [870, 114] on span at bounding box center [870, 110] width 13 height 14
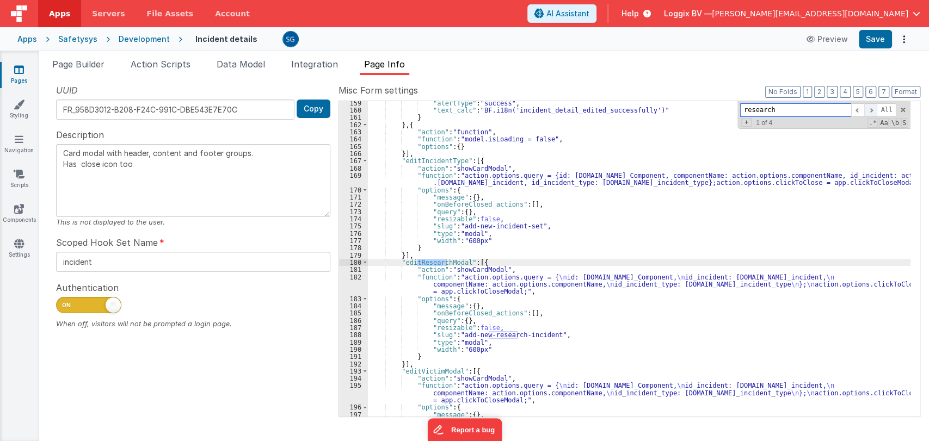
scroll to position [1271, 0]
click at [870, 113] on span at bounding box center [870, 110] width 13 height 14
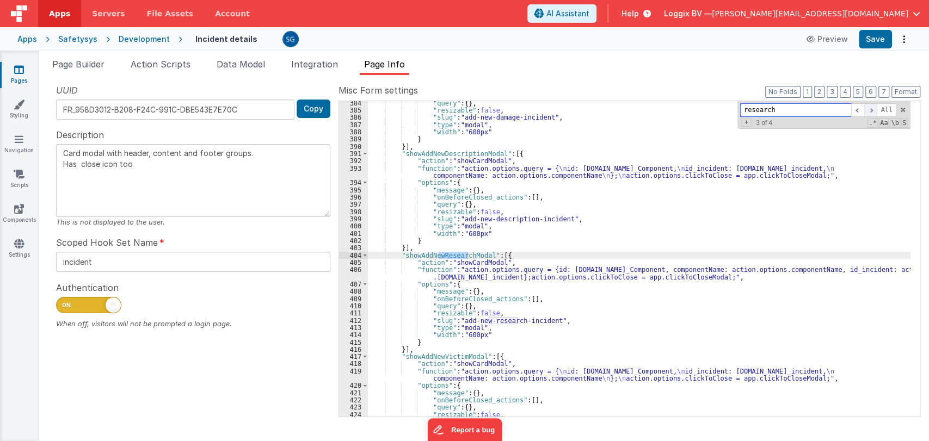
scroll to position [3456, 0]
click at [871, 108] on span at bounding box center [870, 110] width 13 height 14
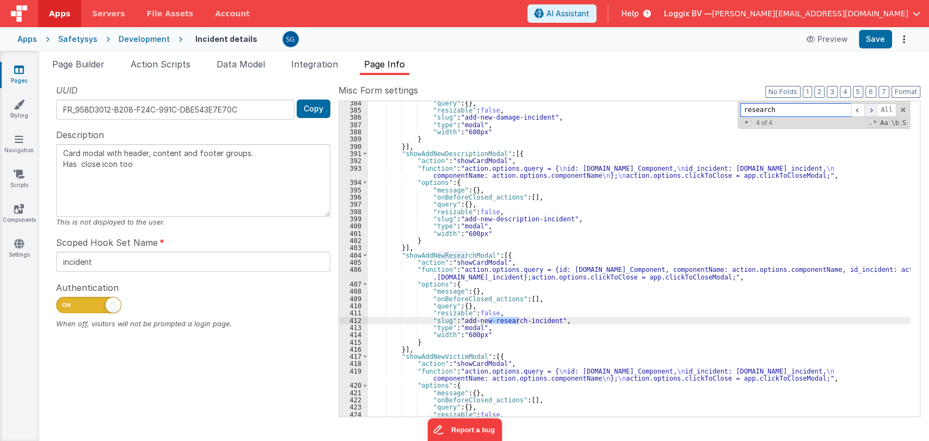
click at [871, 108] on span at bounding box center [870, 110] width 13 height 14
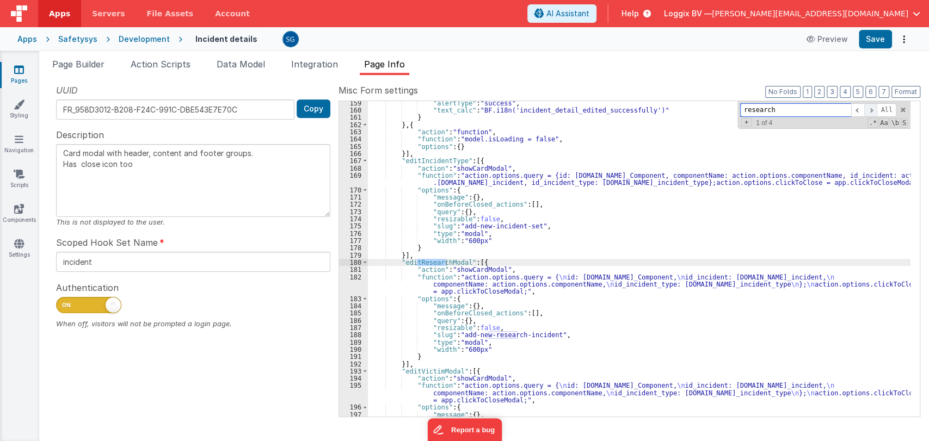
scroll to position [1271, 0]
click at [871, 109] on span at bounding box center [870, 110] width 13 height 14
click at [836, 109] on input "research" at bounding box center [795, 110] width 111 height 14
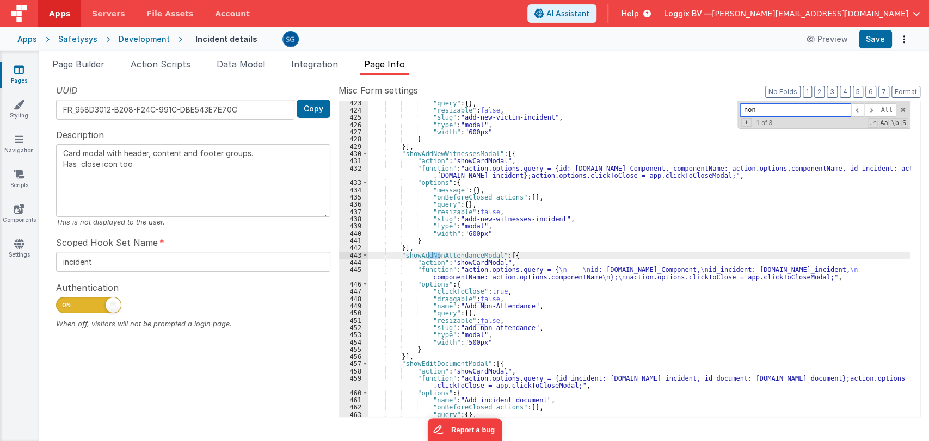
scroll to position [3760, 0]
type input "non"
click at [872, 108] on span at bounding box center [870, 110] width 13 height 14
click at [872, 107] on span at bounding box center [870, 110] width 13 height 14
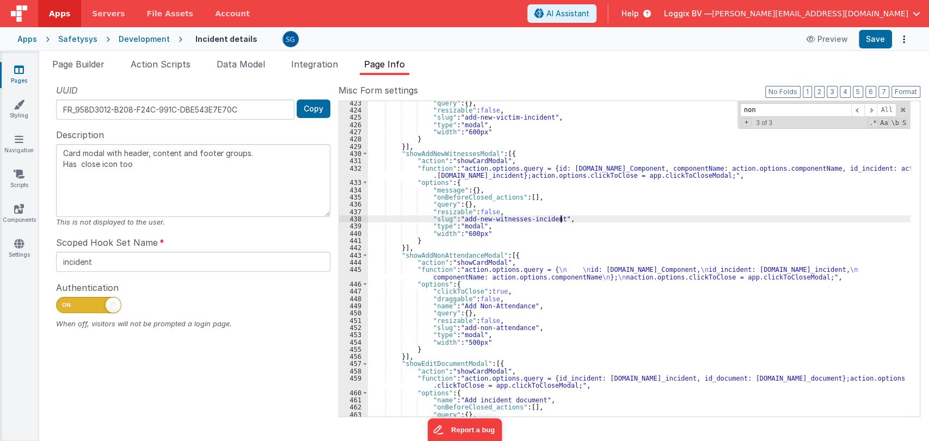
click at [613, 216] on div ""query" : { } , "resizable" : false , "slug" : "add-new-victim-incident" , "typ…" at bounding box center [639, 265] width 543 height 330
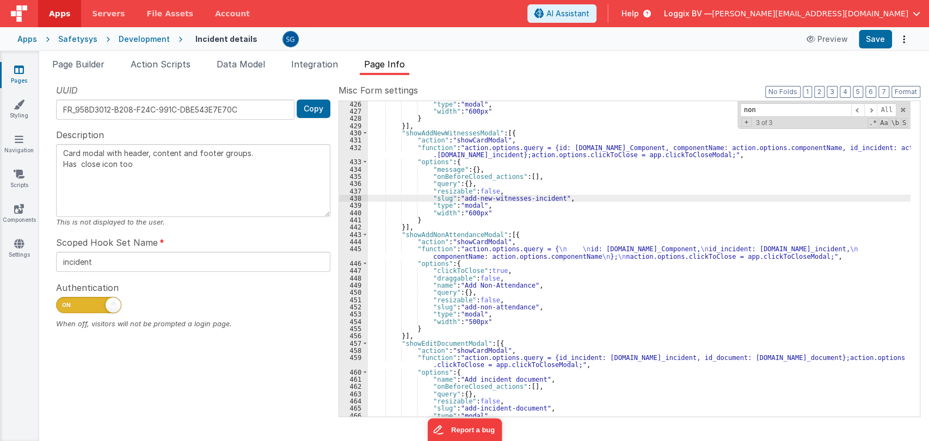
scroll to position [3778, 0]
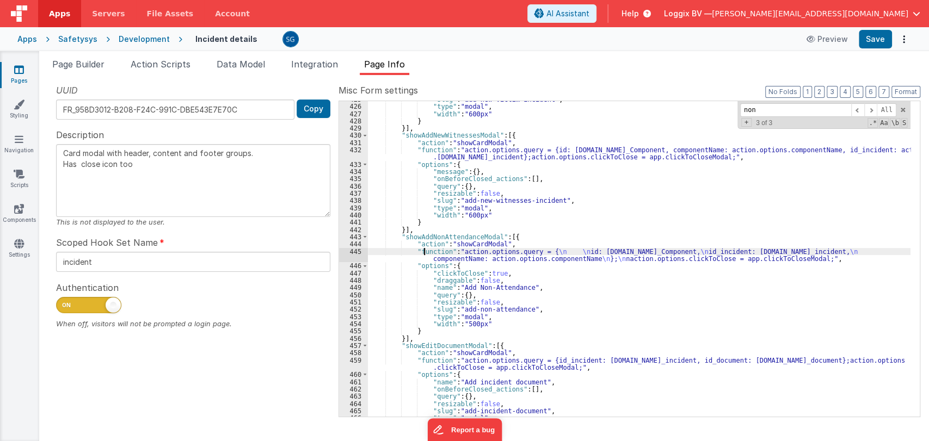
click at [424, 254] on div ""slug" : "add-new-victim-incident" , "type" : "modal" , "width" : "600px" } }] …" at bounding box center [639, 261] width 543 height 330
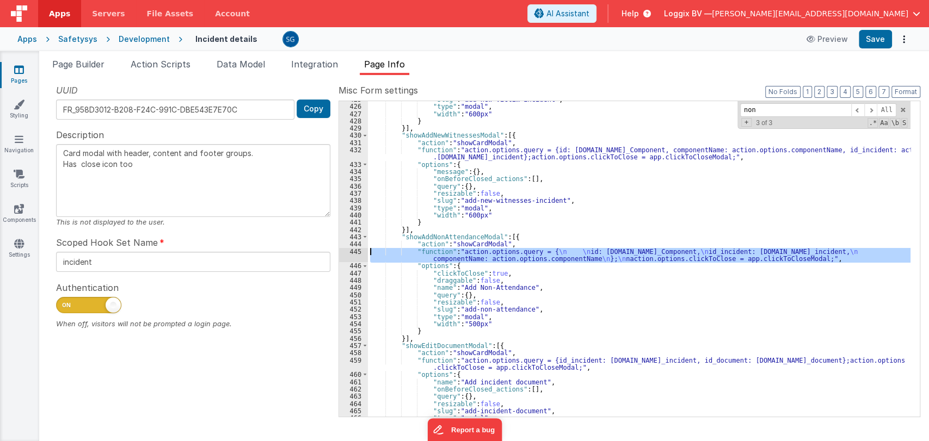
click at [357, 253] on div "445" at bounding box center [353, 255] width 29 height 15
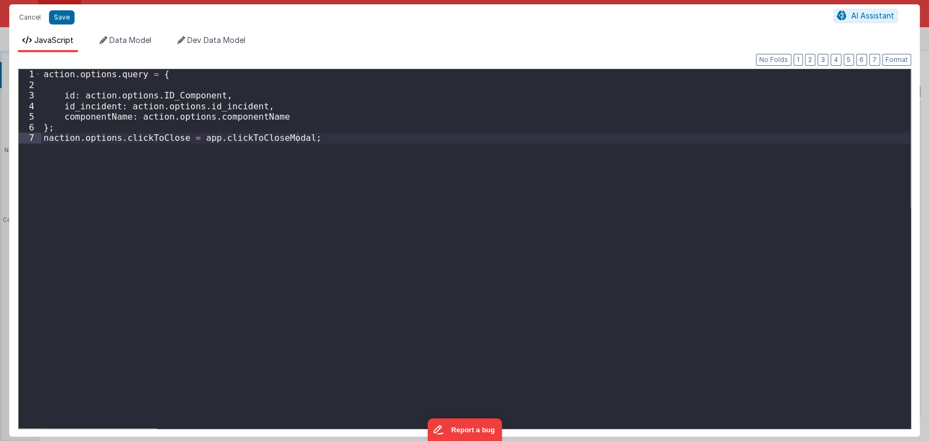
click at [61, 101] on div "action . options . query = { id : action . options . ID_Component , id_incident…" at bounding box center [475, 259] width 869 height 381
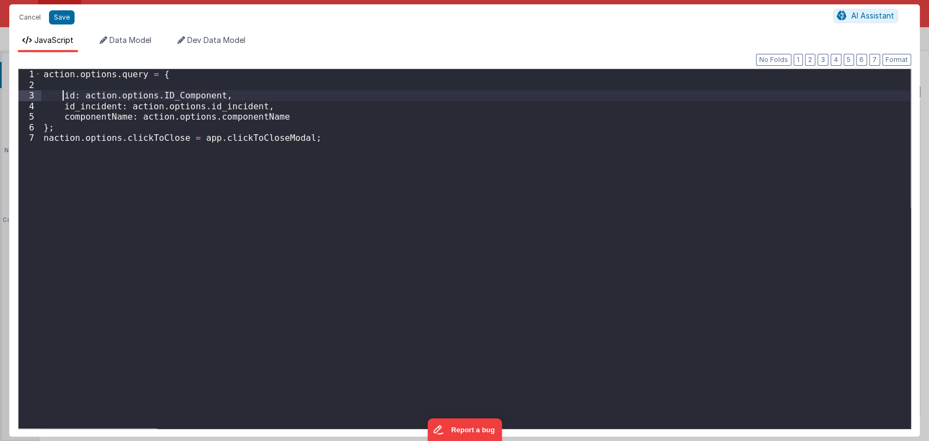
click at [60, 96] on div "action . options . query = { id : action . options . ID_Component , id_incident…" at bounding box center [475, 259] width 869 height 381
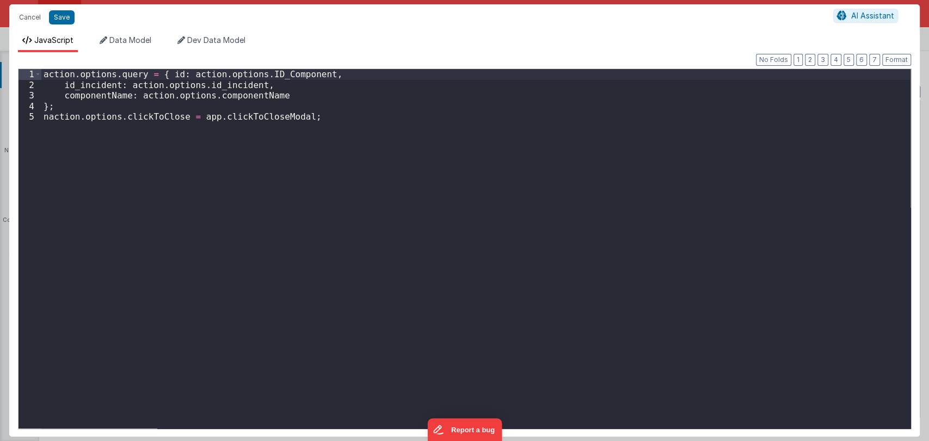
click at [63, 87] on div "action . options . query = { id : action . options . ID_Component , id_incident…" at bounding box center [475, 259] width 869 height 381
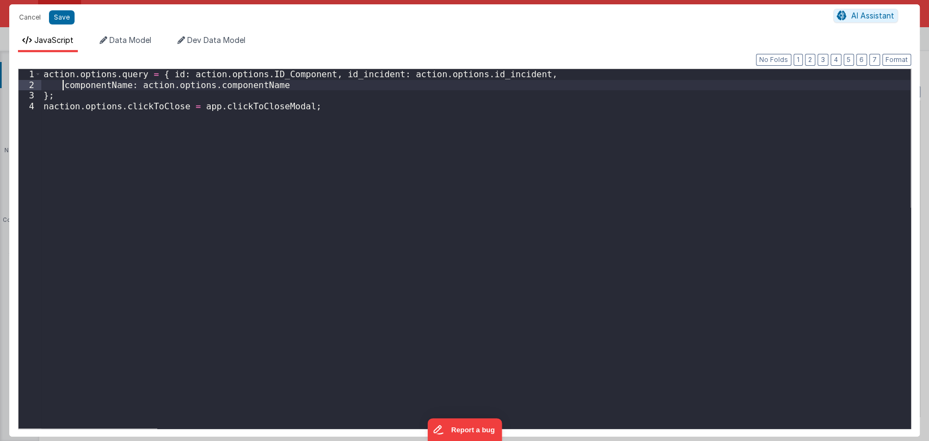
click at [61, 87] on div "action . options . query = { id : action . options . ID_Component , id_incident…" at bounding box center [475, 259] width 869 height 381
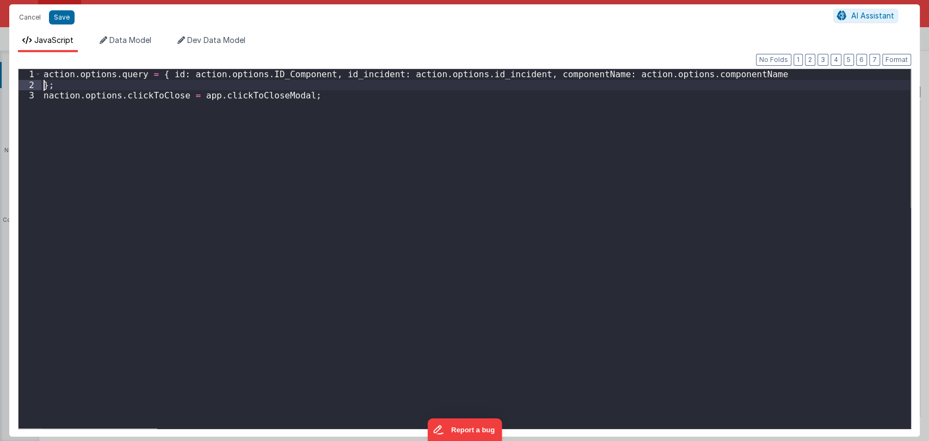
click at [44, 88] on div "action . options . query = { id : action . options . ID_Component , id_incident…" at bounding box center [475, 259] width 869 height 381
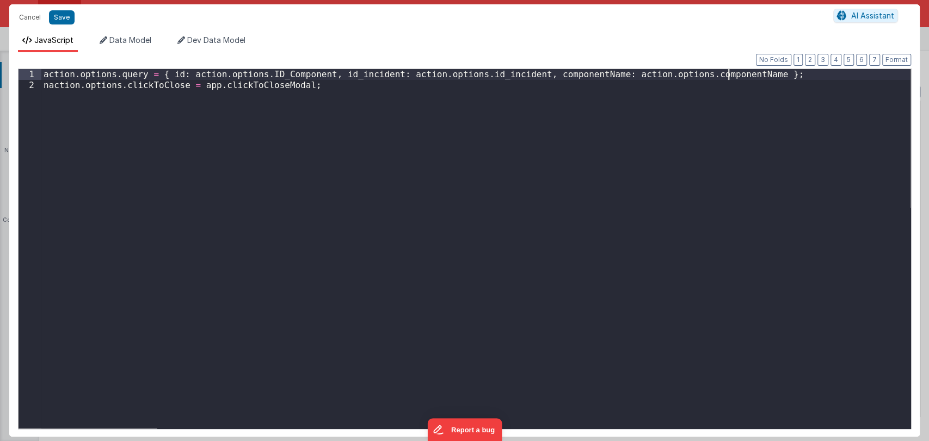
click at [44, 85] on div "action . options . query = { id : action . options . ID_Component , id_incident…" at bounding box center [475, 259] width 869 height 381
click at [48, 85] on div "action . options . query = { id : action . options . ID_Component , id_incident…" at bounding box center [475, 259] width 869 height 381
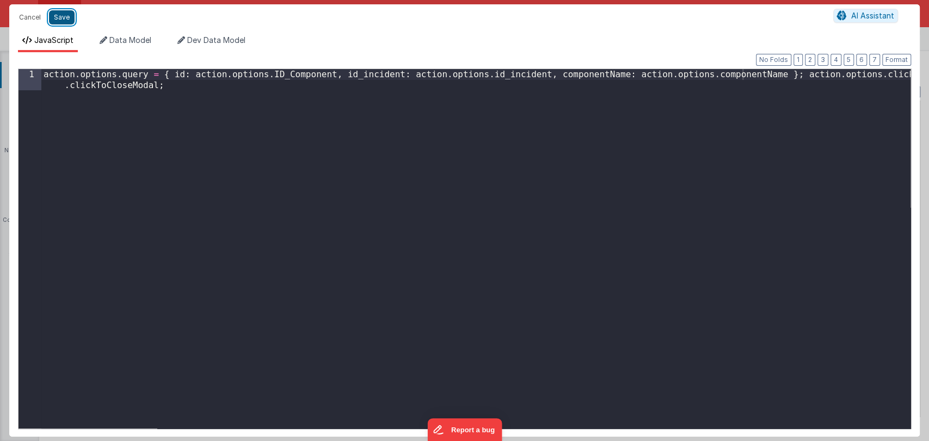
click at [61, 16] on button "Save" at bounding box center [62, 17] width 26 height 14
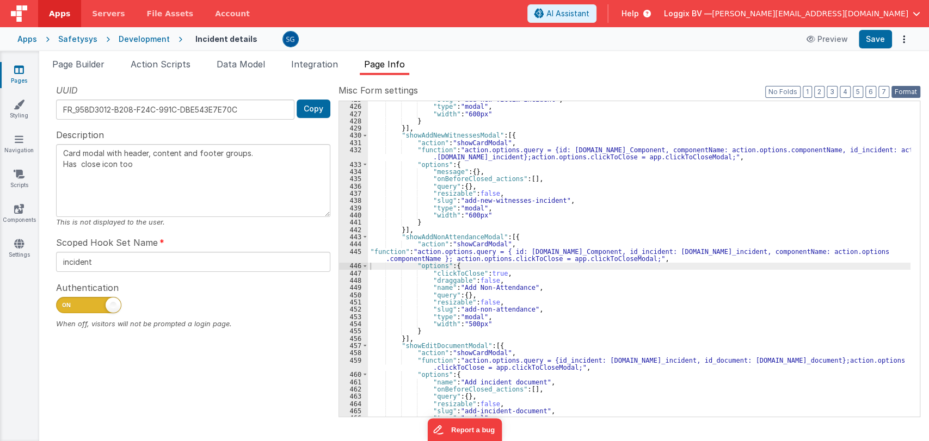
click at [902, 93] on button "Format" at bounding box center [905, 92] width 29 height 12
type textarea "Card modal with header, content and footer groups. Has close icon too"
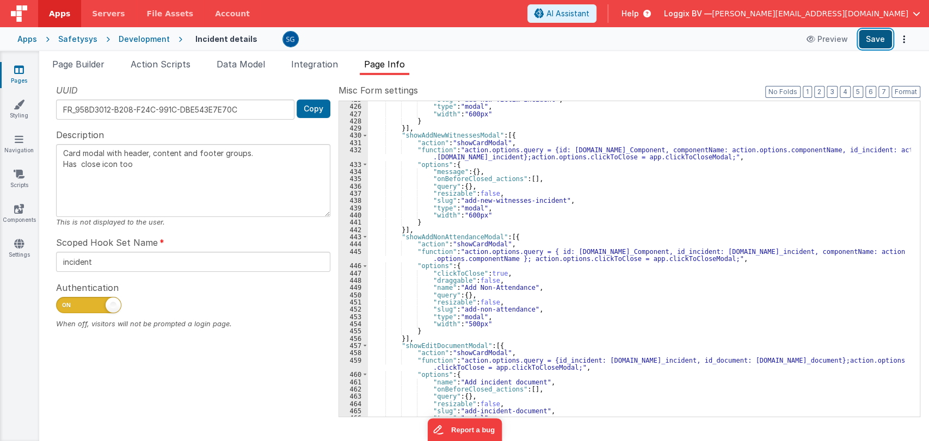
click at [884, 36] on button "Save" at bounding box center [875, 39] width 33 height 19
click at [161, 66] on span "Action Scripts" at bounding box center [161, 64] width 60 height 11
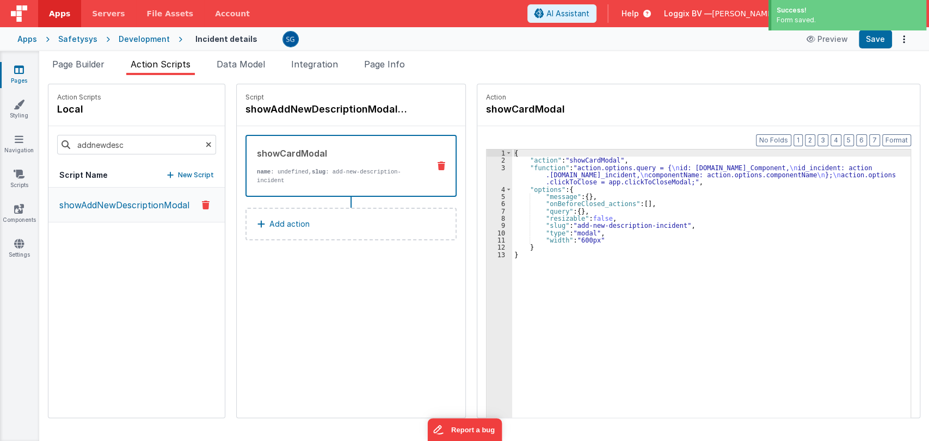
click at [154, 200] on p "showAddNewDescriptionModal" at bounding box center [121, 205] width 137 height 13
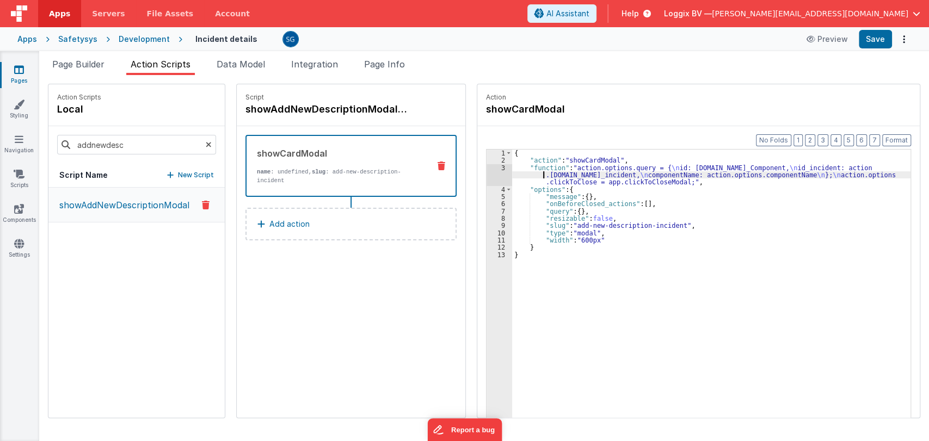
click at [531, 175] on div "{ "action" : "showCardModal" , "function" : "action.options.query = { \n id: ac…" at bounding box center [713, 308] width 403 height 317
click at [501, 167] on div "3" at bounding box center [500, 175] width 26 height 22
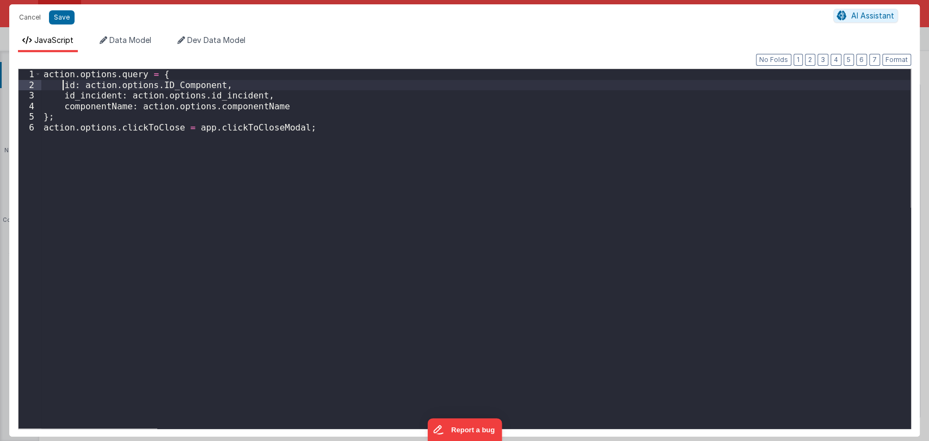
click at [63, 85] on div "action . options . query = { id : action . options . ID_Component , id_incident…" at bounding box center [475, 259] width 869 height 381
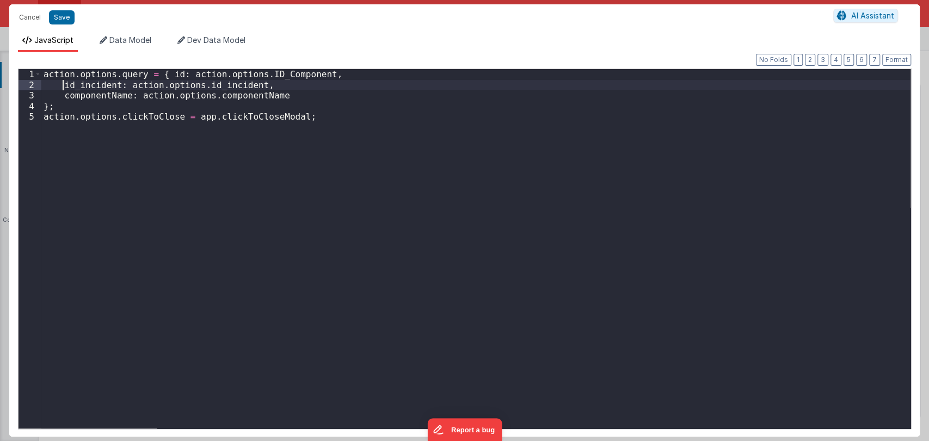
click at [61, 87] on div "action . options . query = { id : action . options . ID_Component , id_incident…" at bounding box center [475, 259] width 869 height 381
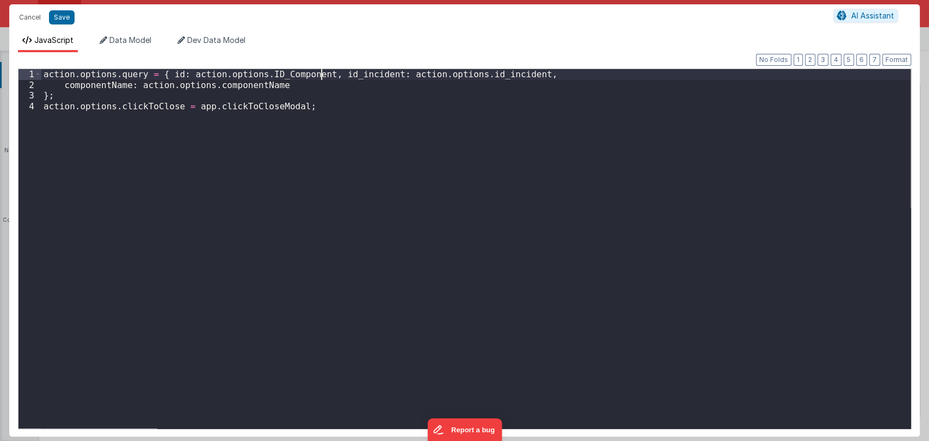
click at [61, 86] on div "action . options . query = { id : action . options . ID_Component , id_incident…" at bounding box center [475, 259] width 869 height 381
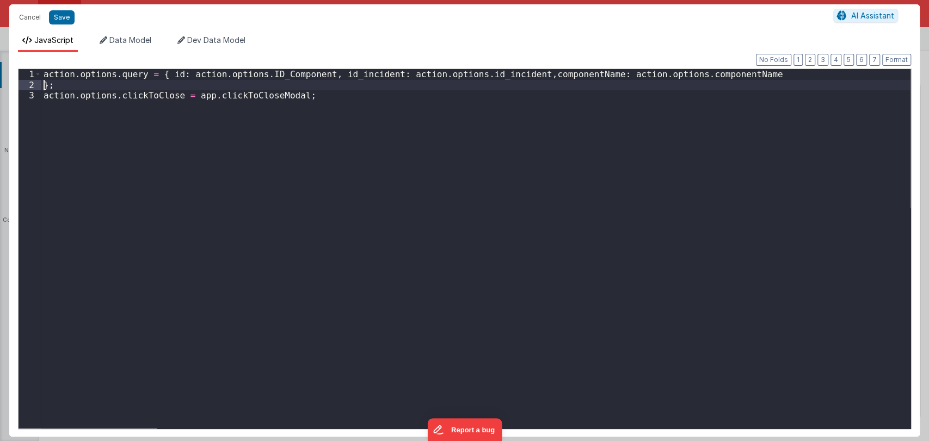
click at [45, 87] on div "action . options . query = { id : action . options . ID_Component , id_incident…" at bounding box center [475, 259] width 869 height 381
click at [46, 83] on div "action . options . query = { id : action . options . ID_Component , id_incident…" at bounding box center [475, 259] width 869 height 381
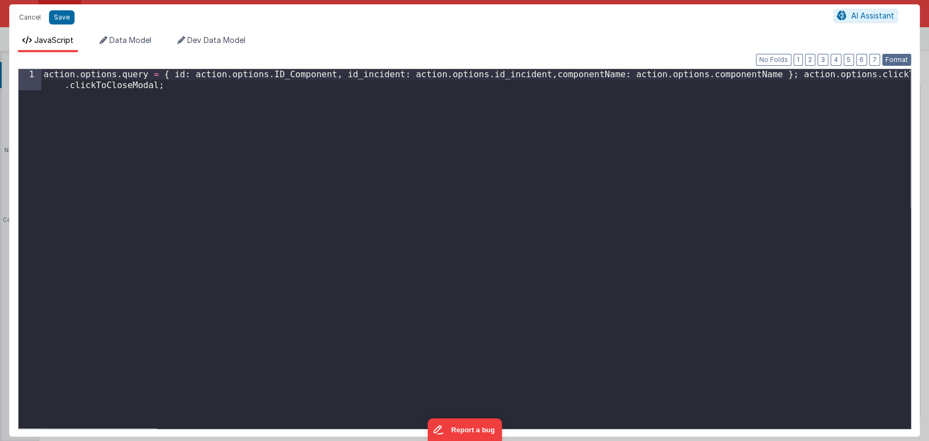
click at [900, 57] on button "Format" at bounding box center [896, 60] width 29 height 12
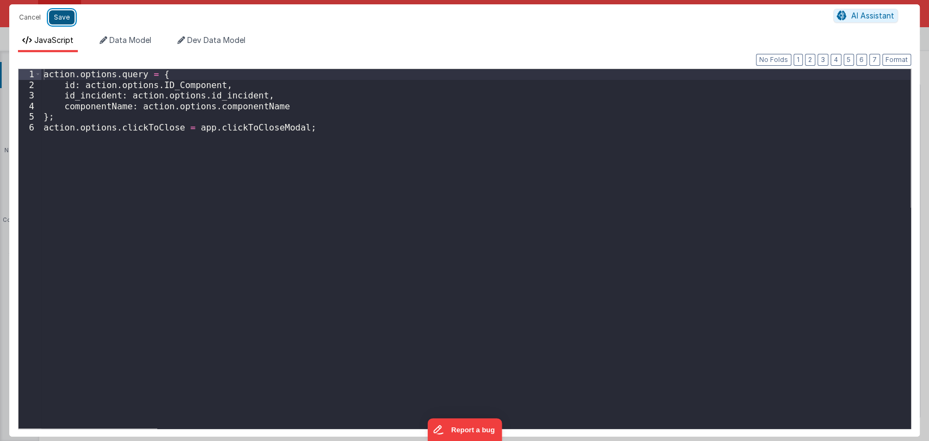
click at [60, 18] on button "Save" at bounding box center [62, 17] width 26 height 14
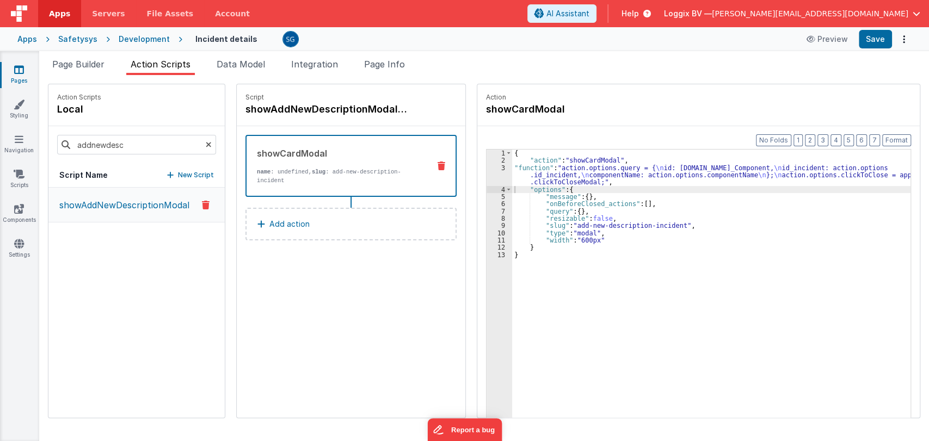
click at [497, 169] on div "3" at bounding box center [500, 175] width 26 height 22
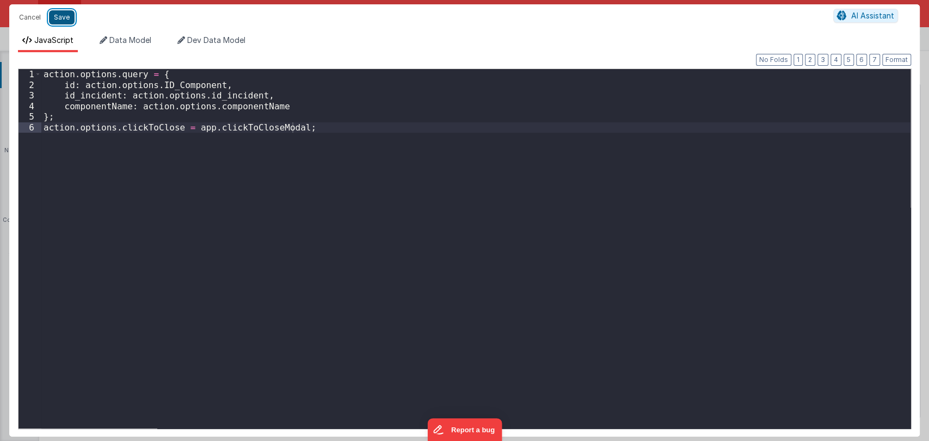
click at [58, 19] on button "Save" at bounding box center [62, 17] width 26 height 14
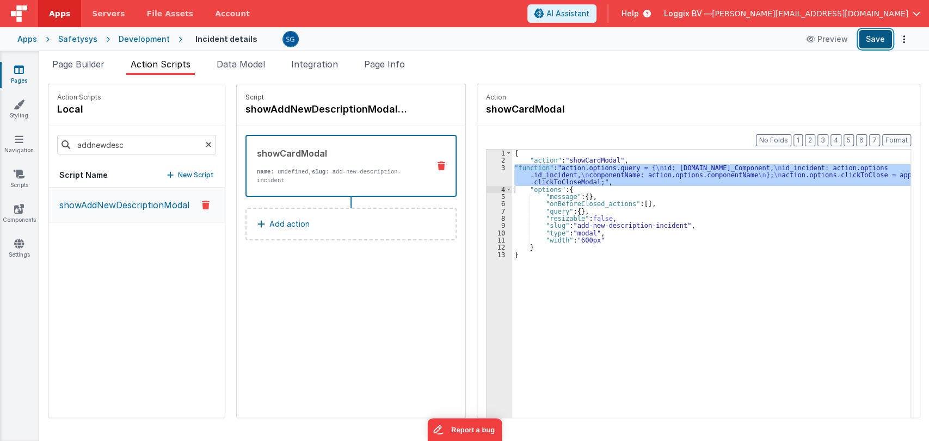
click at [871, 38] on button "Save" at bounding box center [875, 39] width 33 height 19
click at [620, 185] on div "{ "action" : "showCardModal" , "function" : "action.options.query = { \n id: ac…" at bounding box center [711, 301] width 398 height 302
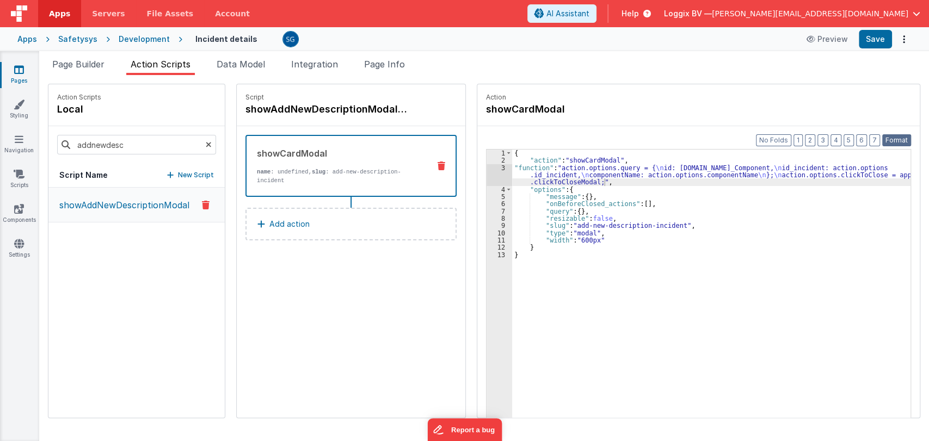
click at [897, 137] on button "Format" at bounding box center [896, 140] width 29 height 12
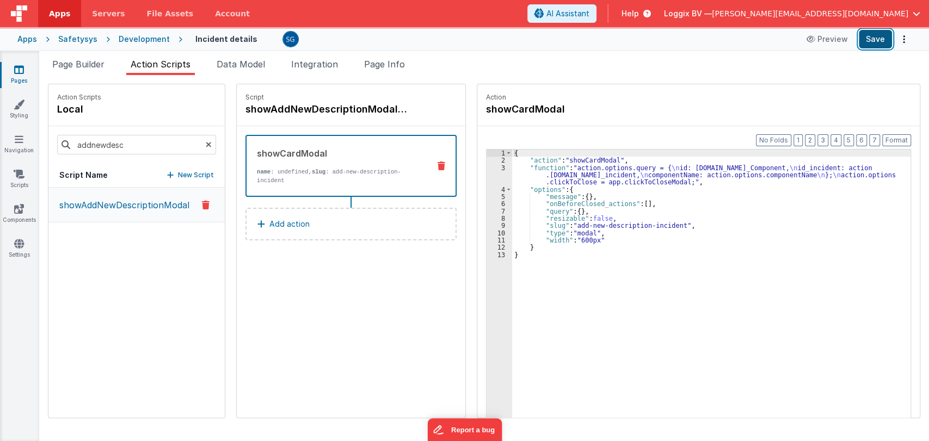
click at [888, 40] on button "Save" at bounding box center [875, 39] width 33 height 19
click at [21, 72] on icon at bounding box center [19, 69] width 10 height 11
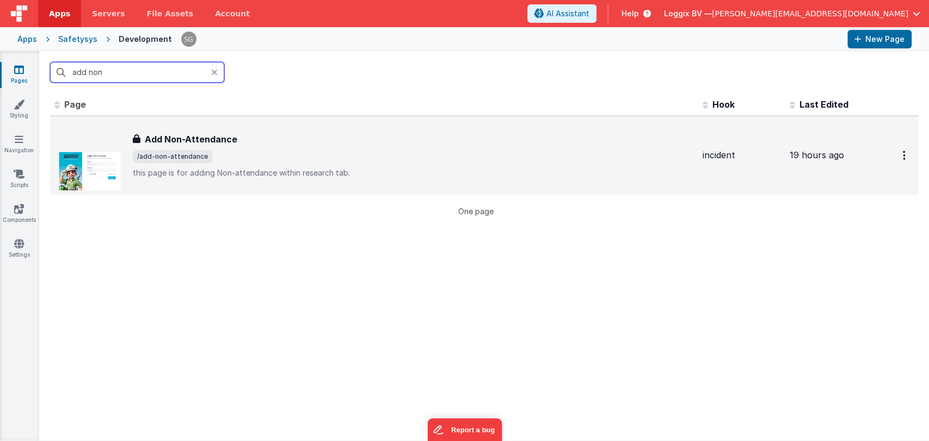
type input "add non"
click at [191, 148] on div "Add Non-Attendance Add Non-Attendance /add-non-attendance this page is for addi…" at bounding box center [413, 156] width 561 height 46
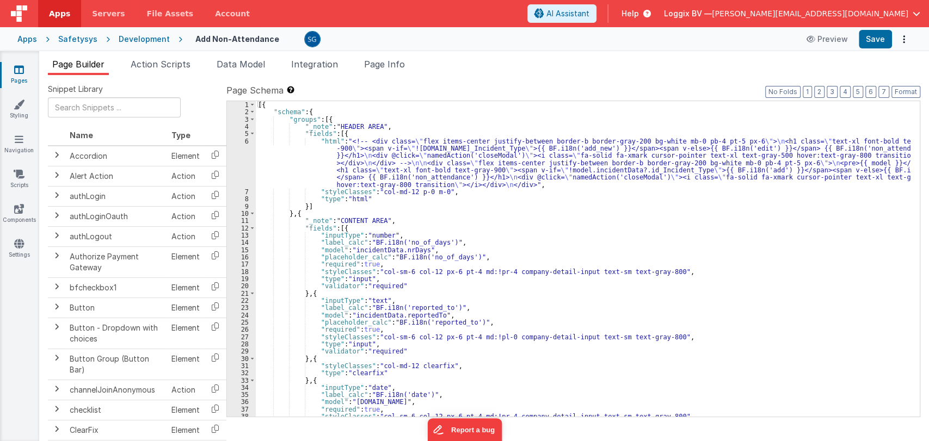
click at [466, 194] on div "[{ "schema" : { "groups" : [{ "_note" : "HEADER AREA" , "fields" : [{ "html" : …" at bounding box center [583, 266] width 655 height 330
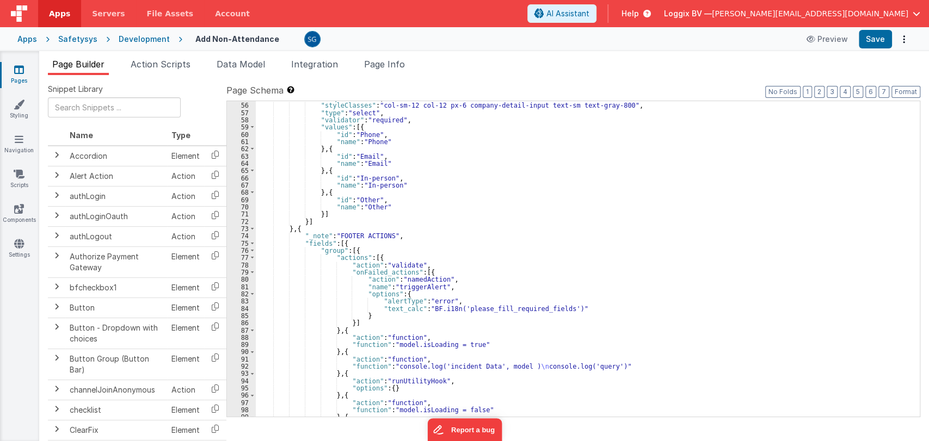
scroll to position [442, 0]
click at [238, 63] on span "Data Model" at bounding box center [241, 64] width 48 height 11
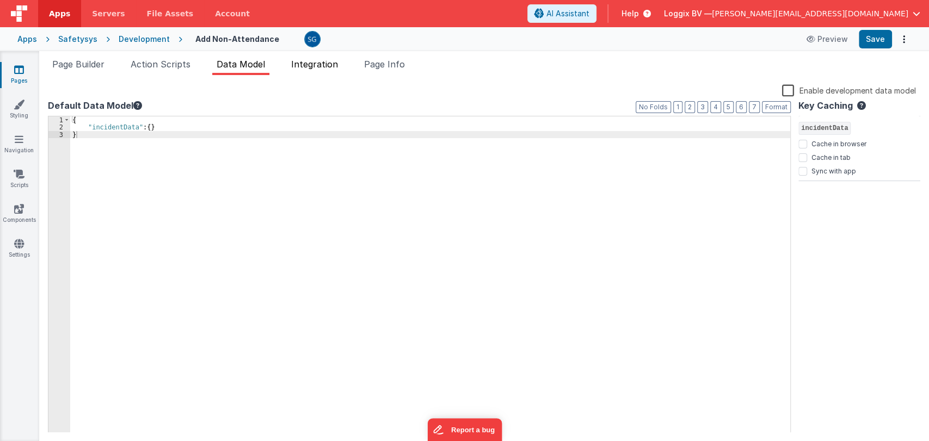
click at [307, 60] on span "Integration" at bounding box center [314, 64] width 47 height 11
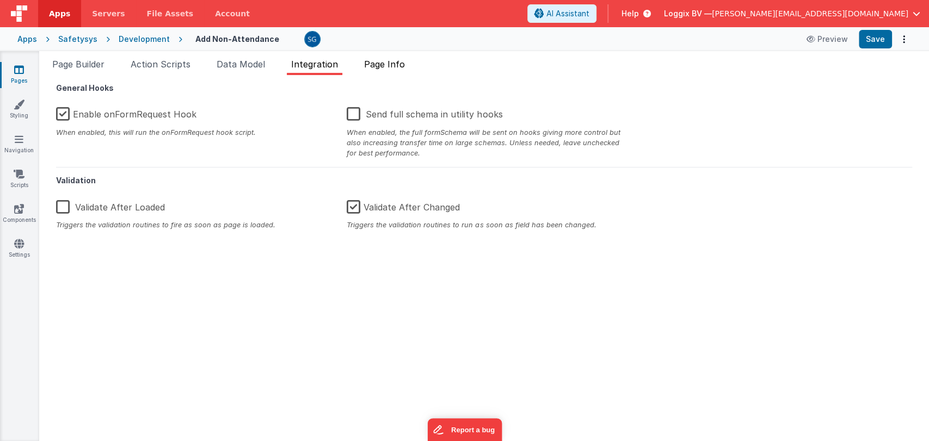
click at [392, 63] on span "Page Info" at bounding box center [384, 64] width 41 height 11
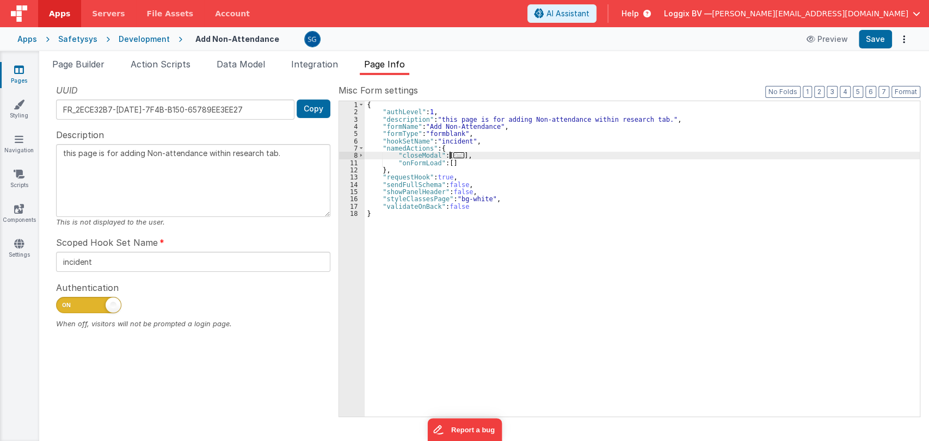
click at [453, 153] on span "..." at bounding box center [458, 155] width 11 height 6
click at [501, 162] on div "{ "authLevel" : 1 , "description" : "this page is for adding Non-attendance wit…" at bounding box center [642, 266] width 555 height 330
click at [151, 68] on span "Action Scripts" at bounding box center [161, 64] width 60 height 11
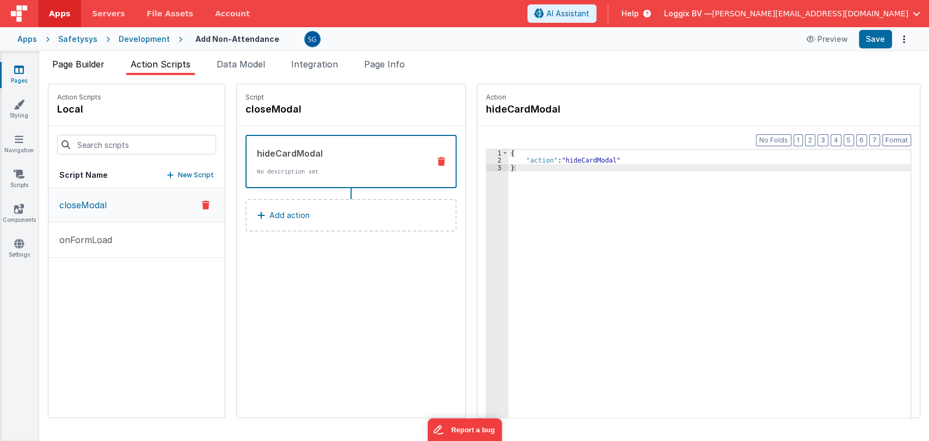
click at [88, 66] on span "Page Builder" at bounding box center [78, 64] width 52 height 11
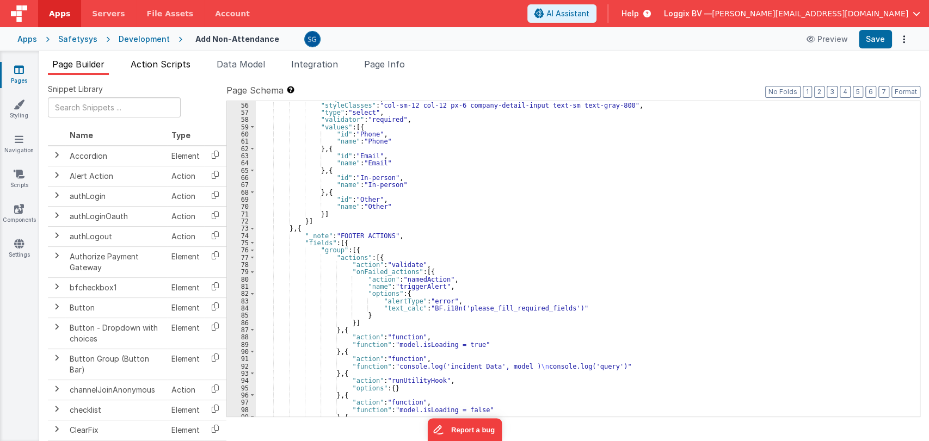
click at [180, 70] on li "Action Scripts" at bounding box center [160, 66] width 69 height 17
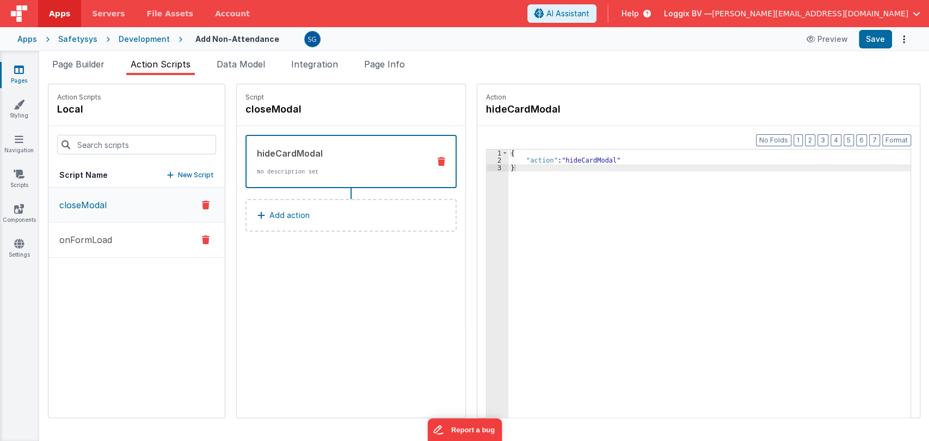
click at [98, 245] on p "onFormLoad" at bounding box center [82, 239] width 59 height 13
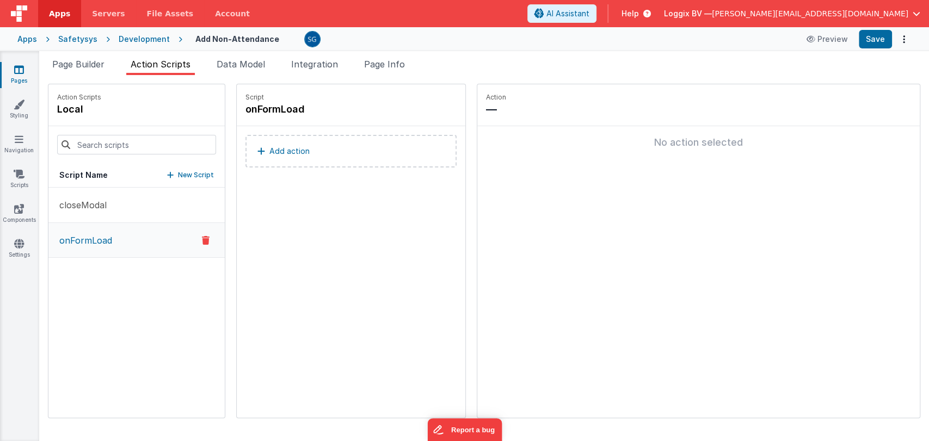
click at [285, 149] on p "Add action" at bounding box center [289, 151] width 40 height 13
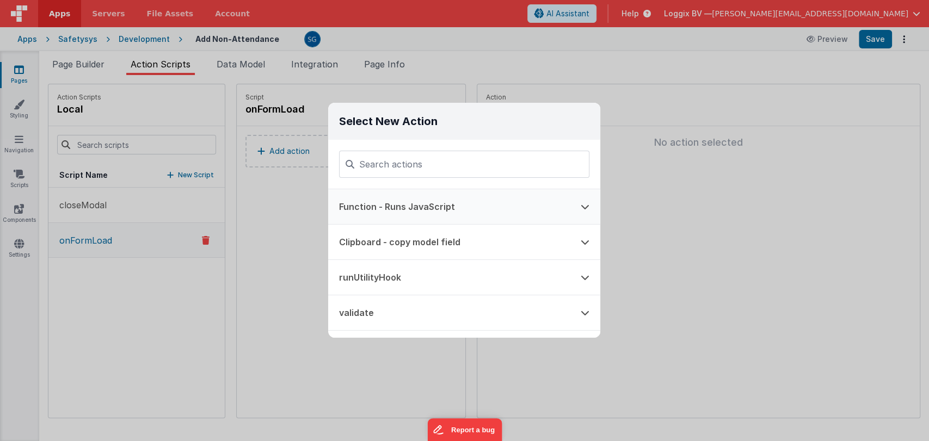
drag, startPoint x: 377, startPoint y: 208, endPoint x: 594, endPoint y: 189, distance: 218.5
click at [377, 209] on button "Function - Runs JavaScript" at bounding box center [449, 206] width 242 height 35
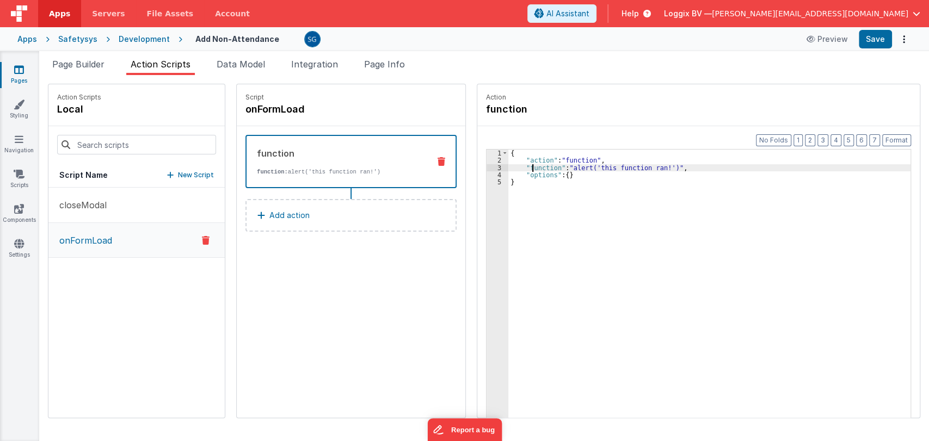
click at [520, 165] on div "{ "action" : "function" , "function" : "alert('this function ran!')" , "options…" at bounding box center [714, 308] width 413 height 317
click at [487, 169] on div "3" at bounding box center [498, 167] width 22 height 7
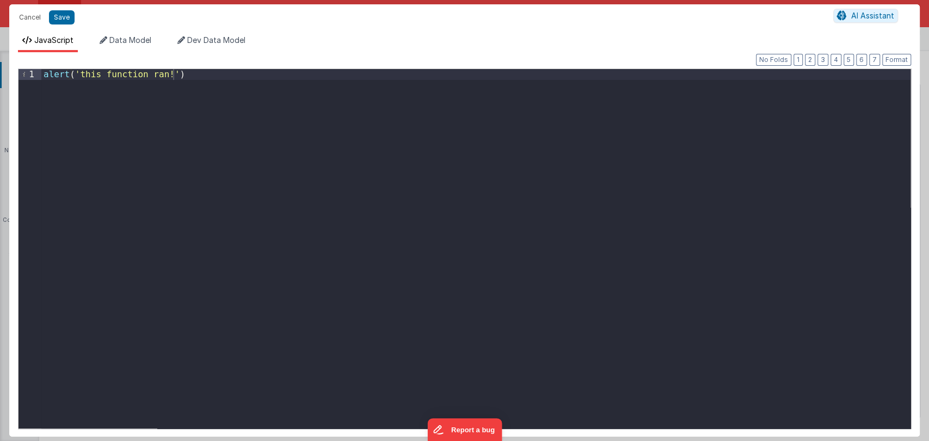
click at [572, 218] on div "alert ( 'this function ran!' )" at bounding box center [475, 259] width 869 height 381
click at [60, 10] on button "Save" at bounding box center [62, 17] width 26 height 14
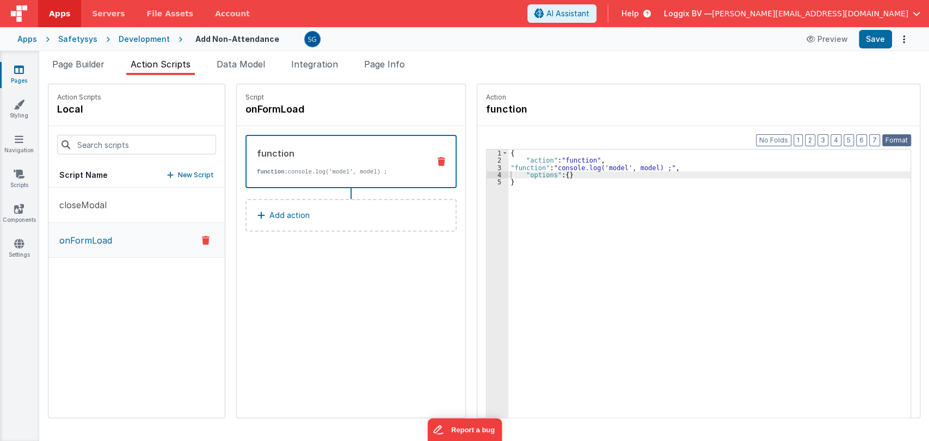
click at [901, 135] on button "Format" at bounding box center [896, 140] width 29 height 12
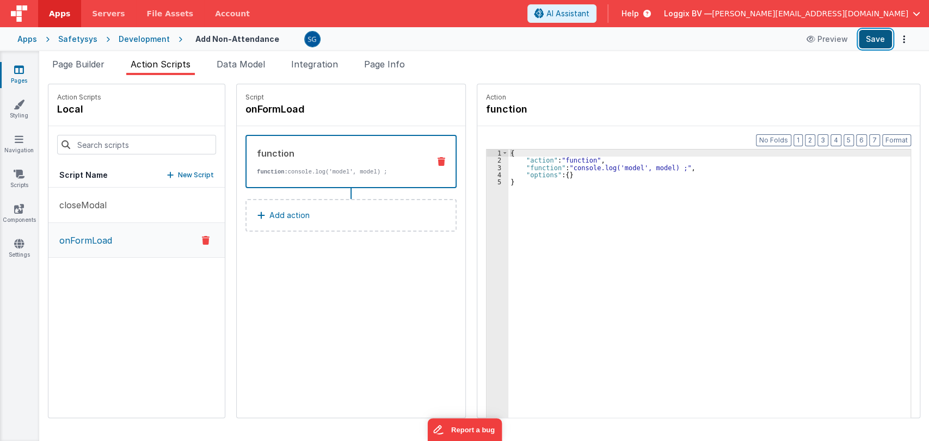
click at [873, 32] on button "Save" at bounding box center [875, 39] width 33 height 19
click at [543, 167] on div "{ "action" : "function" , "function" : "console.log('model', model) ;" , "optio…" at bounding box center [714, 308] width 413 height 317
click at [488, 168] on div "3" at bounding box center [498, 167] width 22 height 7
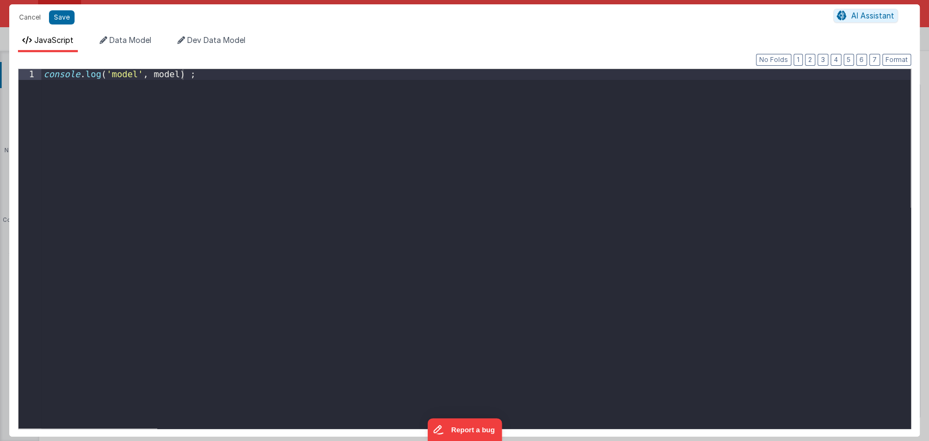
click at [392, 77] on div "console . log ( 'model' , model ) ;" at bounding box center [475, 259] width 869 height 381
click at [343, 85] on div "console . log ( 'model' , model ) ; console . log ( 'query' , query ) console .…" at bounding box center [475, 259] width 869 height 381
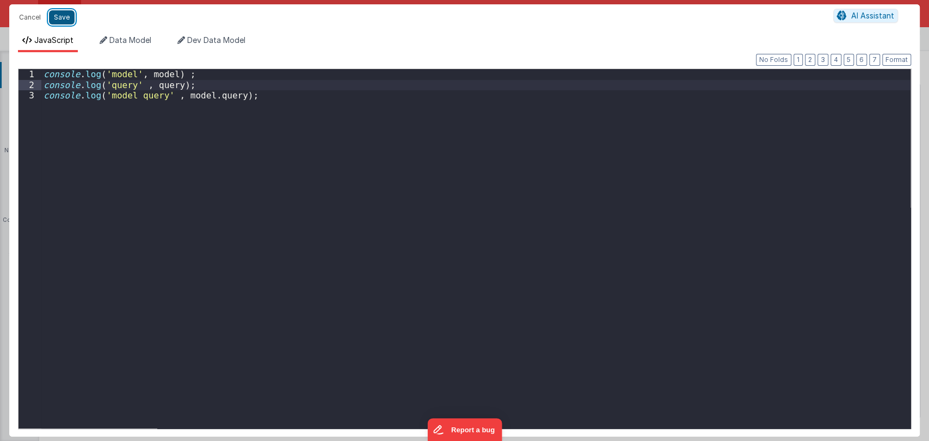
click at [61, 19] on button "Save" at bounding box center [62, 17] width 26 height 14
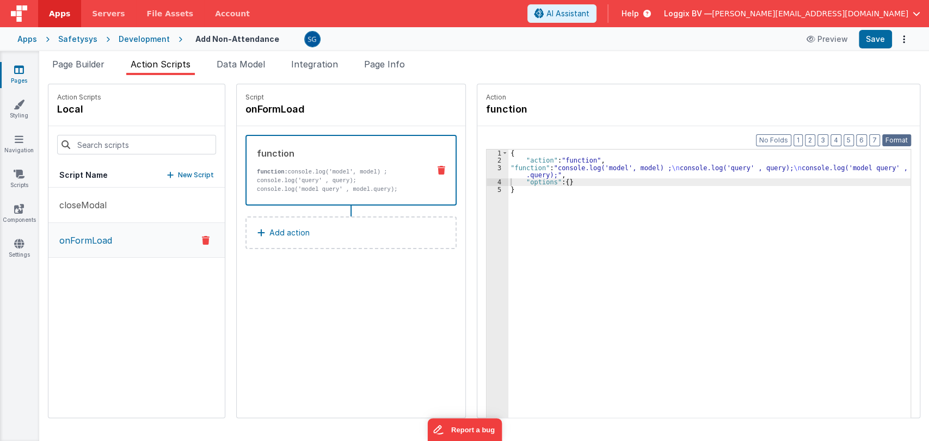
click at [891, 143] on button "Format" at bounding box center [896, 140] width 29 height 12
click at [875, 44] on button "Save" at bounding box center [875, 39] width 33 height 19
click at [21, 71] on icon at bounding box center [19, 69] width 10 height 11
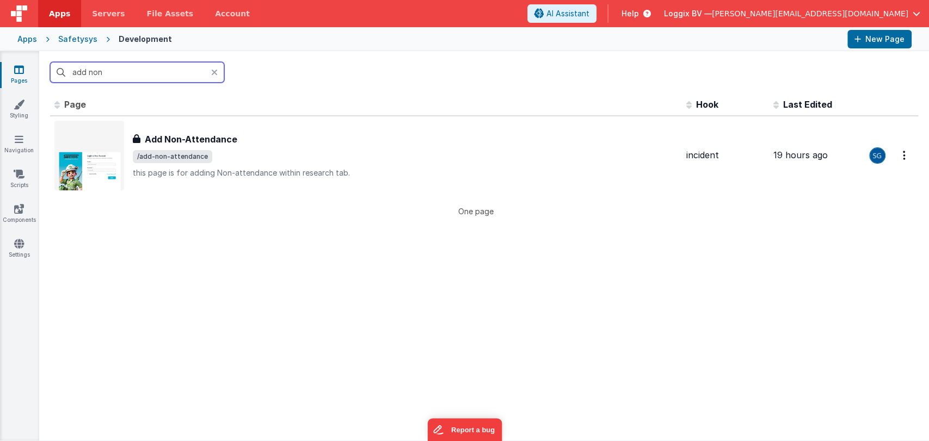
click at [150, 71] on input "add non" at bounding box center [137, 72] width 174 height 21
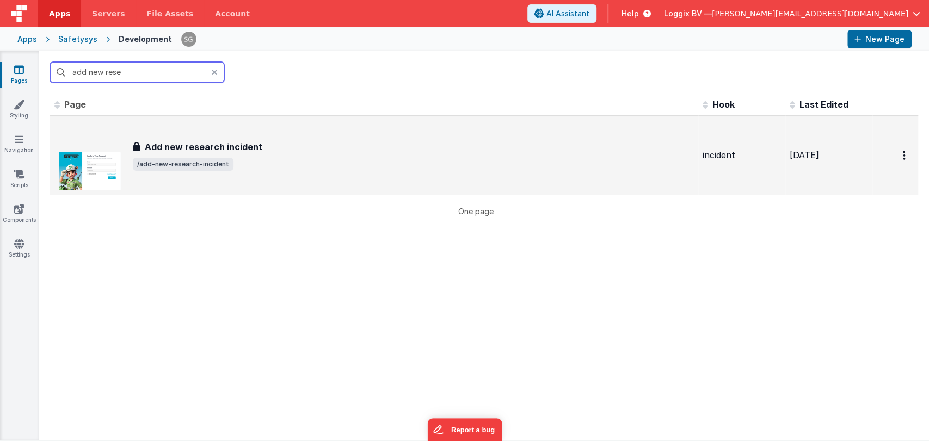
type input "add new rese"
click at [225, 177] on div "Add new research incident Add new research incident /add-new-research-incident" at bounding box center [373, 156] width 639 height 70
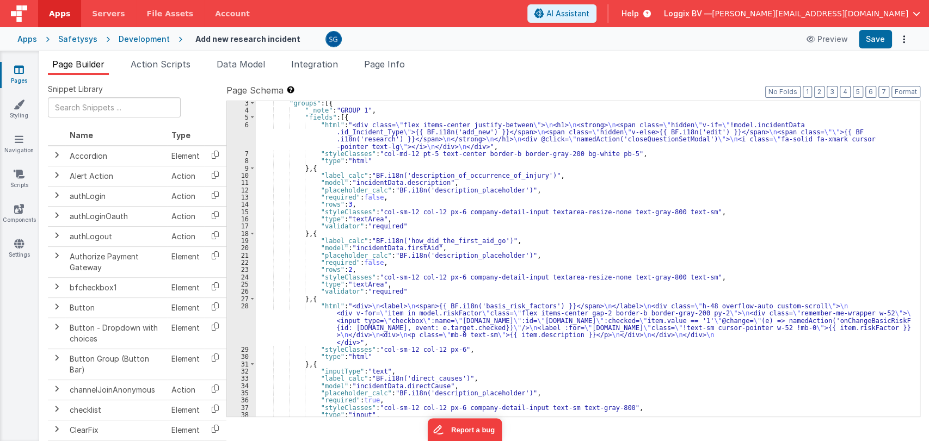
scroll to position [16, 0]
click at [549, 254] on div ""groups" : [{ "_note" : "GROUP 1" , "fields" : [{ "html" : "<div class= \" flex…" at bounding box center [583, 265] width 655 height 330
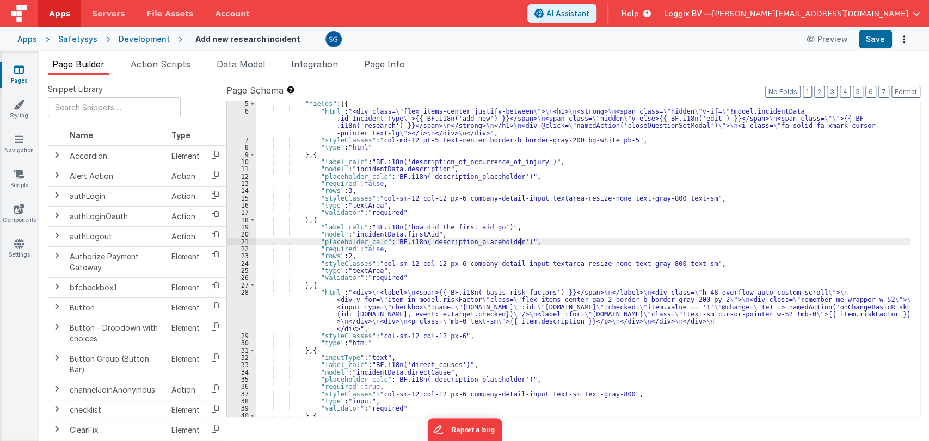
scroll to position [29, 0]
click at [255, 69] on li "Data Model" at bounding box center [240, 66] width 57 height 17
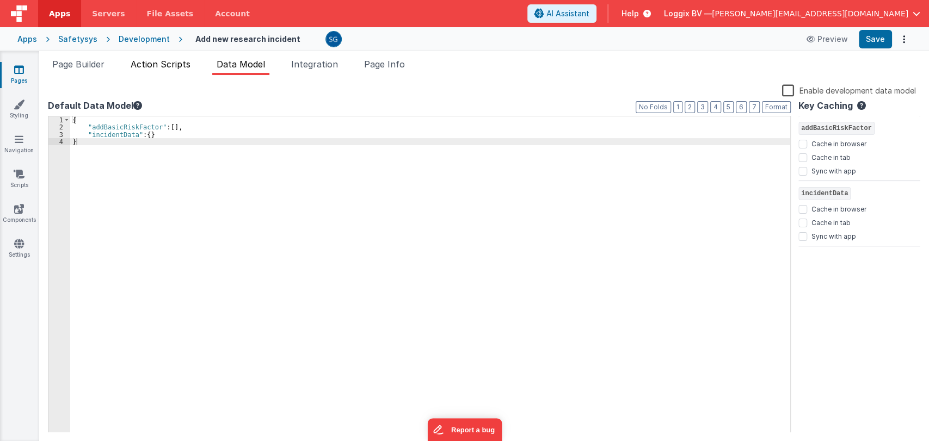
click at [155, 69] on li "Action Scripts" at bounding box center [160, 66] width 69 height 17
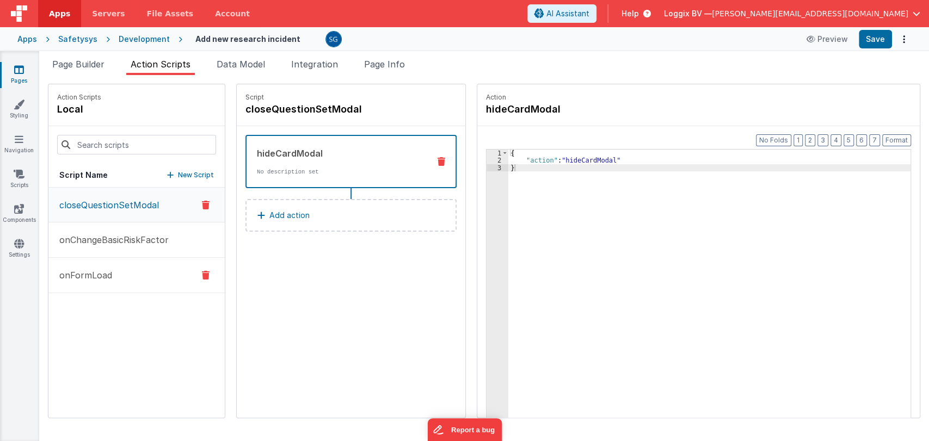
click at [84, 267] on button "onFormLoad" at bounding box center [136, 275] width 176 height 35
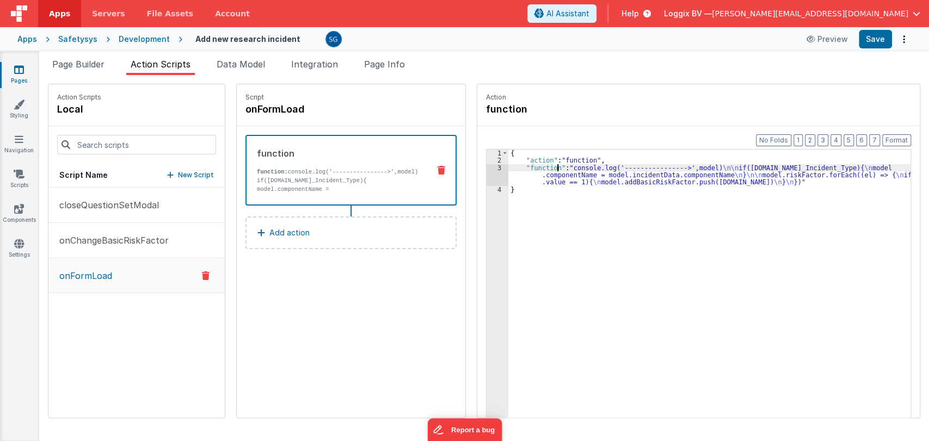
click at [546, 168] on div "{ "action" : "function" , "function" : "console.log('---------------->',model) …" at bounding box center [714, 308] width 413 height 317
click at [96, 208] on p "closeQuestionSetModal" at bounding box center [106, 205] width 106 height 13
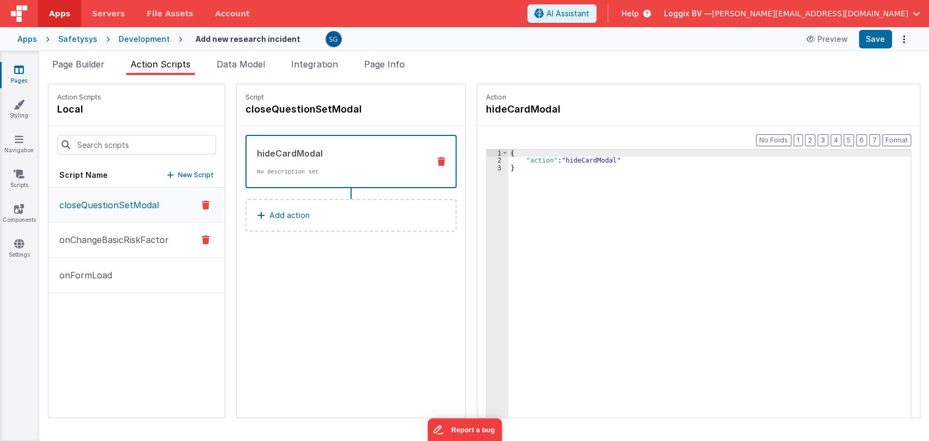
click at [137, 241] on p "onChangeBasicRiskFactor" at bounding box center [111, 239] width 116 height 13
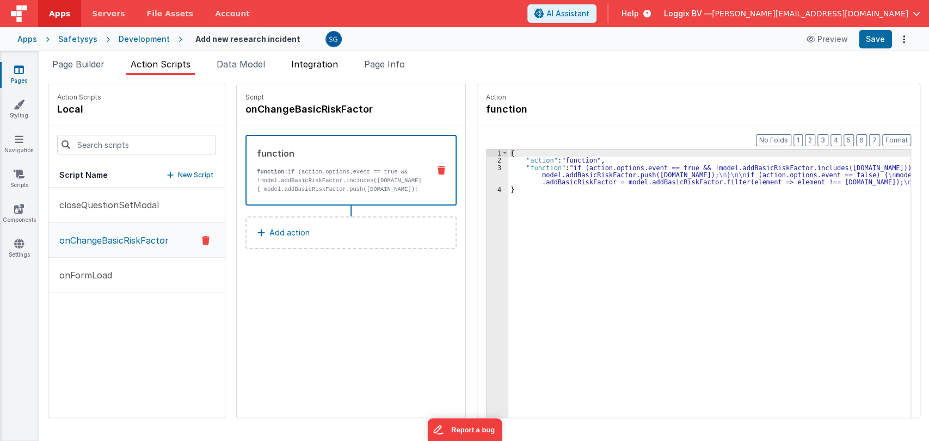
click at [326, 71] on li "Integration" at bounding box center [315, 66] width 56 height 17
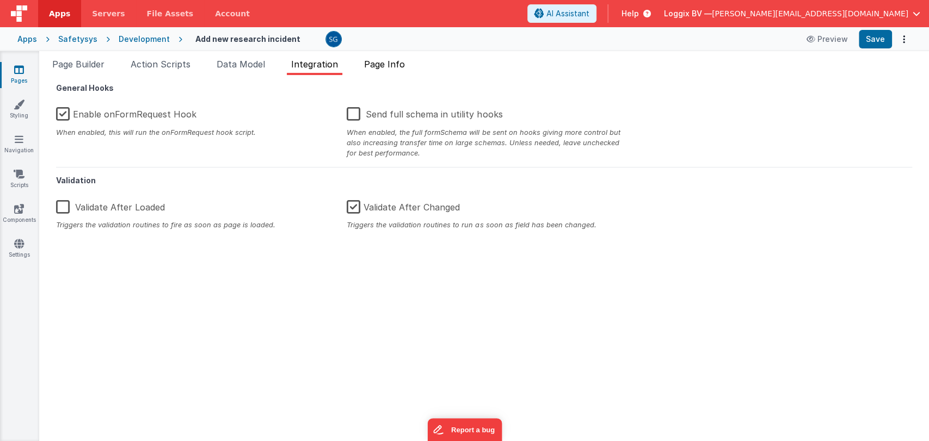
click at [377, 59] on span "Page Info" at bounding box center [384, 64] width 41 height 11
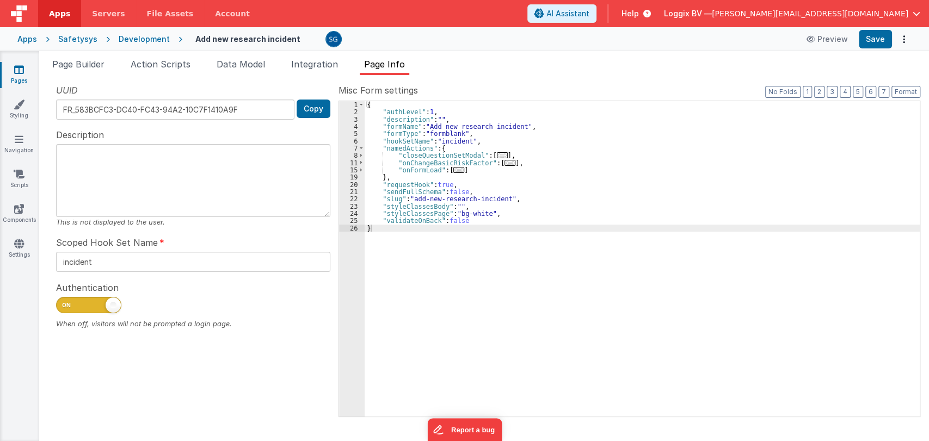
click at [453, 173] on span "..." at bounding box center [458, 170] width 11 height 6
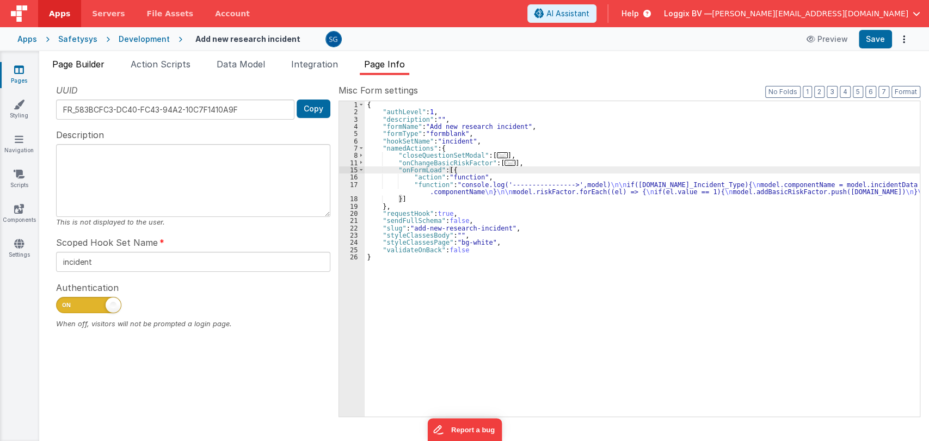
click at [78, 61] on span "Page Builder" at bounding box center [78, 64] width 52 height 11
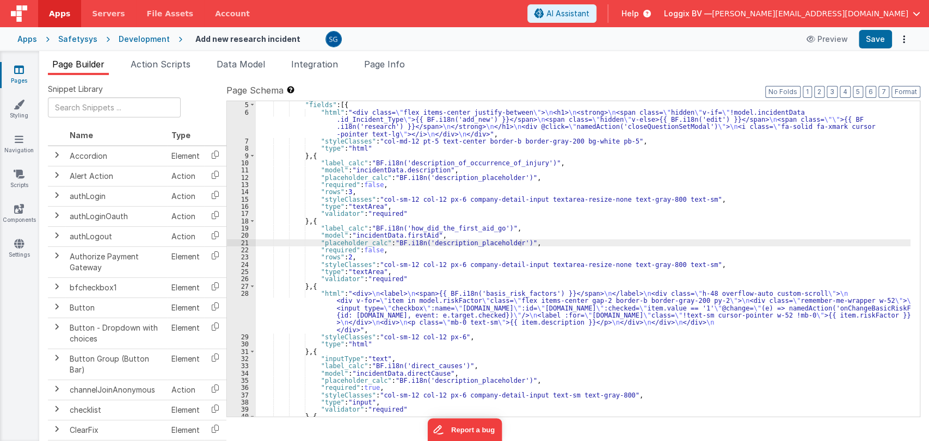
click at [19, 69] on icon at bounding box center [19, 69] width 10 height 11
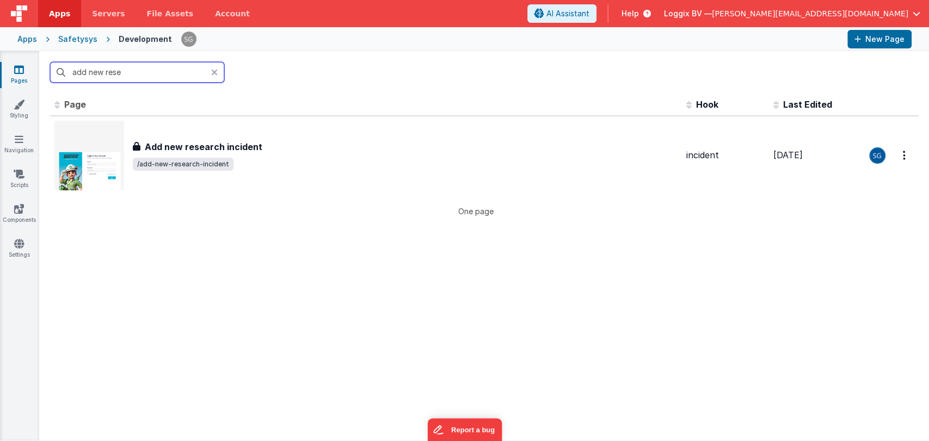
click at [139, 75] on input "add new rese" at bounding box center [137, 72] width 174 height 21
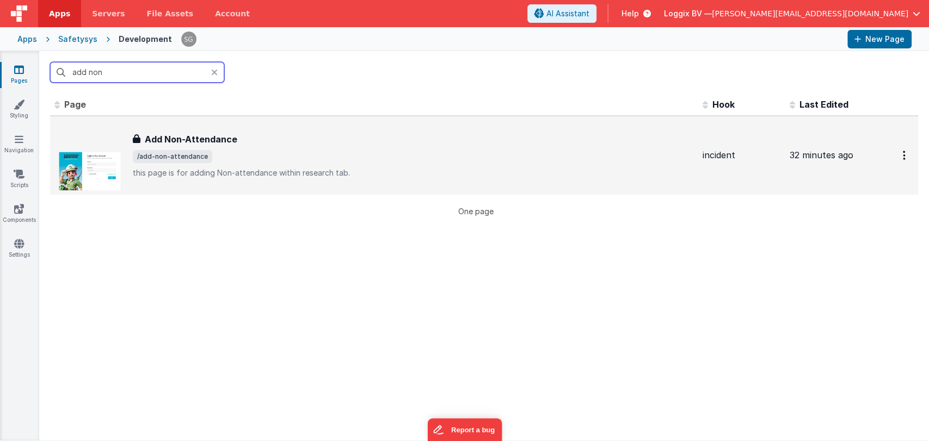
type input "add non"
click at [162, 158] on span "/add-non-attendance" at bounding box center [172, 156] width 79 height 13
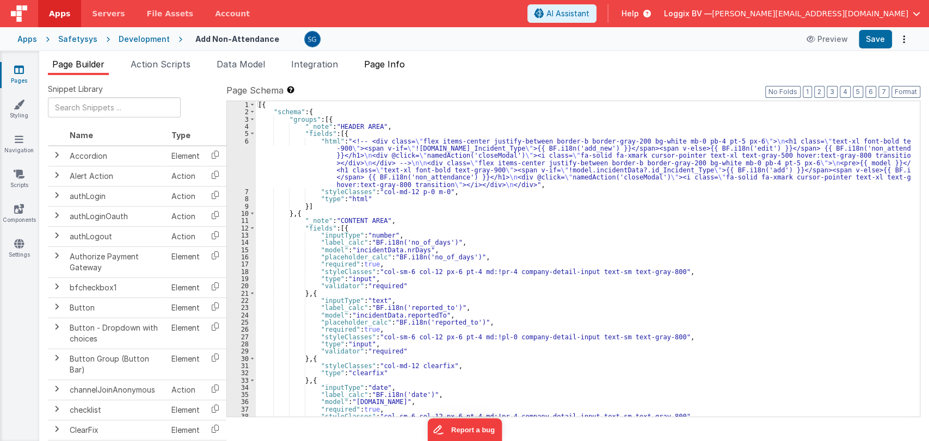
click at [387, 73] on li "Page Info" at bounding box center [385, 66] width 50 height 17
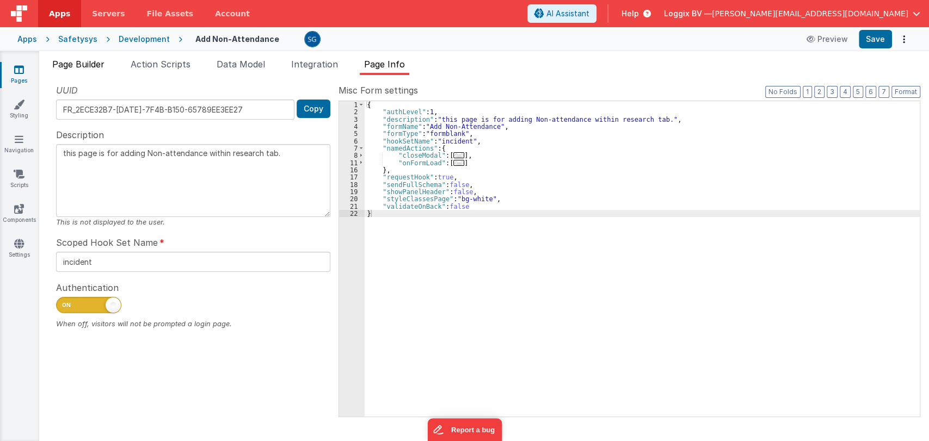
click at [92, 62] on span "Page Builder" at bounding box center [78, 64] width 52 height 11
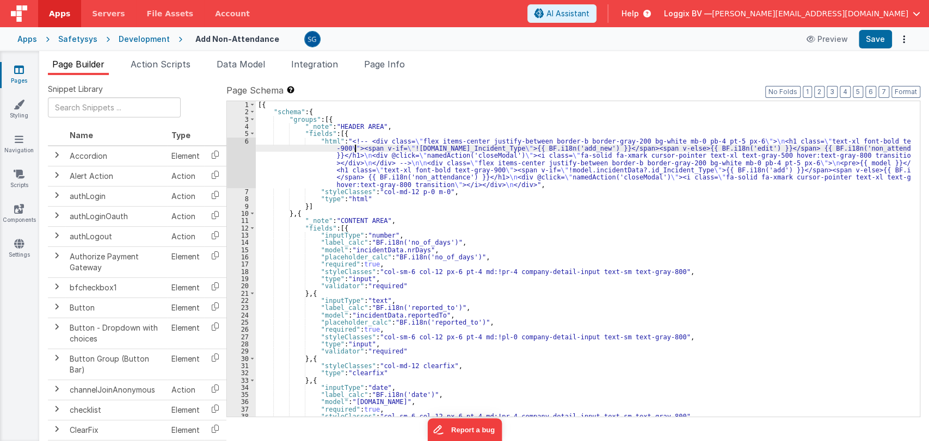
click at [353, 147] on div "[{ "schema" : { "groups" : [{ "_note" : "HEADER AREA" , "fields" : [{ "html" : …" at bounding box center [583, 266] width 655 height 330
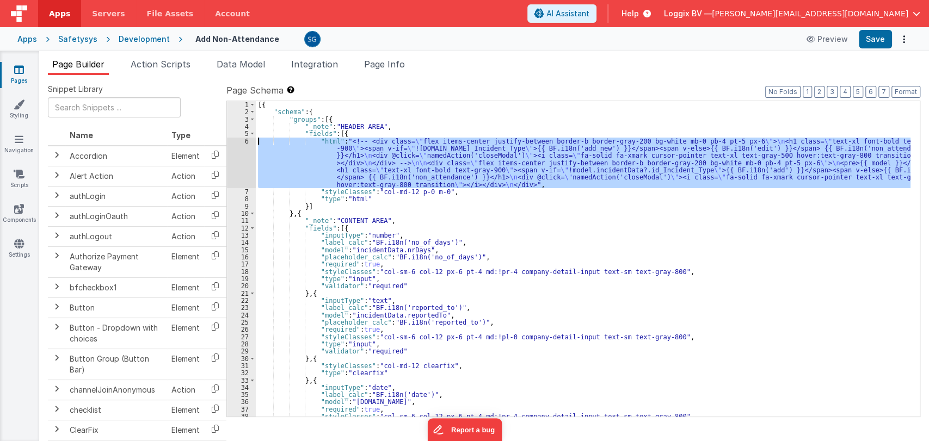
click at [247, 140] on div "6" at bounding box center [241, 163] width 29 height 51
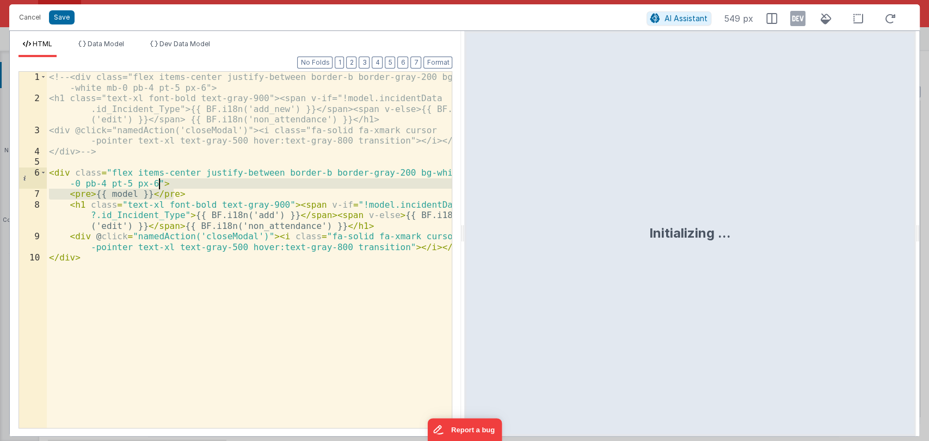
drag, startPoint x: 178, startPoint y: 192, endPoint x: 177, endPoint y: 184, distance: 7.8
click at [177, 183] on div "<!-- <div class="flex items-center justify-between border-b border-gray-200 bg …" at bounding box center [249, 266] width 405 height 389
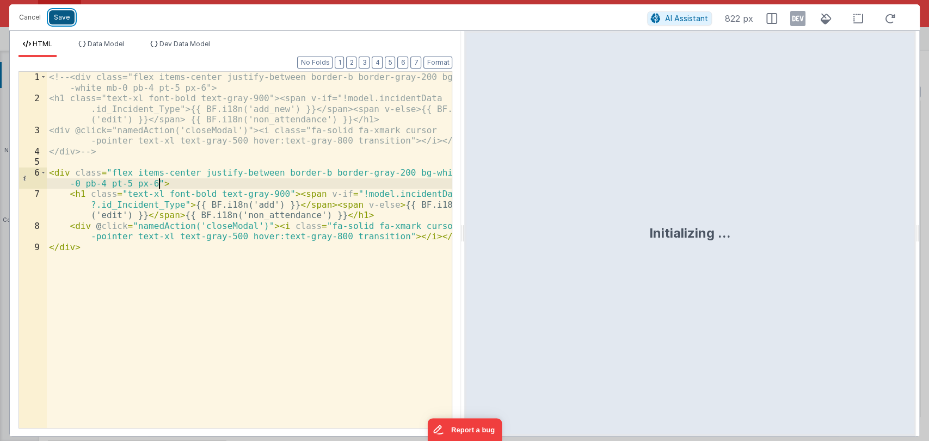
click at [57, 10] on button "Save" at bounding box center [62, 17] width 26 height 14
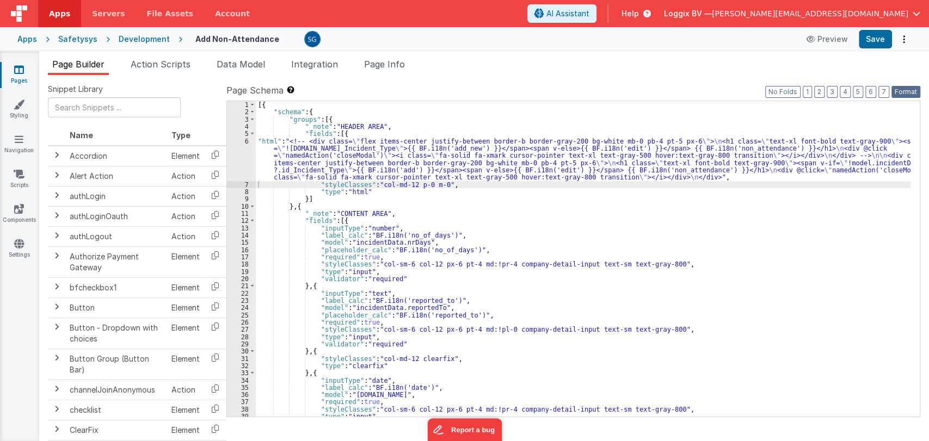
click at [905, 94] on button "Format" at bounding box center [905, 92] width 29 height 12
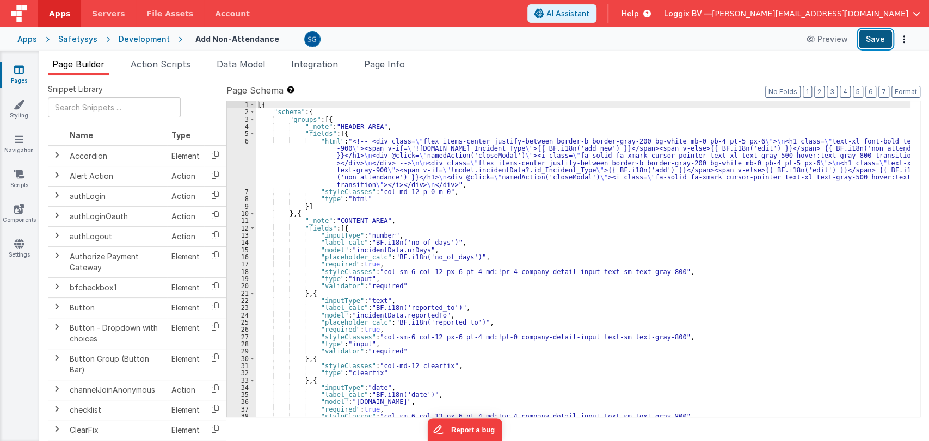
click at [877, 39] on button "Save" at bounding box center [875, 39] width 33 height 19
click at [186, 64] on span "Action Scripts" at bounding box center [161, 64] width 60 height 11
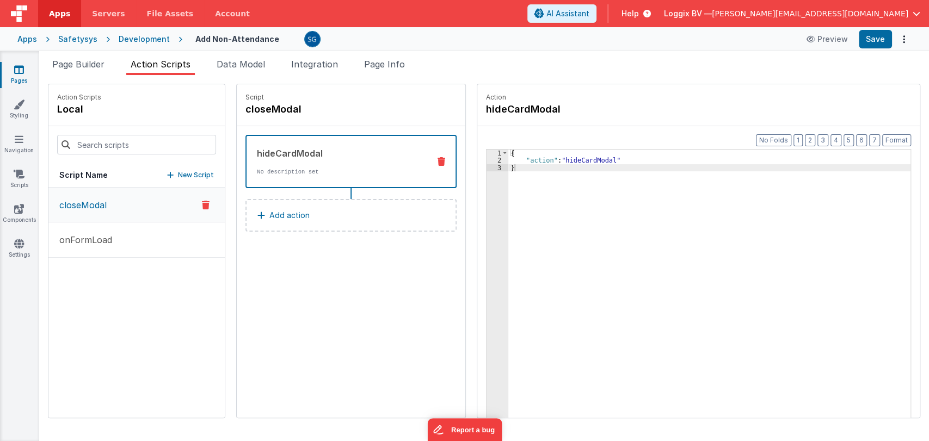
click at [20, 69] on icon at bounding box center [19, 69] width 10 height 11
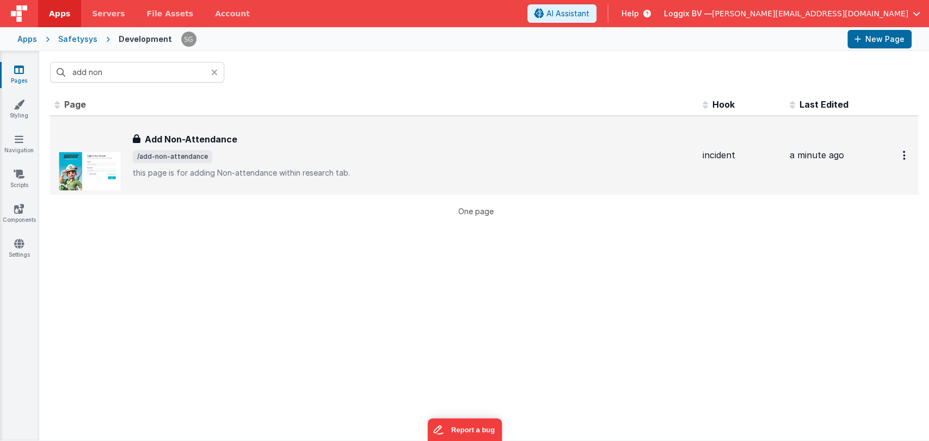
click at [248, 150] on span "/add-non-attendance" at bounding box center [413, 156] width 561 height 13
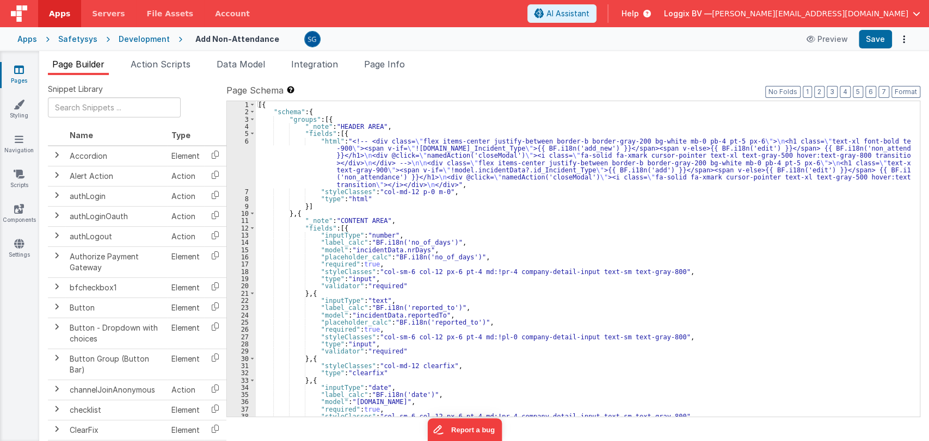
click at [494, 260] on div "[{ "schema" : { "groups" : [{ "_note" : "HEADER AREA" , "fields" : [{ "html" : …" at bounding box center [583, 266] width 655 height 330
click at [510, 253] on div "[{ "schema" : { "groups" : [{ "_note" : "HEADER AREA" , "fields" : [{ "html" : …" at bounding box center [583, 266] width 655 height 330
click at [21, 66] on icon at bounding box center [19, 69] width 10 height 11
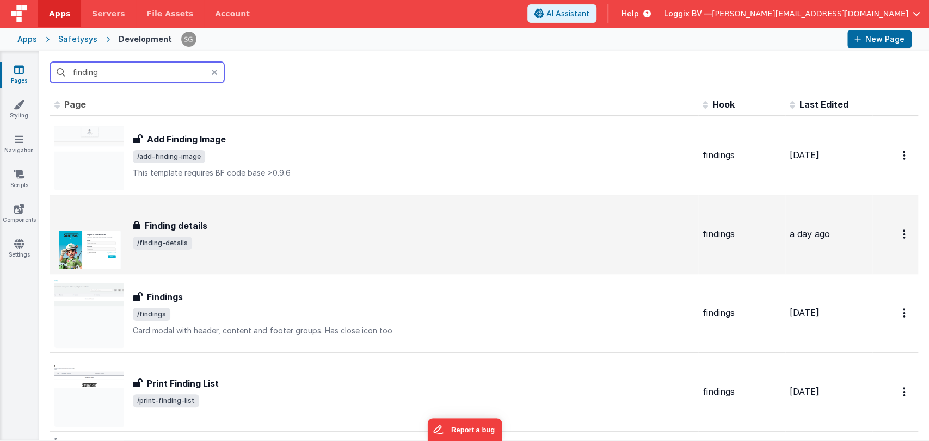
type input "finding"
click at [216, 256] on div "Finding details Finding details /finding-details" at bounding box center [373, 235] width 639 height 70
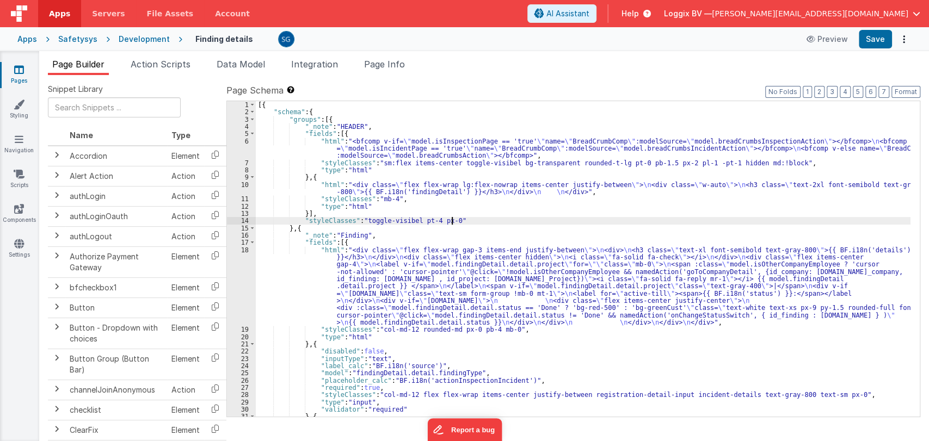
click at [471, 219] on div "[{ "schema" : { "groups" : [{ "_note" : "HEADER" , "fields" : [{ "html" : "<bfc…" at bounding box center [583, 266] width 655 height 330
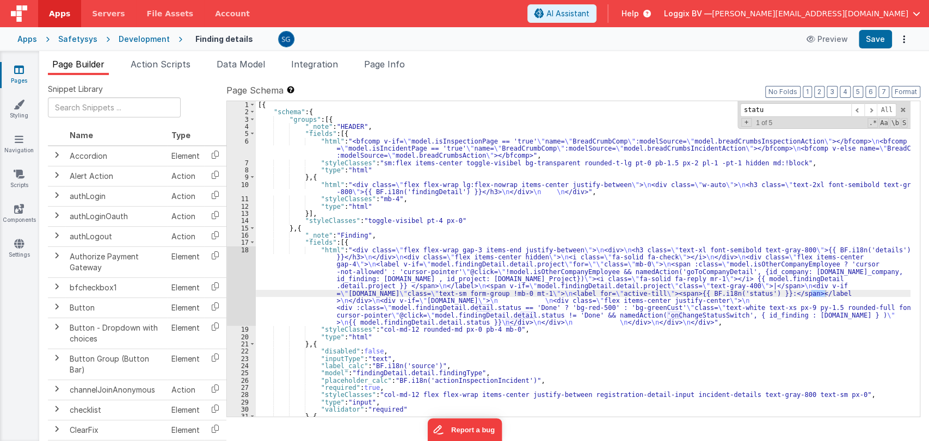
type input "status"
click at [246, 253] on div "18" at bounding box center [241, 287] width 29 height 80
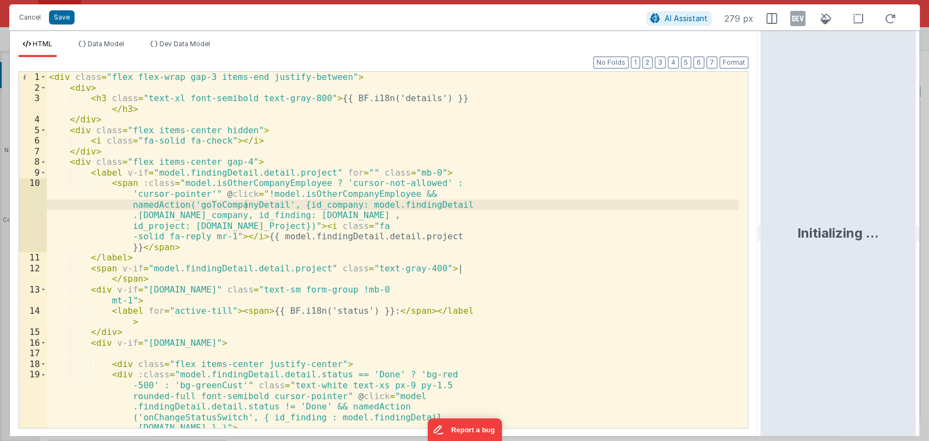
drag, startPoint x: 464, startPoint y: 239, endPoint x: 822, endPoint y: 219, distance: 359.2
click at [822, 219] on html "Cancel Save AI Assistant 279 px HTML Data Model Dev Data Model Format 7 6 5 4 3…" at bounding box center [464, 220] width 929 height 441
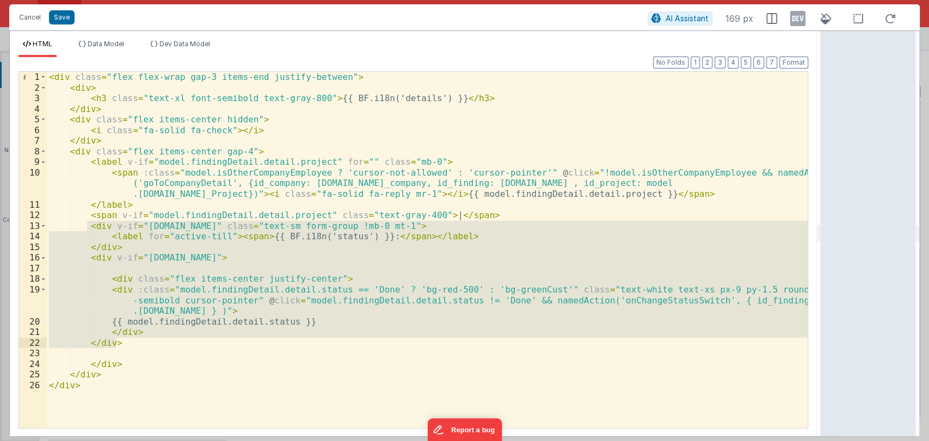
drag, startPoint x: 87, startPoint y: 229, endPoint x: 124, endPoint y: 346, distance: 122.7
click at [124, 346] on div "< div class = "flex flex-wrap gap-3 items-end justify-between" > < div > < h3 c…" at bounding box center [427, 261] width 761 height 378
click at [304, 354] on div "< div class = "flex flex-wrap gap-3 items-end justify-between" > < div > < h3 c…" at bounding box center [427, 261] width 761 height 378
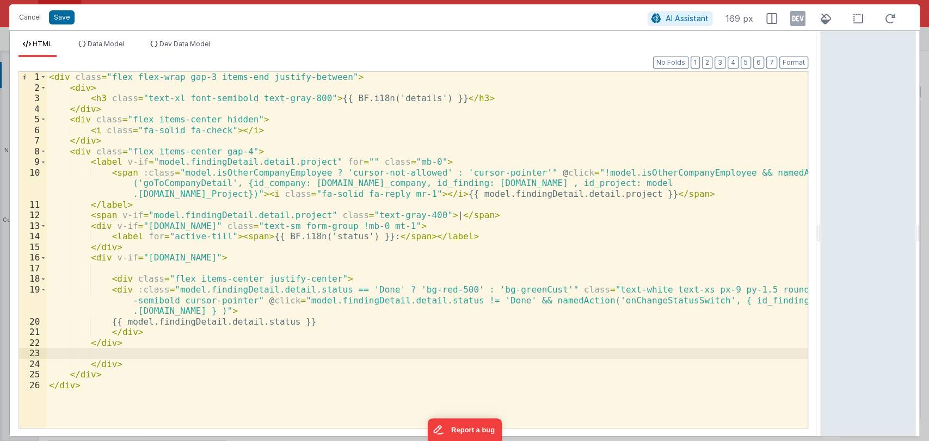
click at [633, 301] on div "< div class = "flex flex-wrap gap-3 items-end justify-between" > < div > < h3 c…" at bounding box center [427, 261] width 761 height 378
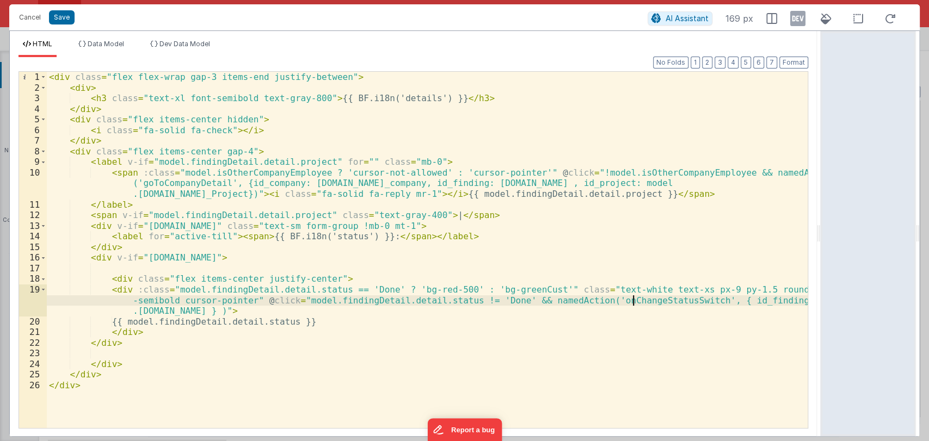
click at [633, 301] on div "< div class = "flex flex-wrap gap-3 items-end justify-between" > < div > < h3 c…" at bounding box center [427, 261] width 761 height 378
click at [25, 17] on button "Cancel" at bounding box center [30, 17] width 33 height 15
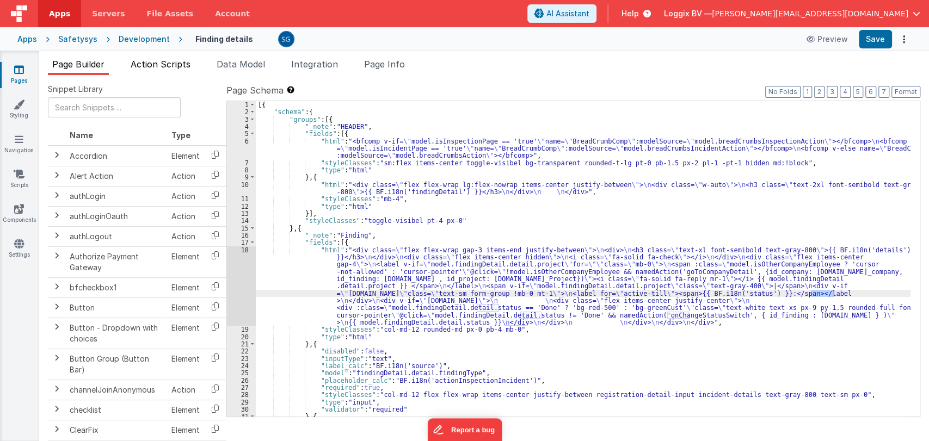
click at [150, 66] on span "Action Scripts" at bounding box center [161, 64] width 60 height 11
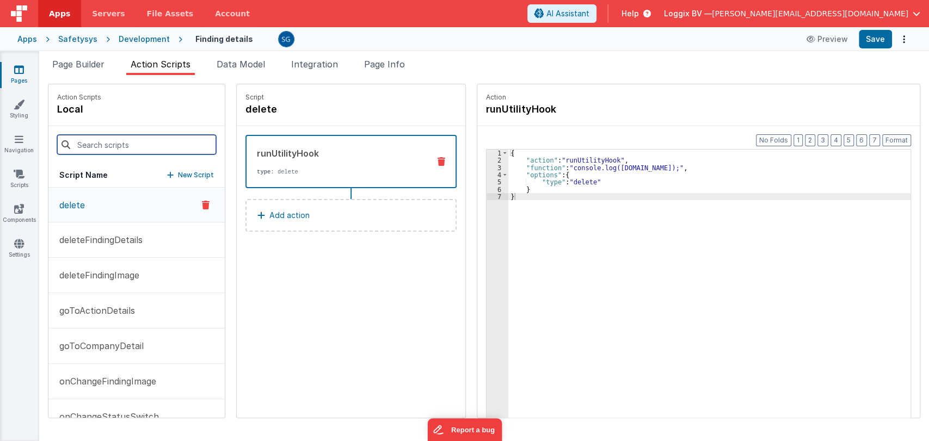
click at [131, 142] on input at bounding box center [136, 145] width 159 height 20
paste input "onChangeStatusSwitch"
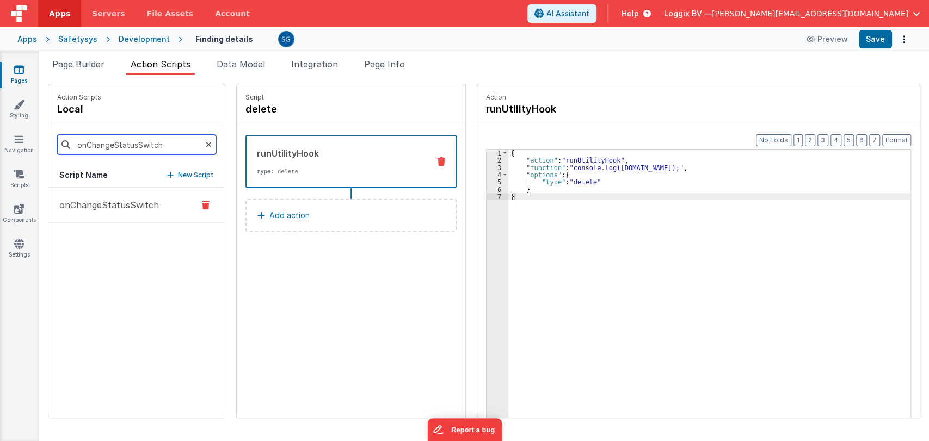
type input "onChangeStatusSwitch"
click at [110, 199] on p "onChangeStatusSwitch" at bounding box center [106, 205] width 106 height 13
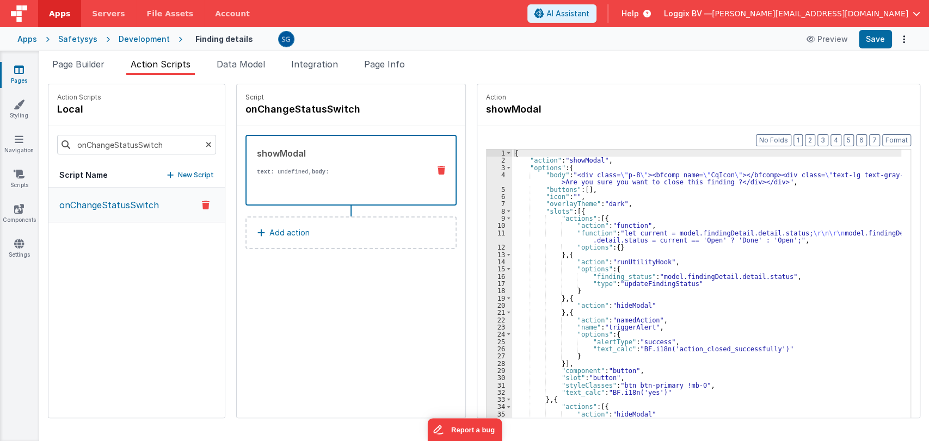
click at [682, 293] on div "{ "action" : "showModal" , "options" : { "body" : "<div class= \" p-8 \" ><bfco…" at bounding box center [712, 308] width 400 height 317
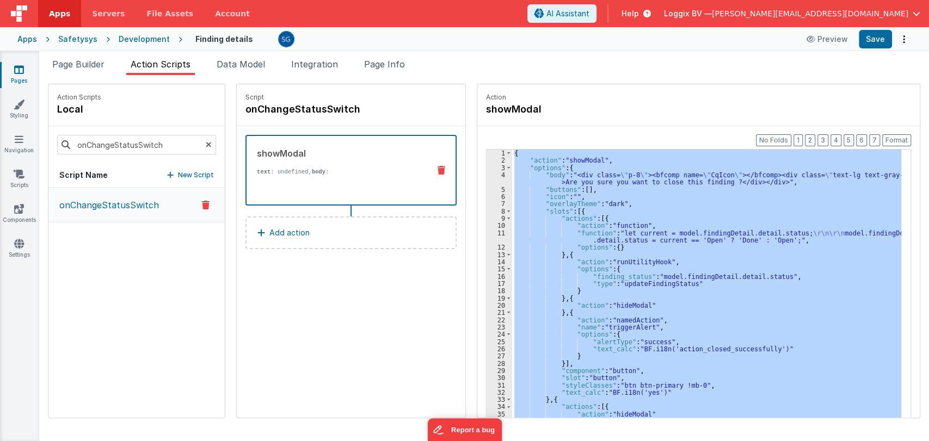
click at [20, 69] on icon at bounding box center [19, 69] width 10 height 11
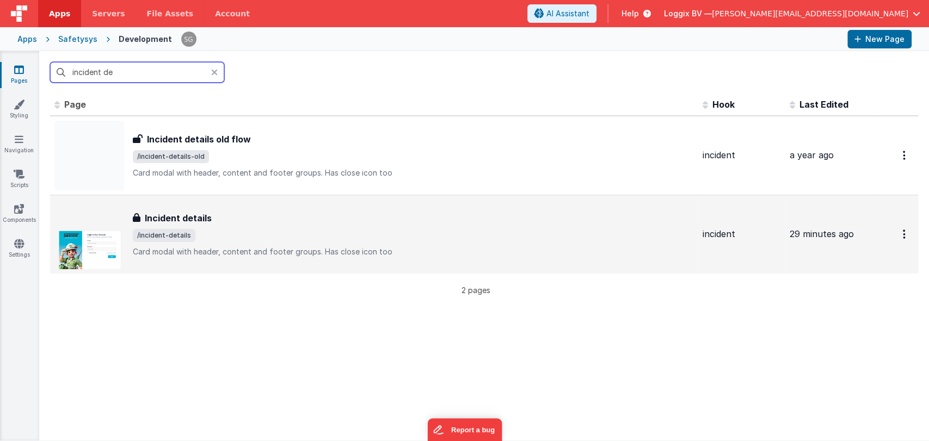
type input "incident de"
click at [250, 218] on div "Incident details" at bounding box center [413, 218] width 561 height 13
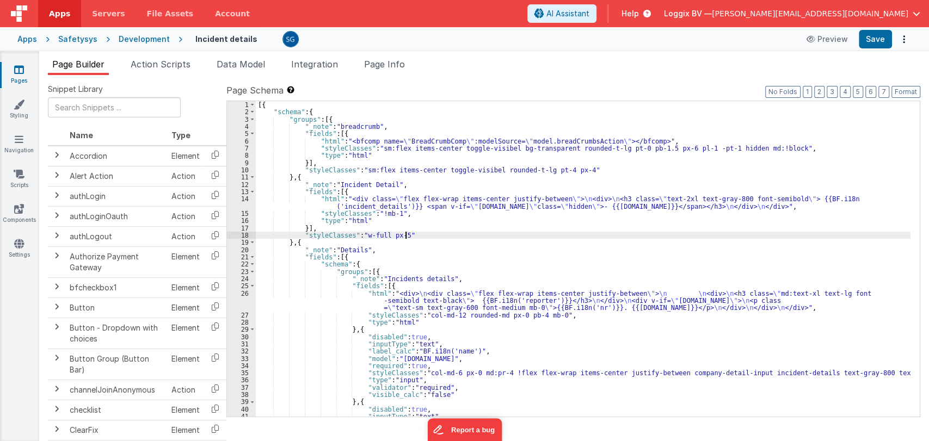
click at [415, 237] on div "[{ "schema" : { "groups" : [{ "_note" : "breadcrumb" , "fields" : [{ "html" : "…" at bounding box center [583, 266] width 655 height 330
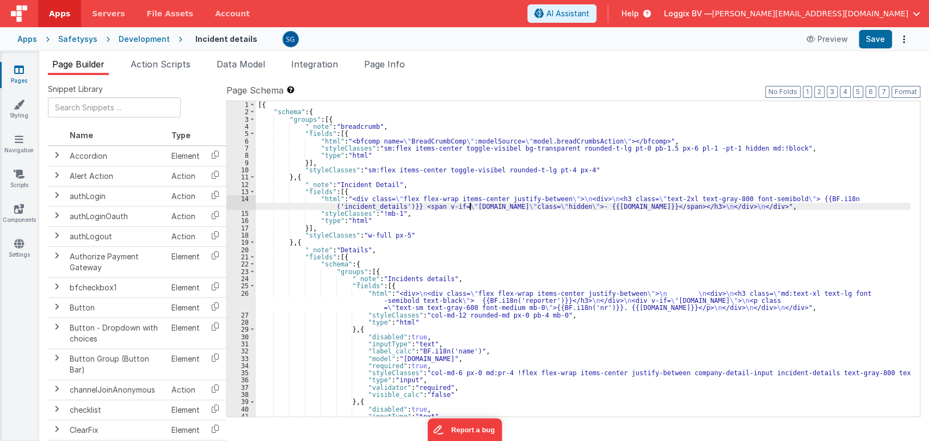
click at [470, 204] on div "[{ "schema" : { "groups" : [{ "_note" : "breadcrumb" , "fields" : [{ "html" : "…" at bounding box center [583, 266] width 655 height 330
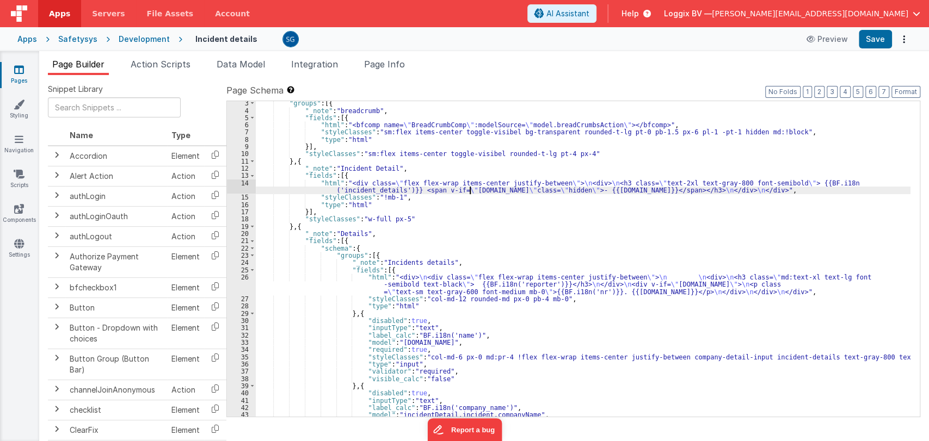
scroll to position [16, 0]
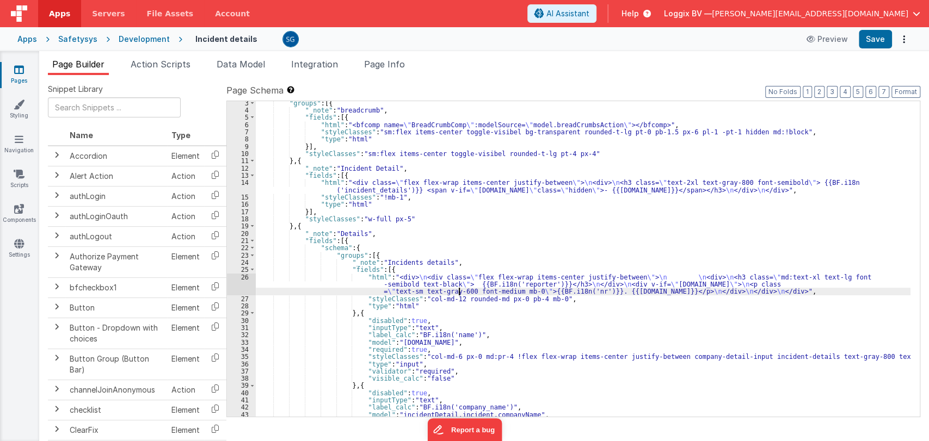
click at [458, 292] on div ""groups" : [{ "_note" : "breadcrumb" , "fields" : [{ "html" : "<bfcomp name= \"…" at bounding box center [583, 265] width 655 height 330
click at [244, 278] on div "26" at bounding box center [241, 285] width 29 height 22
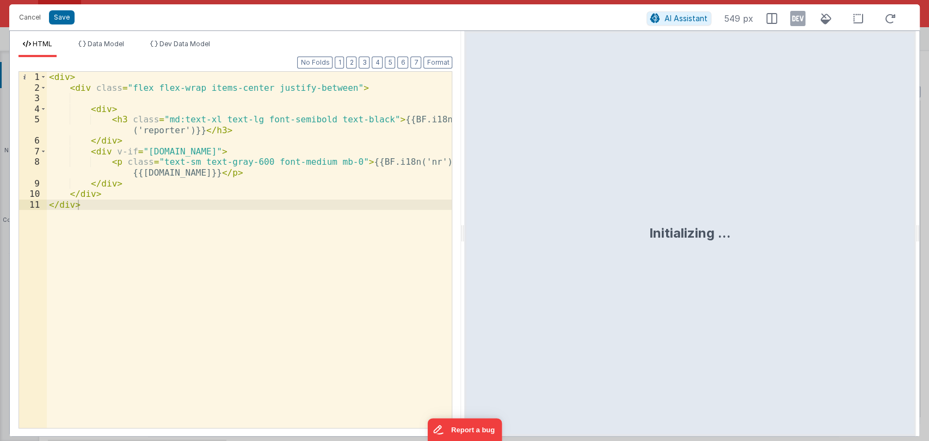
drag, startPoint x: 463, startPoint y: 229, endPoint x: 600, endPoint y: 232, distance: 137.2
click at [600, 232] on html "Cancel Save AI Assistant 549 px HTML Data Model Dev Data Model Format 7 6 5 4 3…" at bounding box center [464, 220] width 929 height 441
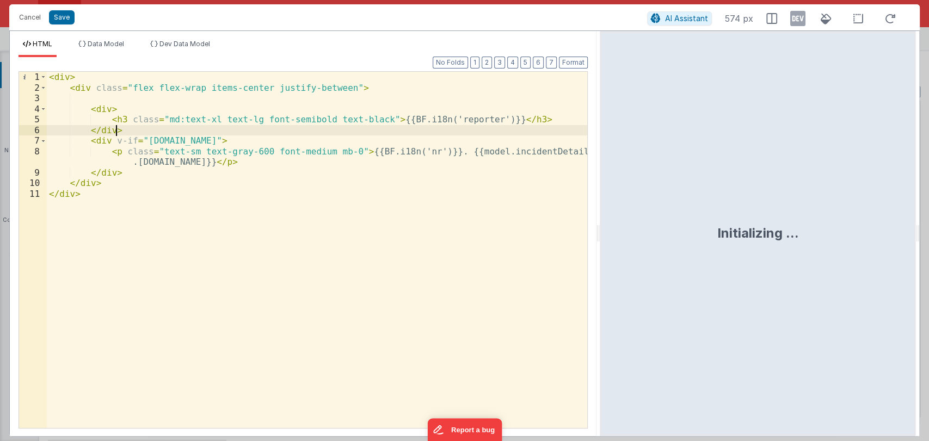
click at [192, 126] on div "< div > < div class = "flex flex-wrap items-center justify-between" > < div > <…" at bounding box center [317, 261] width 540 height 378
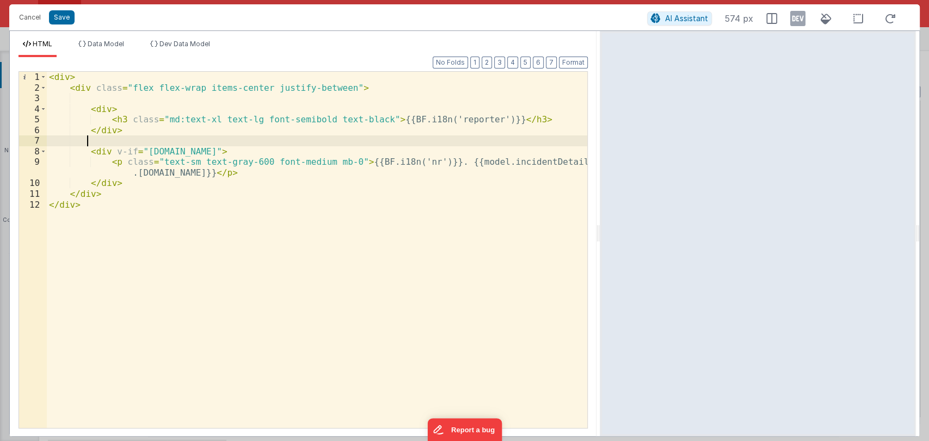
click at [105, 139] on div "< div > < div class = "flex flex-wrap items-center justify-between" > < div > <…" at bounding box center [317, 261] width 540 height 378
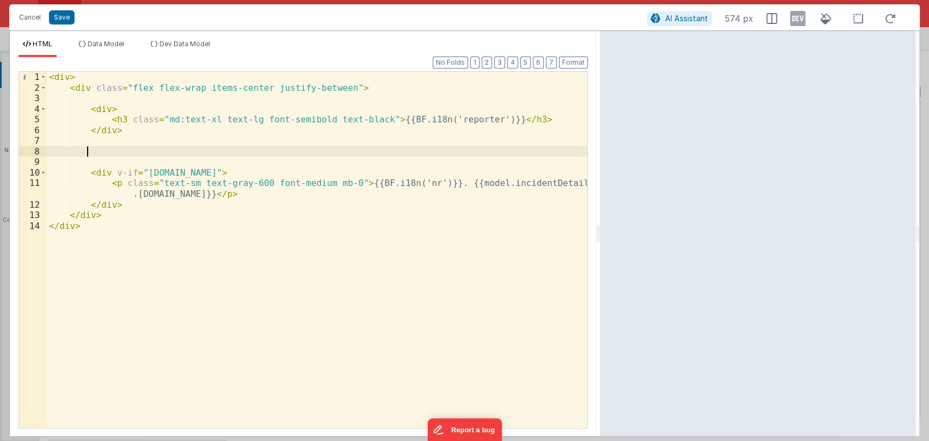
click at [98, 150] on div "< div > < div class = "flex flex-wrap items-center justify-between" > < div > <…" at bounding box center [317, 261] width 540 height 378
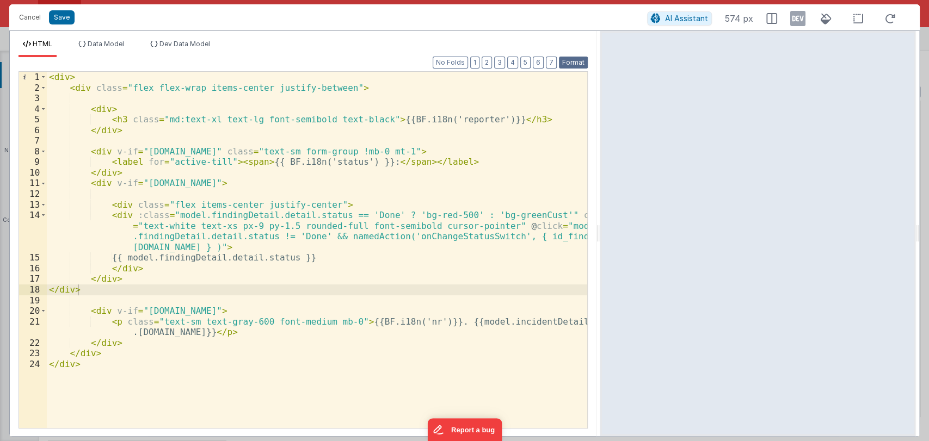
click at [571, 64] on button "Format" at bounding box center [573, 63] width 29 height 12
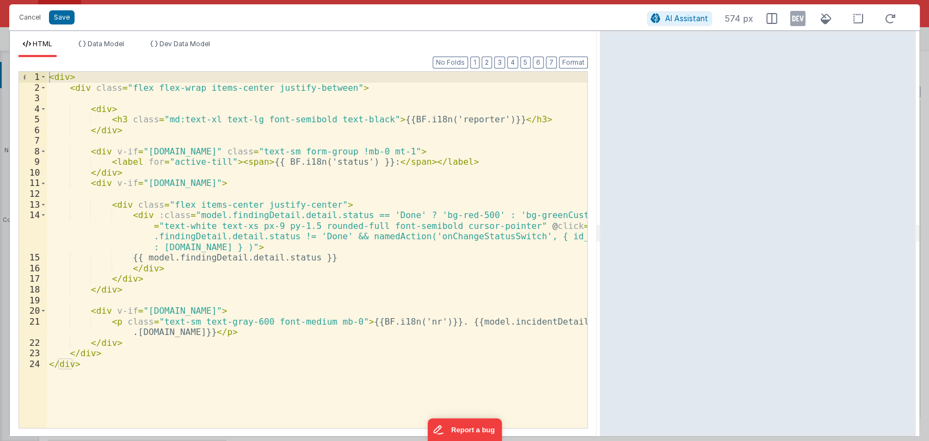
click at [200, 185] on div "< div > < div class = "flex flex-wrap items-center justify-between" > < div > <…" at bounding box center [317, 261] width 540 height 378
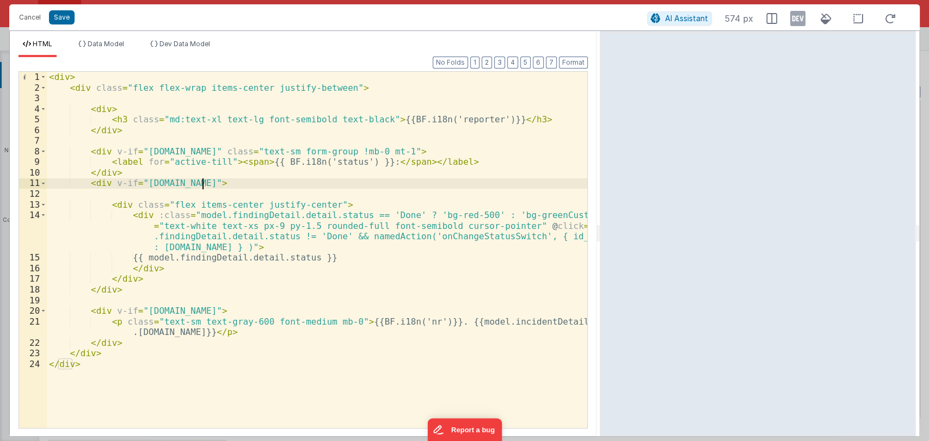
click at [200, 185] on div "< div > < div class = "flex flex-wrap items-center justify-between" > < div > <…" at bounding box center [317, 261] width 540 height 378
click at [254, 184] on div "< div > < div class = "flex flex-wrap items-center justify-between" > < div > <…" at bounding box center [317, 261] width 540 height 378
click at [262, 183] on div "< div > < div class = "flex flex-wrap items-center justify-between" > < div > <…" at bounding box center [317, 261] width 540 height 378
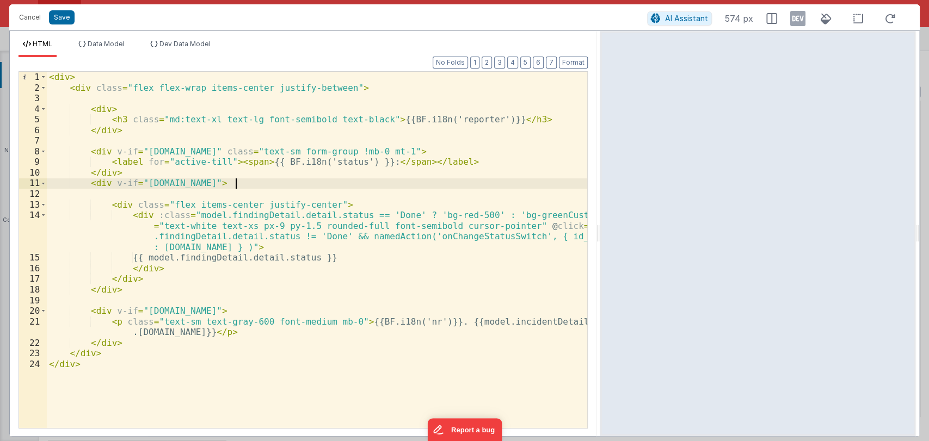
click at [235, 181] on div "< div > < div class = "flex flex-wrap items-center justify-between" > < div > <…" at bounding box center [317, 261] width 540 height 378
click at [281, 183] on div "< div > < div class = "flex flex-wrap items-center justify-between" > < div > <…" at bounding box center [317, 261] width 540 height 378
click at [196, 150] on div "< div > < div class = "flex flex-wrap items-center justify-between" > < div > <…" at bounding box center [317, 261] width 540 height 378
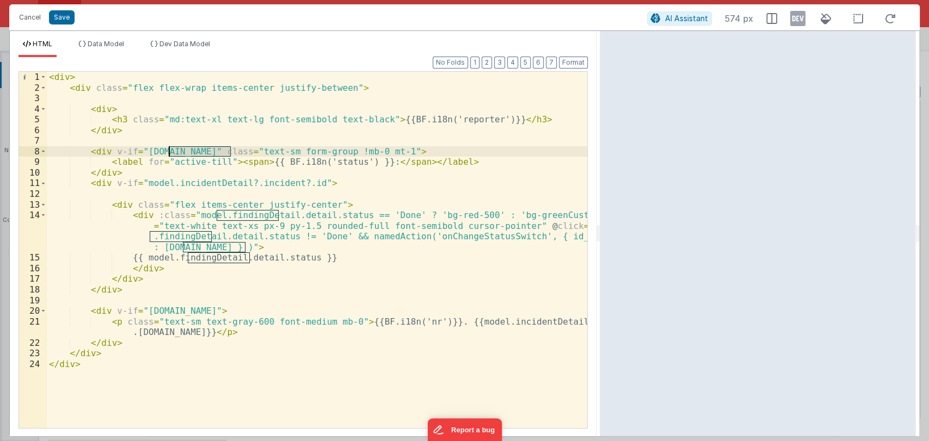
click at [196, 150] on div "< div > < div class = "flex flex-wrap items-center justify-between" > < div > <…" at bounding box center [317, 261] width 540 height 378
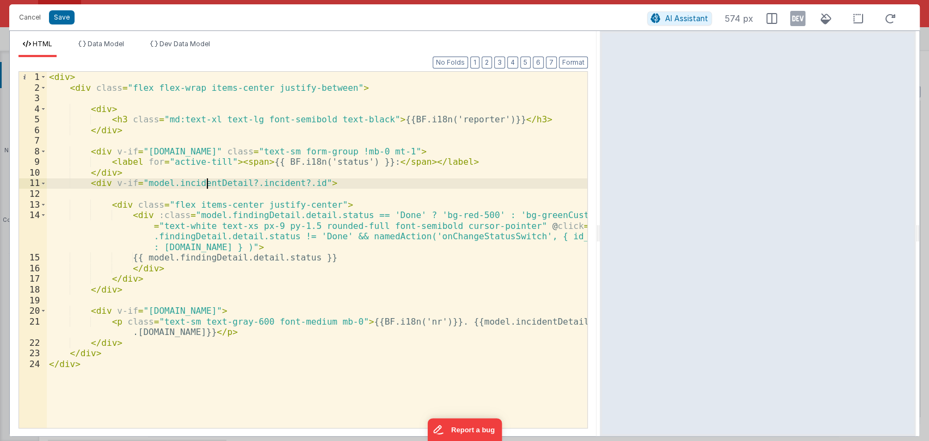
click at [206, 186] on div "< div > < div class = "flex flex-wrap items-center justify-between" > < div > <…" at bounding box center [317, 261] width 540 height 378
click at [194, 184] on div "< div > < div class = "flex flex-wrap items-center justify-between" > < div > <…" at bounding box center [317, 250] width 540 height 356
click at [194, 184] on div "< div > < div class = "flex flex-wrap items-center justify-between" > < div > <…" at bounding box center [317, 261] width 540 height 378
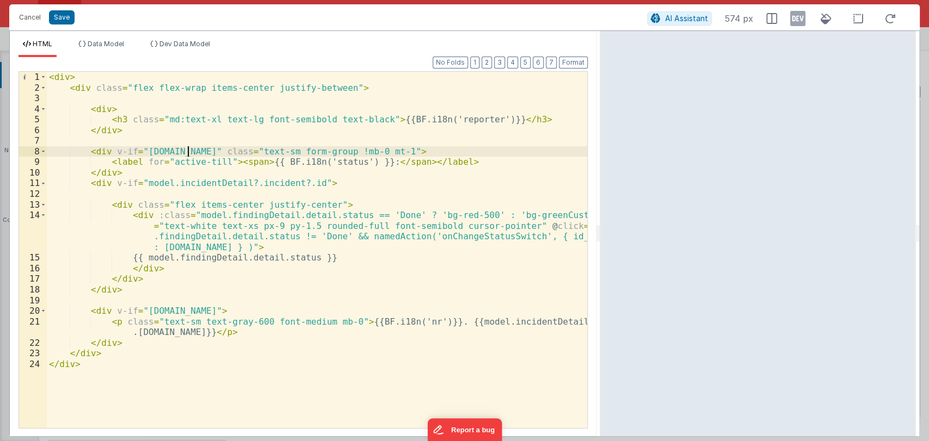
click at [186, 154] on div "< div > < div class = "flex flex-wrap items-center justify-between" > < div > <…" at bounding box center [317, 261] width 540 height 378
click at [249, 153] on div "< div > < div class = "flex flex-wrap items-center justify-between" > < div > <…" at bounding box center [317, 261] width 540 height 378
click at [260, 187] on div "< div > < div class = "flex flex-wrap items-center justify-between" > < div > <…" at bounding box center [317, 261] width 540 height 378
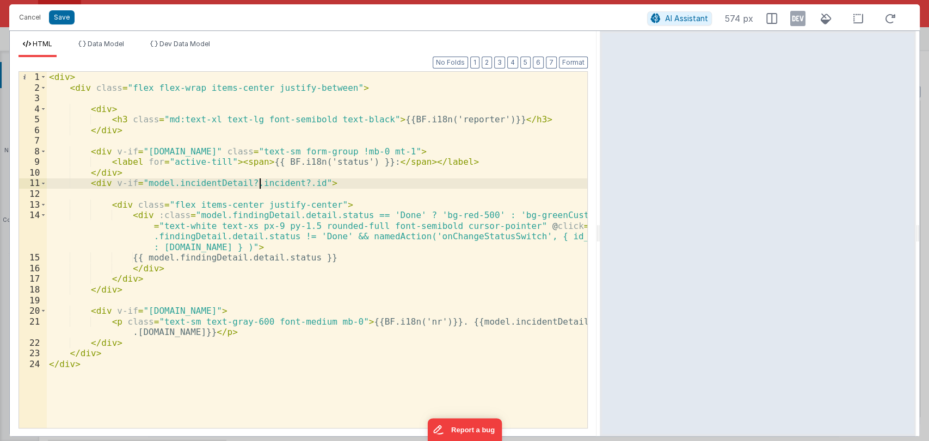
click at [260, 187] on div "< div > < div class = "flex flex-wrap items-center justify-between" > < div > <…" at bounding box center [317, 261] width 540 height 378
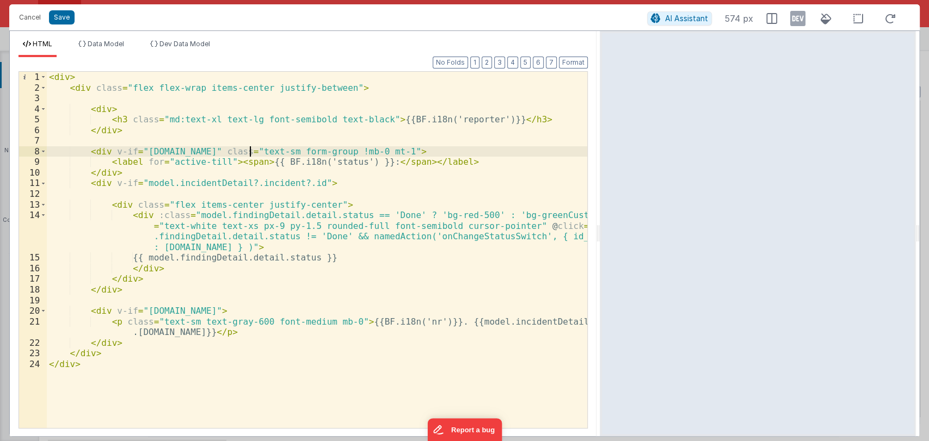
click at [248, 153] on div "< div > < div class = "flex flex-wrap items-center justify-between" > < div > <…" at bounding box center [317, 261] width 540 height 378
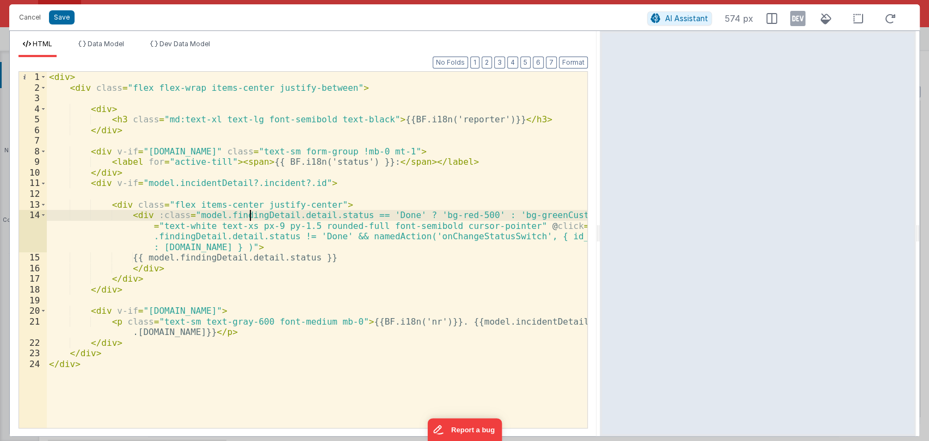
click at [251, 219] on div "< div > < div class = "flex flex-wrap items-center justify-between" > < div > <…" at bounding box center [317, 261] width 540 height 378
click at [251, 218] on div "< div > < div class = "flex flex-wrap items-center justify-between" > < div > <…" at bounding box center [317, 261] width 540 height 378
click at [195, 180] on div "< div > < div class = "flex flex-wrap items-center justify-between" > < div > <…" at bounding box center [317, 261] width 540 height 378
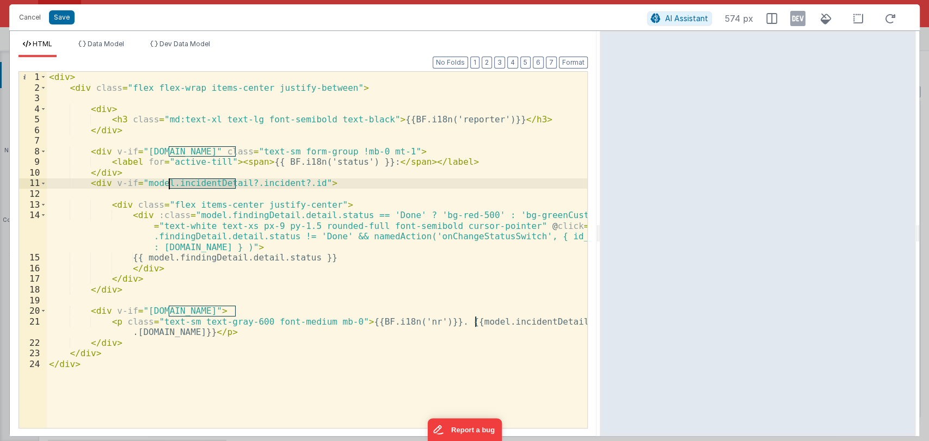
click at [195, 180] on div "< div > < div class = "flex flex-wrap items-center justify-between" > < div > <…" at bounding box center [317, 261] width 540 height 378
click at [230, 211] on div "< div > < div class = "flex flex-wrap items-center justify-between" > < div > <…" at bounding box center [317, 261] width 540 height 378
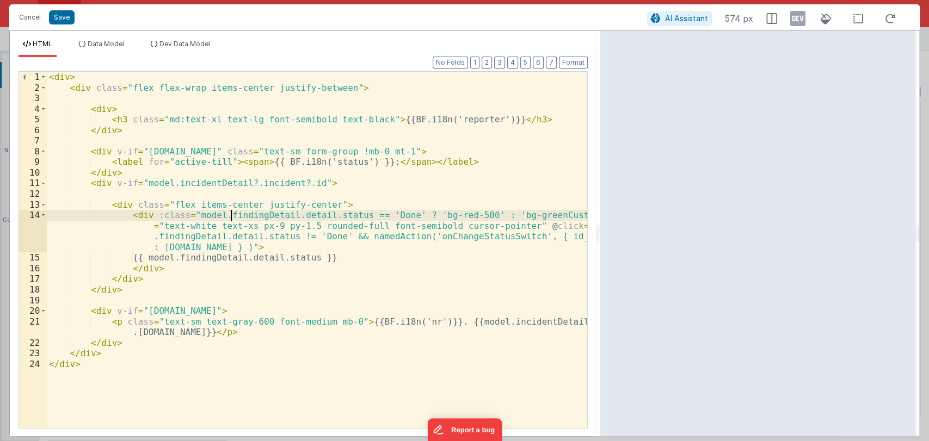
click at [230, 212] on div "< div > < div class = "flex flex-wrap items-center justify-between" > < div > <…" at bounding box center [317, 261] width 540 height 378
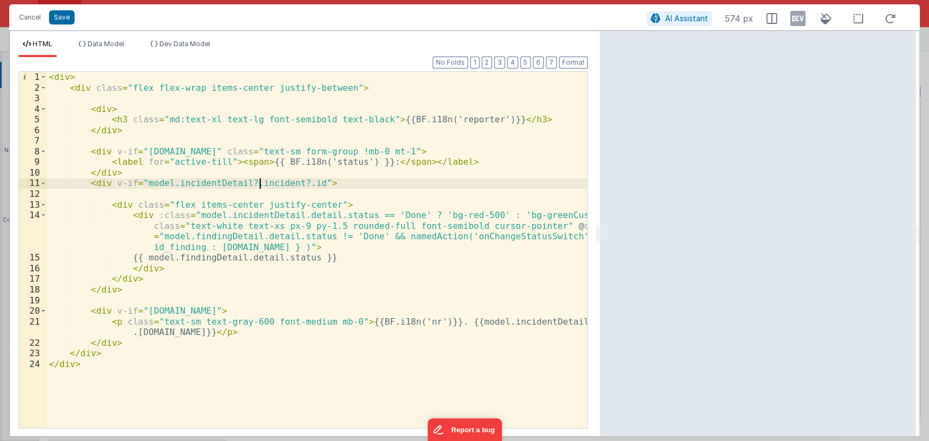
click at [262, 185] on div "< div > < div class = "flex flex-wrap items-center justify-between" > < div > <…" at bounding box center [317, 261] width 540 height 378
click at [282, 215] on div "< div > < div class = "flex flex-wrap items-center justify-between" > < div > <…" at bounding box center [317, 261] width 540 height 378
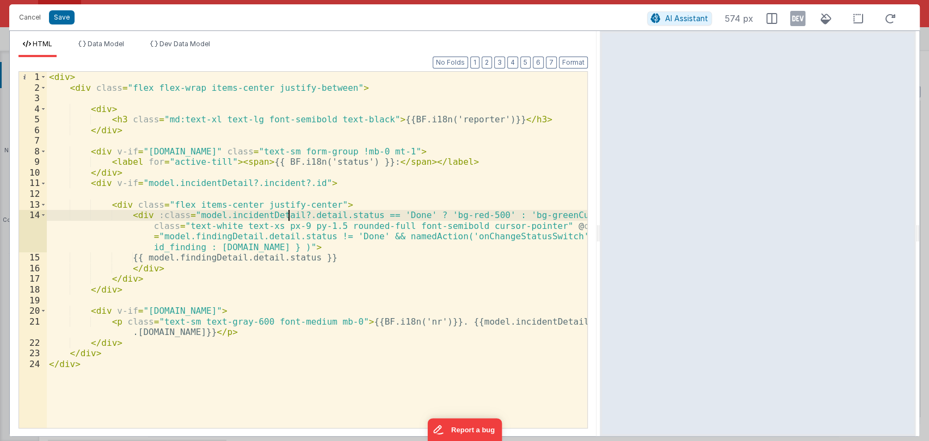
click at [310, 216] on div "< div > < div class = "flex flex-wrap items-center justify-between" > < div > <…" at bounding box center [317, 261] width 540 height 378
click at [235, 214] on div "< div > < div class = "flex flex-wrap items-center justify-between" > < div > <…" at bounding box center [317, 261] width 540 height 378
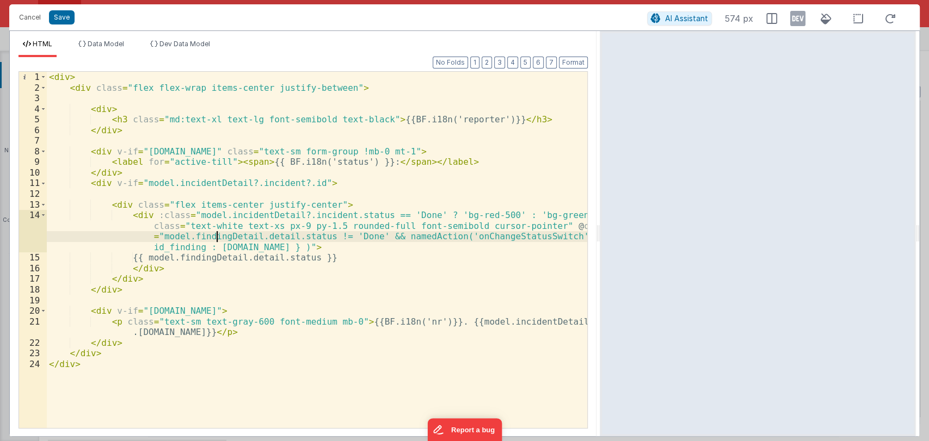
click at [216, 239] on div "< div > < div class = "flex flex-wrap items-center justify-between" > < div > <…" at bounding box center [317, 261] width 540 height 378
click at [312, 212] on div "< div > < div class = "flex flex-wrap items-center justify-between" > < div > <…" at bounding box center [317, 261] width 540 height 378
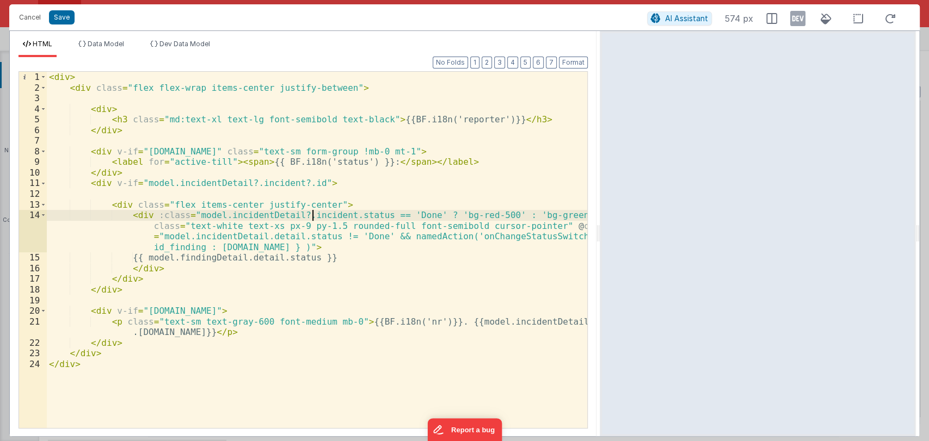
click at [312, 212] on div "< div > < div class = "flex flex-wrap items-center justify-between" > < div > <…" at bounding box center [317, 261] width 540 height 378
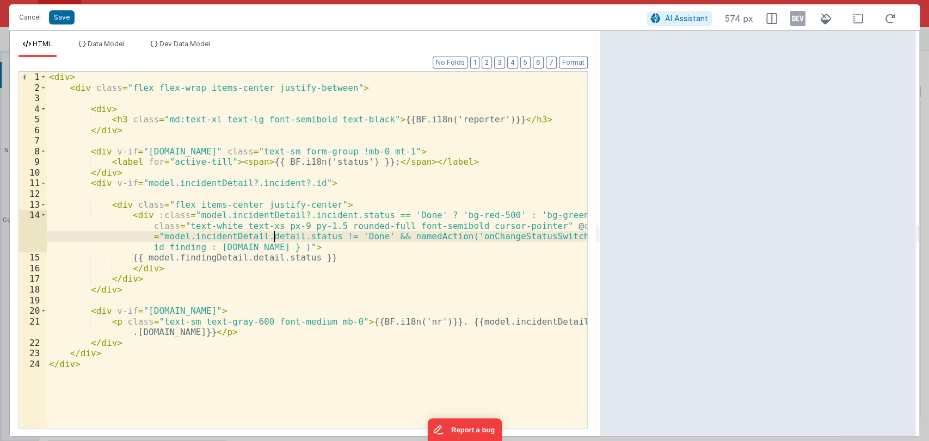
click at [272, 236] on div "< div > < div class = "flex flex-wrap items-center justify-between" > < div > <…" at bounding box center [317, 261] width 540 height 378
click at [487, 236] on div "< div > < div class = "flex flex-wrap items-center justify-between" > < div > <…" at bounding box center [317, 261] width 540 height 378
click at [391, 245] on div "< div > < div class = "flex flex-wrap items-center justify-between" > < div > <…" at bounding box center [317, 261] width 540 height 378
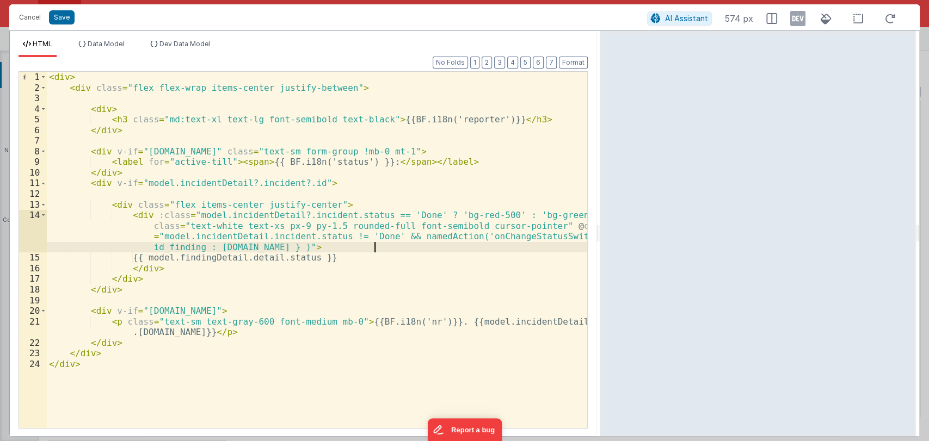
click at [506, 238] on div "< div > < div class = "flex flex-wrap items-center justify-between" > < div > <…" at bounding box center [317, 261] width 540 height 378
click at [272, 249] on div "< div > < div class = "flex flex-wrap items-center justify-between" > < div > <…" at bounding box center [317, 261] width 540 height 378
click at [239, 217] on div "< div > < div class = "flex flex-wrap items-center justify-between" > < div > <…" at bounding box center [317, 261] width 540 height 378
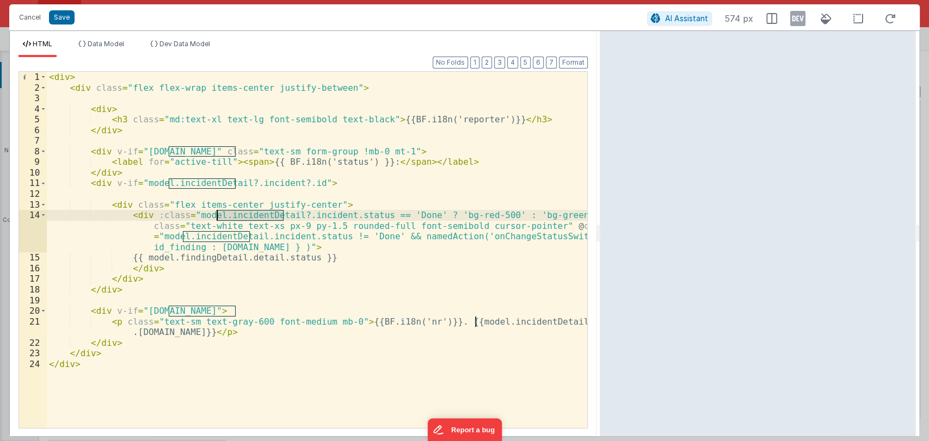
click at [239, 217] on div "< div > < div class = "flex flex-wrap items-center justify-between" > < div > <…" at bounding box center [317, 261] width 540 height 378
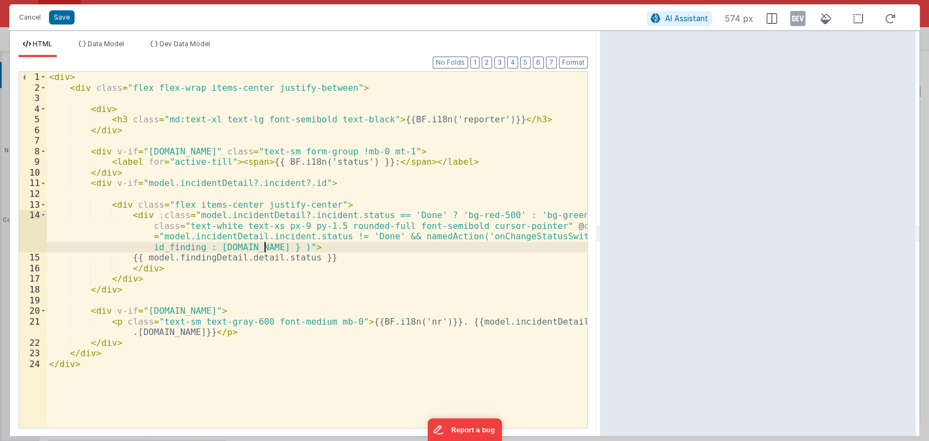
click at [265, 247] on div "< div > < div class = "flex flex-wrap items-center justify-between" > < div > <…" at bounding box center [317, 261] width 540 height 378
click at [305, 214] on div "< div > < div class = "flex flex-wrap items-center justify-between" > < div > <…" at bounding box center [317, 261] width 540 height 378
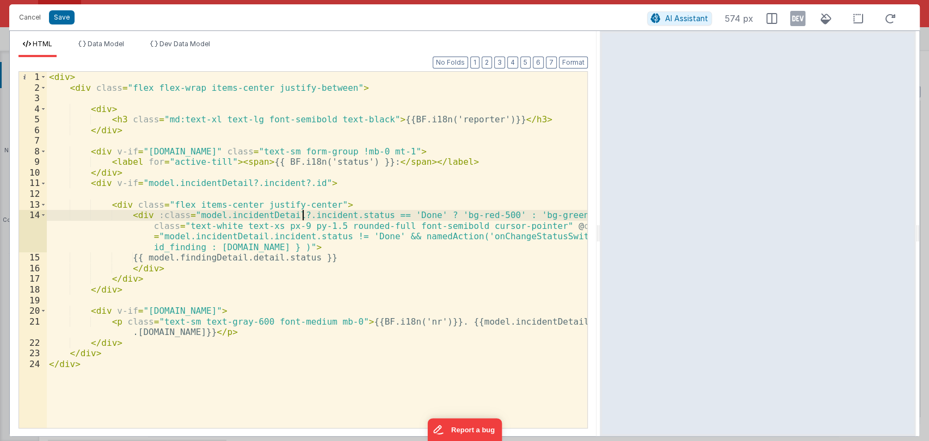
click at [305, 214] on div "< div > < div class = "flex flex-wrap items-center justify-between" > < div > <…" at bounding box center [317, 261] width 540 height 378
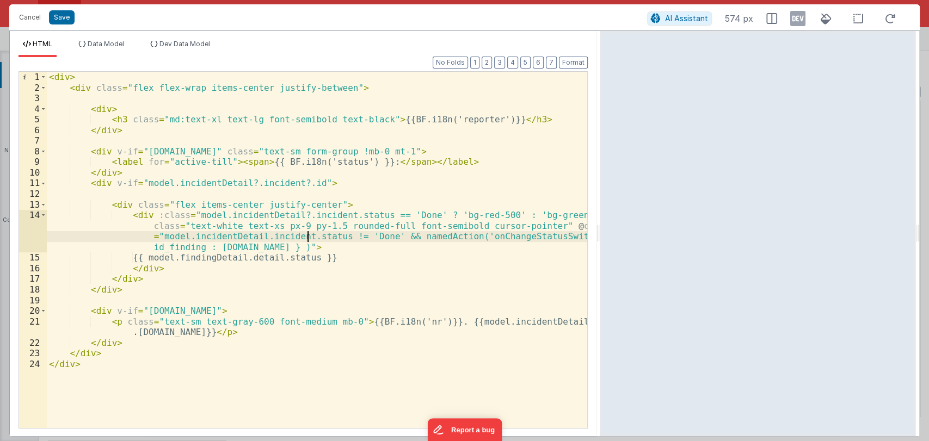
click at [309, 236] on div "< div > < div class = "flex flex-wrap items-center justify-between" > < div > <…" at bounding box center [317, 261] width 540 height 378
click at [314, 243] on div "< div > < div class = "flex flex-wrap items-center justify-between" > < div > <…" at bounding box center [317, 261] width 540 height 378
click at [195, 247] on div "< div > < div class = "flex flex-wrap items-center justify-between" > < div > <…" at bounding box center [317, 261] width 540 height 378
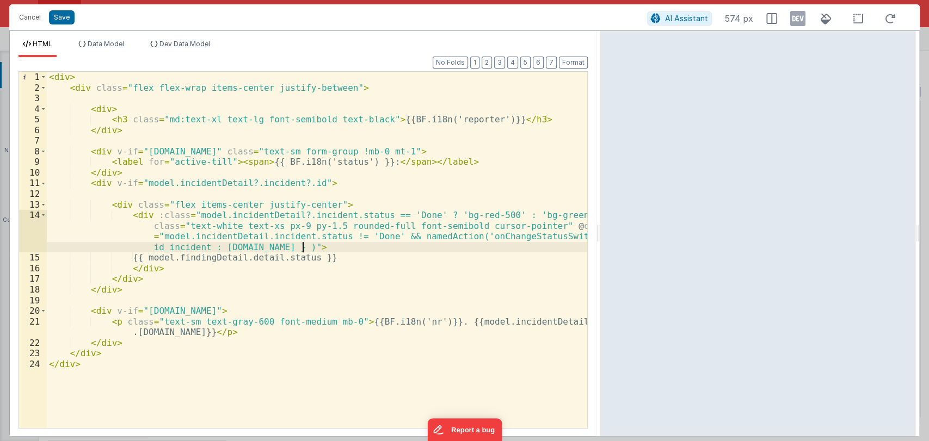
click at [305, 245] on div "< div > < div class = "flex flex-wrap items-center justify-between" > < div > <…" at bounding box center [317, 261] width 540 height 378
click at [354, 245] on div "< div > < div class = "flex flex-wrap items-center justify-between" > < div > <…" at bounding box center [317, 261] width 540 height 378
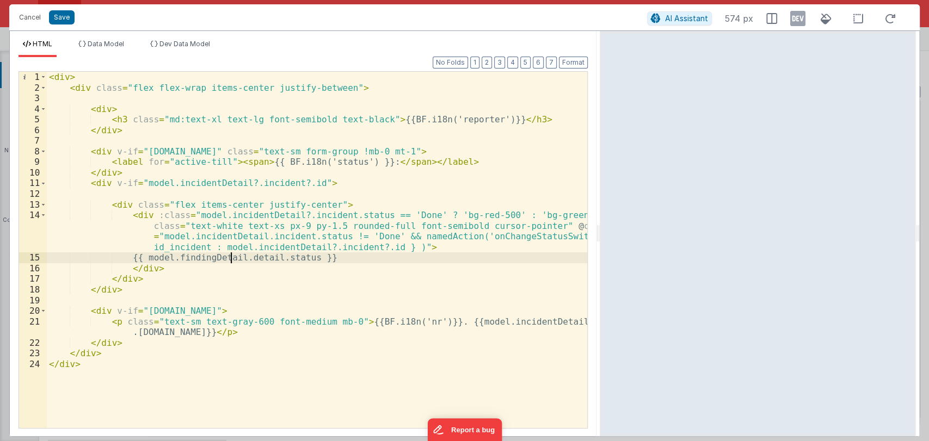
click at [232, 258] on div "< div > < div class = "flex flex-wrap items-center justify-between" > < div > <…" at bounding box center [317, 261] width 540 height 378
click at [257, 249] on div "< div > < div class = "flex flex-wrap items-center justify-between" > < div > <…" at bounding box center [317, 261] width 540 height 378
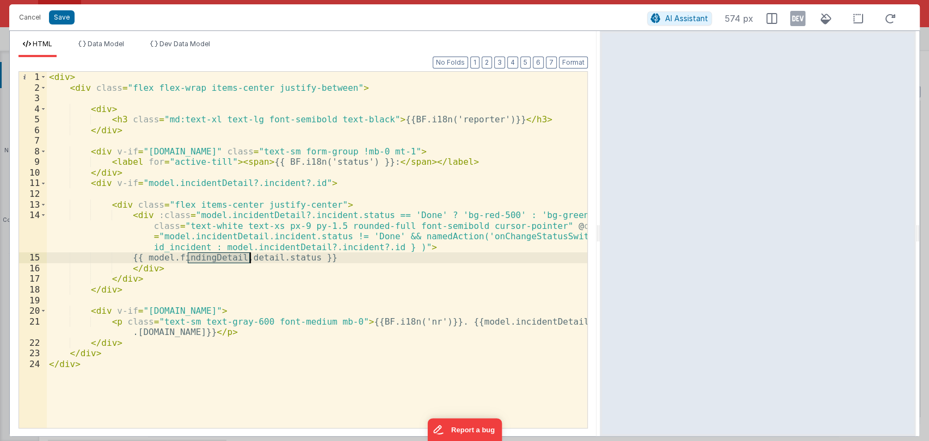
click at [257, 249] on div "< div > < div class = "flex flex-wrap items-center justify-between" > < div > <…" at bounding box center [317, 261] width 540 height 378
click at [228, 260] on div "< div > < div class = "flex flex-wrap items-center justify-between" > < div > <…" at bounding box center [317, 261] width 540 height 378
click at [337, 248] on div "< div > < div class = "flex flex-wrap items-center justify-between" > < div > <…" at bounding box center [317, 261] width 540 height 378
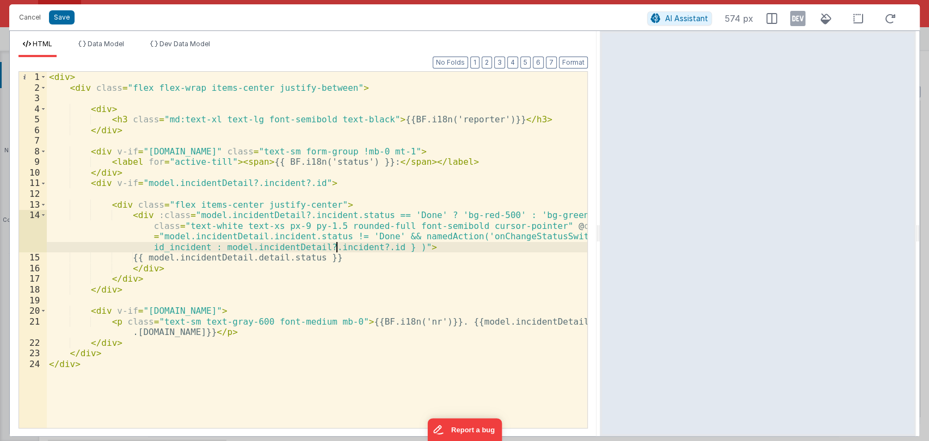
click at [337, 248] on div "< div > < div class = "flex flex-wrap items-center justify-between" > < div > <…" at bounding box center [317, 261] width 540 height 378
click at [274, 262] on div "< div > < div class = "flex flex-wrap items-center justify-between" > < div > <…" at bounding box center [317, 261] width 540 height 378
click at [358, 260] on div "< div > < div class = "flex flex-wrap items-center justify-between" > < div > <…" at bounding box center [317, 261] width 540 height 378
click at [497, 239] on div "< div > < div class = "flex flex-wrap items-center justify-between" > < div > <…" at bounding box center [317, 261] width 540 height 378
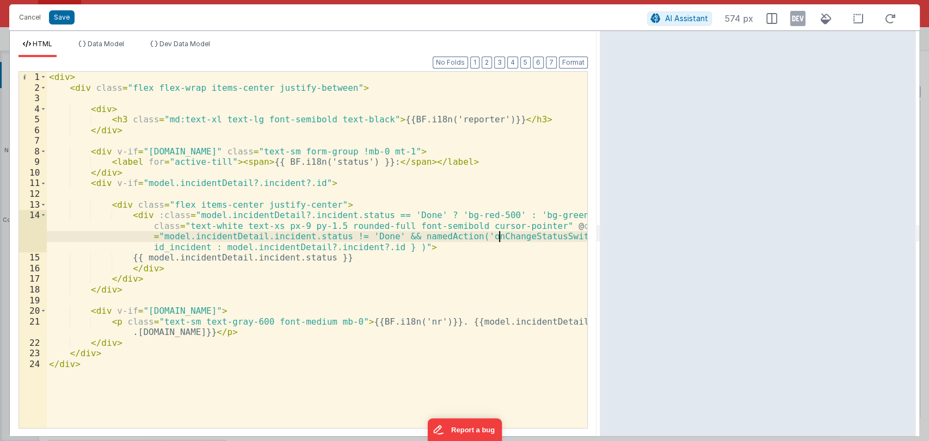
click at [497, 240] on div "< div > < div class = "flex flex-wrap items-center justify-between" > < div > <…" at bounding box center [317, 261] width 540 height 378
click at [60, 19] on button "Save" at bounding box center [62, 17] width 26 height 14
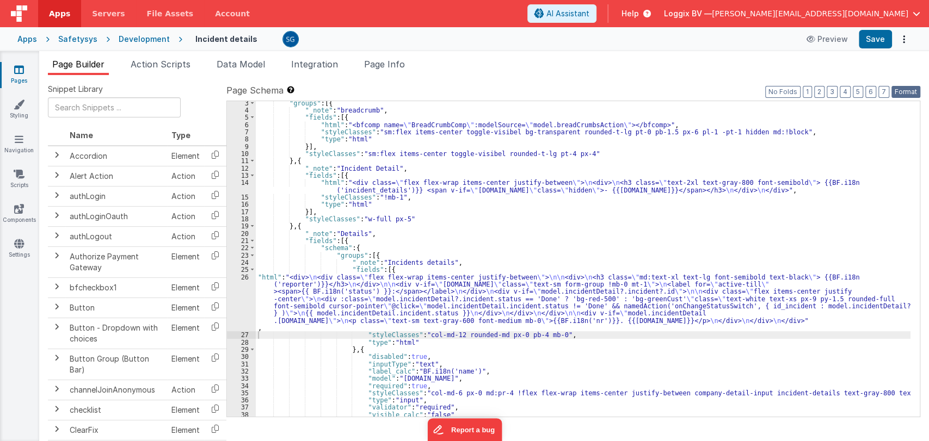
click at [902, 91] on button "Format" at bounding box center [905, 92] width 29 height 12
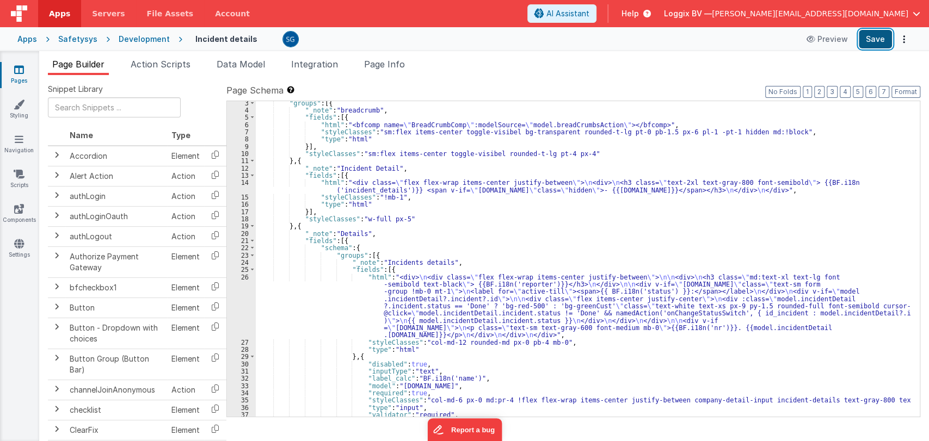
click at [868, 43] on button "Save" at bounding box center [875, 39] width 33 height 19
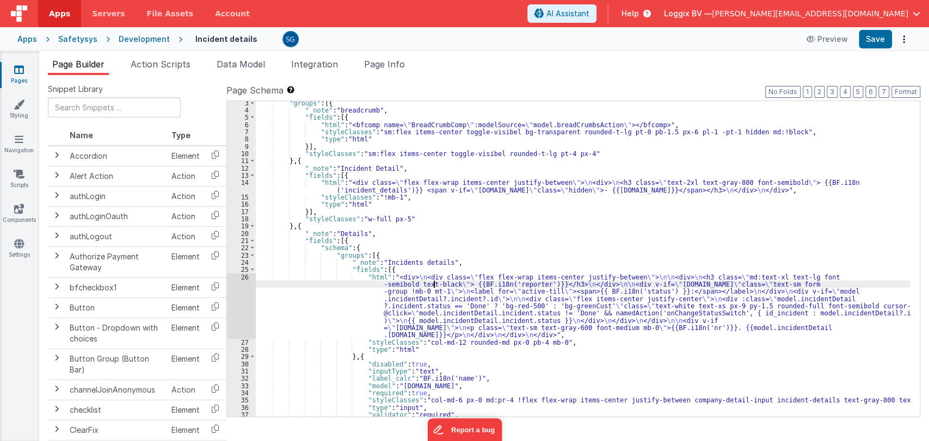
click at [434, 287] on div ""groups" : [{ "_note" : "breadcrumb" , "fields" : [{ "html" : "<bfcomp name= \"…" at bounding box center [583, 265] width 655 height 330
click at [245, 276] on div "26" at bounding box center [241, 306] width 29 height 65
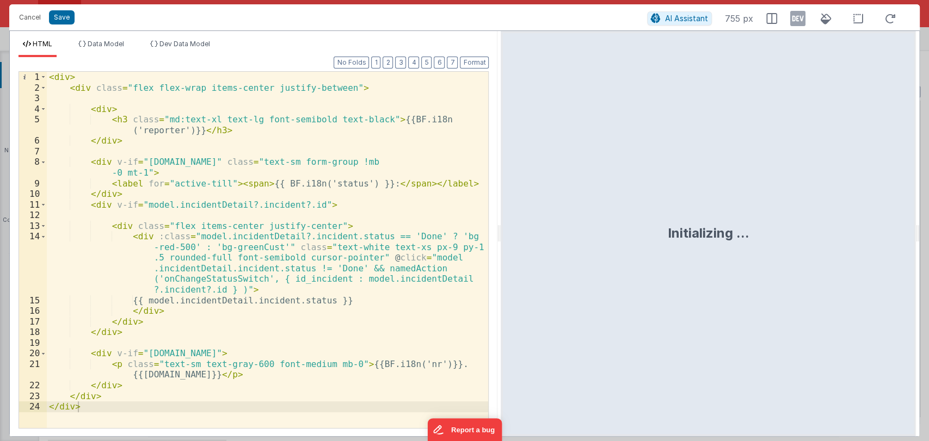
drag, startPoint x: 463, startPoint y: 236, endPoint x: 501, endPoint y: 232, distance: 37.7
click at [501, 232] on html "Cancel Save AI Assistant 755 px HTML Data Model Dev Data Model Format 7 6 5 4 3…" at bounding box center [464, 220] width 929 height 441
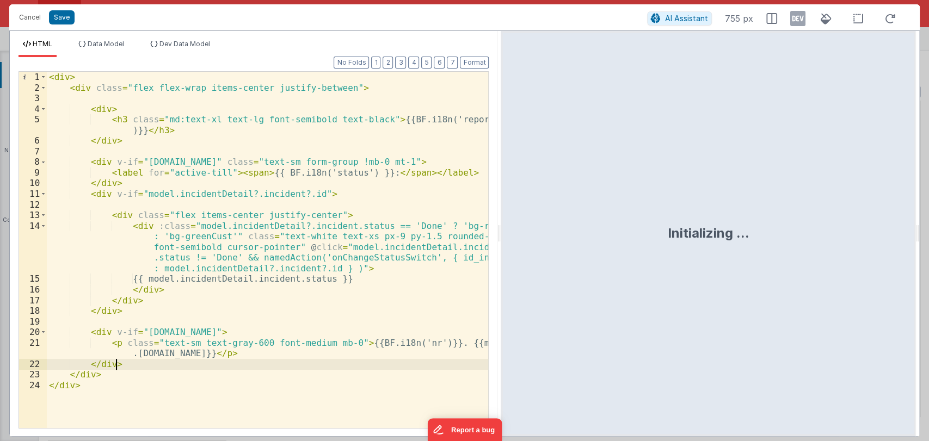
click at [127, 362] on div "< div > < div class = "flex flex-wrap items-center justify-between" > < div > <…" at bounding box center [268, 261] width 442 height 378
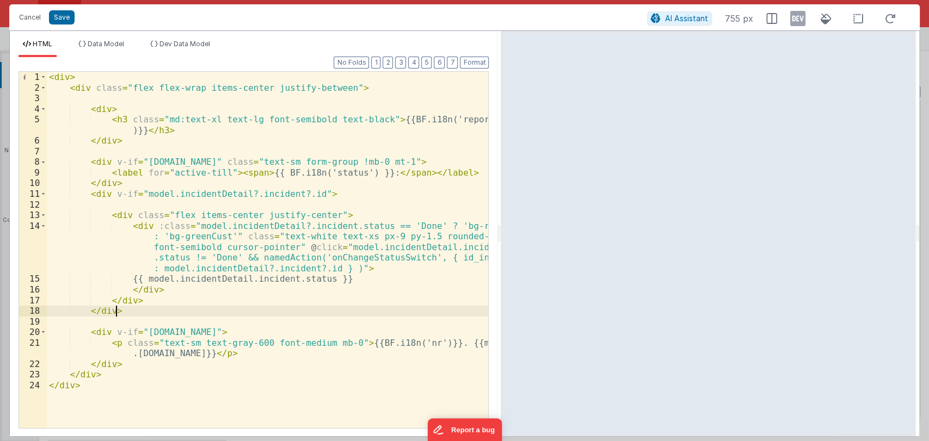
click at [124, 315] on div "< div > < div class = "flex flex-wrap items-center justify-between" > < div > <…" at bounding box center [268, 261] width 442 height 378
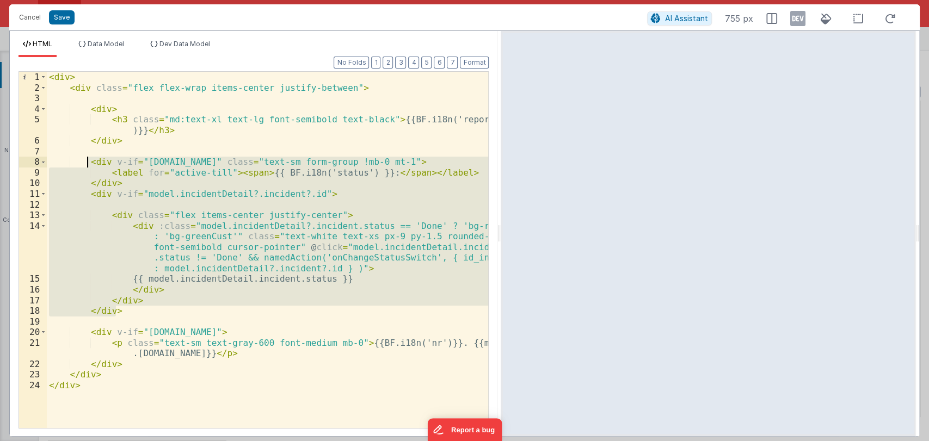
drag, startPoint x: 124, startPoint y: 313, endPoint x: 86, endPoint y: 166, distance: 152.2
click at [86, 166] on div "< div > < div class = "flex flex-wrap items-center justify-between" > < div > <…" at bounding box center [268, 261] width 442 height 378
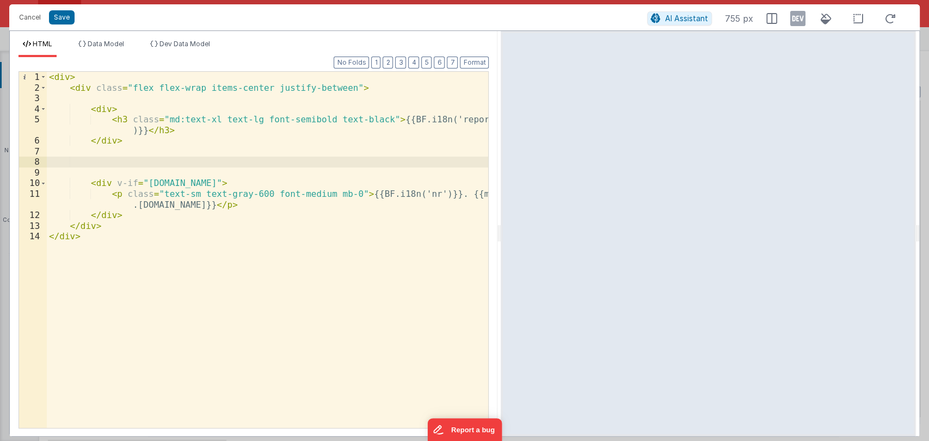
click at [131, 159] on div "< div > < div class = "flex flex-wrap items-center justify-between" > < div > <…" at bounding box center [268, 261] width 442 height 378
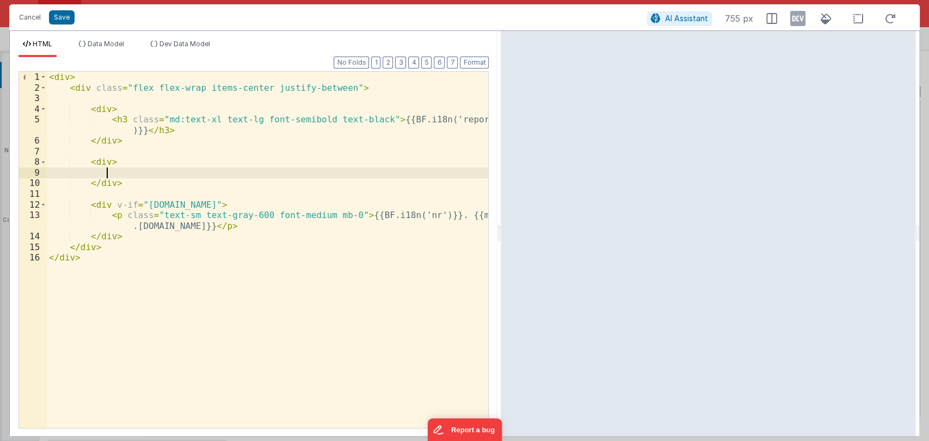
click at [119, 175] on div "< div > < div class = "flex flex-wrap items-center justify-between" > < div > <…" at bounding box center [268, 261] width 442 height 378
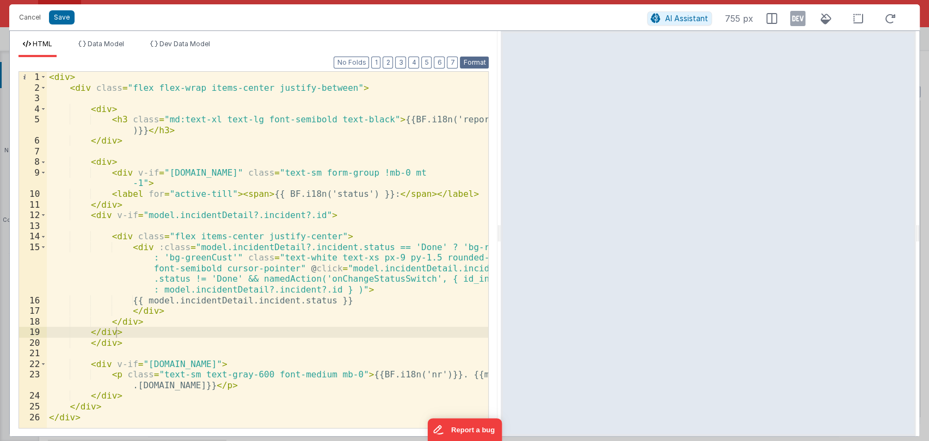
click at [470, 64] on button "Format" at bounding box center [474, 63] width 29 height 12
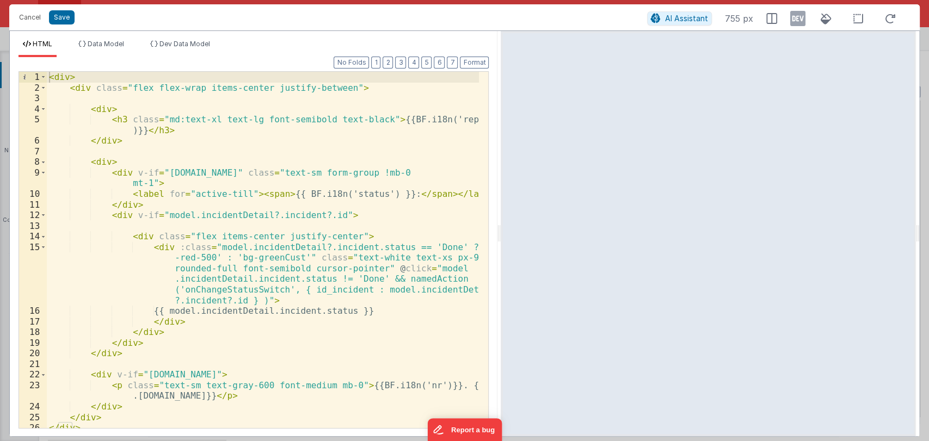
click at [107, 161] on div "< div > < div class = "flex flex-wrap items-center justify-between" > < div > <…" at bounding box center [263, 261] width 433 height 378
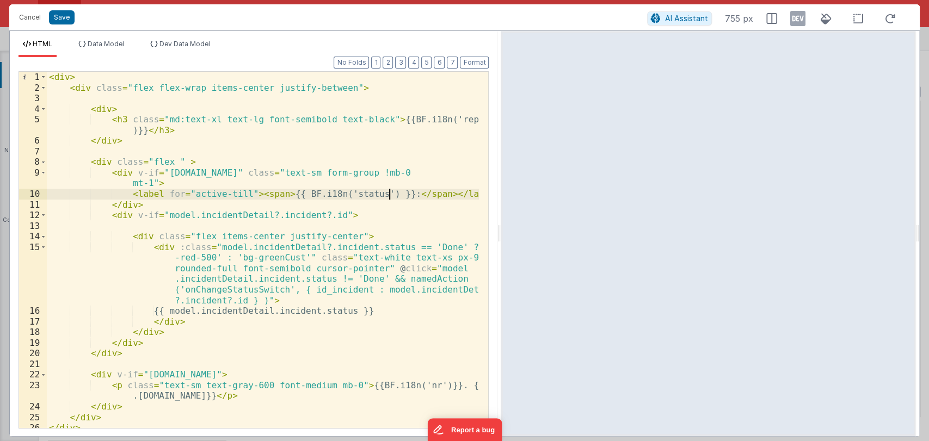
click at [387, 195] on div "< div > < div class = "flex flex-wrap items-center justify-between" > < div > <…" at bounding box center [263, 261] width 433 height 378
click at [383, 193] on div "< div > < div class = "flex flex-wrap items-center justify-between" > < div > <…" at bounding box center [263, 261] width 433 height 378
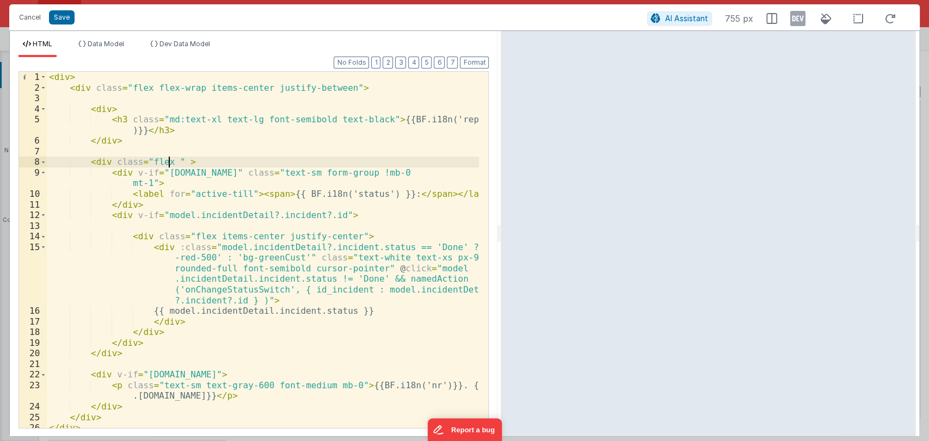
click at [169, 162] on div "< div > < div class = "flex flex-wrap items-center justify-between" > < div > <…" at bounding box center [263, 261] width 433 height 378
click at [44, 163] on span at bounding box center [43, 162] width 6 height 11
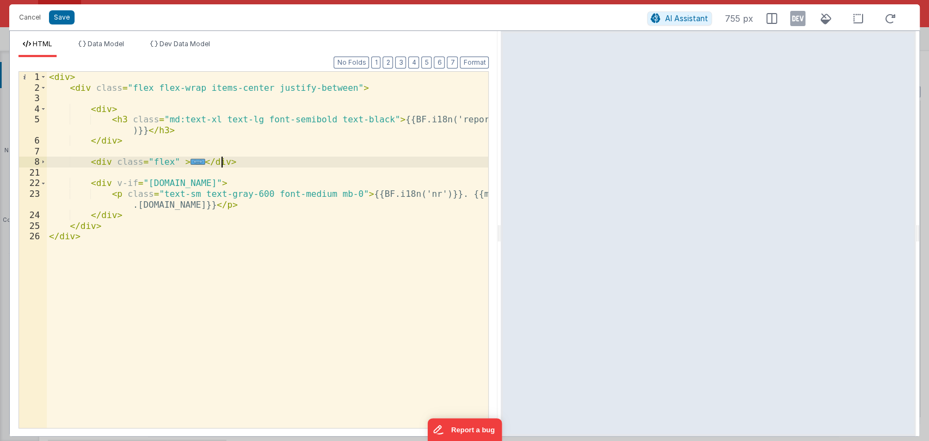
click at [232, 162] on div "< div > < div class = "flex flex-wrap items-center justify-between" > < div > <…" at bounding box center [268, 261] width 442 height 378
click at [131, 214] on div "< div > < div class = "flex flex-wrap items-center justify-between" > < div > <…" at bounding box center [268, 261] width 442 height 378
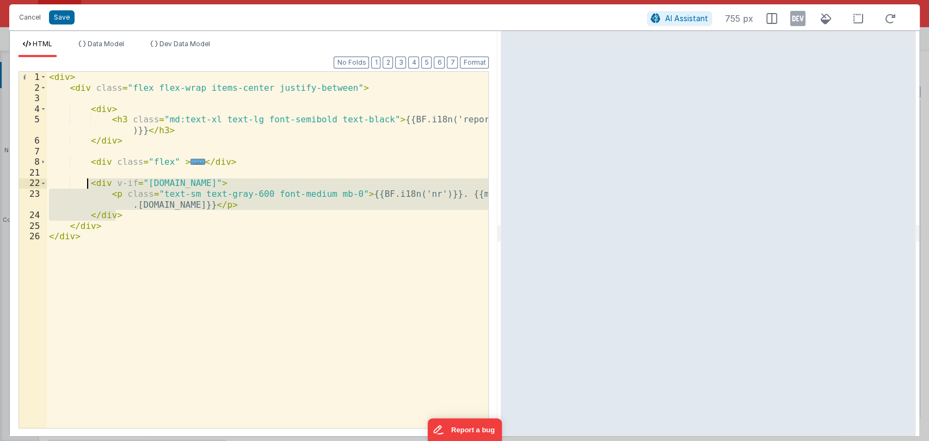
drag, startPoint x: 131, startPoint y: 214, endPoint x: 89, endPoint y: 188, distance: 50.1
click at [89, 188] on div "< div > < div class = "flex flex-wrap items-center justify-between" > < div > <…" at bounding box center [268, 261] width 442 height 378
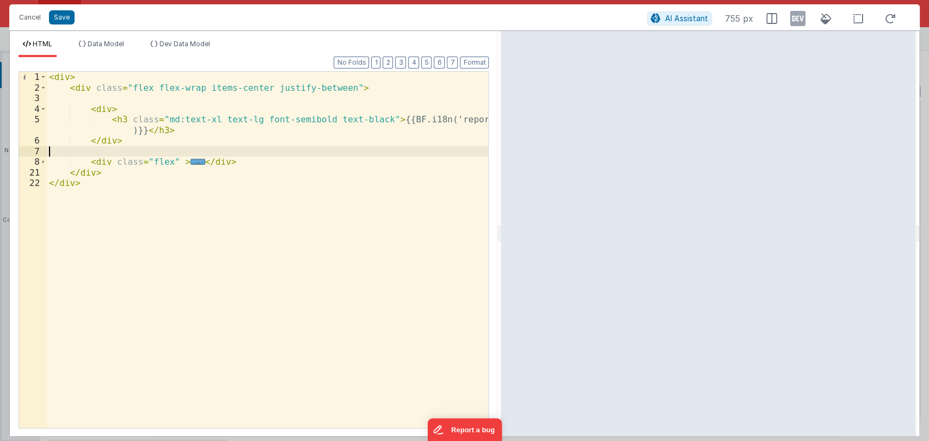
click at [104, 150] on div "< div > < div class = "flex flex-wrap items-center justify-between" > < div > <…" at bounding box center [268, 261] width 442 height 378
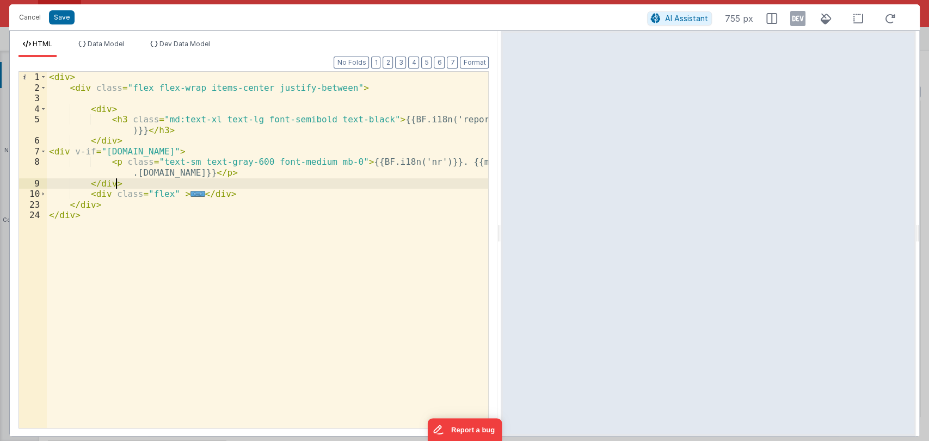
click at [47, 152] on div "< div > < div class = "flex flex-wrap items-center justify-between" > < div > <…" at bounding box center [268, 261] width 442 height 378
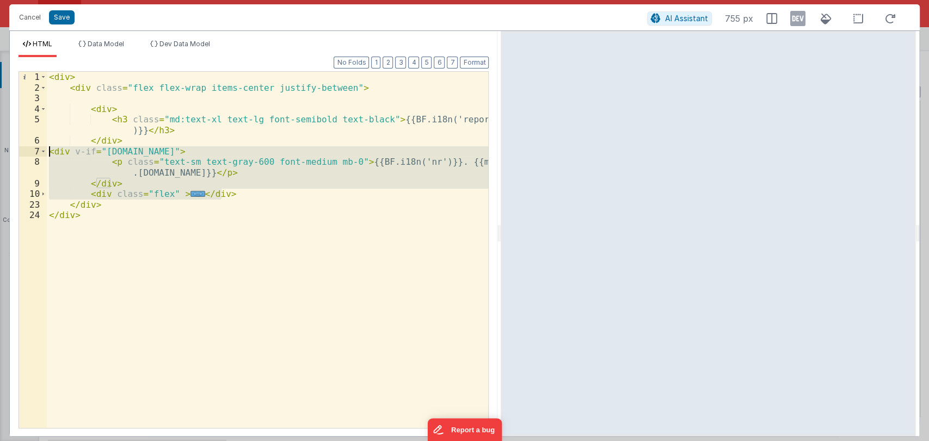
drag, startPoint x: 243, startPoint y: 193, endPoint x: 50, endPoint y: 152, distance: 197.5
click at [50, 152] on div "< div > < div class = "flex flex-wrap items-center justify-between" > < div > <…" at bounding box center [268, 261] width 442 height 378
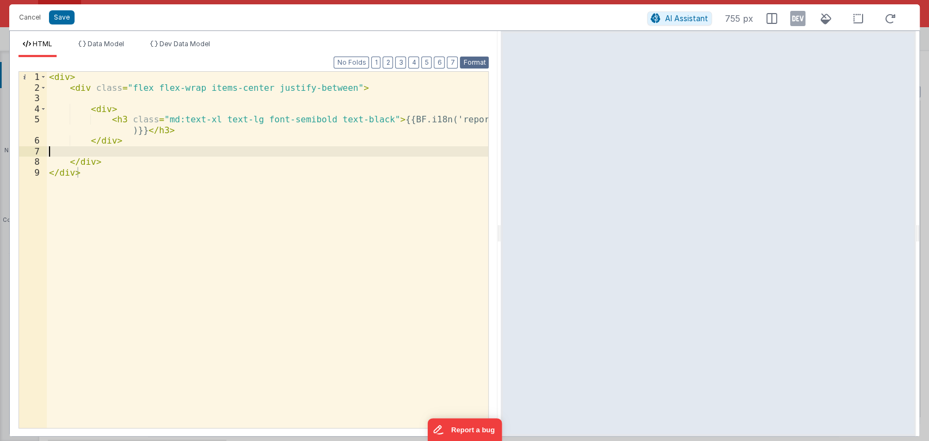
click at [475, 60] on button "Format" at bounding box center [474, 63] width 29 height 12
click at [126, 157] on div "< div > < div class = "flex flex-wrap items-center justify-between" > < div > <…" at bounding box center [268, 261] width 442 height 378
click at [124, 151] on div "< div > < div class = "flex flex-wrap items-center justify-between" > < div > <…" at bounding box center [268, 261] width 442 height 378
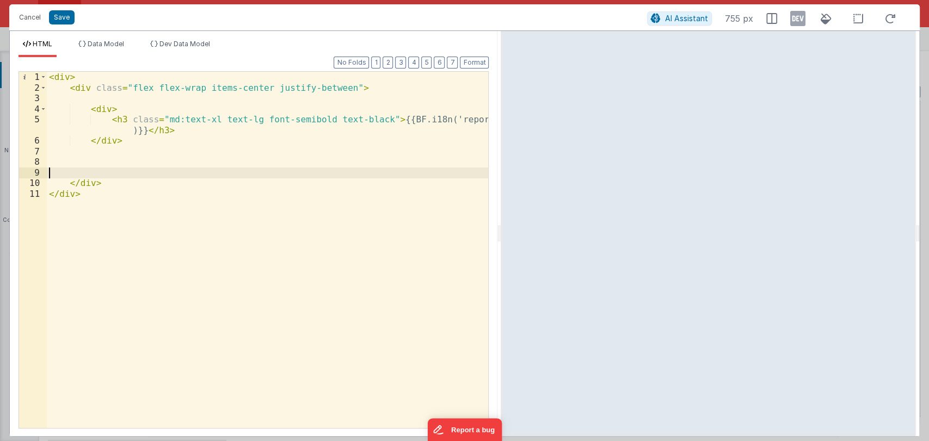
click at [106, 161] on div "< div > < div class = "flex flex-wrap items-center justify-between" > < div > <…" at bounding box center [268, 261] width 442 height 378
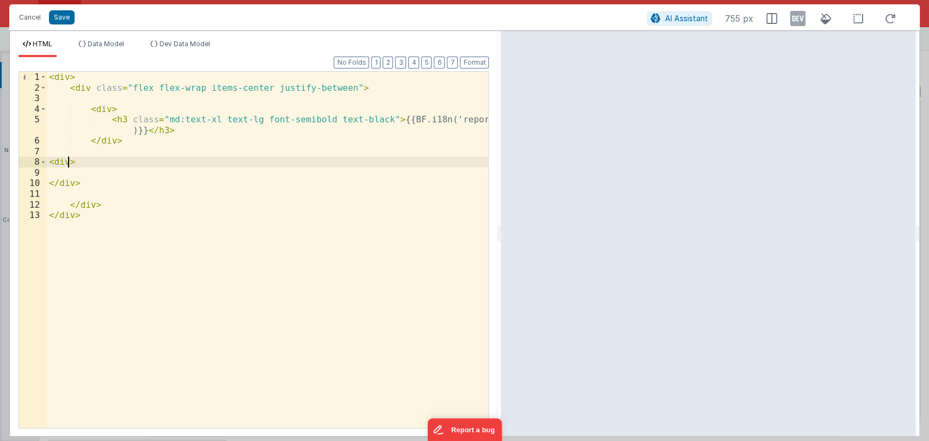
click at [66, 162] on div "< div > < div class = "flex flex-wrap items-center justify-between" > < div > <…" at bounding box center [268, 261] width 442 height 378
click at [143, 176] on div "< div > < div class = "flex flex-wrap items-center justify-between" > < div > <…" at bounding box center [268, 261] width 442 height 378
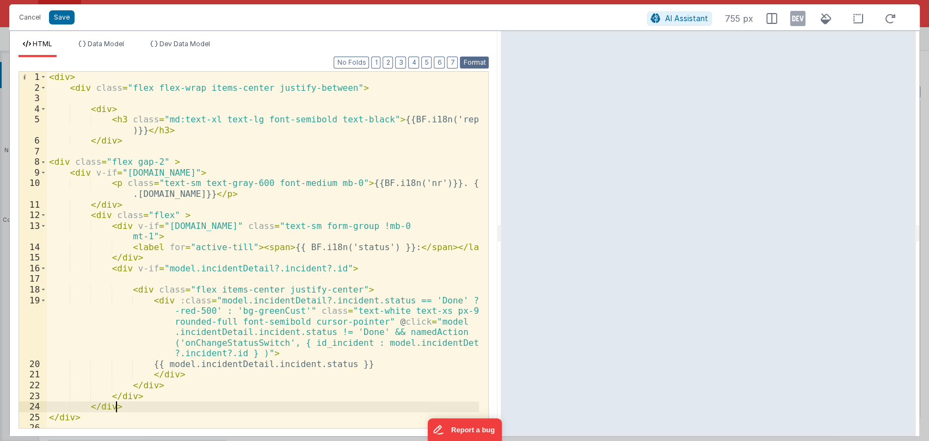
click at [474, 60] on button "Format" at bounding box center [474, 63] width 29 height 12
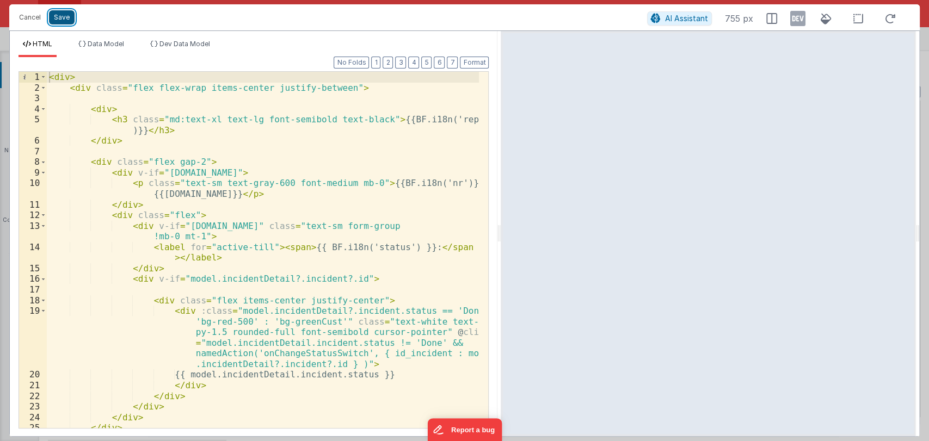
click at [63, 16] on button "Save" at bounding box center [62, 17] width 26 height 14
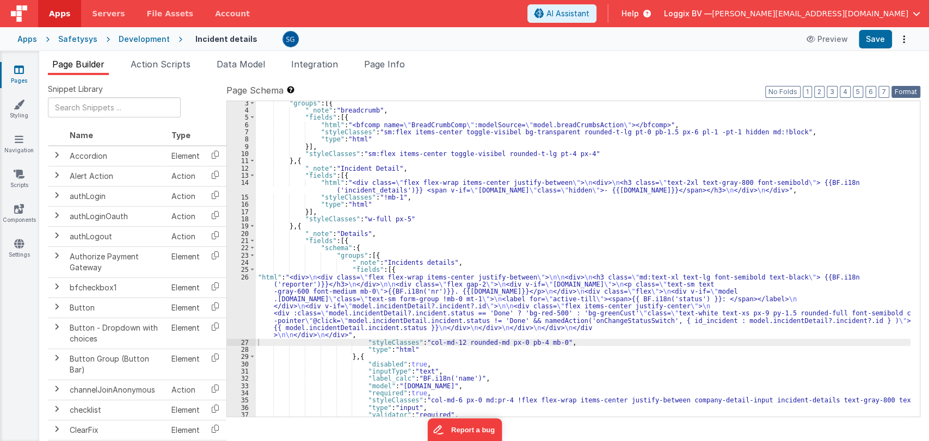
click at [903, 90] on button "Format" at bounding box center [905, 92] width 29 height 12
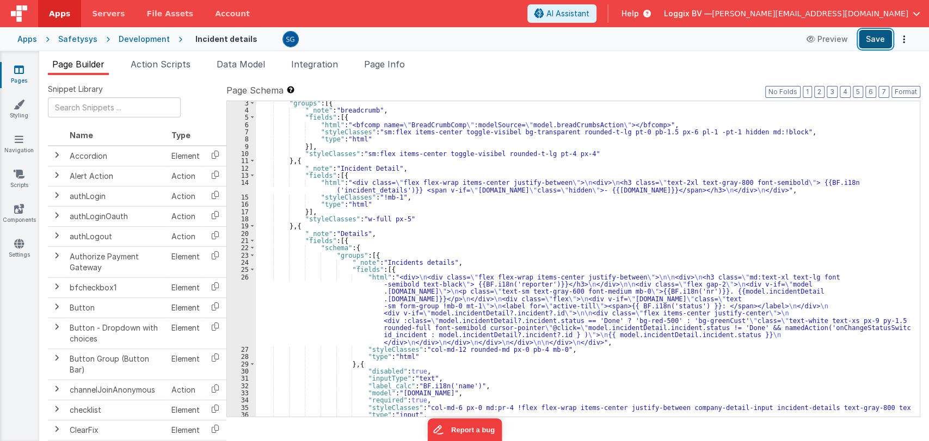
click at [879, 35] on button "Save" at bounding box center [875, 39] width 33 height 19
click at [392, 281] on div ""groups" : [{ "_note" : "breadcrumb" , "fields" : [{ "html" : "<bfcomp name= \"…" at bounding box center [583, 265] width 655 height 330
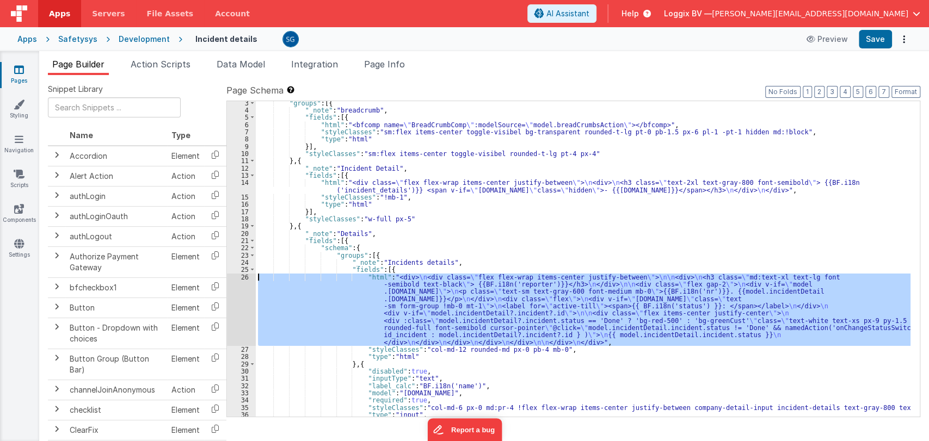
click at [248, 276] on div "26" at bounding box center [241, 310] width 29 height 72
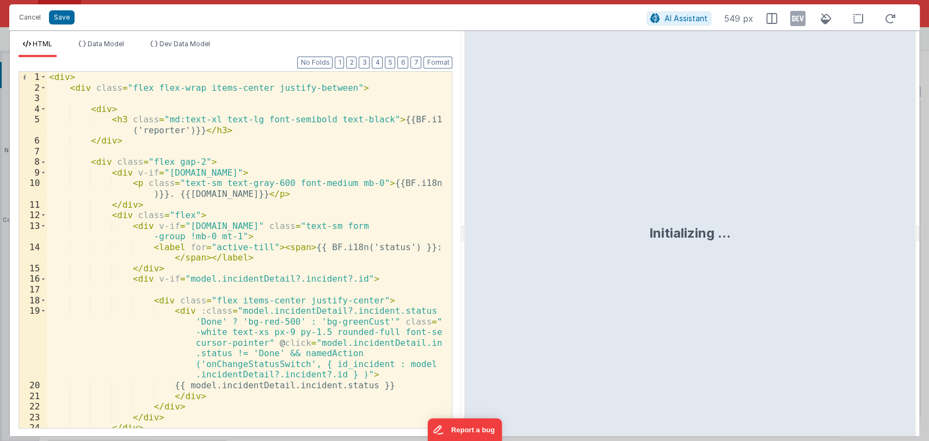
drag, startPoint x: 464, startPoint y: 230, endPoint x: 675, endPoint y: 249, distance: 211.5
click at [675, 249] on html "Cancel Save AI Assistant 549 px HTML Data Model Dev Data Model Format 7 6 5 4 3…" at bounding box center [464, 220] width 929 height 441
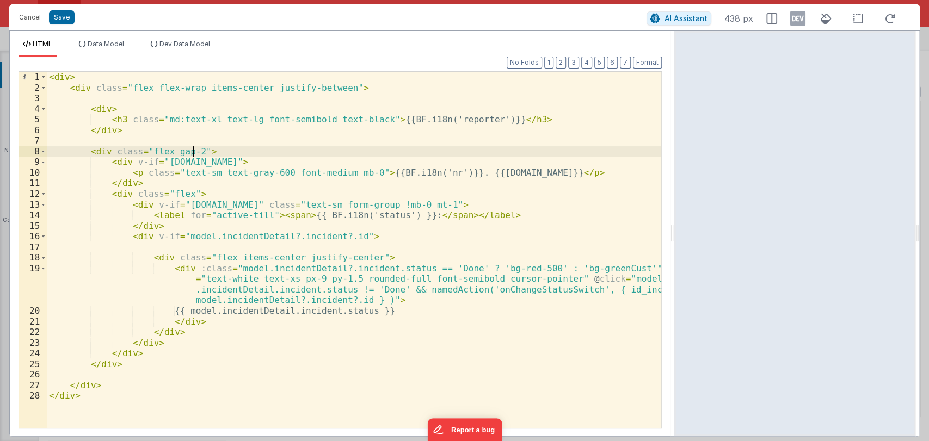
click at [194, 151] on div "< div > < div class = "flex flex-wrap items-center justify-between" > < div > <…" at bounding box center [354, 261] width 614 height 378
click at [194, 149] on div "< div > < div class = "flex flex-wrap items-center justify-between" > < div > <…" at bounding box center [354, 261] width 614 height 378
click at [293, 153] on div "< div > < div class = "flex flex-wrap items-center justify-between" > < div > <…" at bounding box center [354, 261] width 614 height 378
drag, startPoint x: 341, startPoint y: 151, endPoint x: 85, endPoint y: 151, distance: 255.2
click at [85, 151] on div "< div > < div class = "flex flex-wrap items-center justify-between" > < div > <…" at bounding box center [354, 261] width 614 height 378
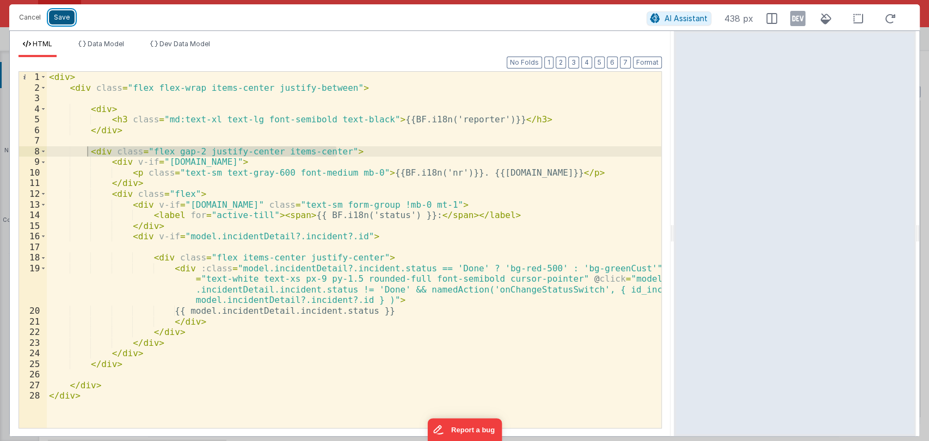
click at [64, 20] on button "Save" at bounding box center [62, 17] width 26 height 14
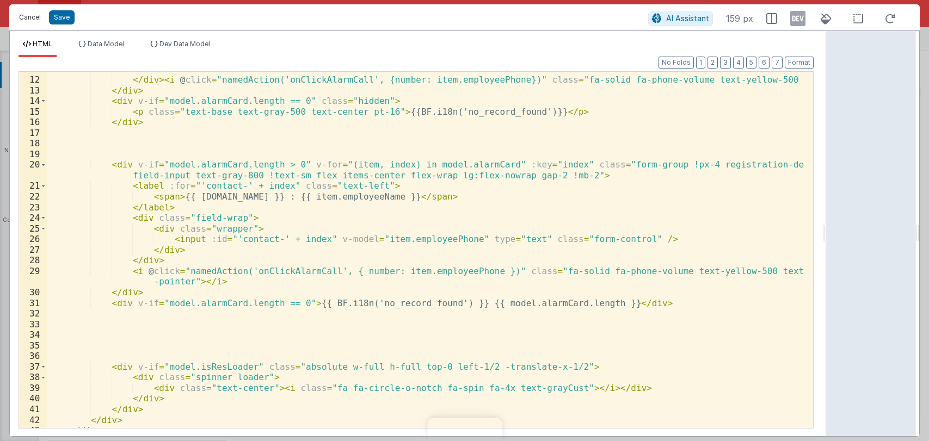
click at [23, 17] on button "Cancel" at bounding box center [30, 17] width 33 height 15
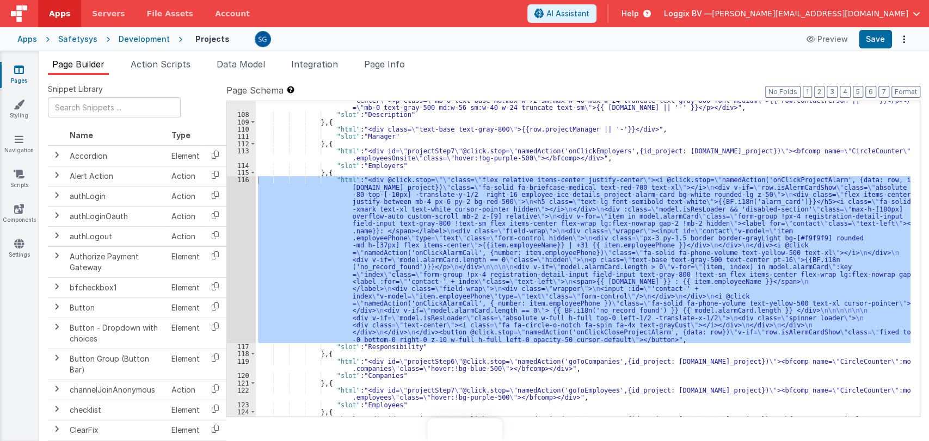
click at [14, 79] on link "Pages" at bounding box center [18, 75] width 39 height 22
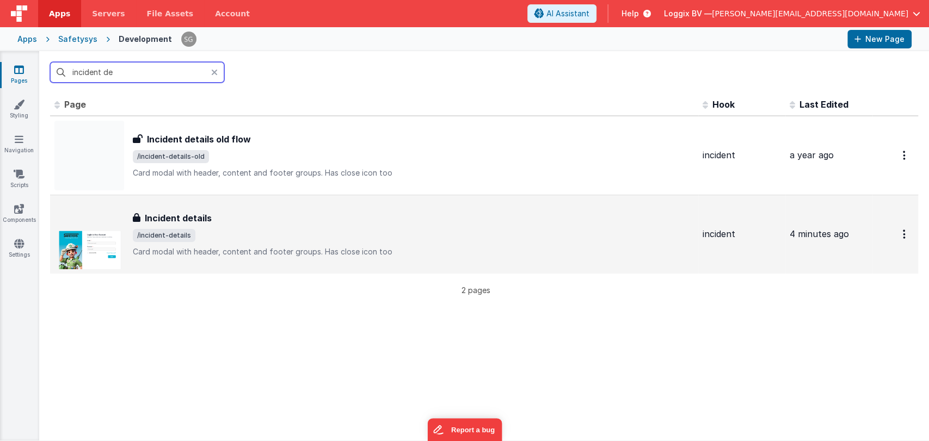
type input "incident de"
click at [208, 206] on div "Incident details Incident details /incident-details Card modal with header, con…" at bounding box center [373, 235] width 639 height 70
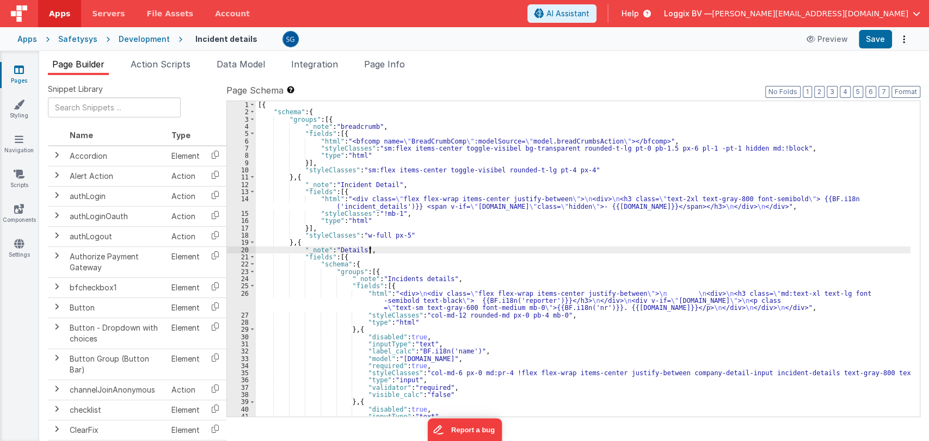
click at [418, 253] on div "[{ "schema" : { "groups" : [{ "_note" : "breadcrumb" , "fields" : [{ "html" : "…" at bounding box center [583, 266] width 655 height 330
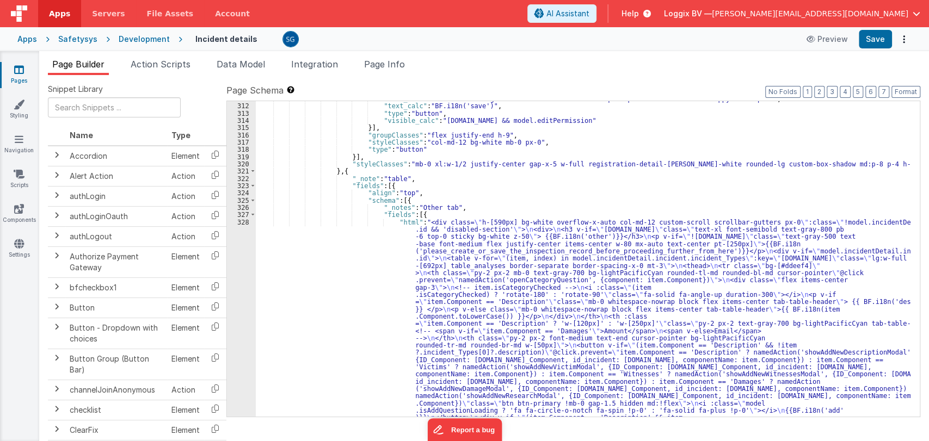
scroll to position [2705, 0]
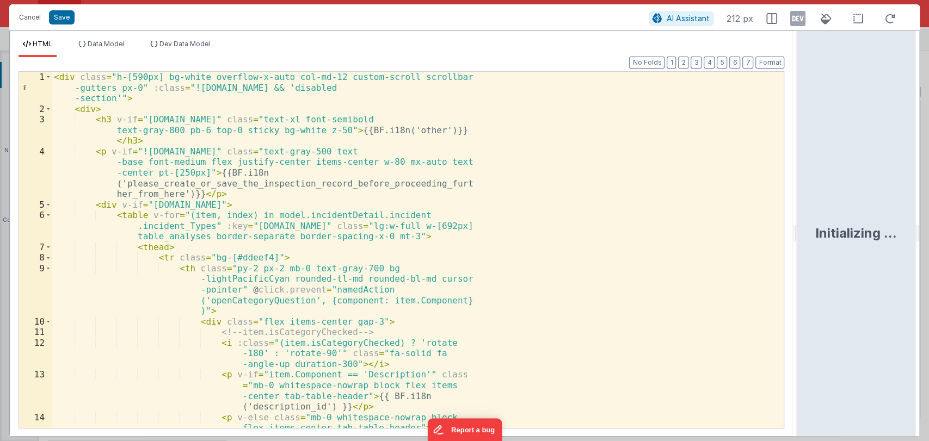
drag, startPoint x: 463, startPoint y: 233, endPoint x: 798, endPoint y: 216, distance: 336.2
click at [798, 216] on html "Cancel Save AI Assistant 212 px HTML Data Model Dev Data Model Format 7 6 5 4 3…" at bounding box center [464, 220] width 929 height 441
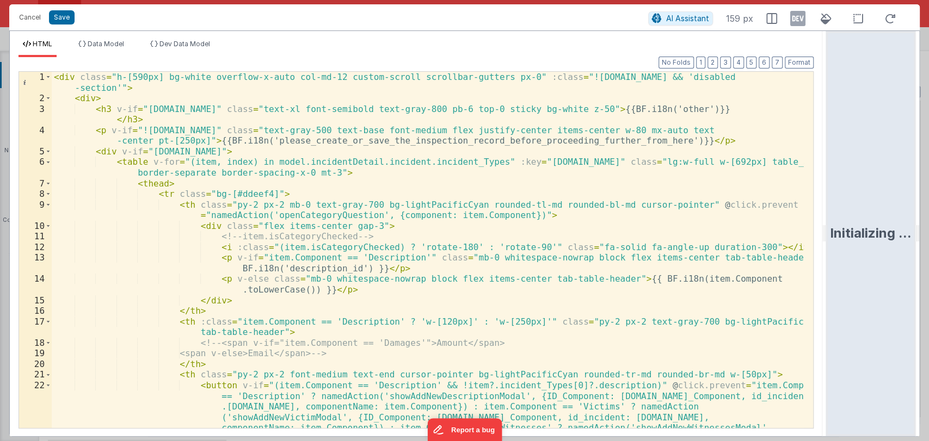
drag, startPoint x: 795, startPoint y: 234, endPoint x: 881, endPoint y: 225, distance: 85.9
click at [881, 225] on html "Cancel Save AI Assistant 159 px HTML Data Model Dev Data Model Format 7 6 5 4 3…" at bounding box center [464, 220] width 929 height 441
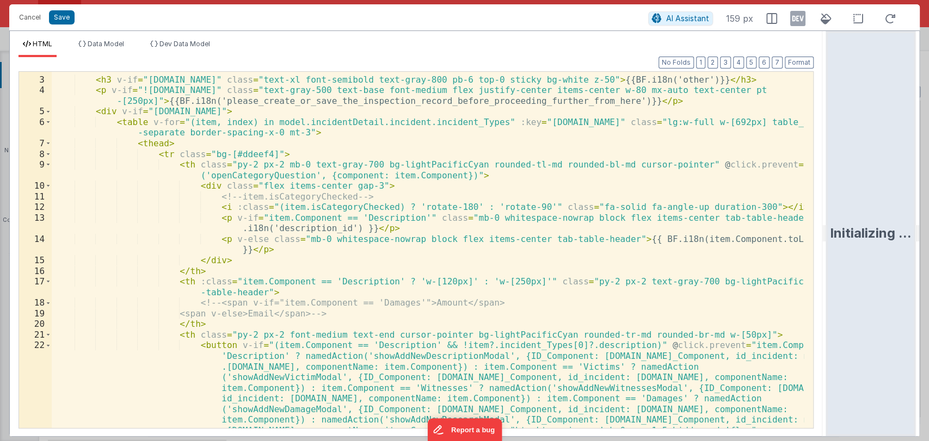
scroll to position [29, 0]
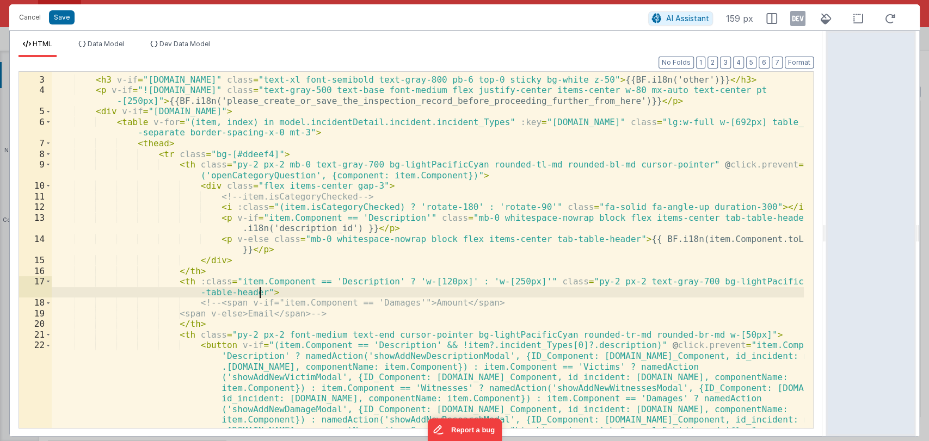
click at [368, 288] on div "< div > < h3 v-if = "model.incidentDetail.incident.id" class = "text-xl font-se…" at bounding box center [428, 295] width 752 height 463
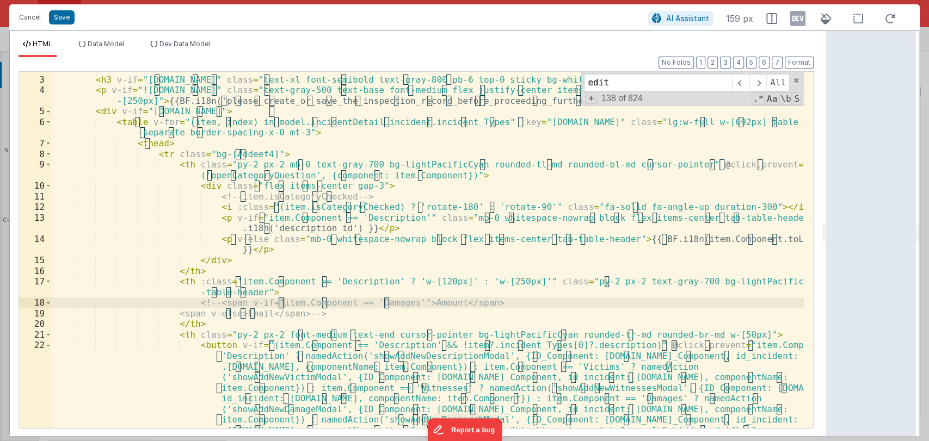
scroll to position [588, 0]
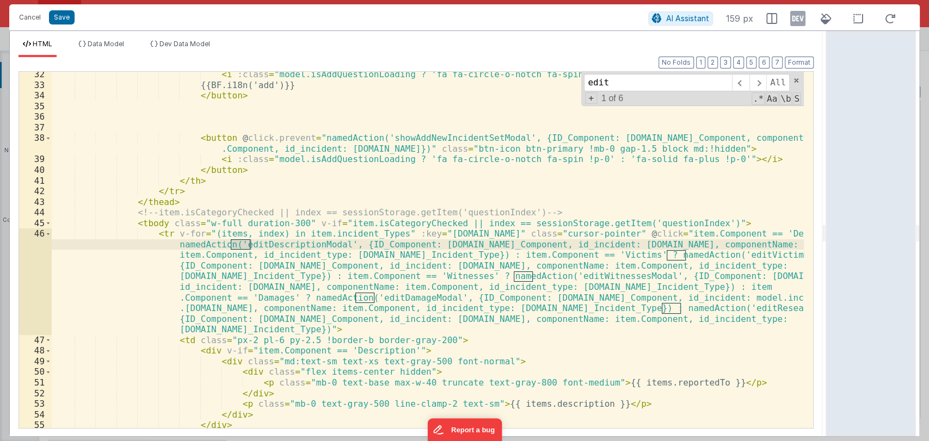
type input "edit"
click at [712, 308] on div "< i :class = "model.isAddQuestionLoading ? 'fa fa-circle-o-notch fa-spin !p-0' …" at bounding box center [428, 258] width 752 height 378
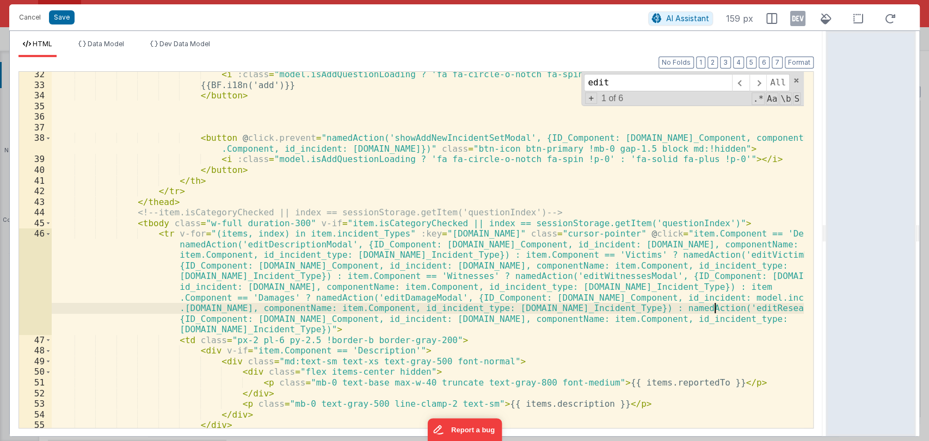
click at [712, 310] on div "< i :class = "model.isAddQuestionLoading ? 'fa fa-circle-o-notch fa-spin !p-0' …" at bounding box center [428, 258] width 752 height 378
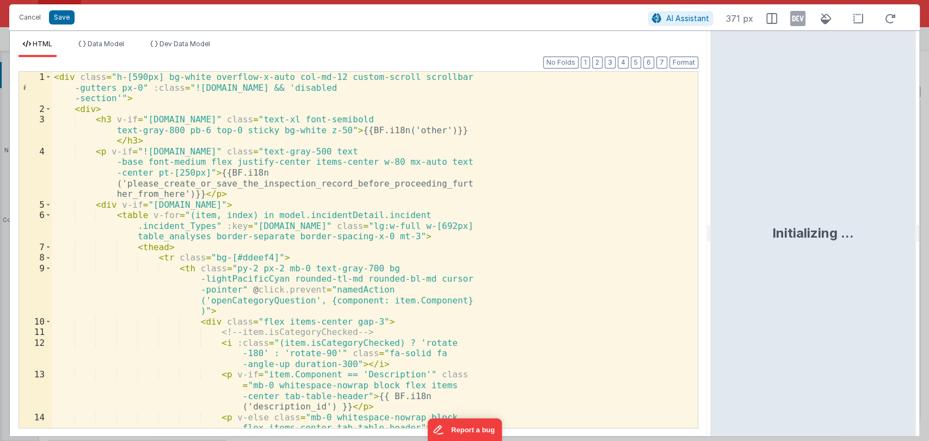
drag, startPoint x: 463, startPoint y: 233, endPoint x: 738, endPoint y: 232, distance: 275.4
click at [778, 233] on html "Cancel Save AI Assistant 371 px HTML Data Model Dev Data Model Format 7 6 5 4 3…" at bounding box center [464, 220] width 929 height 441
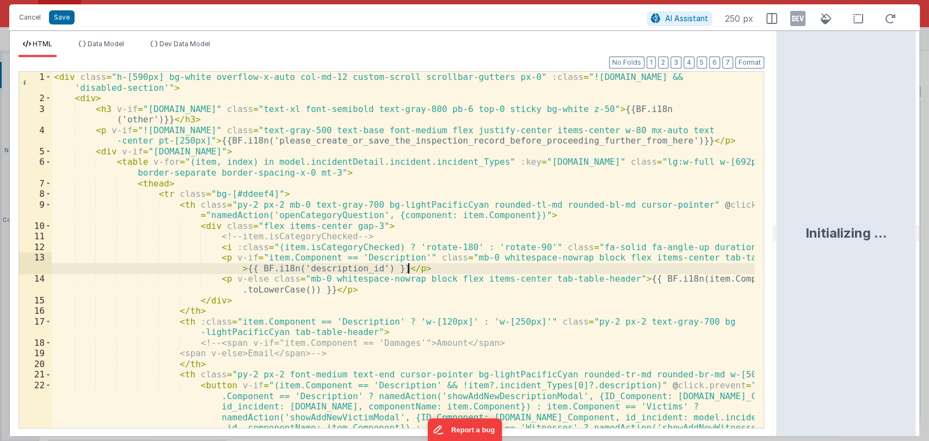
click at [476, 270] on div "< div class = "h-[590px] bg-white overflow-x-auto col-md-12 custom-scroll scrol…" at bounding box center [403, 314] width 703 height 484
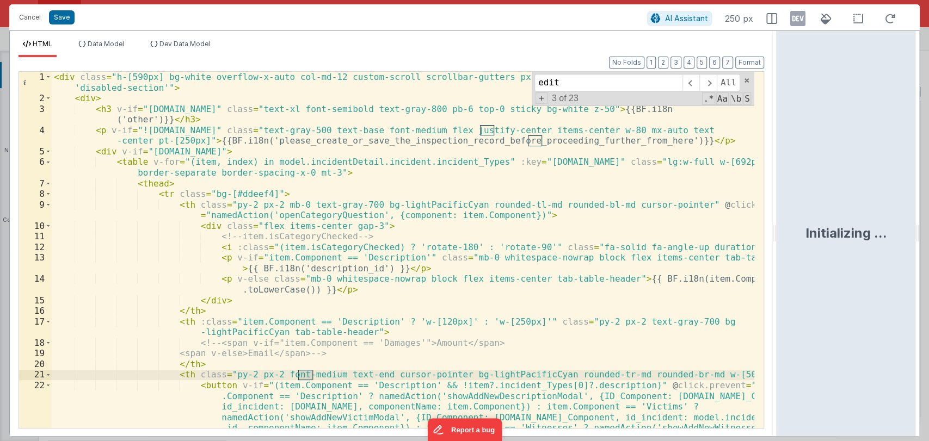
scroll to position [631, 0]
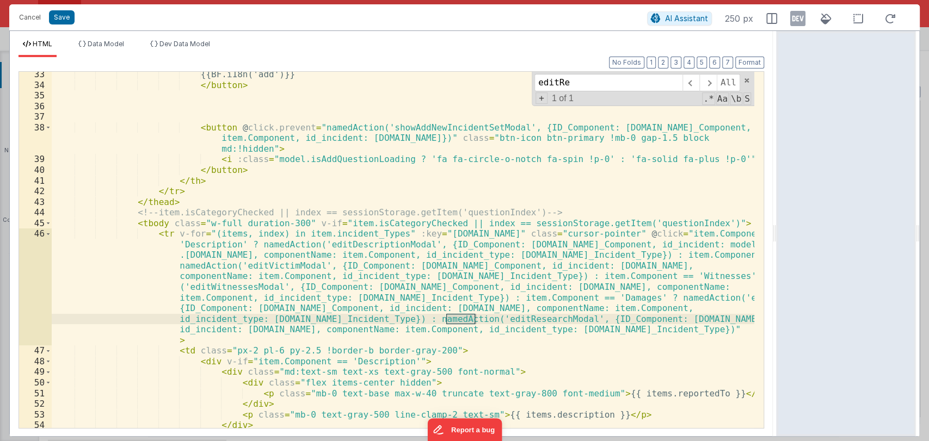
type input "editRe"
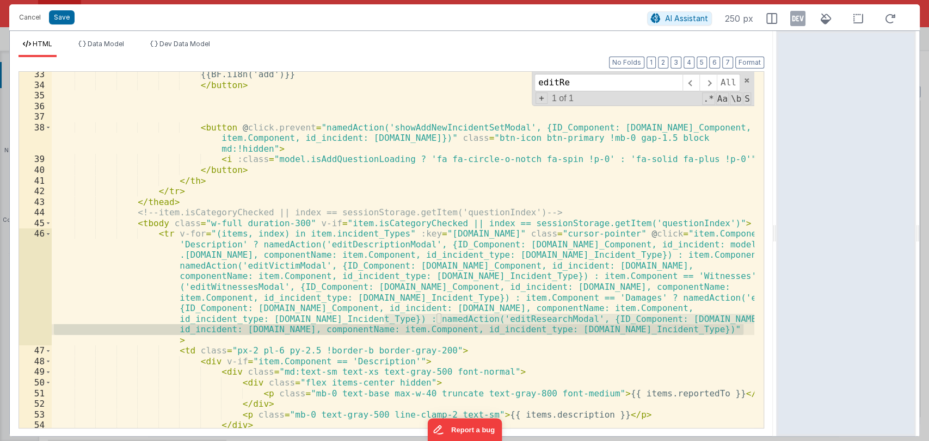
drag, startPoint x: 384, startPoint y: 319, endPoint x: 742, endPoint y: 332, distance: 358.9
click at [742, 332] on div "{{BF.i18n('add')}} </ button > < button @ click.prevent = "namedAction('showAdd…" at bounding box center [403, 258] width 703 height 378
click at [21, 15] on button "Cancel" at bounding box center [30, 17] width 33 height 15
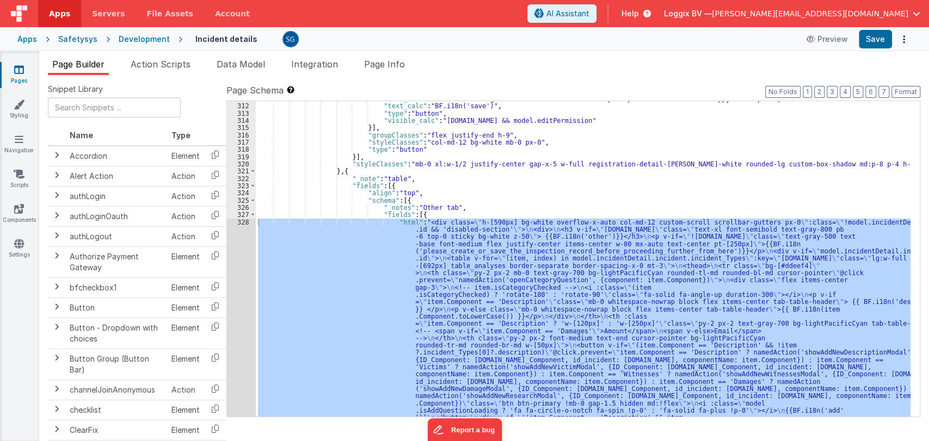
click at [18, 67] on icon at bounding box center [19, 69] width 10 height 11
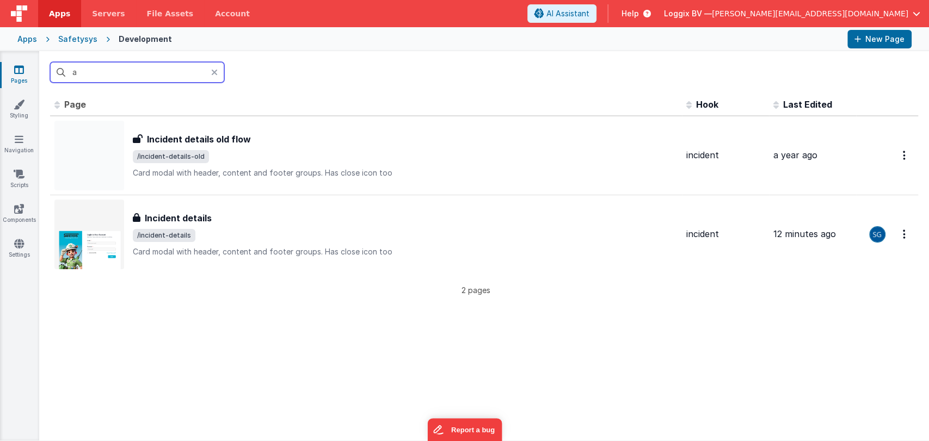
type input "ad"
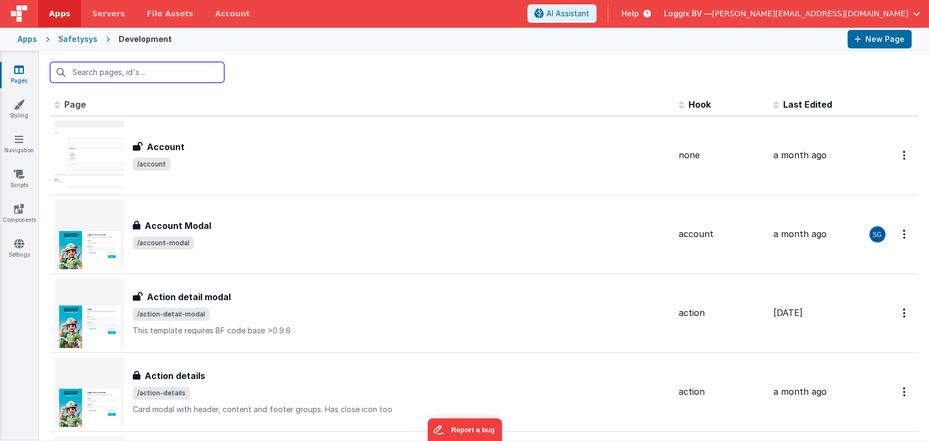
drag, startPoint x: 140, startPoint y: 76, endPoint x: 21, endPoint y: 34, distance: 126.5
click at [139, 76] on input "text" at bounding box center [137, 72] width 174 height 21
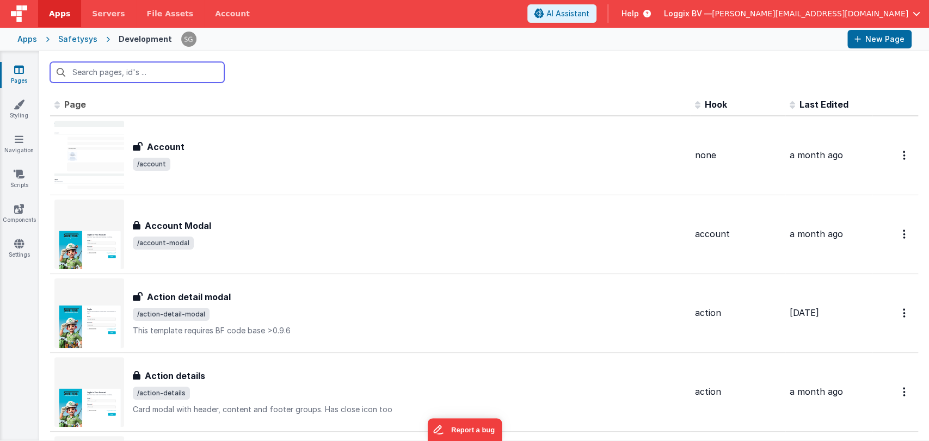
click at [123, 75] on input "text" at bounding box center [137, 72] width 174 height 21
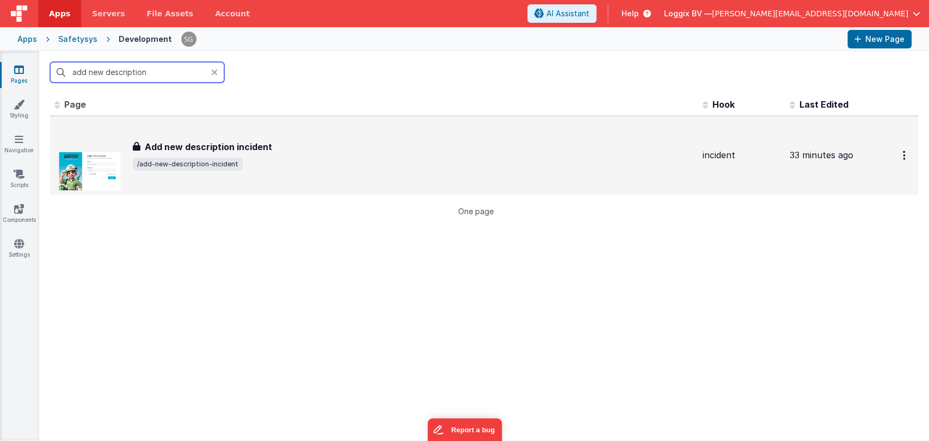
type input "add new description"
click at [237, 157] on div "Add new description incident Add new description incident /add-new-description-…" at bounding box center [413, 155] width 561 height 30
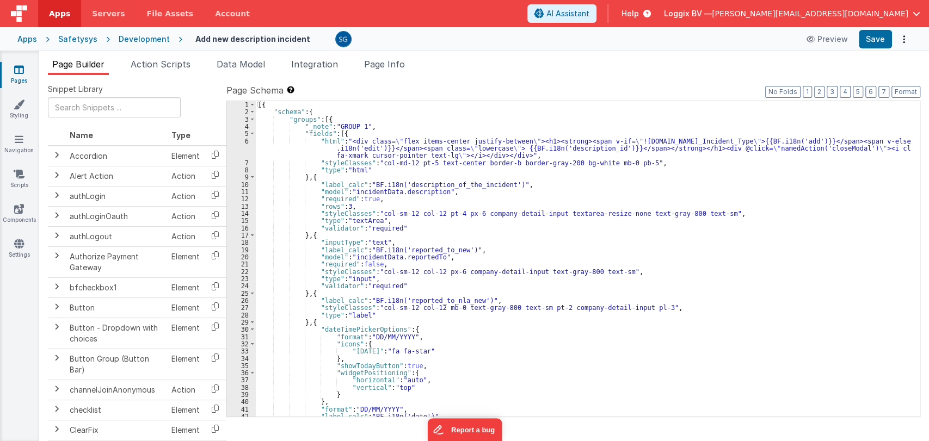
click at [435, 224] on div "[{ "schema" : { "groups" : [{ "_note" : "GROUP 1" , "fields" : [{ "html" : "<di…" at bounding box center [583, 266] width 655 height 330
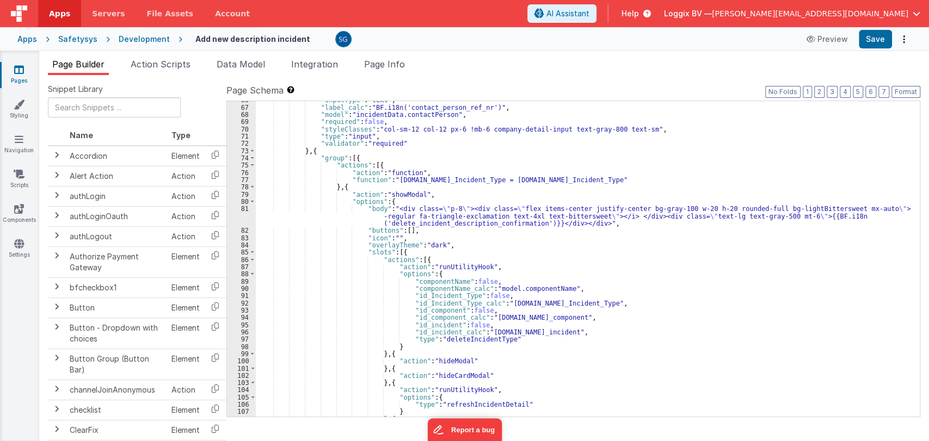
scroll to position [490, 0]
click at [168, 69] on span "Action Scripts" at bounding box center [161, 64] width 60 height 11
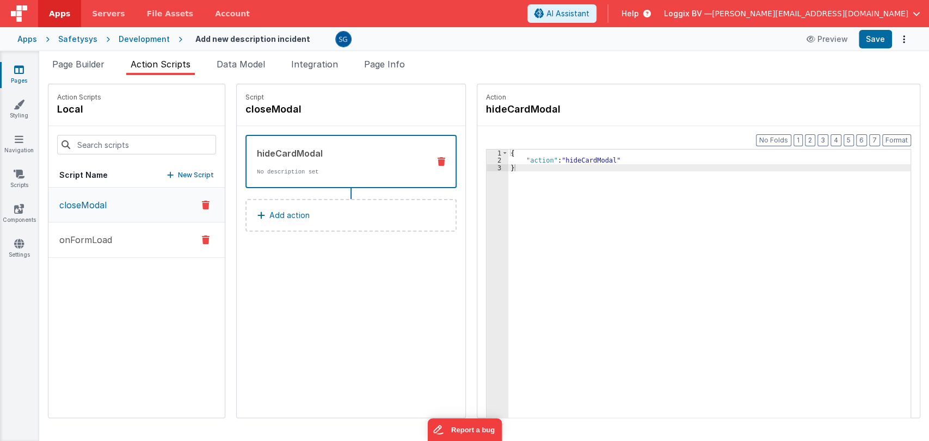
click at [80, 235] on p "onFormLoad" at bounding box center [82, 239] width 59 height 13
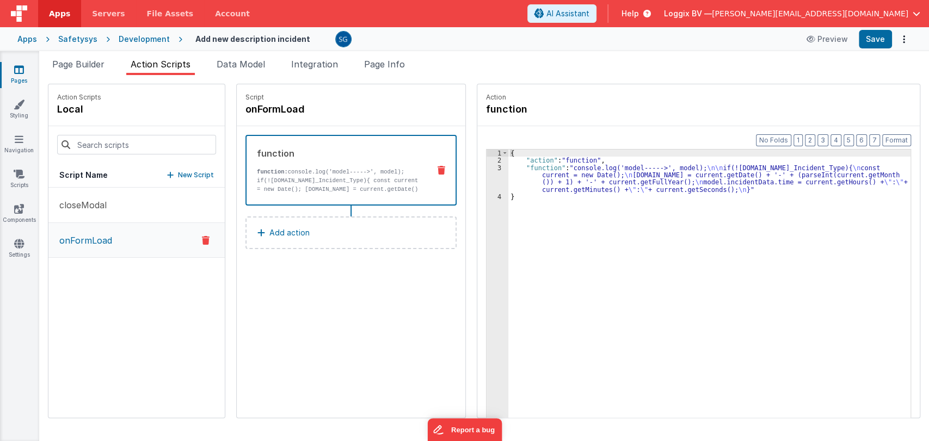
click at [489, 166] on div "3" at bounding box center [498, 178] width 22 height 29
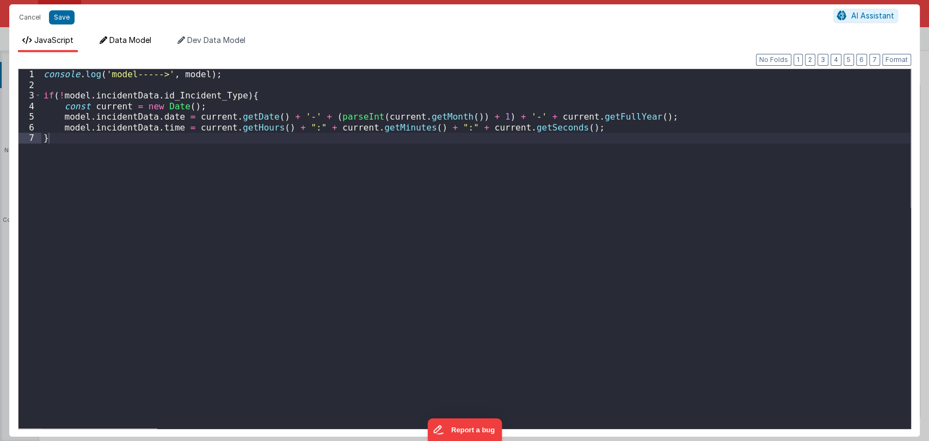
click at [119, 39] on span "Data Model" at bounding box center [130, 39] width 42 height 9
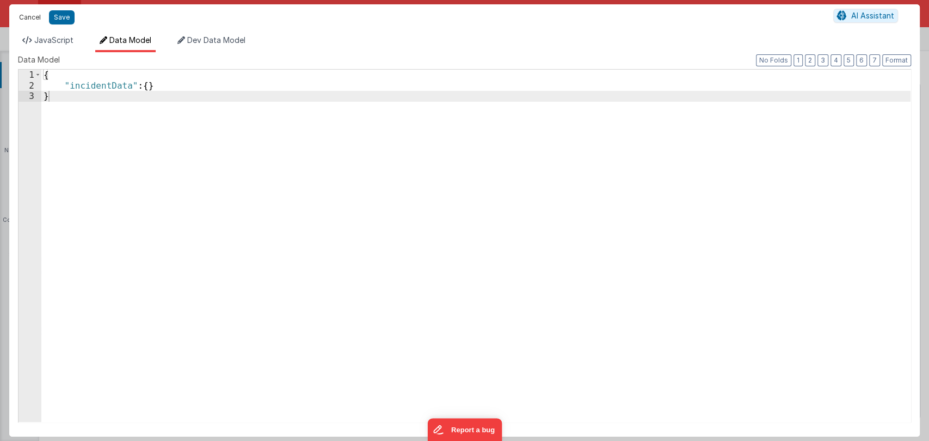
click at [36, 13] on button "Cancel" at bounding box center [30, 17] width 33 height 15
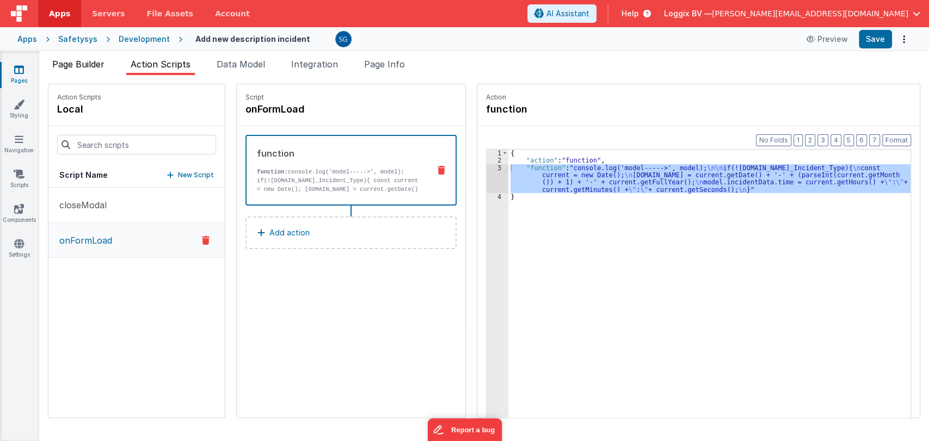
click at [90, 61] on span "Page Builder" at bounding box center [78, 64] width 52 height 11
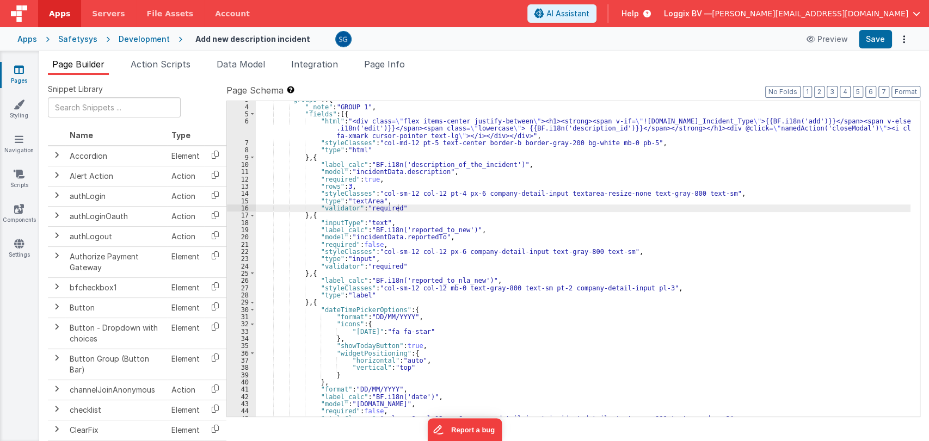
scroll to position [0, 0]
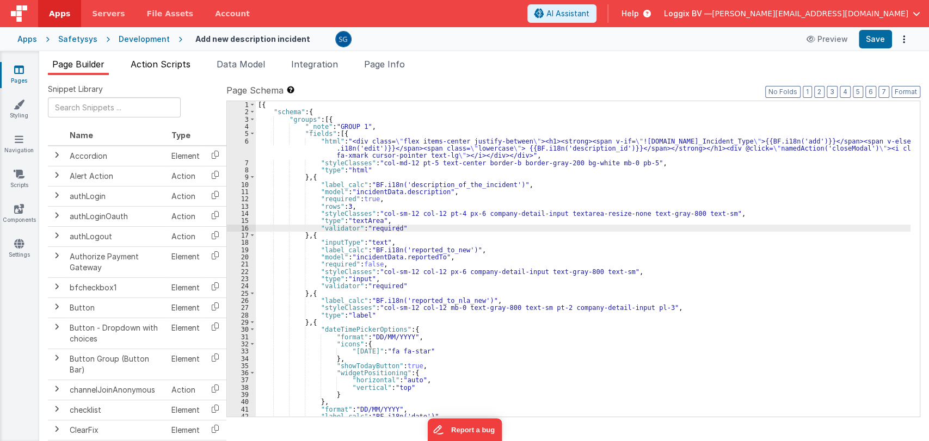
click at [170, 68] on span "Action Scripts" at bounding box center [161, 64] width 60 height 11
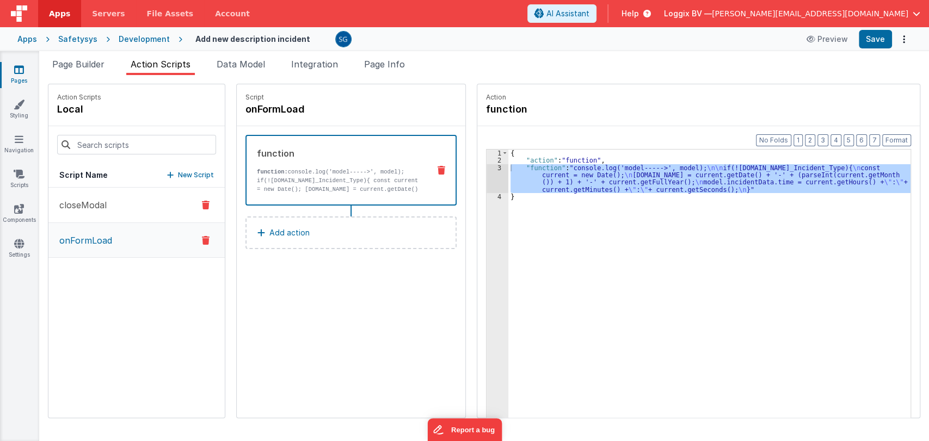
click at [100, 202] on p "closeModal" at bounding box center [80, 205] width 54 height 13
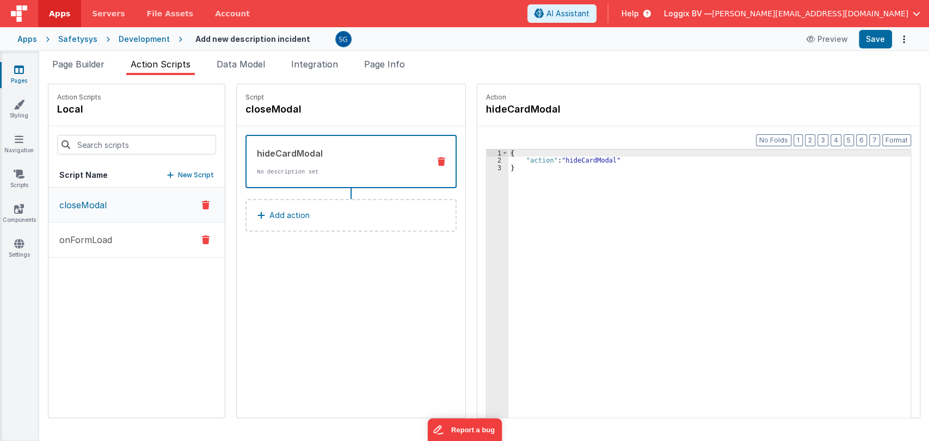
click at [90, 232] on button "onFormLoad" at bounding box center [136, 240] width 176 height 35
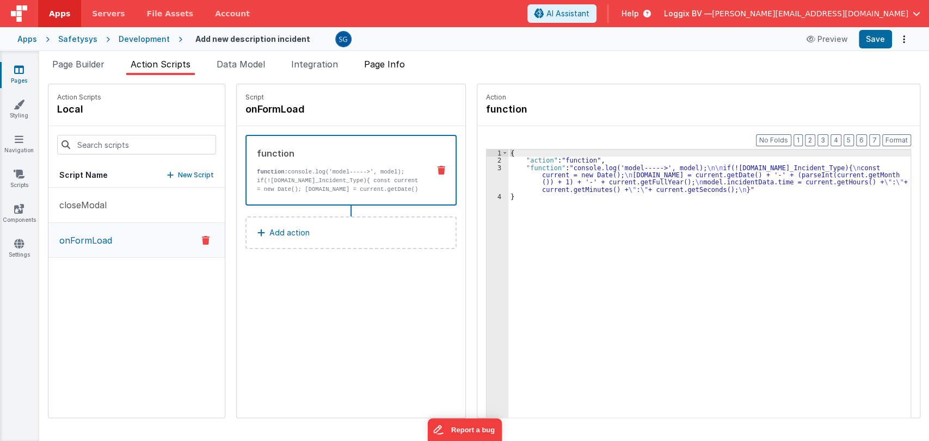
click at [366, 72] on li "Page Info" at bounding box center [385, 66] width 50 height 17
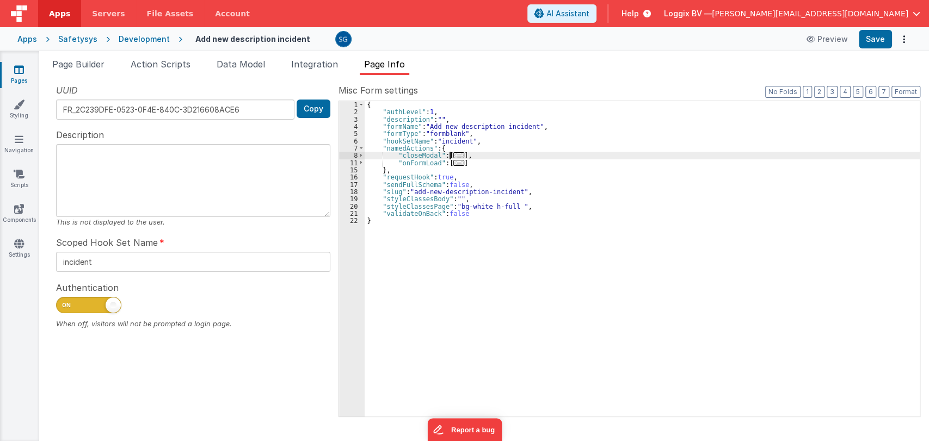
click at [455, 153] on span "..." at bounding box center [458, 155] width 11 height 6
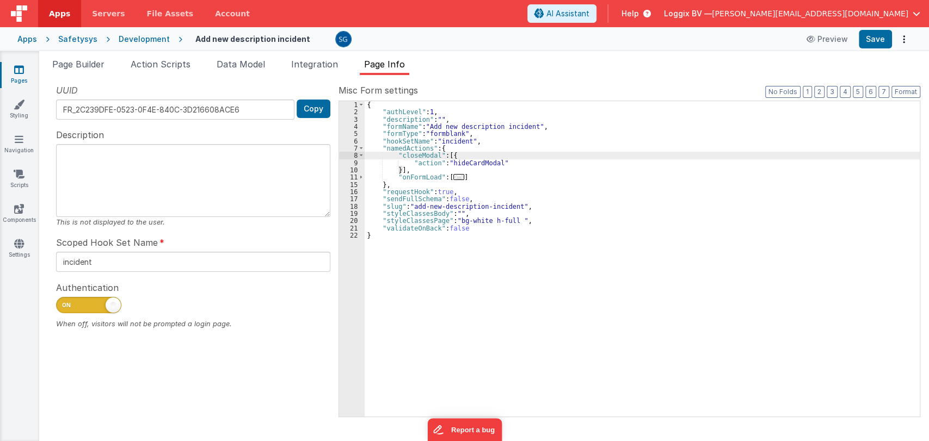
click at [453, 177] on span "..." at bounding box center [458, 177] width 11 height 6
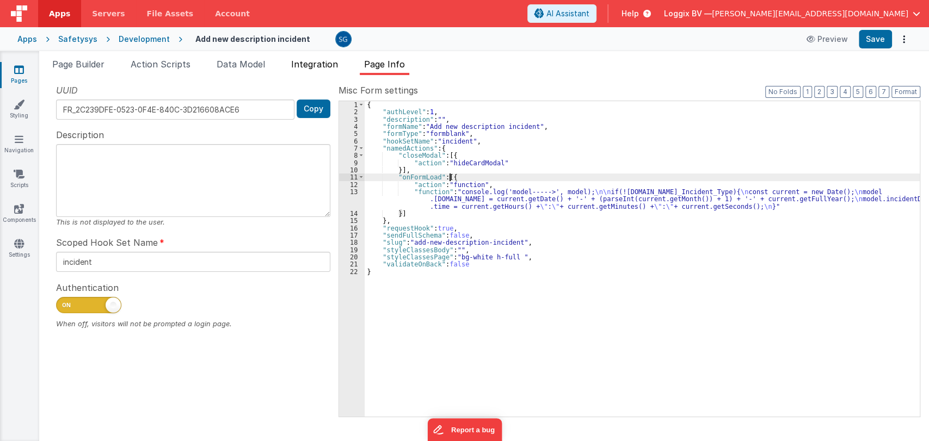
click at [304, 65] on span "Integration" at bounding box center [314, 64] width 47 height 11
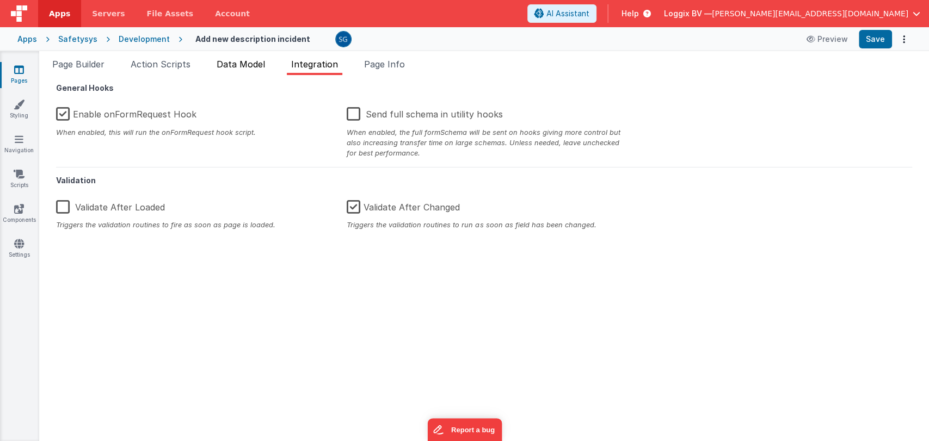
click at [256, 65] on span "Data Model" at bounding box center [241, 64] width 48 height 11
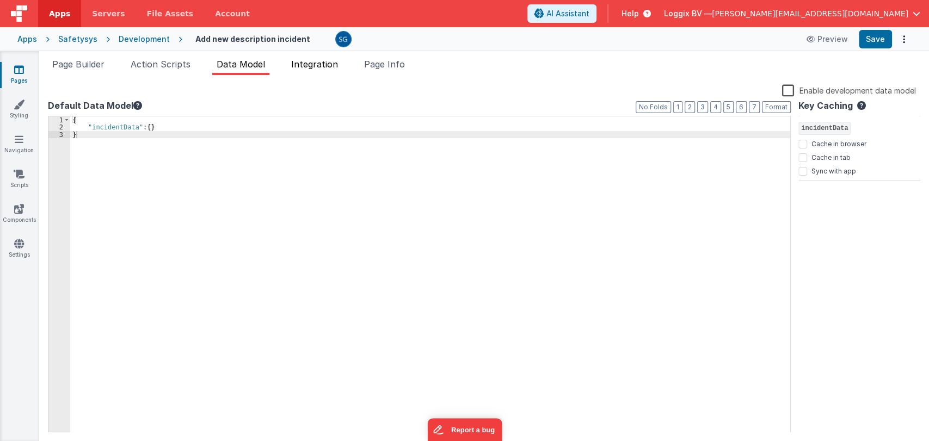
click at [304, 64] on span "Integration" at bounding box center [314, 64] width 47 height 11
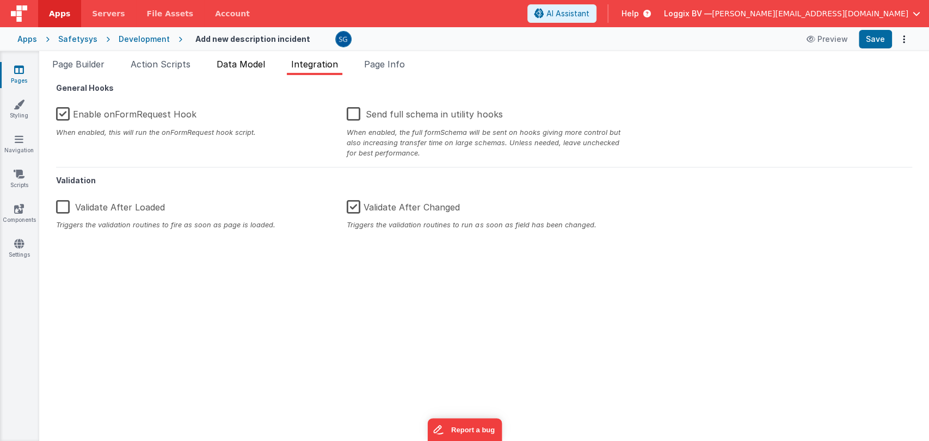
click at [247, 67] on span "Data Model" at bounding box center [241, 64] width 48 height 11
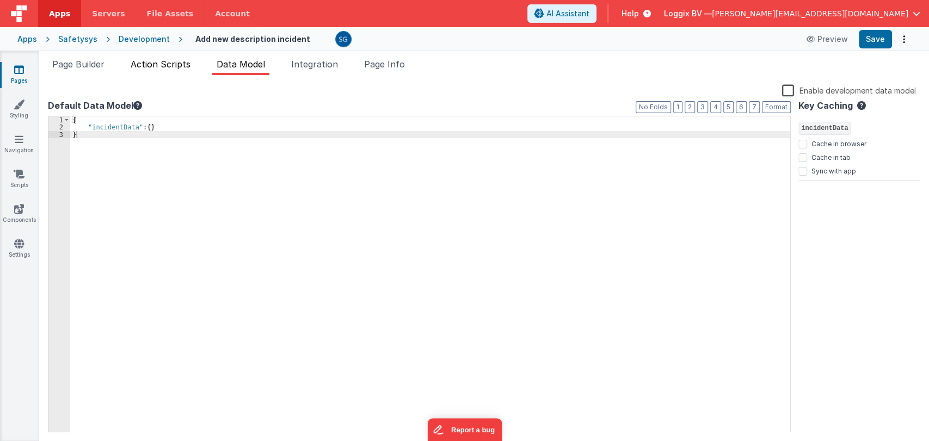
click at [180, 65] on span "Action Scripts" at bounding box center [161, 64] width 60 height 11
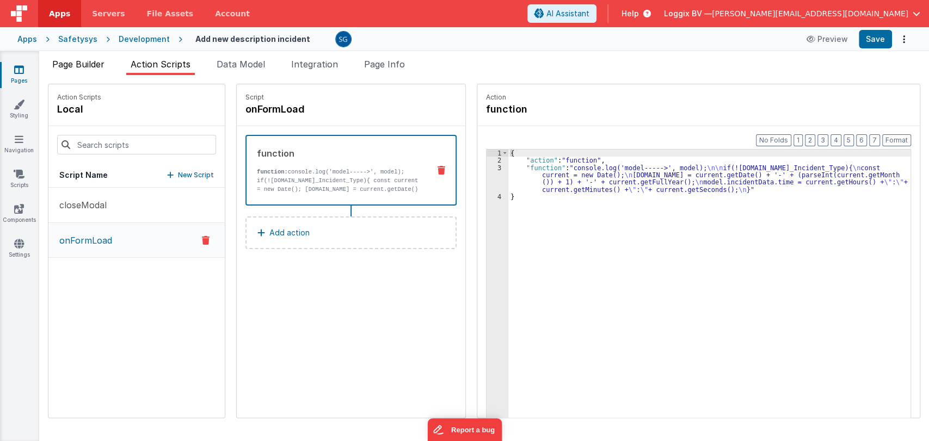
click at [100, 62] on span "Page Builder" at bounding box center [78, 64] width 52 height 11
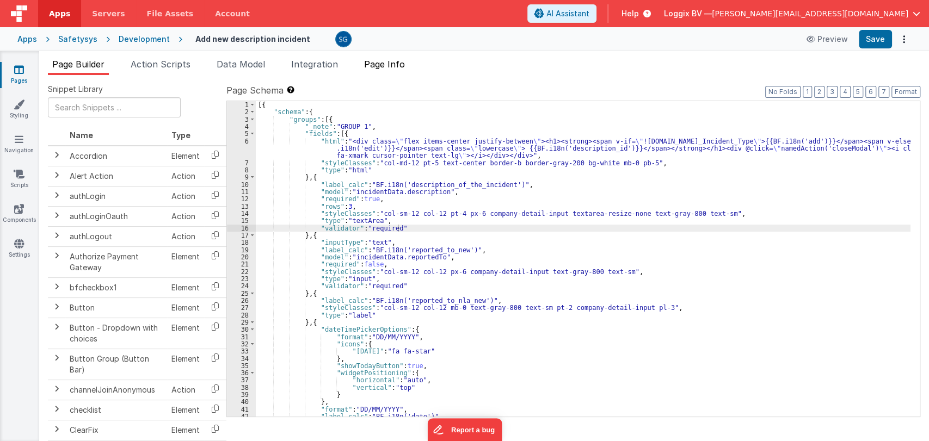
click at [384, 59] on span "Page Info" at bounding box center [384, 64] width 41 height 11
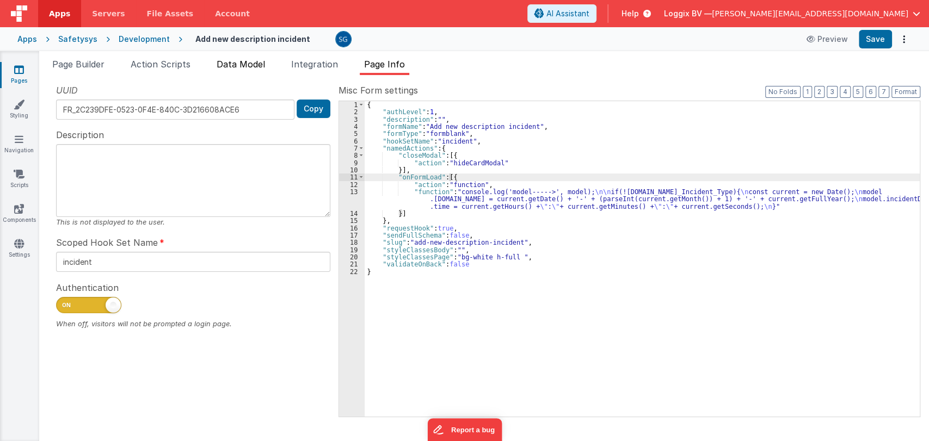
click at [257, 69] on li "Data Model" at bounding box center [240, 66] width 57 height 17
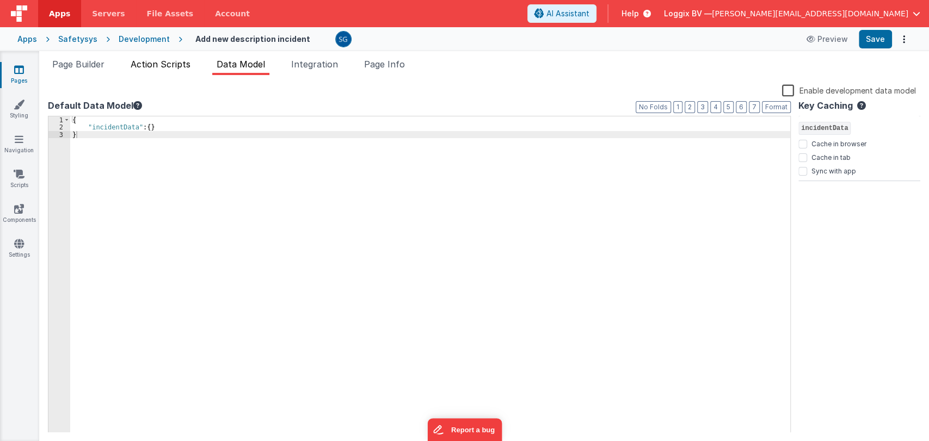
click at [156, 59] on span "Action Scripts" at bounding box center [161, 64] width 60 height 11
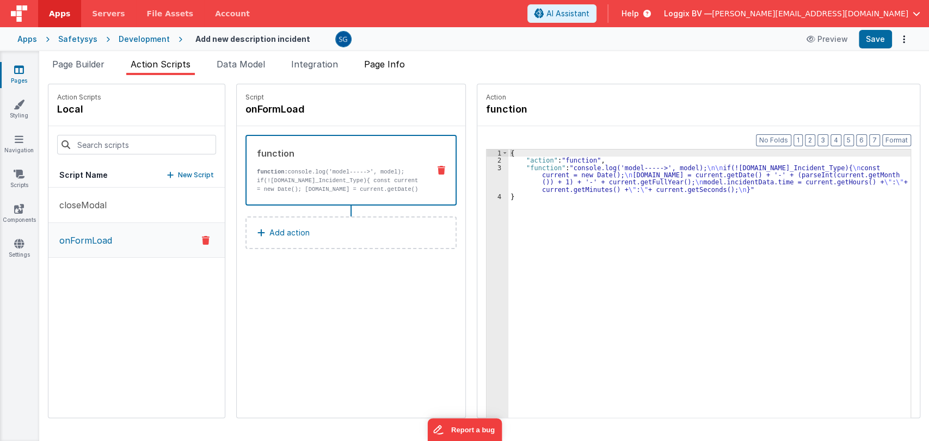
click at [401, 60] on span "Page Info" at bounding box center [384, 64] width 41 height 11
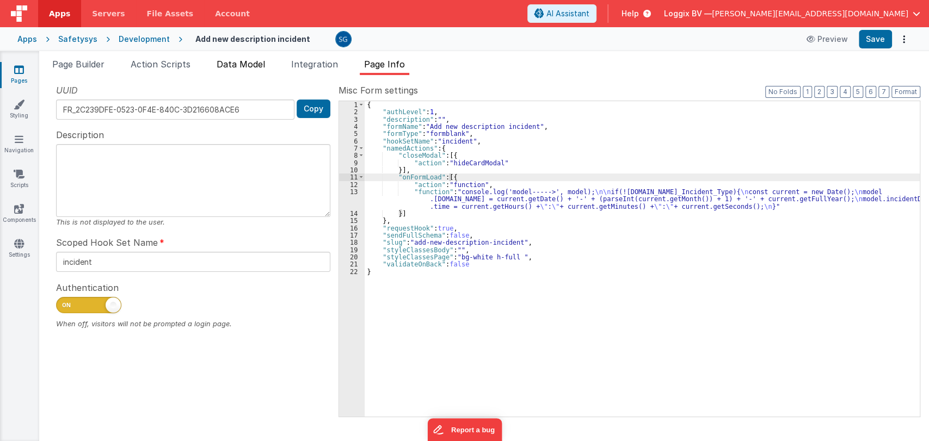
click at [221, 62] on span "Data Model" at bounding box center [241, 64] width 48 height 11
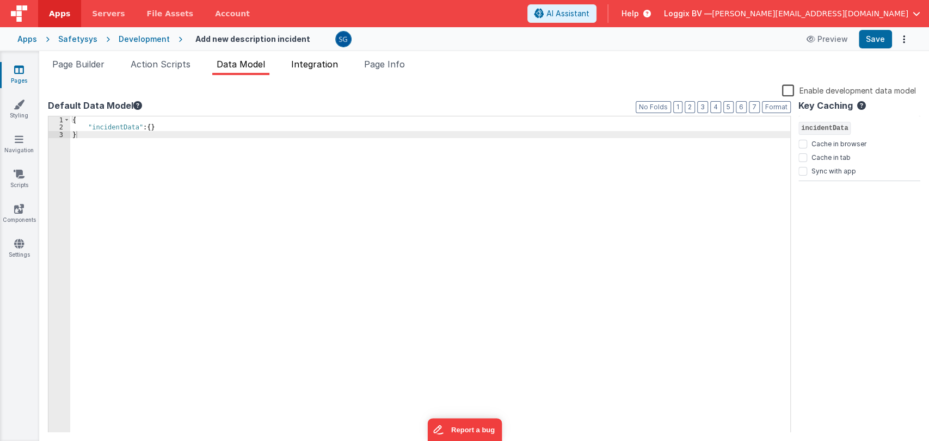
click at [300, 67] on span "Integration" at bounding box center [314, 64] width 47 height 11
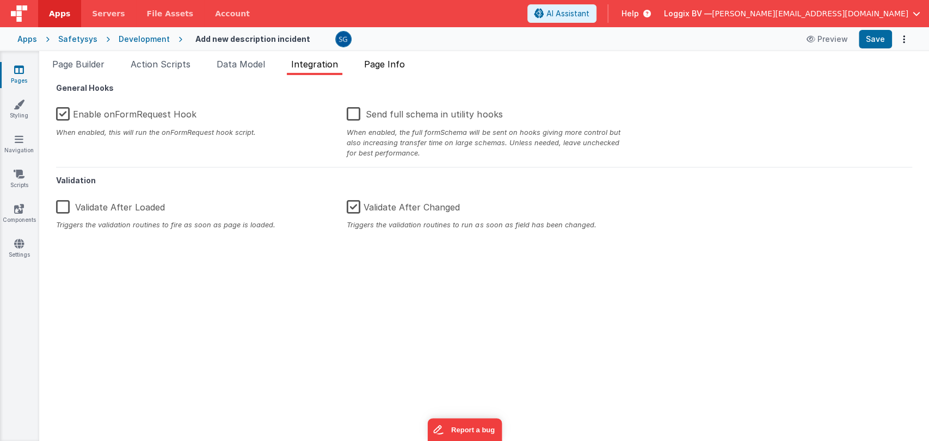
click at [379, 59] on span "Page Info" at bounding box center [384, 64] width 41 height 11
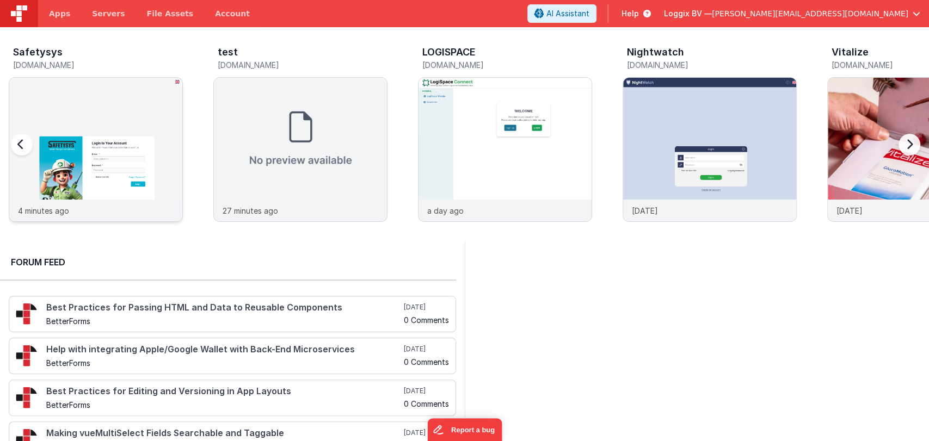
click at [124, 133] on img at bounding box center [95, 164] width 173 height 173
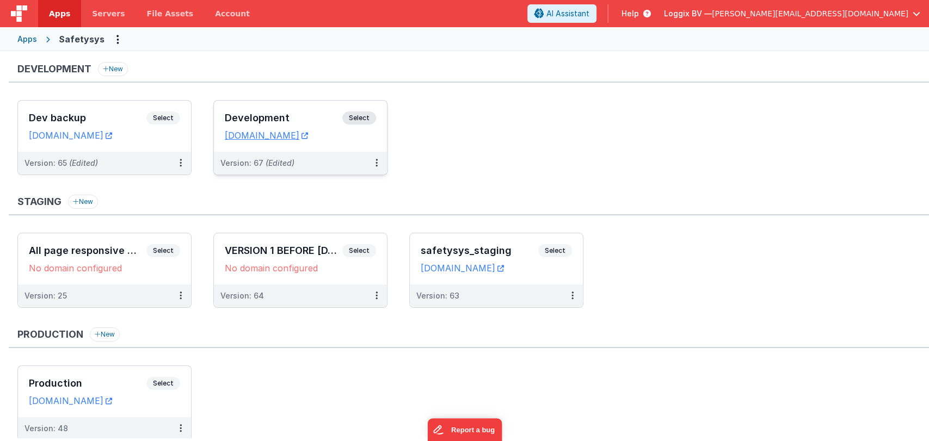
click at [251, 103] on div "Development Select URLs safetysystest.fmbetterforms.com" at bounding box center [300, 126] width 173 height 51
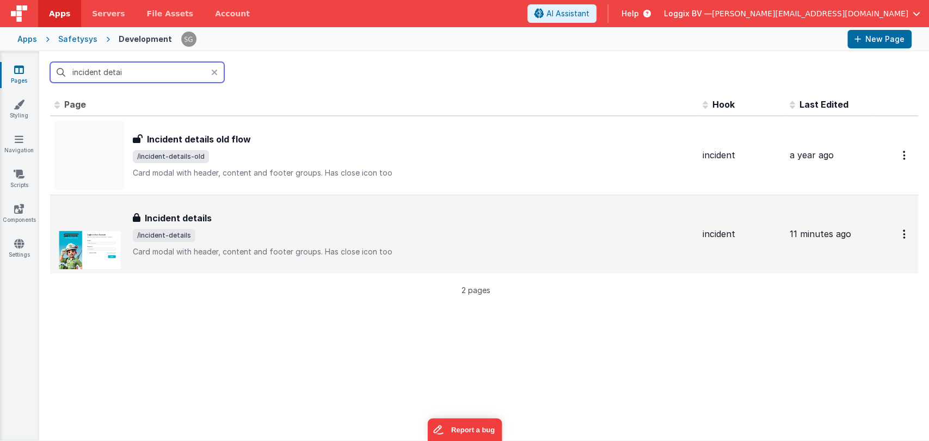
type input "incident detai"
click at [212, 218] on div "Incident details" at bounding box center [413, 218] width 561 height 13
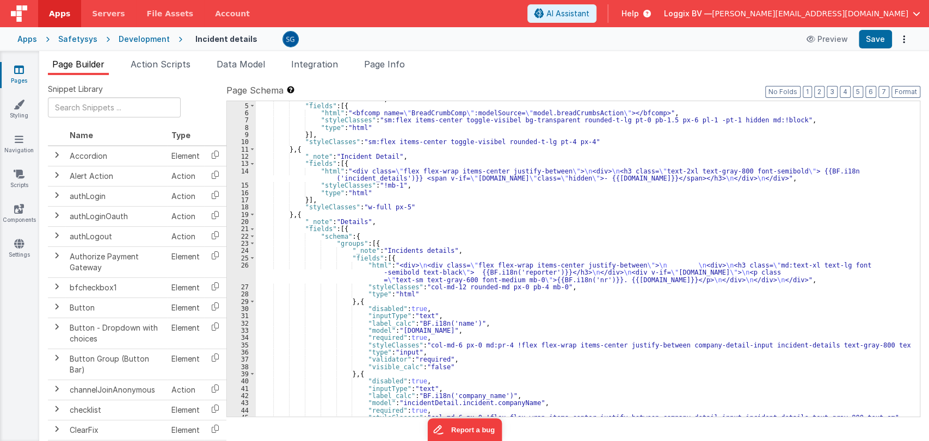
scroll to position [27, 0]
click at [458, 248] on div ""_note" : "breadcrumb" , "fields" : [{ "html" : "<bfcomp name= \" BreadCrumbCom…" at bounding box center [583, 260] width 655 height 330
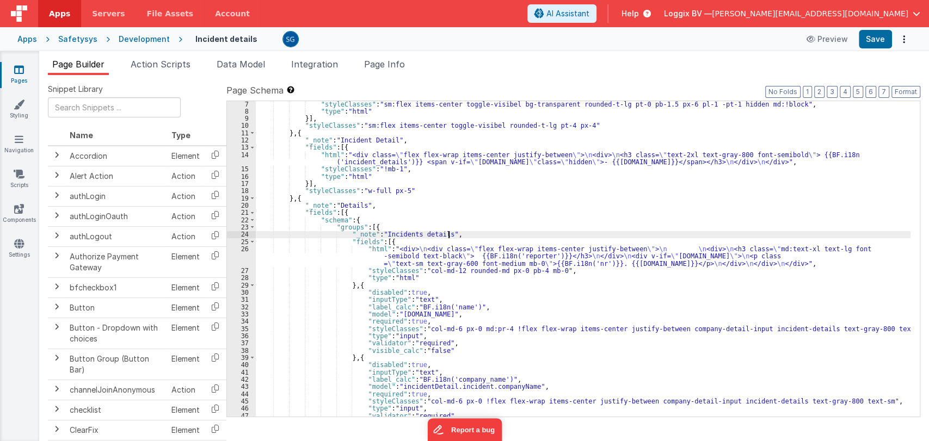
scroll to position [44, 0]
click at [563, 273] on div ""styleClasses" : "sm:flex items-center toggle-visibel bg-transparent rounded-t-…" at bounding box center [583, 266] width 655 height 330
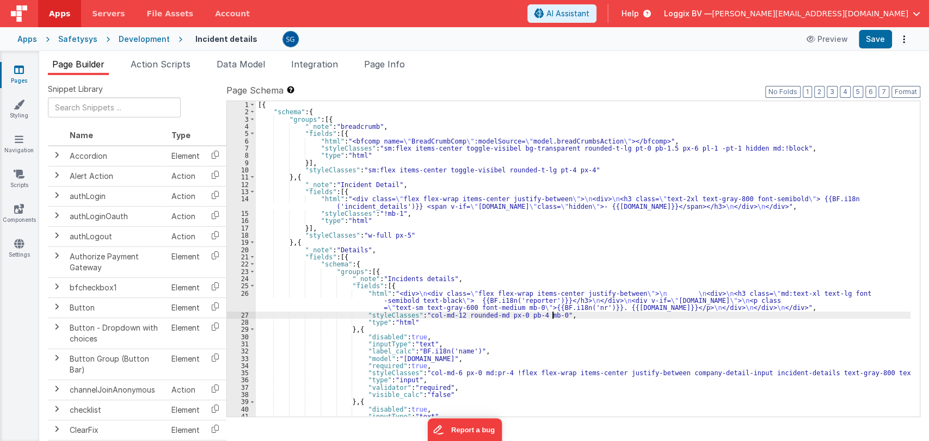
scroll to position [0, 0]
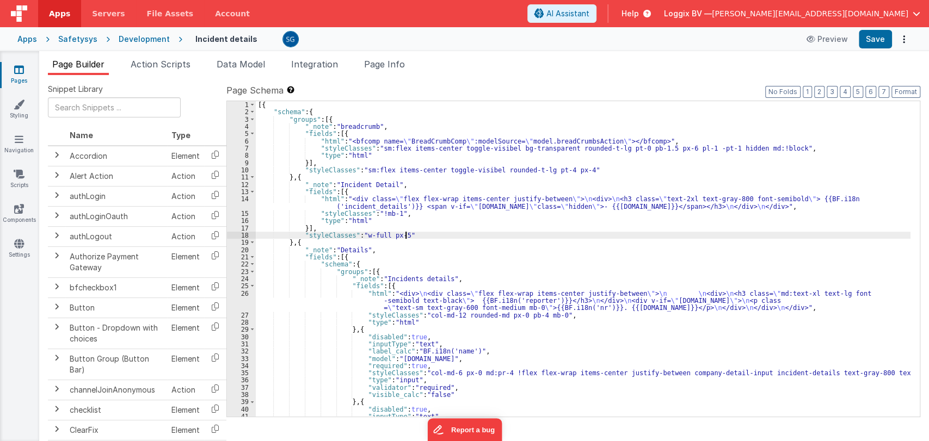
click at [435, 235] on div "[{ "schema" : { "groups" : [{ "_note" : "breadcrumb" , "fields" : [{ "html" : "…" at bounding box center [583, 266] width 655 height 330
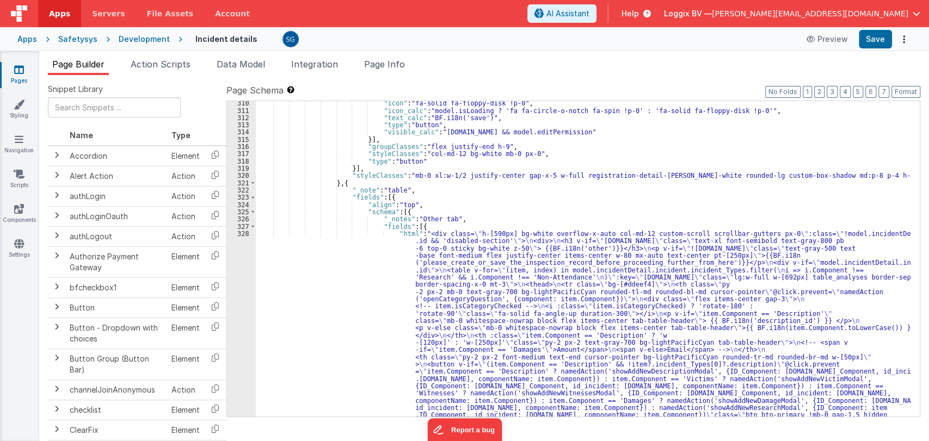
scroll to position [2693, 0]
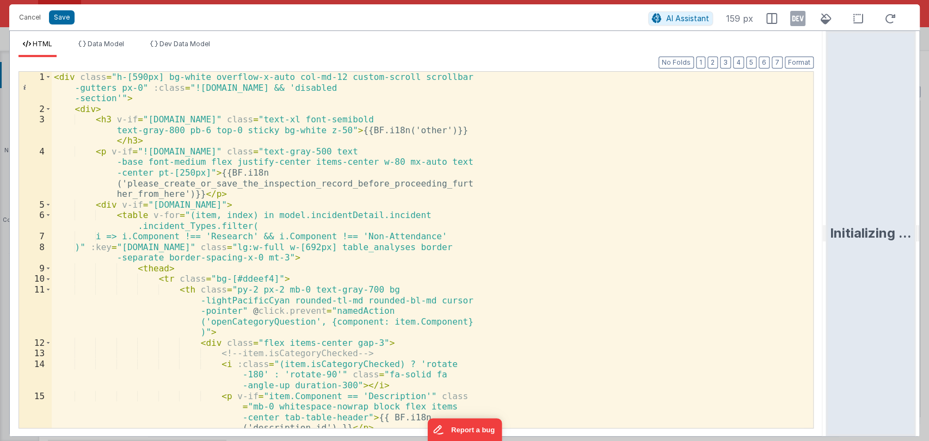
drag, startPoint x: 463, startPoint y: 231, endPoint x: 928, endPoint y: 224, distance: 465.3
click at [928, 224] on html "Cancel Save AI Assistant 159 px HTML Data Model Dev Data Model Format 7 6 5 4 3…" at bounding box center [464, 220] width 929 height 441
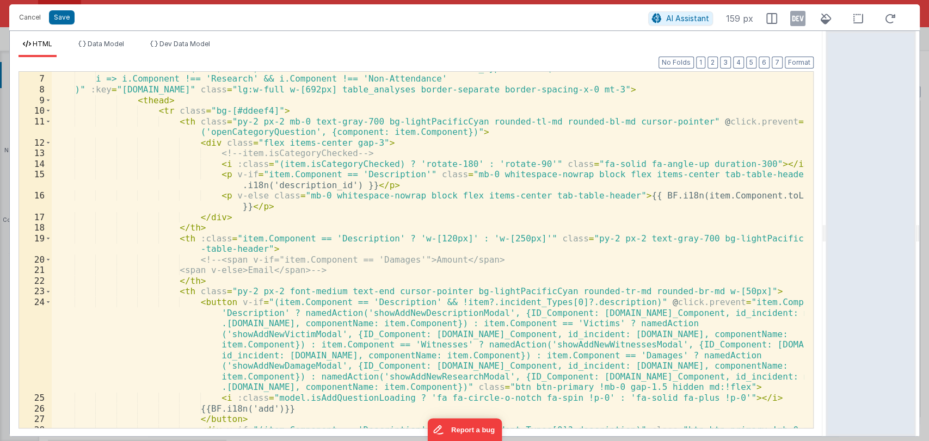
scroll to position [83, 0]
click at [489, 261] on div "< table v-for = "(item, index) in model.incidentDetail.incident.incident_Types.…" at bounding box center [428, 257] width 752 height 389
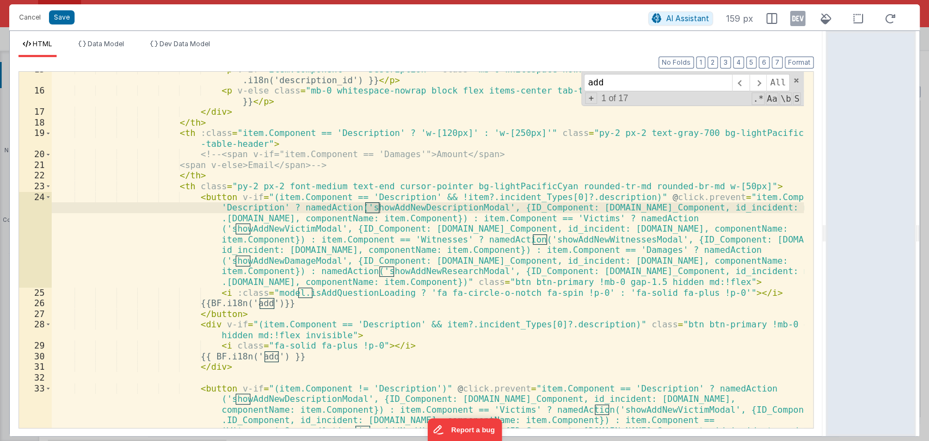
scroll to position [188, 0]
type input "add"
click at [27, 18] on button "Cancel" at bounding box center [30, 17] width 33 height 15
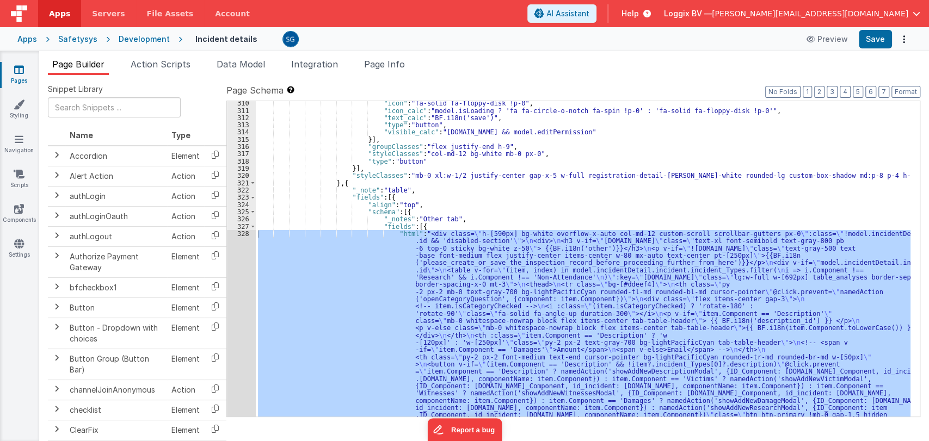
click at [538, 234] on div ""icon" : "fa-solid fa-floppy-disk !p-0" , "icon_calc" : "model.isLoading ? 'fa …" at bounding box center [583, 259] width 655 height 316
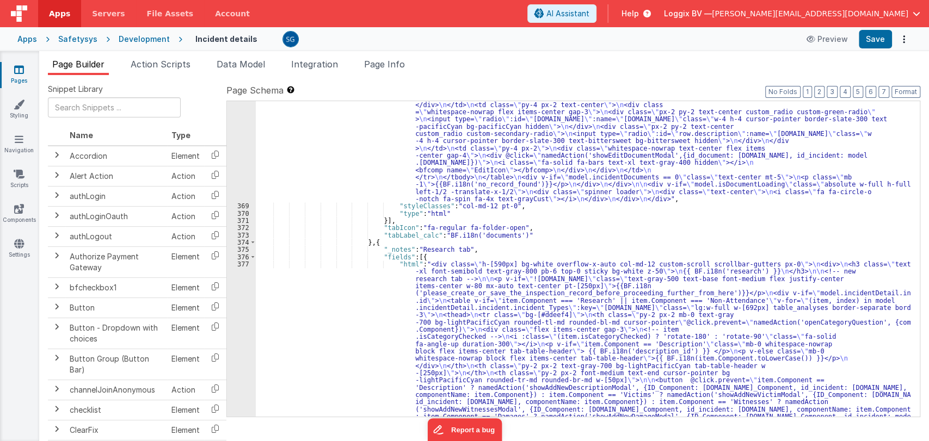
scroll to position [4441, 0]
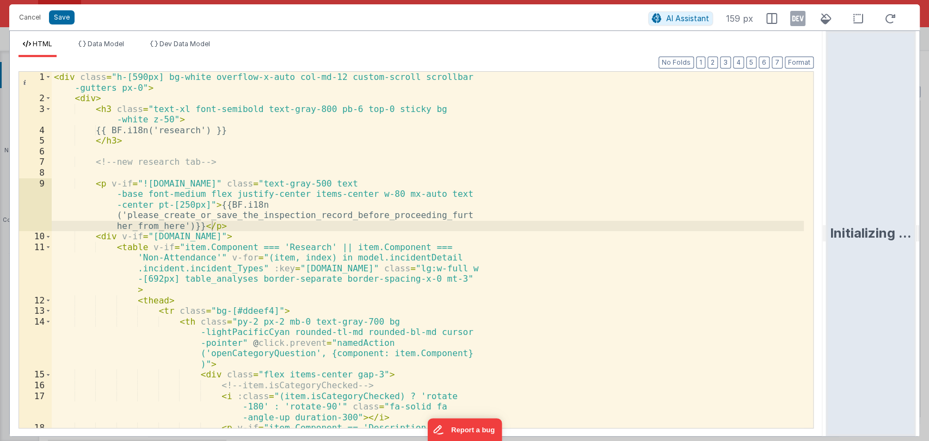
drag, startPoint x: 461, startPoint y: 227, endPoint x: 928, endPoint y: 243, distance: 467.2
click at [928, 243] on html "Cancel Save AI Assistant 159 px HTML Data Model Dev Data Model Format 7 6 5 4 3…" at bounding box center [464, 220] width 929 height 441
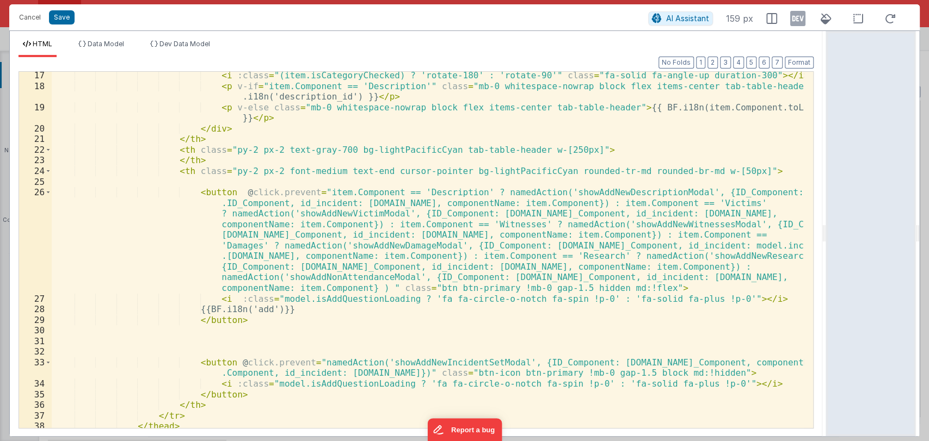
scroll to position [204, 0]
click at [358, 278] on div "< i :class = "(item.isCategoryChecked) ? 'rotate-180' : 'rotate-90'" class = "f…" at bounding box center [428, 259] width 752 height 378
click at [357, 278] on div "< i :class = "(item.isCategoryChecked) ? 'rotate-180' : 'rotate-90'" class = "f…" at bounding box center [428, 259] width 752 height 378
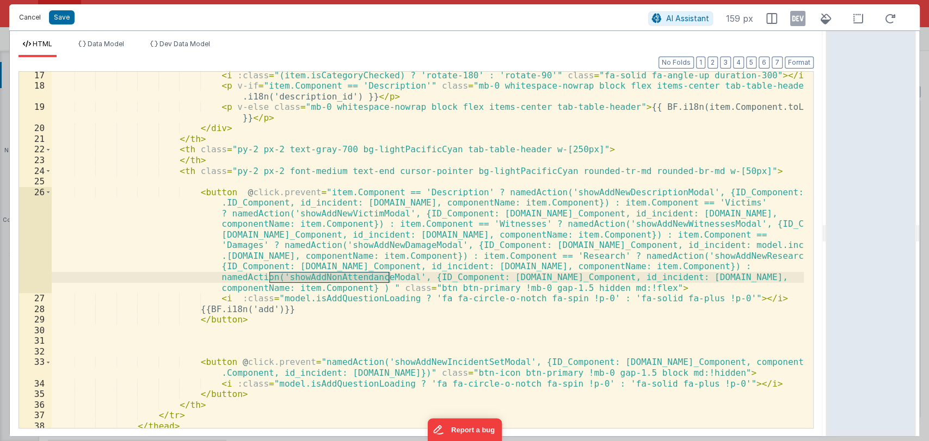
click at [26, 15] on button "Cancel" at bounding box center [30, 17] width 33 height 15
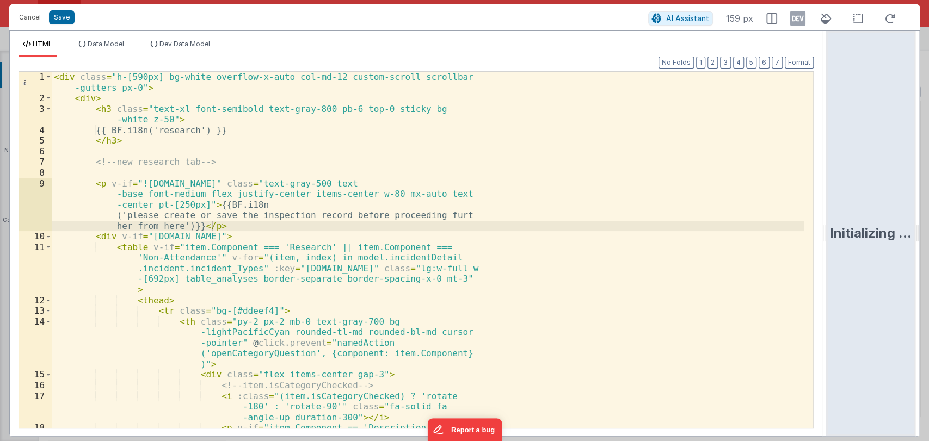
drag, startPoint x: 462, startPoint y: 235, endPoint x: 906, endPoint y: 268, distance: 445.3
click at [906, 268] on html "Cancel Save AI Assistant 159 px HTML Data Model Dev Data Model Format 7 6 5 4 3…" at bounding box center [464, 220] width 929 height 441
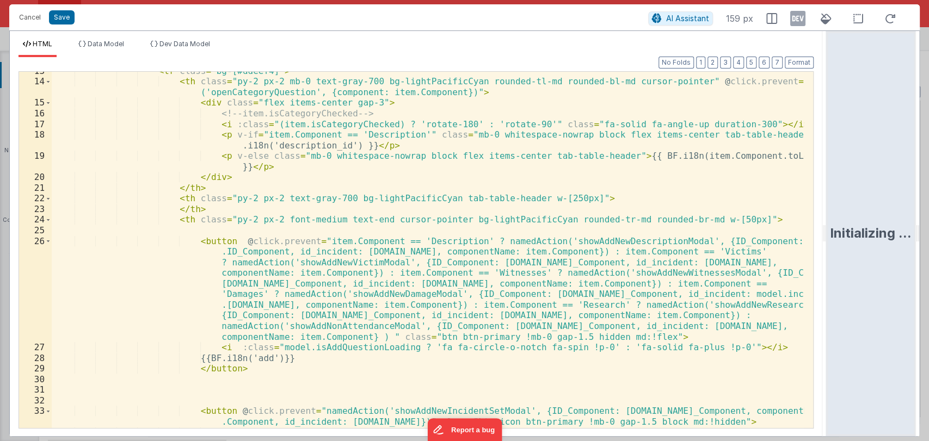
scroll to position [222, 0]
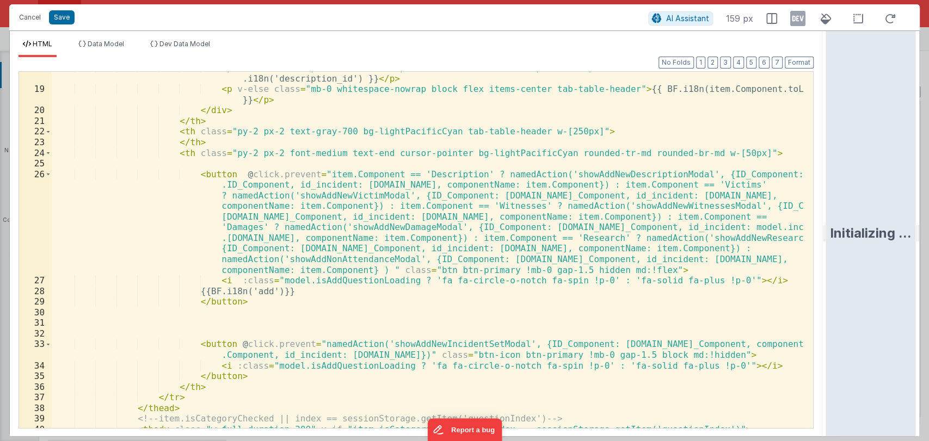
click at [333, 260] on div "< p v-if = "item.Component == 'Description'" class = "mb-0 whitespace-nowrap bl…" at bounding box center [428, 257] width 752 height 389
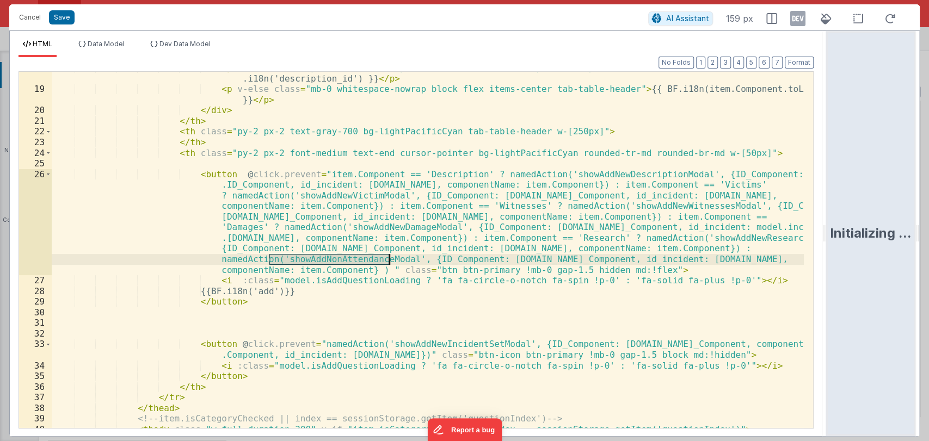
click at [333, 260] on div "< p v-if = "item.Component == 'Description'" class = "mb-0 whitespace-nowrap bl…" at bounding box center [428, 257] width 752 height 389
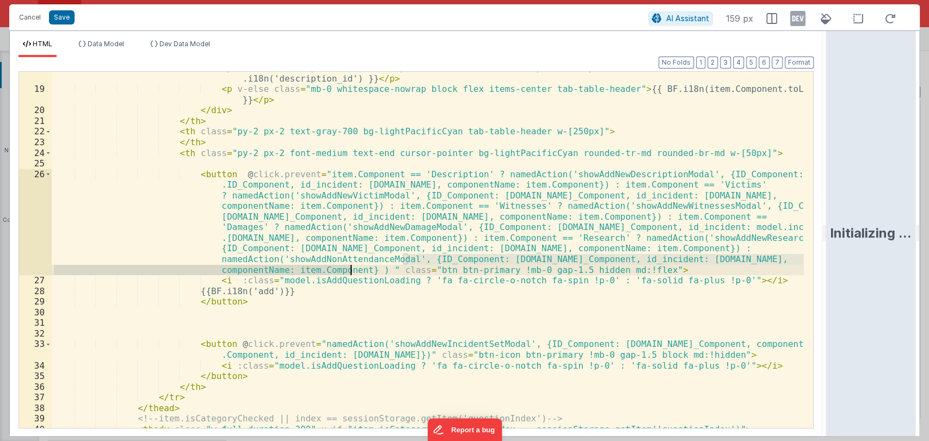
drag, startPoint x: 403, startPoint y: 258, endPoint x: 349, endPoint y: 272, distance: 55.0
click at [349, 272] on div "< p v-if = "item.Component == 'Description'" class = "mb-0 whitespace-nowrap bl…" at bounding box center [428, 257] width 752 height 389
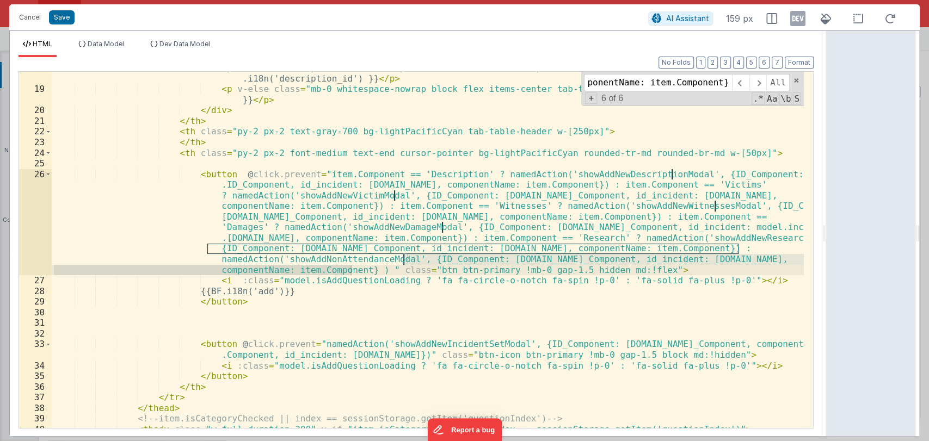
scroll to position [0, 0]
click at [29, 20] on button "Cancel" at bounding box center [30, 17] width 33 height 15
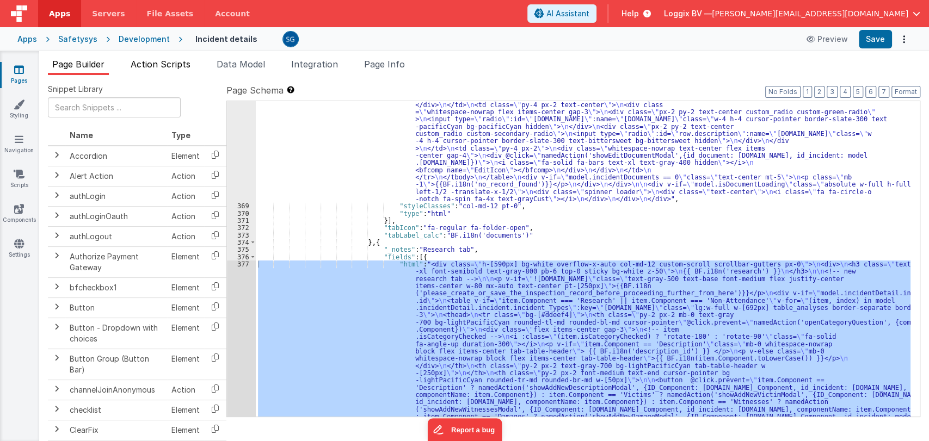
click at [172, 64] on span "Action Scripts" at bounding box center [161, 64] width 60 height 11
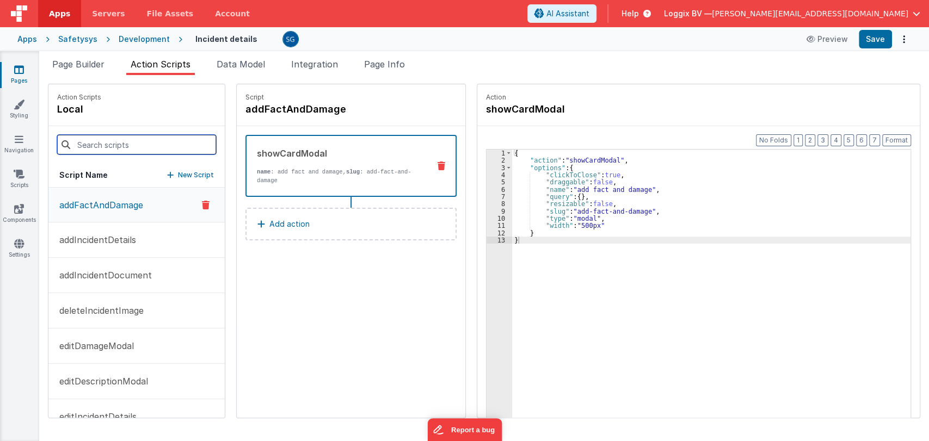
click at [124, 151] on input at bounding box center [136, 145] width 159 height 20
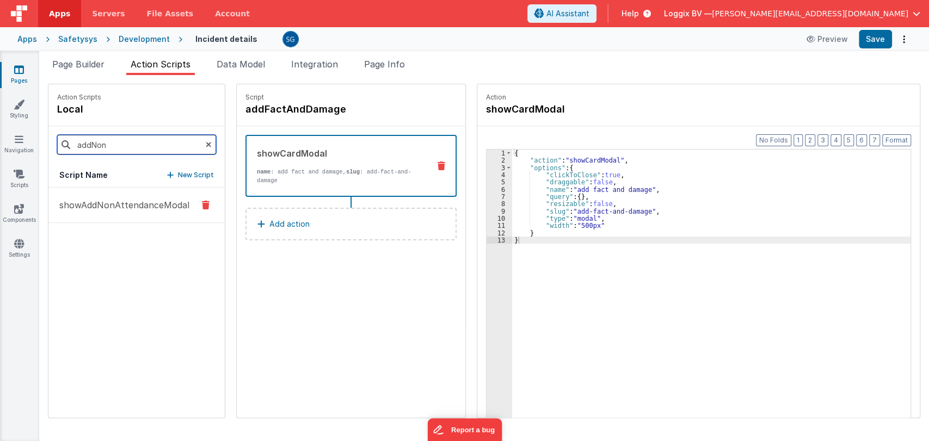
type input "addNon"
click at [100, 212] on button "showAddNonAttendanceModal" at bounding box center [136, 205] width 176 height 35
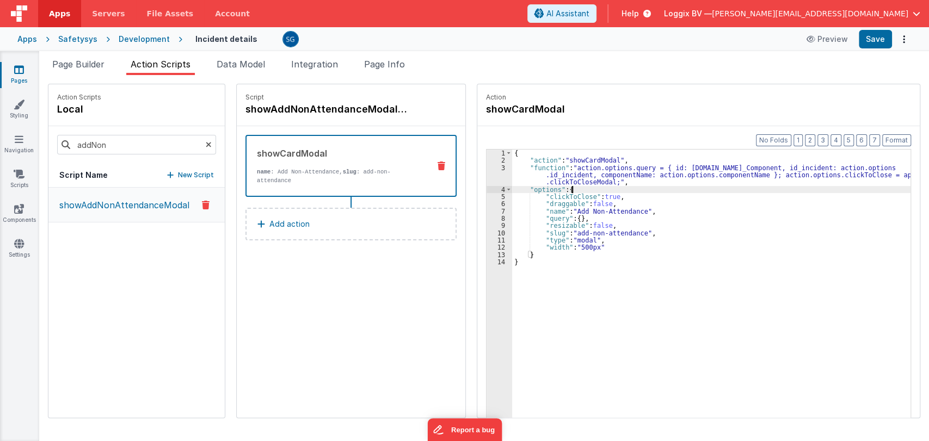
click at [589, 187] on div "{ "action" : "showCardModal" , "function" : "action.options.query = { id: actio…" at bounding box center [712, 308] width 401 height 317
click at [500, 169] on div "3" at bounding box center [500, 175] width 26 height 22
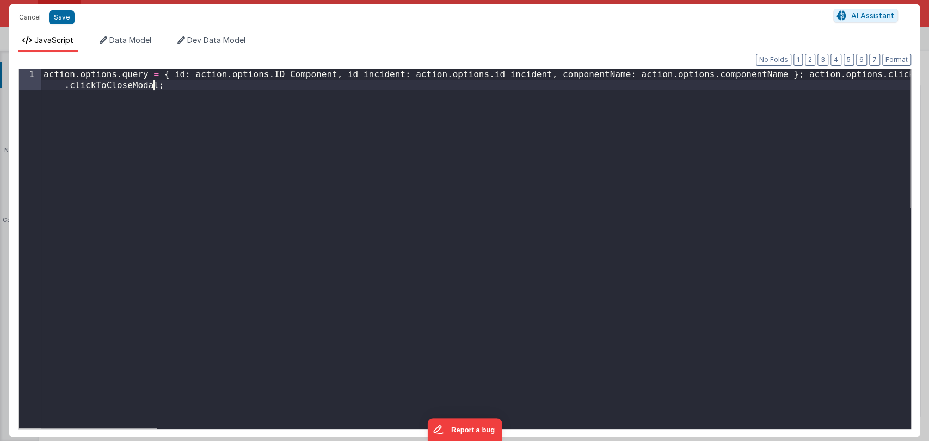
click at [185, 88] on div "action . options . query = { id : action . options . ID_Component , id_incident…" at bounding box center [475, 270] width 869 height 402
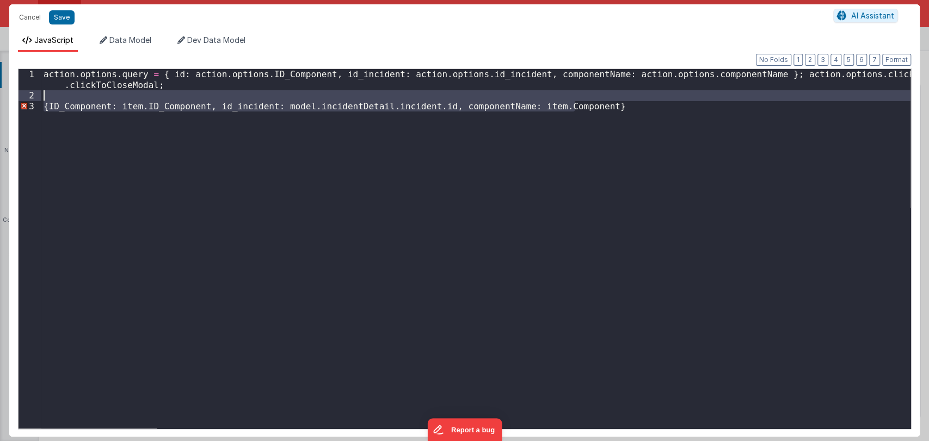
drag, startPoint x: 591, startPoint y: 110, endPoint x: 581, endPoint y: 93, distance: 20.0
click at [581, 93] on div "action . options . query = { id : action . options . ID_Component , id_incident…" at bounding box center [475, 265] width 869 height 392
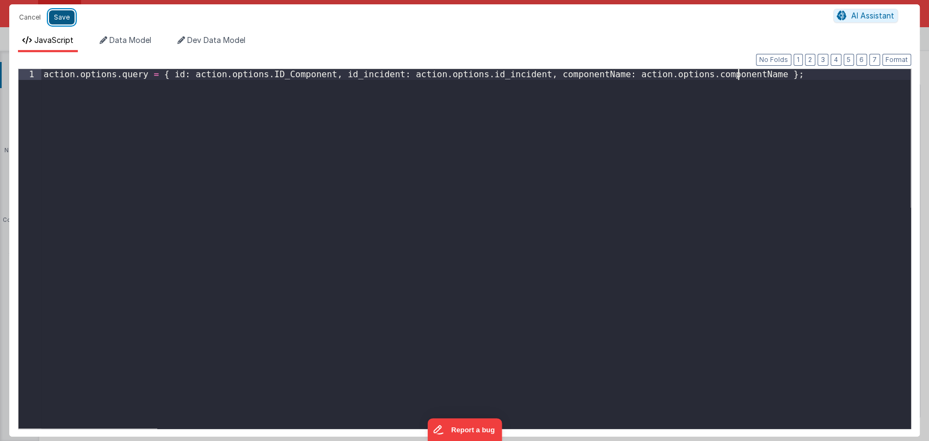
click at [57, 19] on button "Save" at bounding box center [62, 17] width 26 height 14
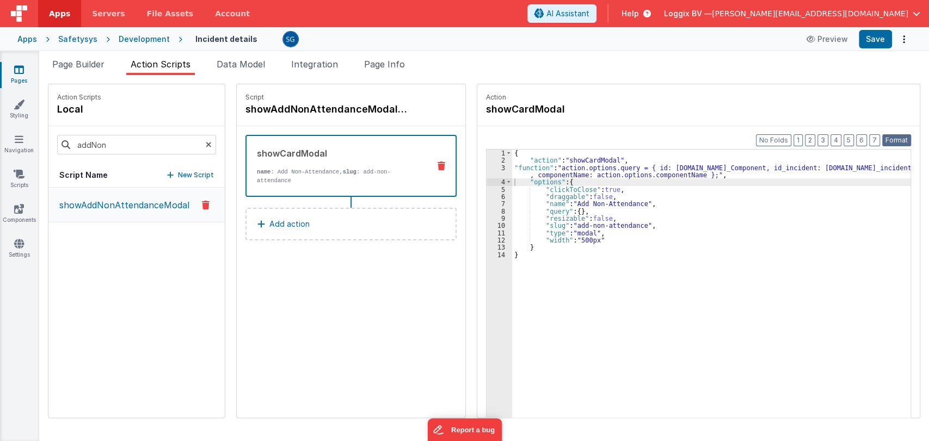
click at [891, 140] on button "Format" at bounding box center [896, 140] width 29 height 12
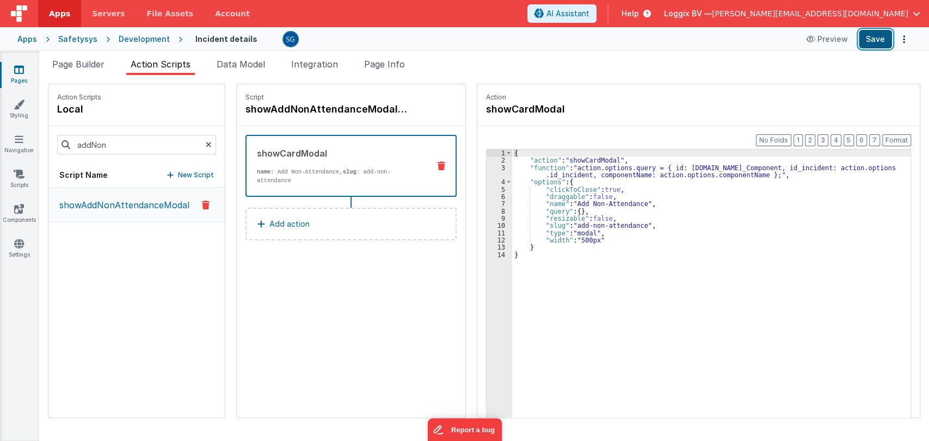
click at [873, 39] on button "Save" at bounding box center [875, 39] width 33 height 19
click at [244, 61] on span "Data Model" at bounding box center [241, 64] width 48 height 11
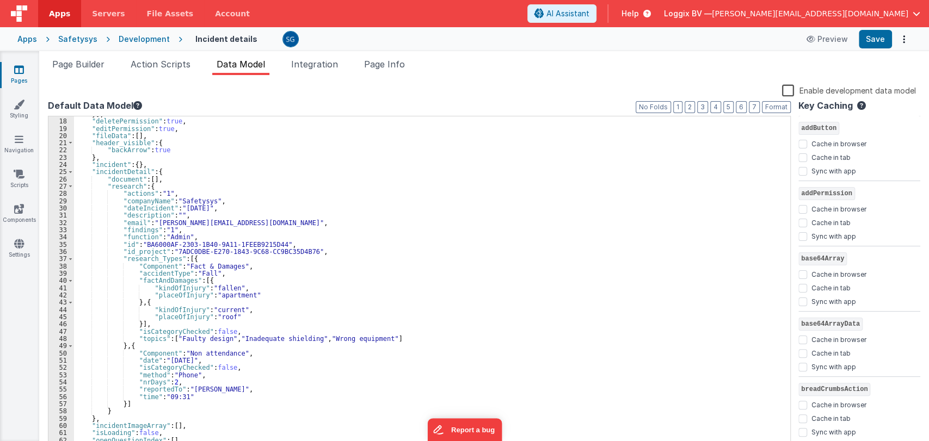
scroll to position [122, 0]
click at [68, 182] on span at bounding box center [70, 185] width 6 height 7
click at [70, 187] on span at bounding box center [70, 185] width 6 height 7
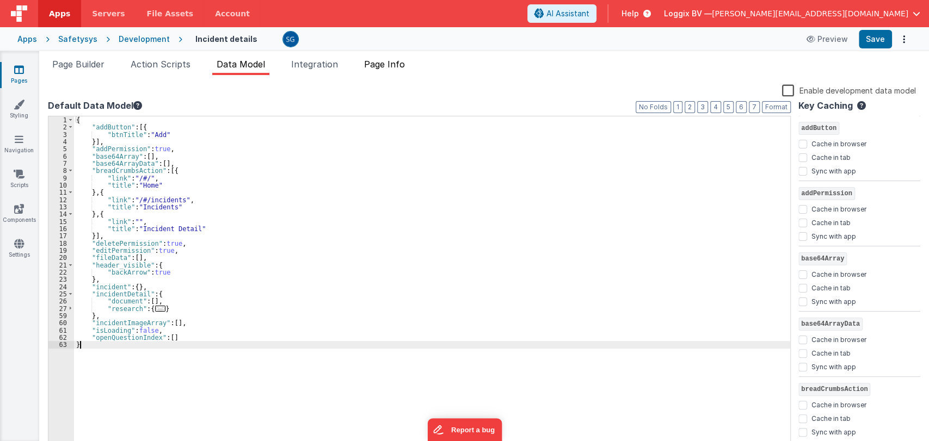
click at [394, 66] on span "Page Info" at bounding box center [384, 64] width 41 height 11
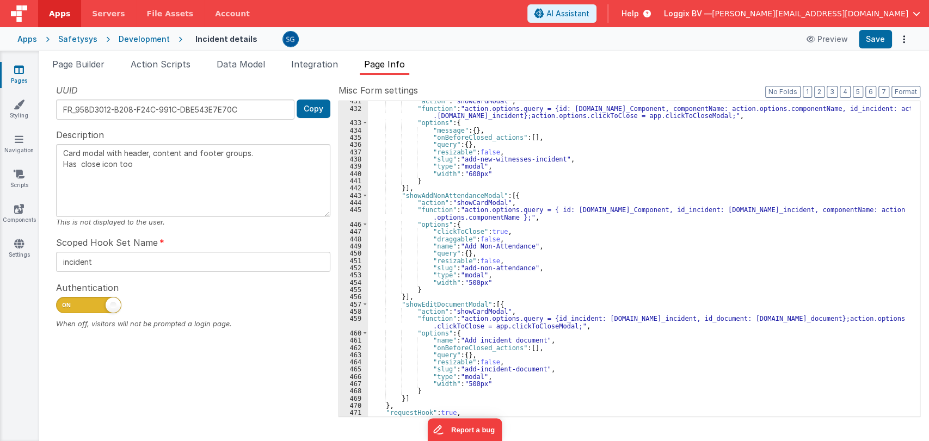
scroll to position [3864, 0]
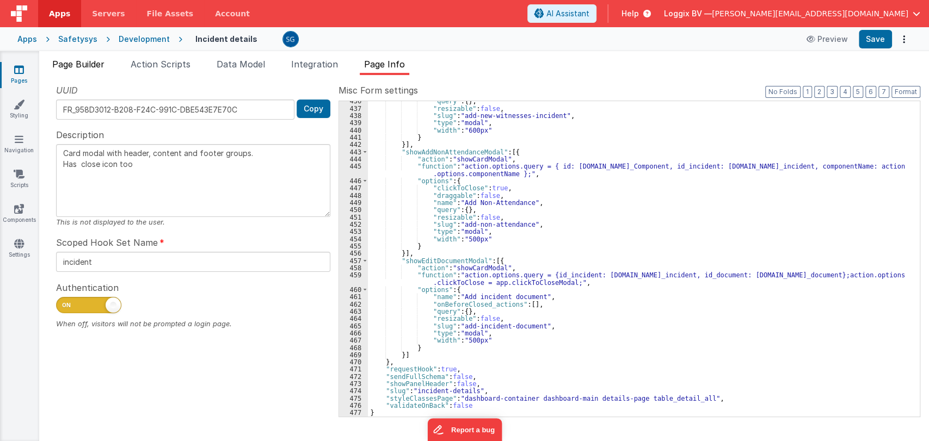
click at [98, 69] on li "Page Builder" at bounding box center [78, 66] width 61 height 17
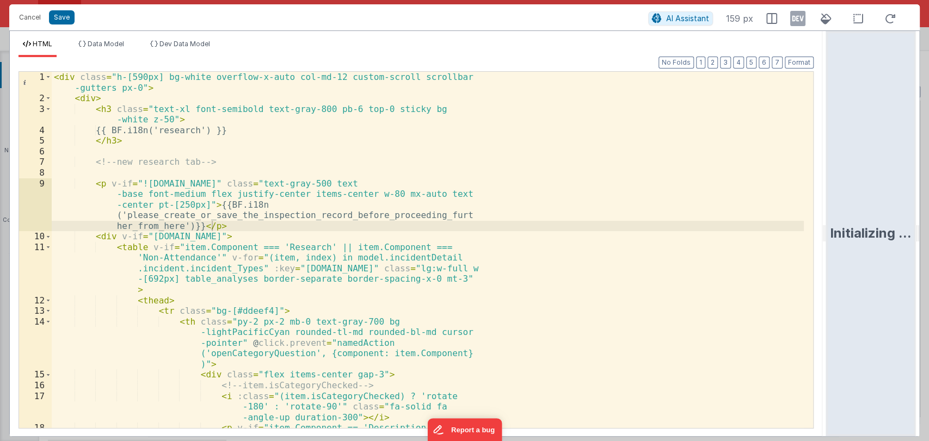
drag, startPoint x: 463, startPoint y: 237, endPoint x: 890, endPoint y: 218, distance: 427.6
click at [890, 218] on html "Cancel Save AI Assistant 159 px HTML Data Model Dev Data Model Format 7 6 5 4 3…" at bounding box center [464, 220] width 929 height 441
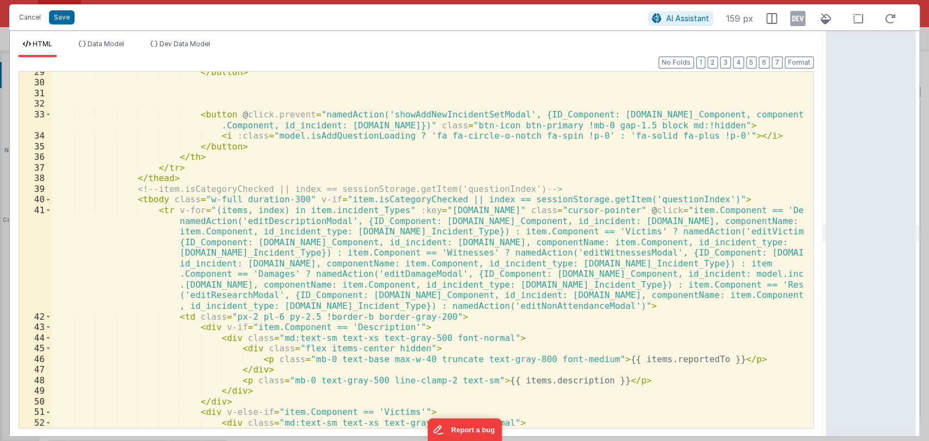
scroll to position [454, 0]
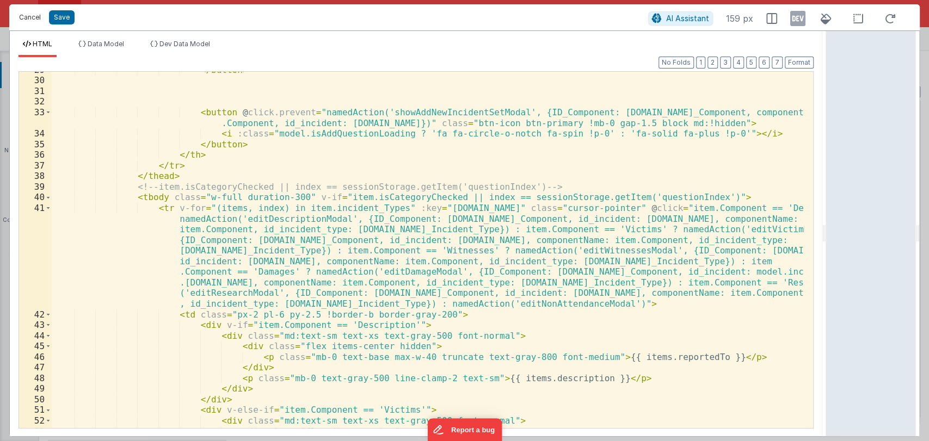
click at [26, 19] on button "Cancel" at bounding box center [30, 17] width 33 height 15
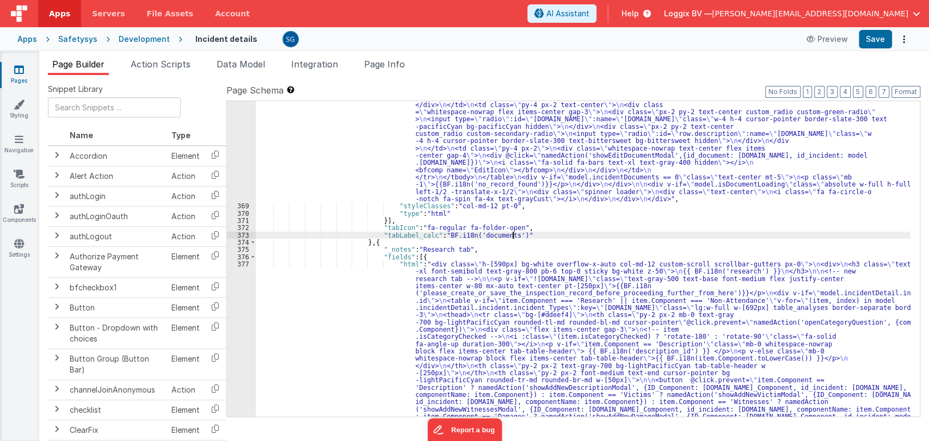
click at [158, 65] on span "Action Scripts" at bounding box center [161, 64] width 60 height 11
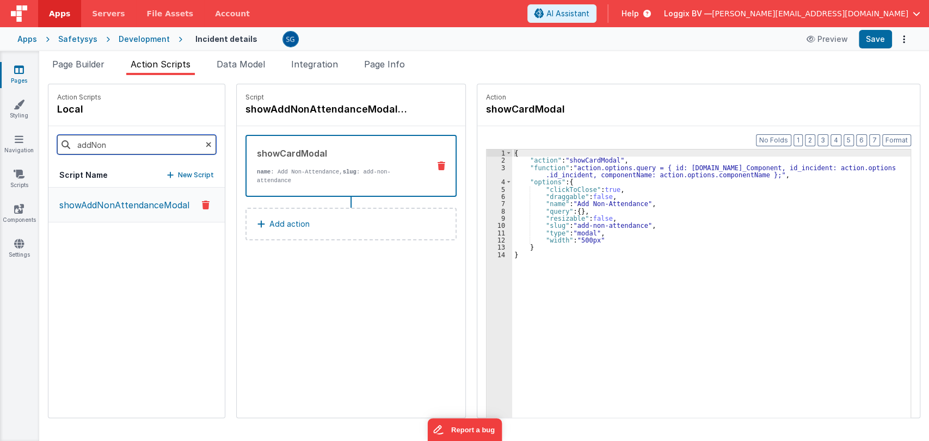
click at [147, 141] on input "addNon" at bounding box center [136, 145] width 159 height 20
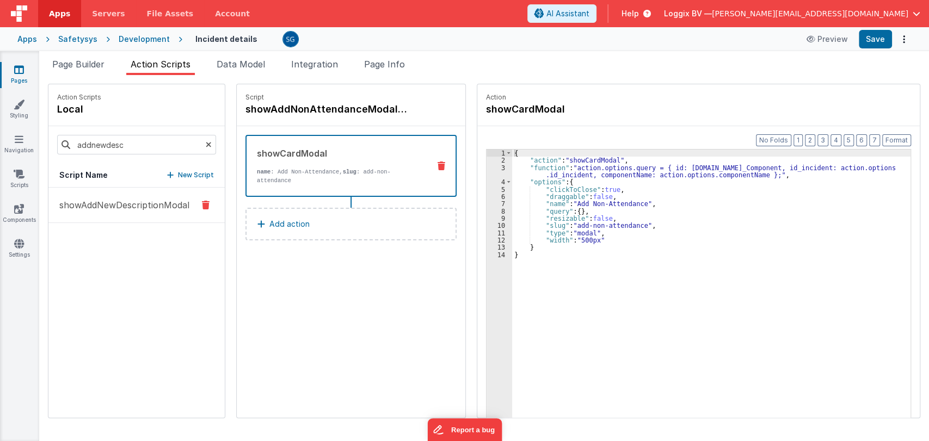
click at [104, 199] on p "showAddNewDescriptionModal" at bounding box center [121, 205] width 137 height 13
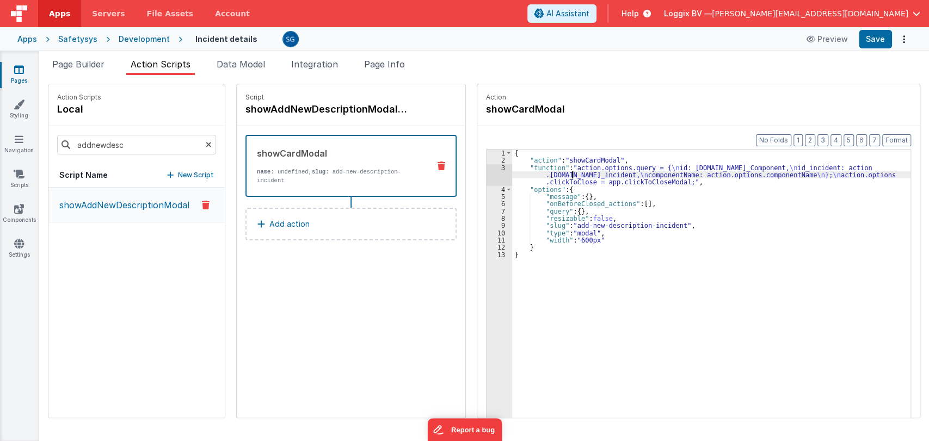
click at [568, 172] on div "{ "action" : "showCardModal" , "function" : "action.options.query = { \n id: ac…" at bounding box center [713, 308] width 403 height 317
click at [179, 147] on input "addnewdesc" at bounding box center [136, 145] width 159 height 20
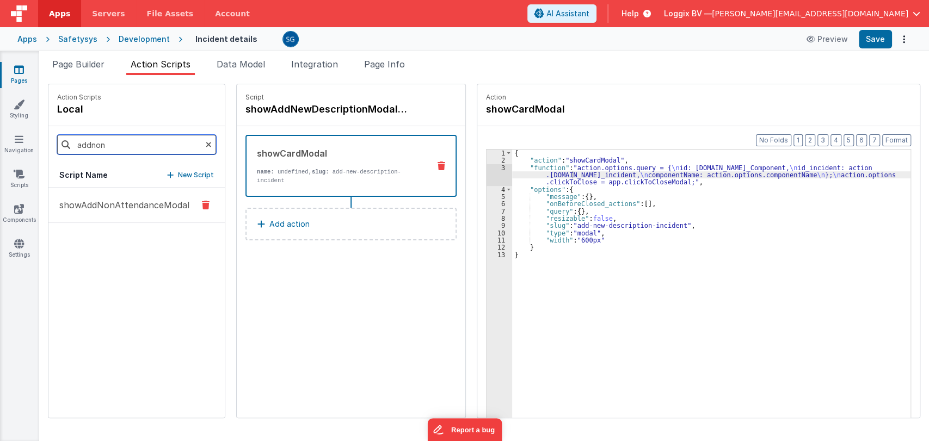
type input "addnon"
click at [119, 202] on p "showAddNonAttendanceModal" at bounding box center [121, 205] width 137 height 13
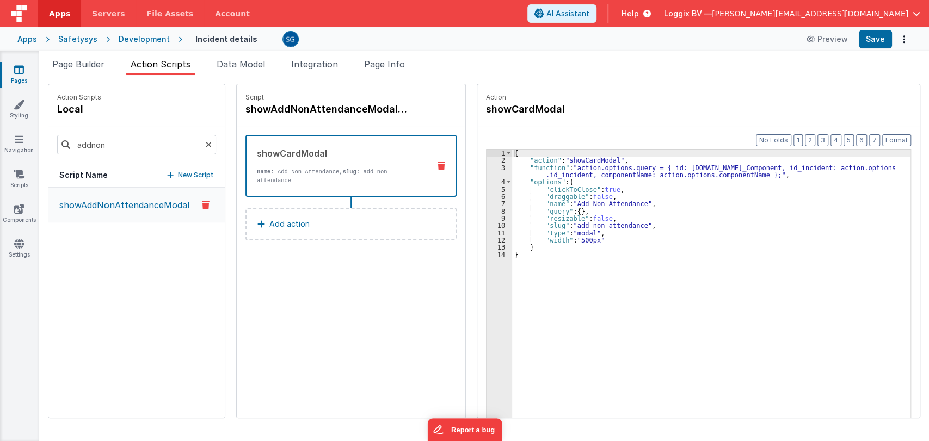
click at [113, 203] on p "showAddNonAttendanceModal" at bounding box center [121, 205] width 137 height 13
click at [248, 70] on li "Data Model" at bounding box center [240, 66] width 57 height 17
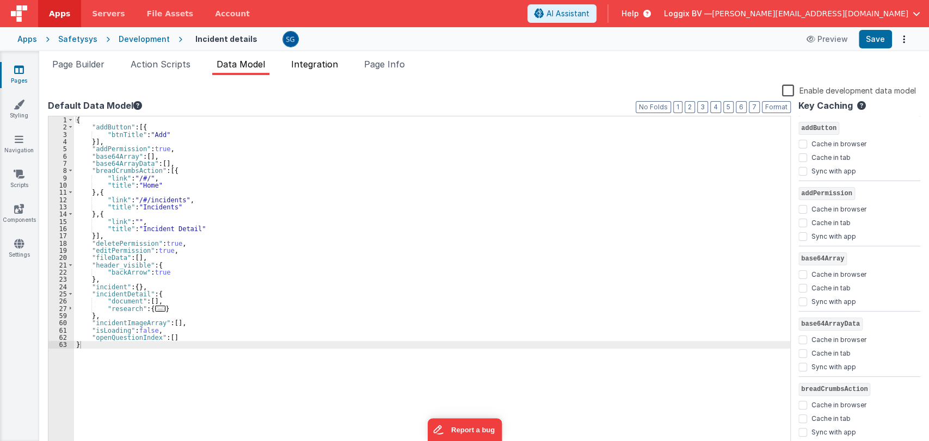
click at [316, 71] on li "Integration" at bounding box center [315, 66] width 56 height 17
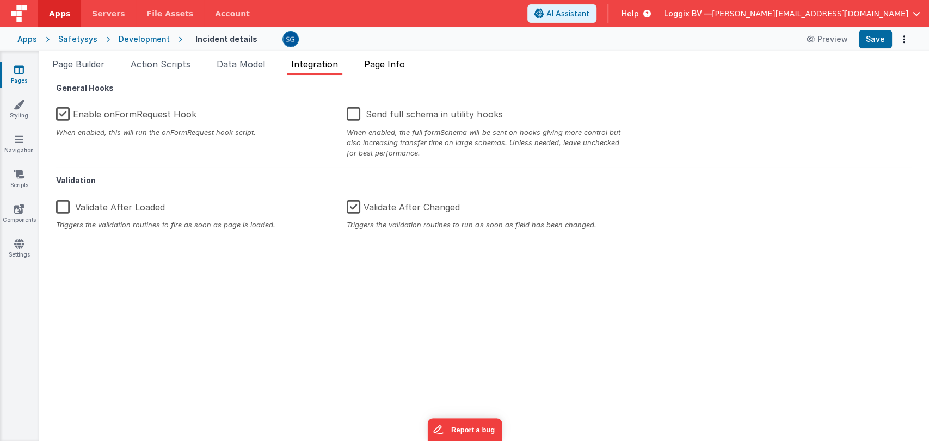
click at [399, 66] on span "Page Info" at bounding box center [384, 64] width 41 height 11
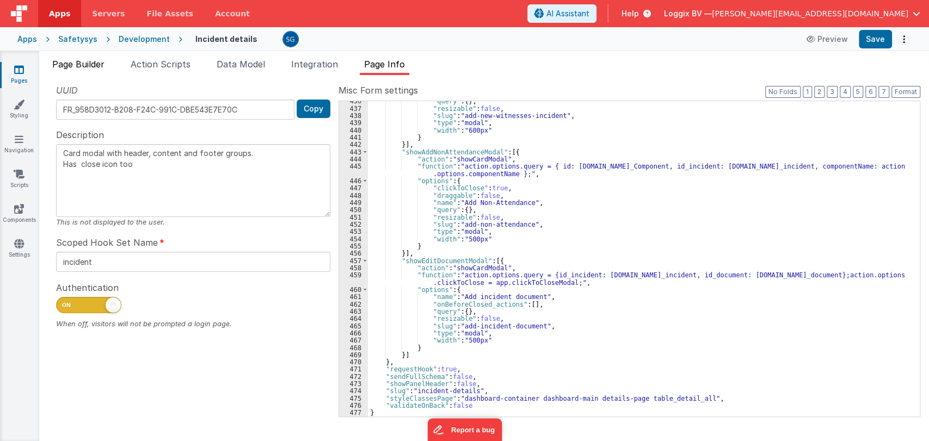
click at [97, 65] on span "Page Builder" at bounding box center [78, 64] width 52 height 11
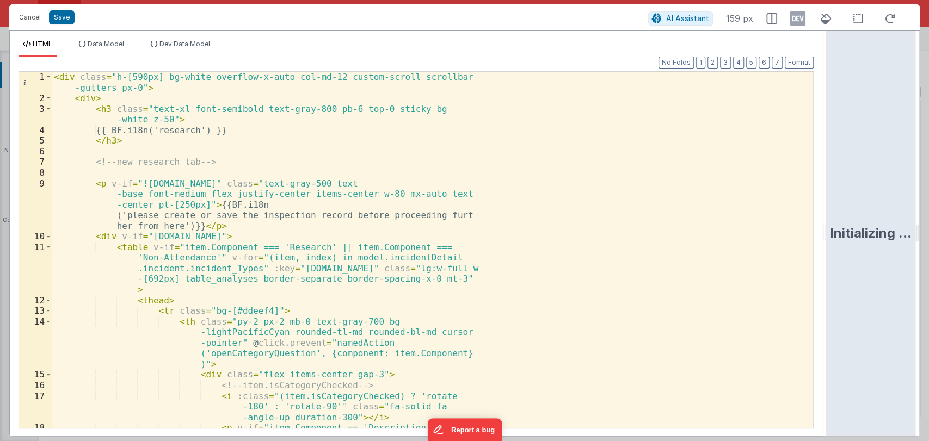
drag, startPoint x: 463, startPoint y: 228, endPoint x: 901, endPoint y: 206, distance: 438.6
click at [901, 206] on html "Cancel Save AI Assistant 159 px HTML Data Model Dev Data Model Format 7 6 5 4 3…" at bounding box center [464, 220] width 929 height 441
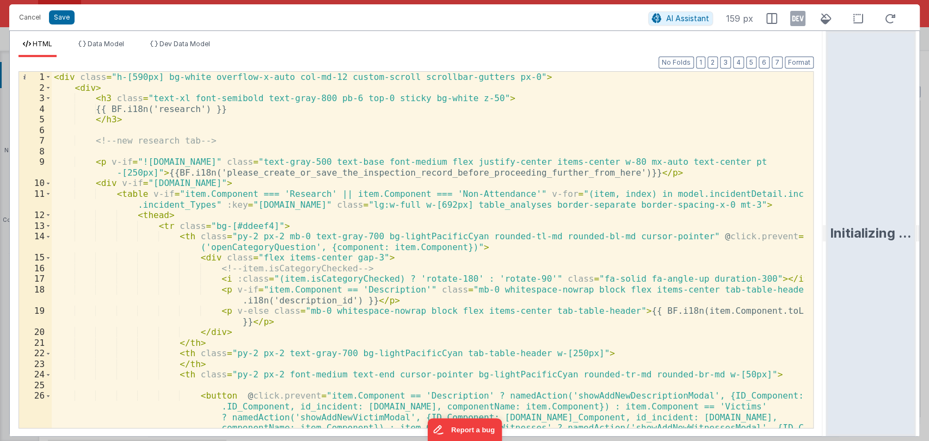
click at [507, 254] on div "< div class = "h-[590px] bg-white overflow-x-auto col-md-12 custom-scroll scrol…" at bounding box center [428, 308] width 752 height 473
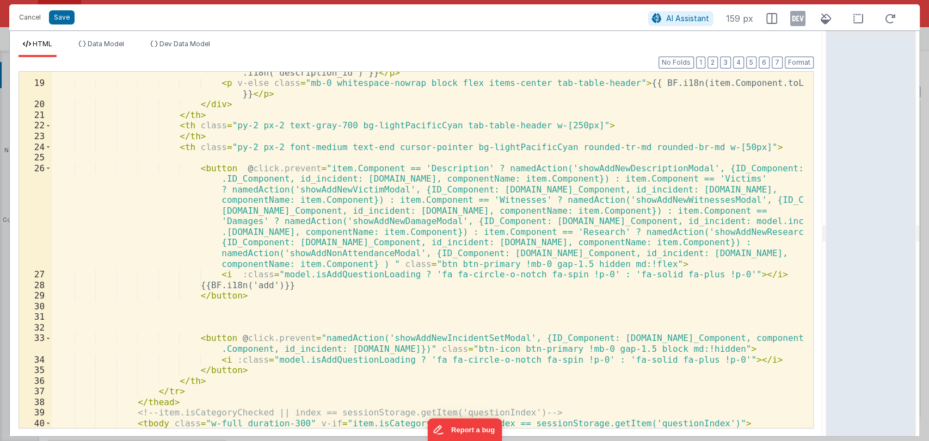
scroll to position [227, 0]
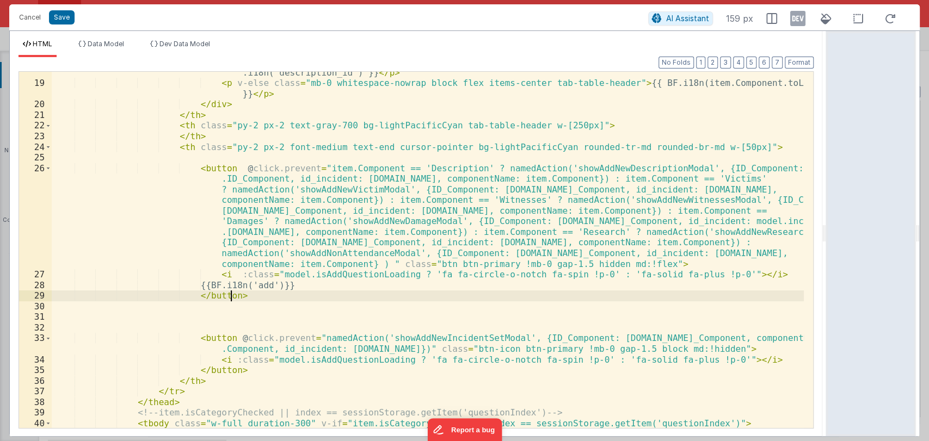
click at [344, 294] on div "< p v-if = "item.Component == 'Description'" class = "mb-0 whitespace-nowrap bl…" at bounding box center [428, 299] width 752 height 484
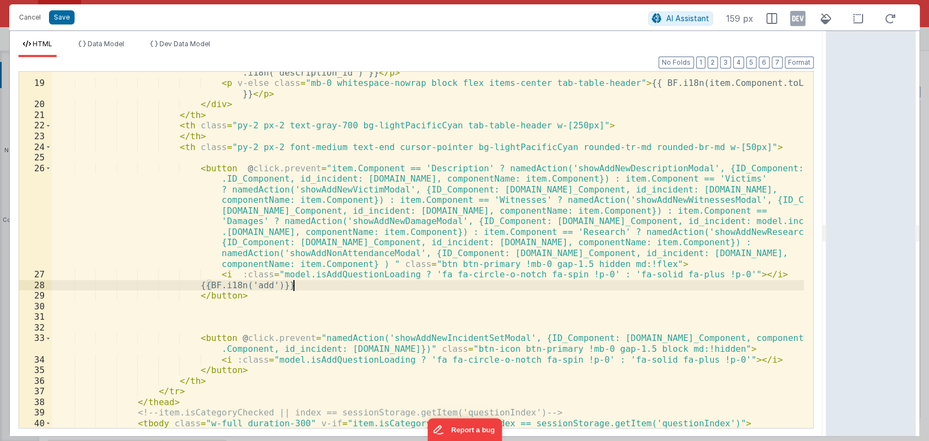
click at [349, 287] on div "< p v-if = "item.Component == 'Description'" class = "mb-0 whitespace-nowrap bl…" at bounding box center [428, 299] width 752 height 484
click at [29, 20] on button "Cancel" at bounding box center [30, 17] width 33 height 15
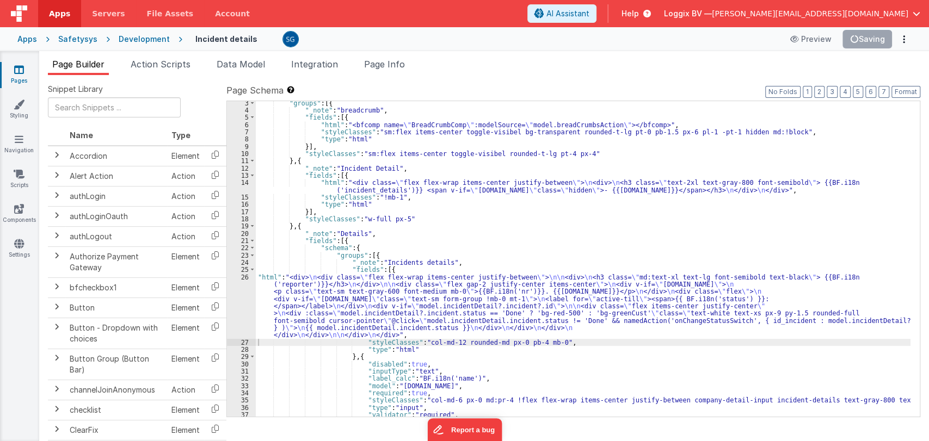
scroll to position [16, 0]
click at [244, 275] on div "26" at bounding box center [241, 306] width 29 height 65
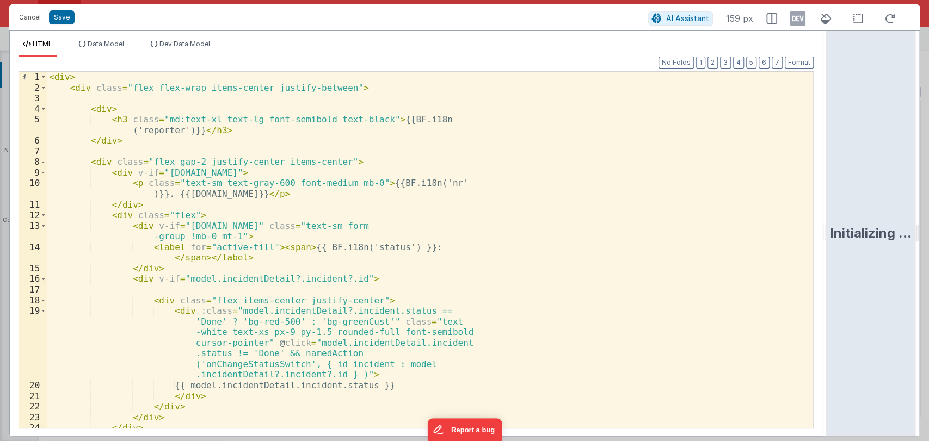
drag, startPoint x: 461, startPoint y: 230, endPoint x: 872, endPoint y: 229, distance: 410.9
click at [872, 229] on html "Cancel Save AI Assistant 159 px HTML Data Model Dev Data Model Format 7 6 5 4 3…" at bounding box center [464, 220] width 929 height 441
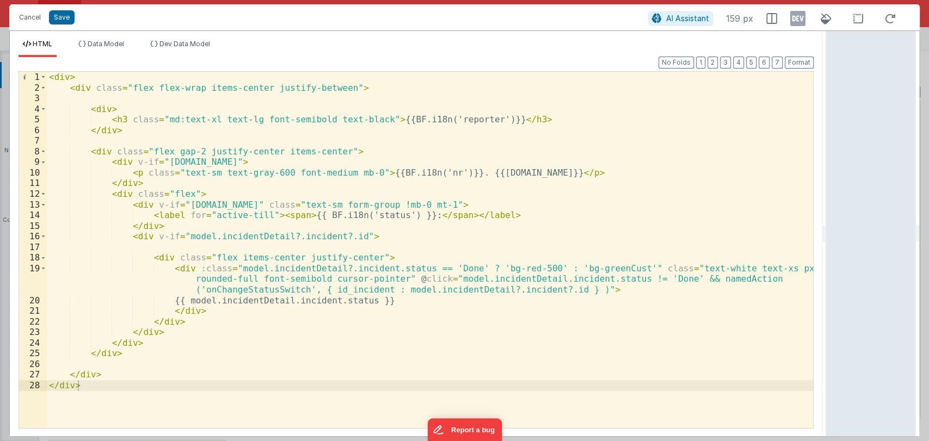
click at [183, 194] on div "< div > < div class = "flex flex-wrap items-center justify-between" > < div > <…" at bounding box center [430, 261] width 766 height 378
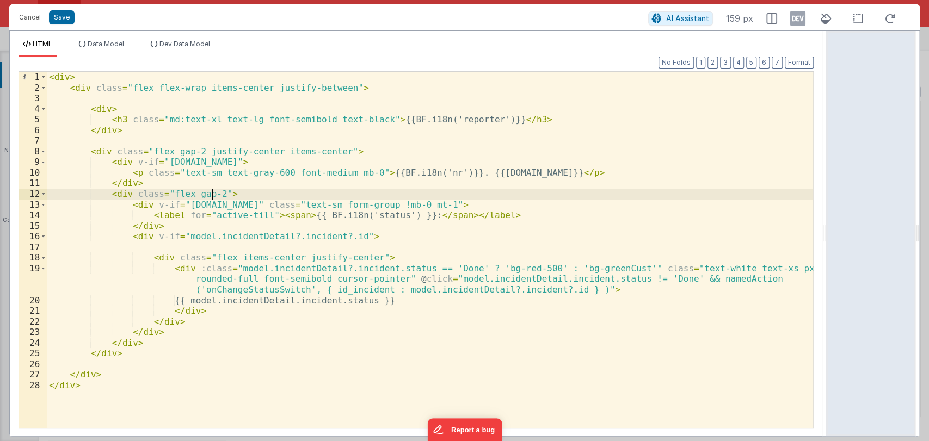
click at [190, 149] on div "< div > < div class = "flex flex-wrap items-center justify-between" > < div > <…" at bounding box center [430, 261] width 766 height 378
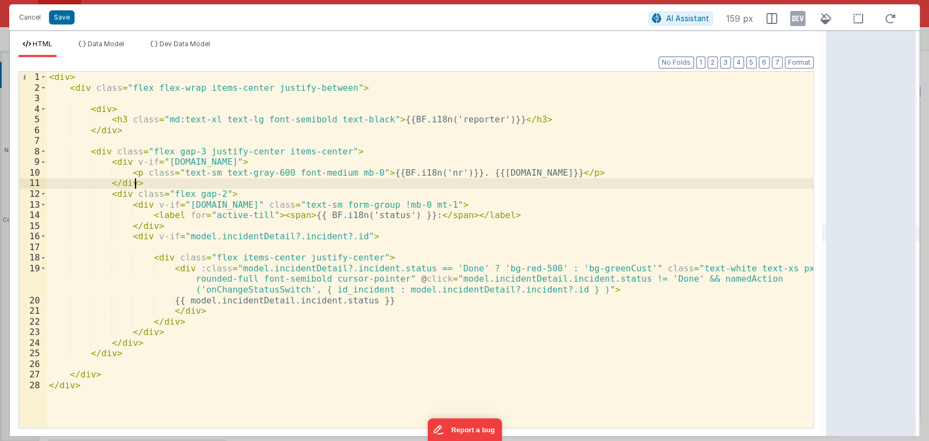
click at [173, 180] on div "< div > < div class = "flex flex-wrap items-center justify-between" > < div > <…" at bounding box center [430, 261] width 766 height 378
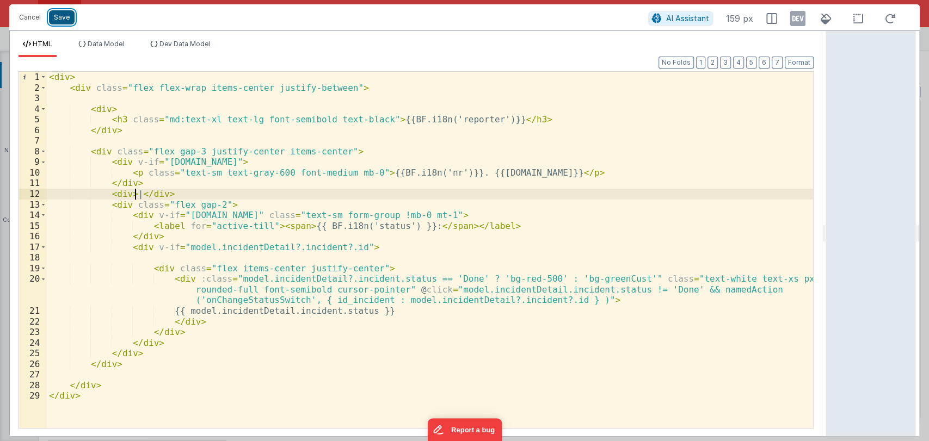
click at [61, 18] on button "Save" at bounding box center [62, 17] width 26 height 14
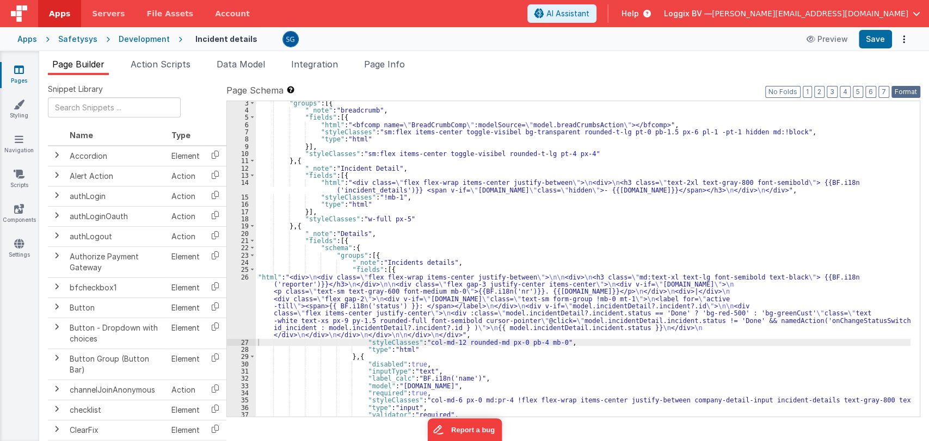
click at [898, 89] on button "Format" at bounding box center [905, 92] width 29 height 12
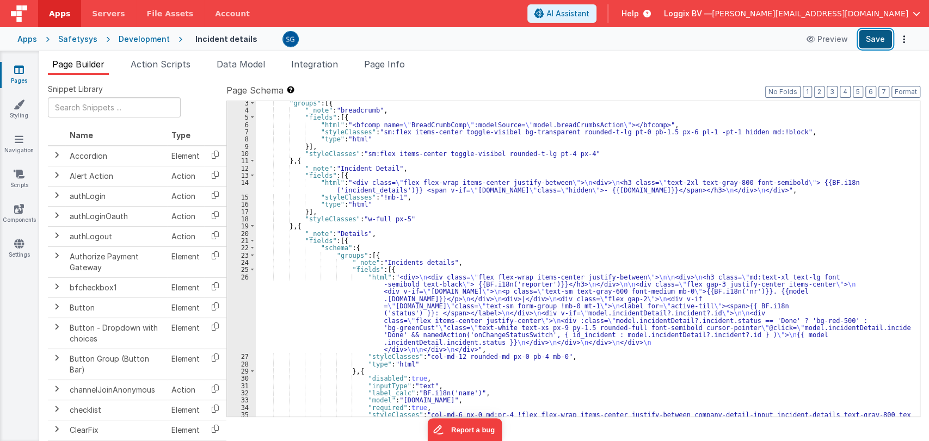
click at [869, 37] on button "Save" at bounding box center [875, 39] width 33 height 19
click at [414, 293] on div ""groups" : [{ "_note" : "breadcrumb" , "fields" : [{ "html" : "<bfcomp name= \"…" at bounding box center [583, 265] width 655 height 330
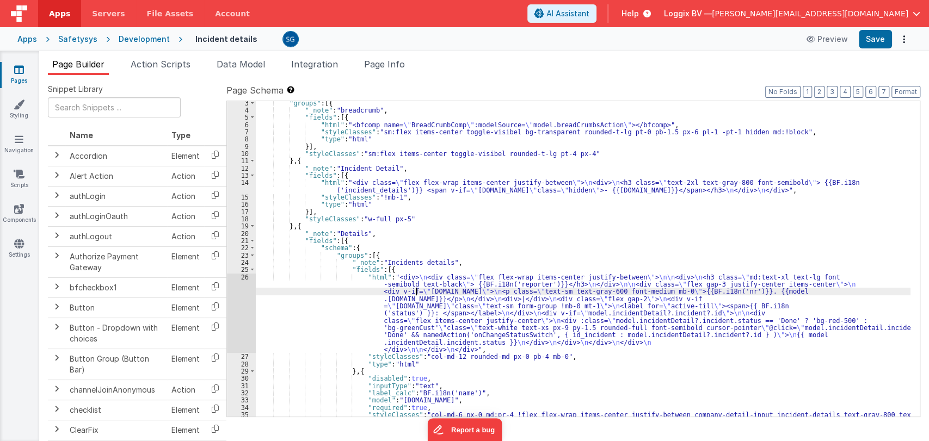
click at [245, 276] on div "26" at bounding box center [241, 314] width 29 height 80
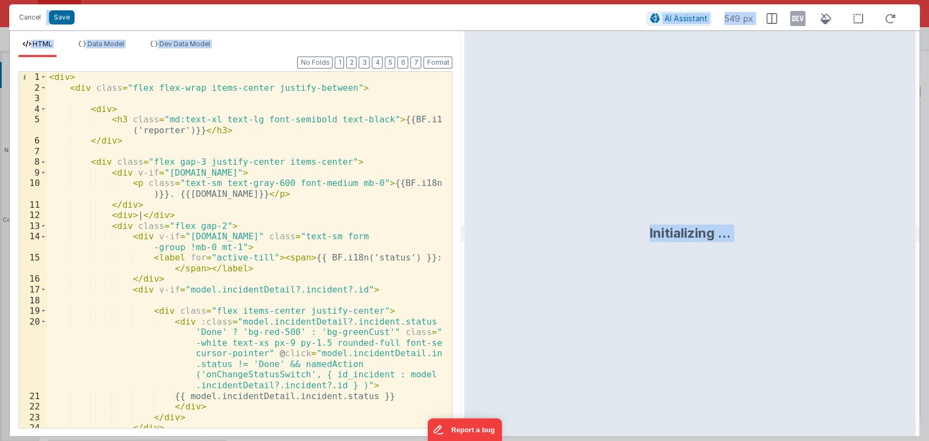
drag, startPoint x: 461, startPoint y: 238, endPoint x: 774, endPoint y: 218, distance: 313.5
click at [774, 218] on html "Cancel Save AI Assistant 549 px HTML Data Model Dev Data Model Format 7 6 5 4 3…" at bounding box center [464, 220] width 929 height 441
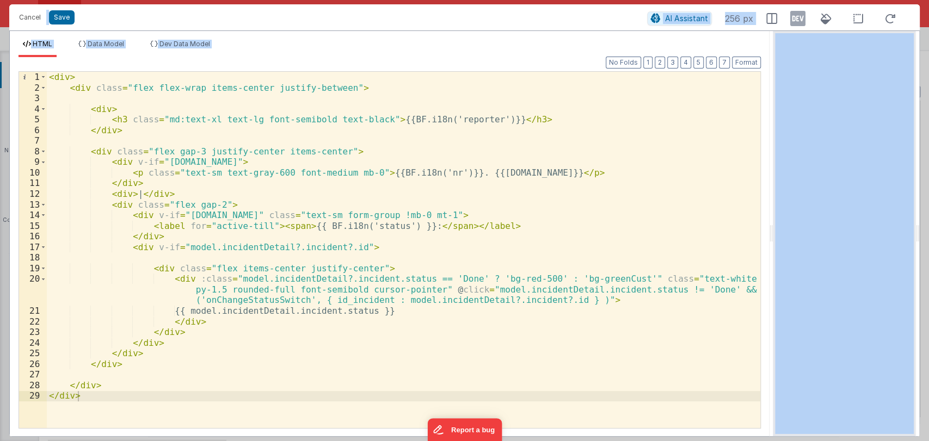
click at [445, 60] on div "Format 7 6 5 4 3 2 1 No Folds 1 2 3 4 5 6 7 8 9 10 11 12 13 14 15 16 17 18 19 2…" at bounding box center [390, 242] width 742 height 371
click at [275, 36] on div "HTML Data Model Dev Data Model Format 7 6 5 4 3 2 1 No Folds 1 2 3 4 5 6 7 8 9 …" at bounding box center [390, 233] width 760 height 405
click at [292, 20] on div "Cancel Save" at bounding box center [330, 17] width 633 height 15
click at [27, 18] on button "Cancel" at bounding box center [30, 17] width 33 height 15
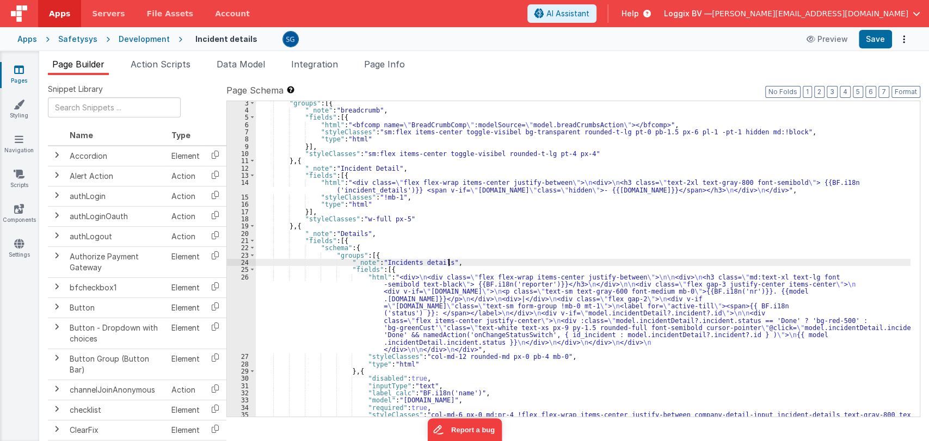
click at [453, 261] on div ""groups" : [{ "_note" : "breadcrumb" , "fields" : [{ "html" : "<bfcomp name= \"…" at bounding box center [583, 265] width 655 height 330
click at [248, 275] on div "26" at bounding box center [241, 314] width 29 height 80
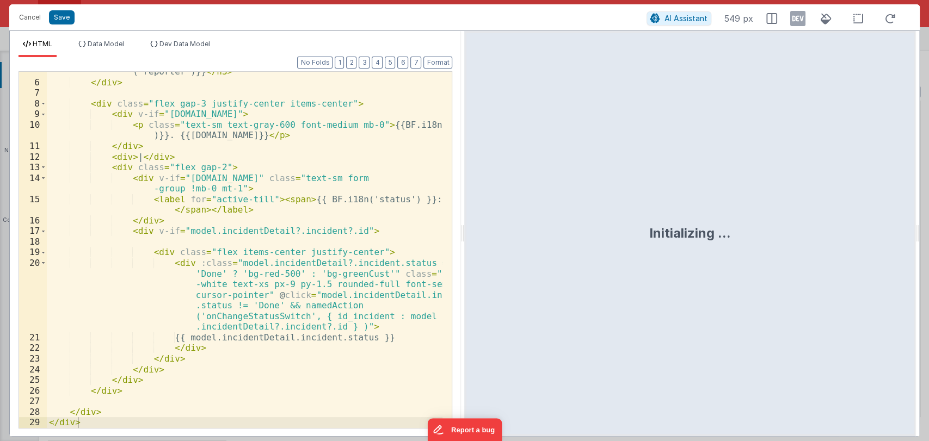
scroll to position [58, 0]
click at [248, 318] on div "< h3 class = "md:text-xl text-lg font-semibold text-black" > {{BF.i18n ('report…" at bounding box center [245, 250] width 396 height 389
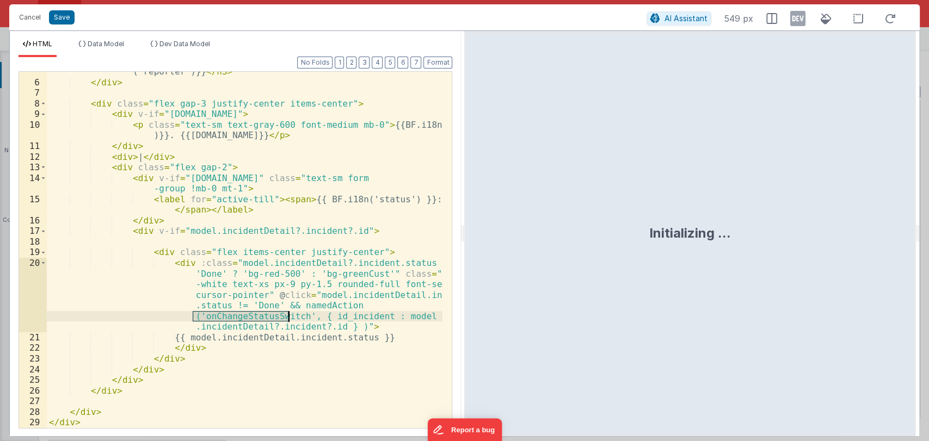
click at [248, 318] on div "< h3 class = "md:text-xl text-lg font-semibold text-black" > {{BF.i18n ('report…" at bounding box center [245, 250] width 396 height 389
click at [24, 17] on button "Cancel" at bounding box center [30, 17] width 33 height 15
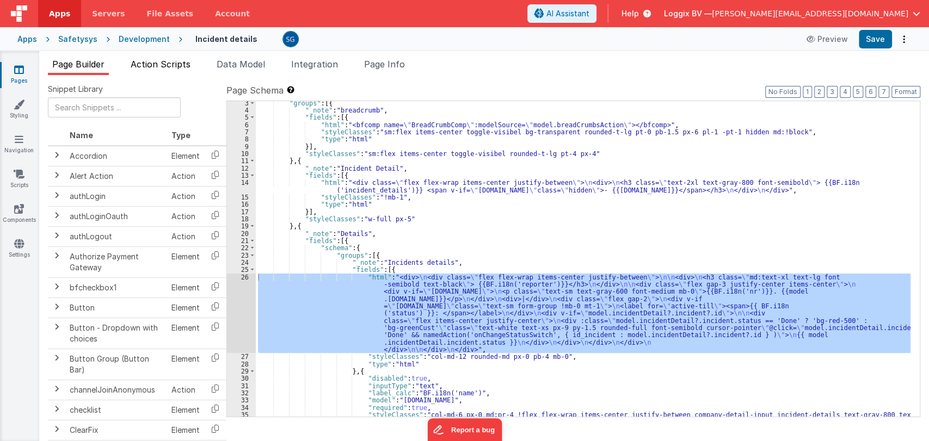
click at [149, 61] on span "Action Scripts" at bounding box center [161, 64] width 60 height 11
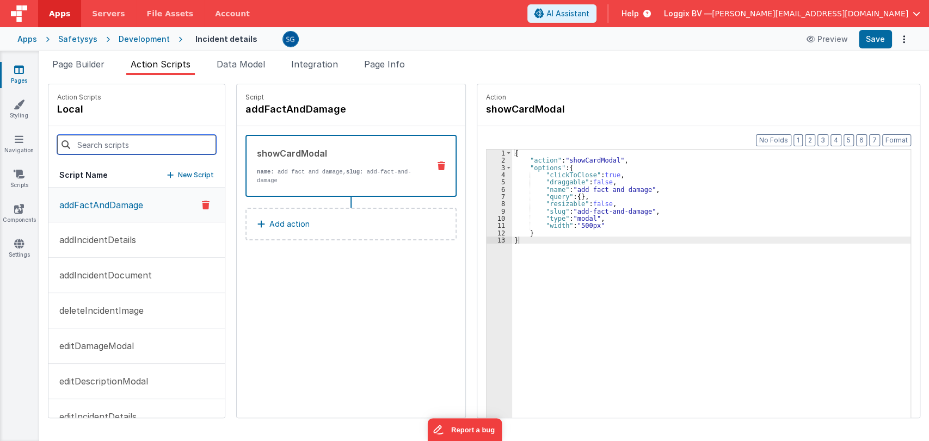
click at [133, 140] on input at bounding box center [136, 145] width 159 height 20
paste input "onChangeStatusSwitch"
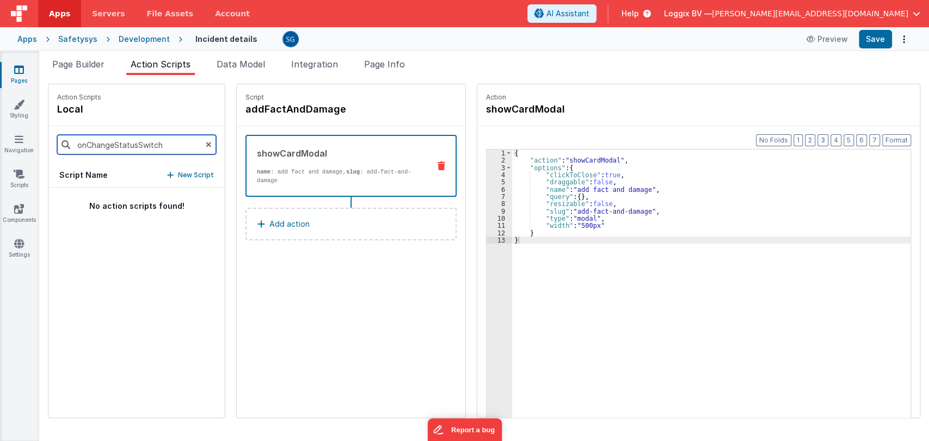
type input "onChangeStatusSwitch"
click at [191, 175] on p "New Script" at bounding box center [196, 175] width 36 height 11
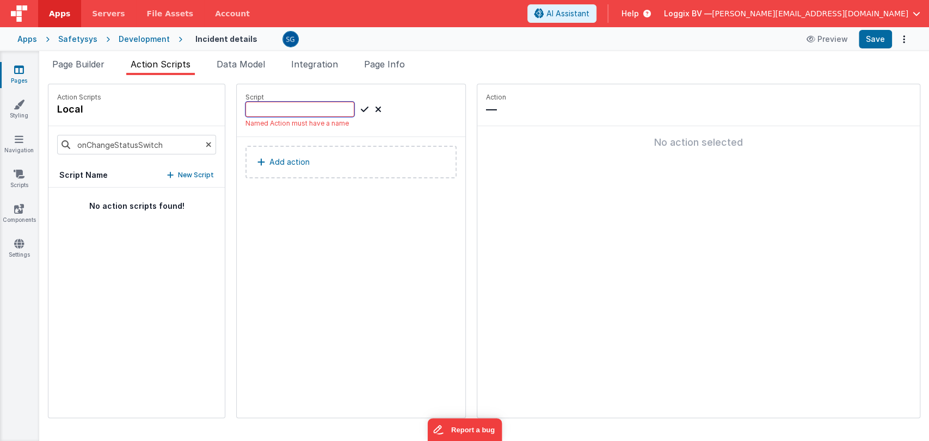
paste input "onChangeStatusSwitch"
type input "onChangeStatusSwitch"
click at [361, 110] on icon at bounding box center [365, 109] width 8 height 13
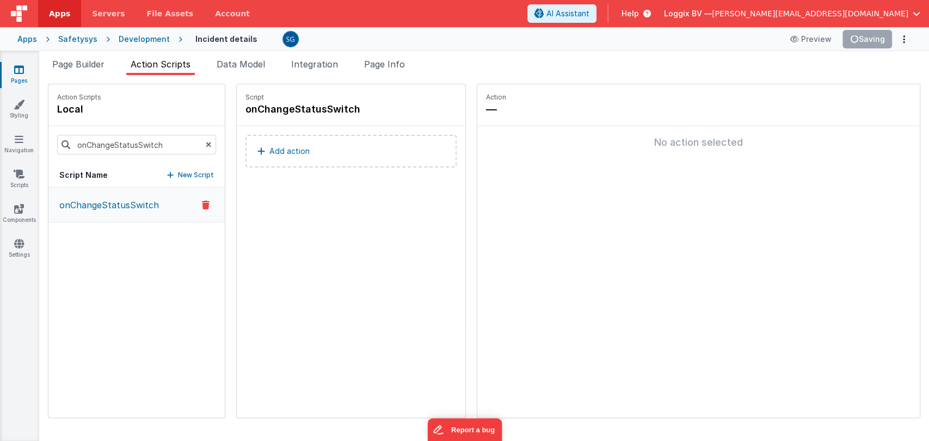
click at [283, 150] on p "Add action" at bounding box center [289, 151] width 40 height 13
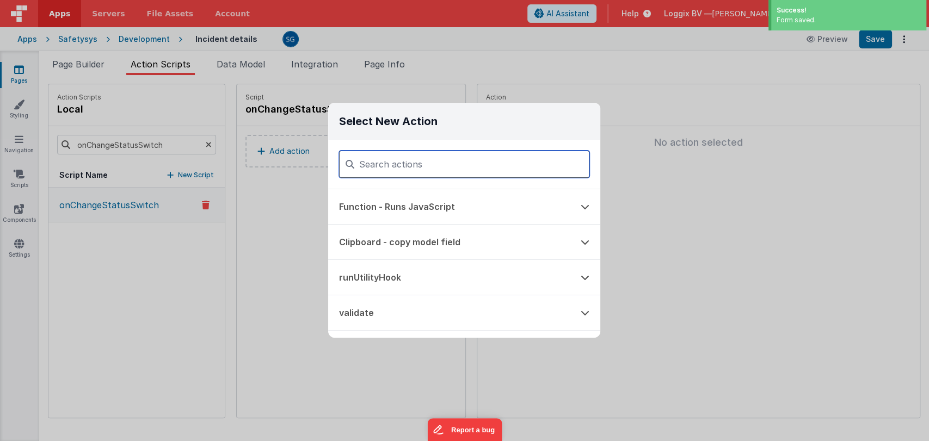
click at [384, 165] on input at bounding box center [464, 164] width 250 height 27
type input "show"
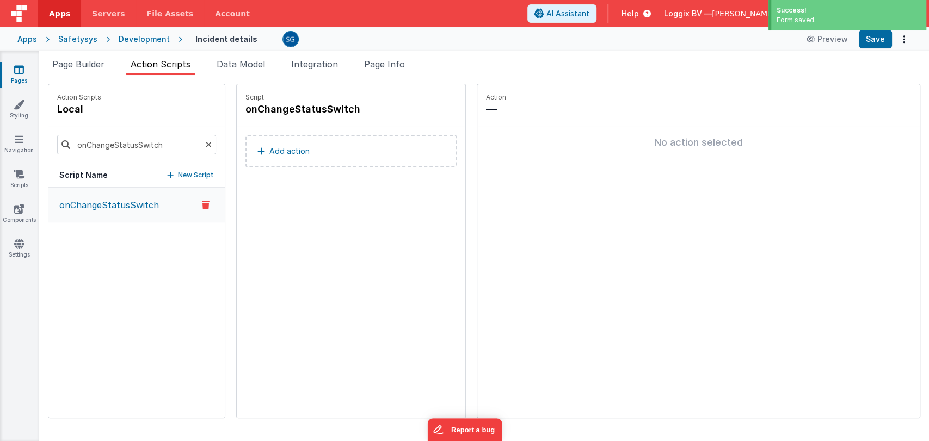
click at [285, 149] on p "Add action" at bounding box center [289, 151] width 40 height 13
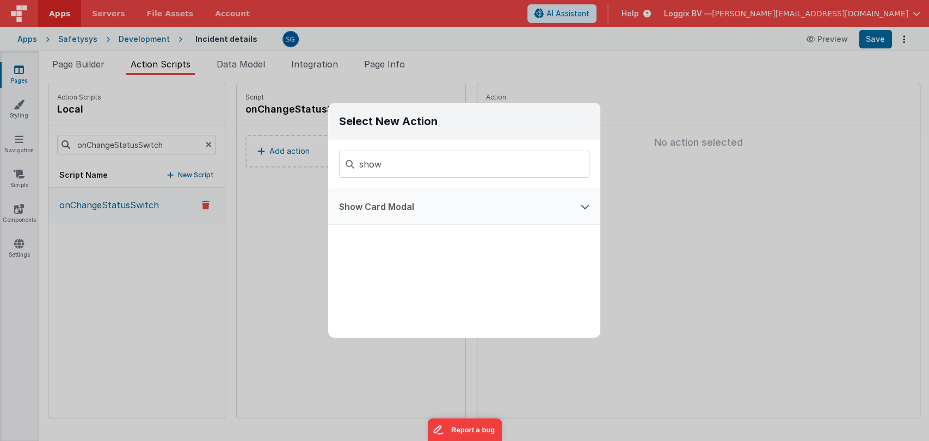
type input "show"
click at [384, 217] on button "Show Card Modal" at bounding box center [449, 206] width 242 height 35
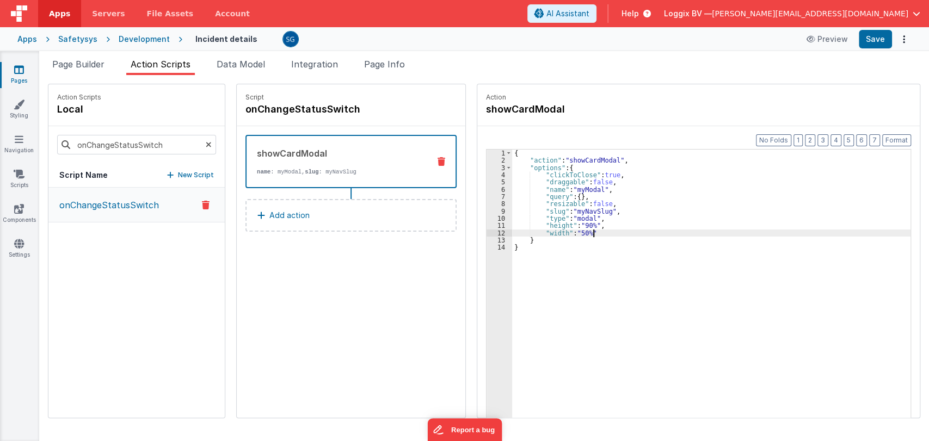
click at [592, 232] on div "{ "action" : "showCardModal" , "options" : { "clickToClose" : true , "draggable…" at bounding box center [716, 308] width 409 height 317
click at [621, 244] on div "{ "action" : "showCardModal" , "options" : { "clickToClose" : true , "draggable…" at bounding box center [716, 308] width 409 height 317
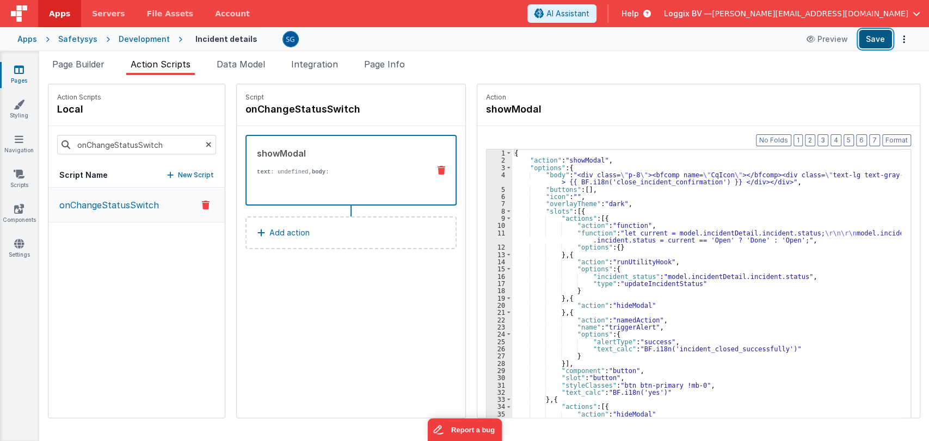
click at [876, 42] on button "Save" at bounding box center [875, 39] width 33 height 19
click at [17, 71] on icon at bounding box center [19, 69] width 10 height 11
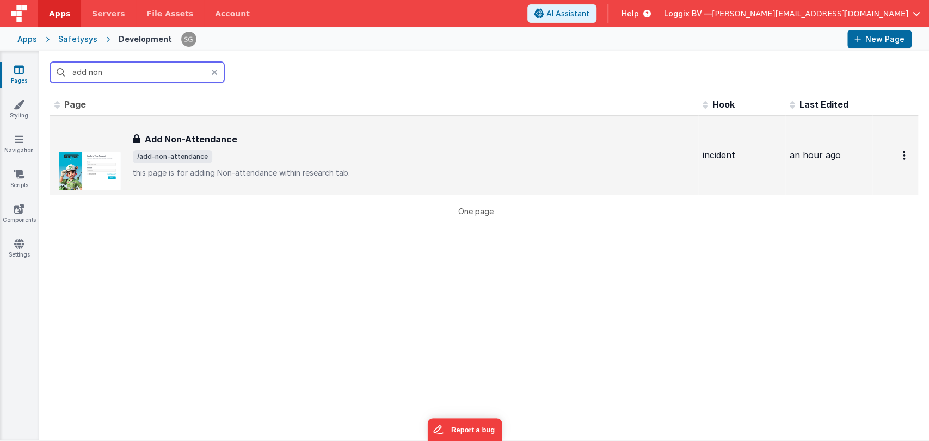
type input "add non"
click at [162, 136] on h3 "Add Non-Attendance" at bounding box center [191, 139] width 93 height 13
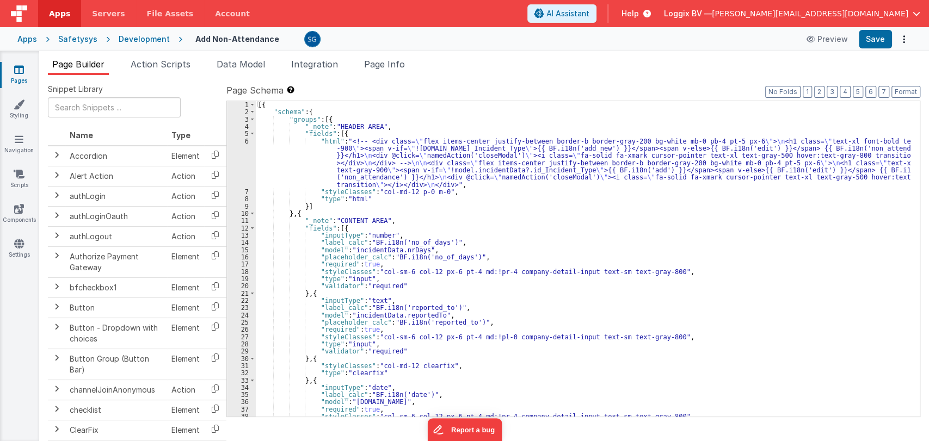
click at [481, 191] on div "[{ "schema" : { "groups" : [{ "_note" : "HEADER AREA" , "fields" : [{ "html" : …" at bounding box center [583, 266] width 655 height 330
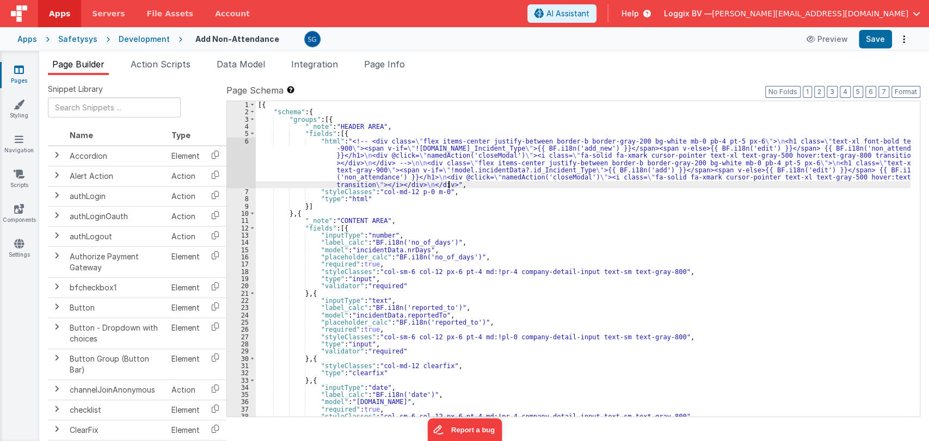
click at [479, 183] on div "[{ "schema" : { "groups" : [{ "_note" : "HEADER AREA" , "fields" : [{ "html" : …" at bounding box center [583, 266] width 655 height 330
click at [499, 190] on div "[{ "schema" : { "groups" : [{ "_note" : "HEADER AREA" , "fields" : [{ "html" : …" at bounding box center [583, 266] width 655 height 330
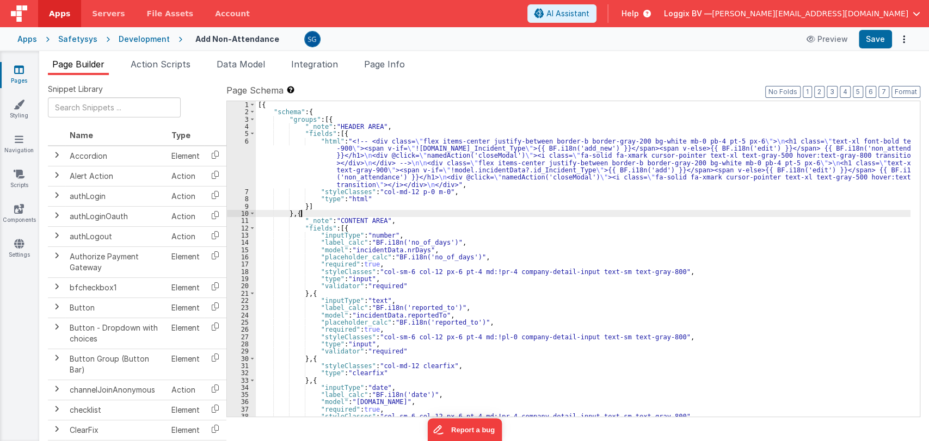
click at [526, 214] on div "[{ "schema" : { "groups" : [{ "_note" : "HEADER AREA" , "fields" : [{ "html" : …" at bounding box center [583, 266] width 655 height 330
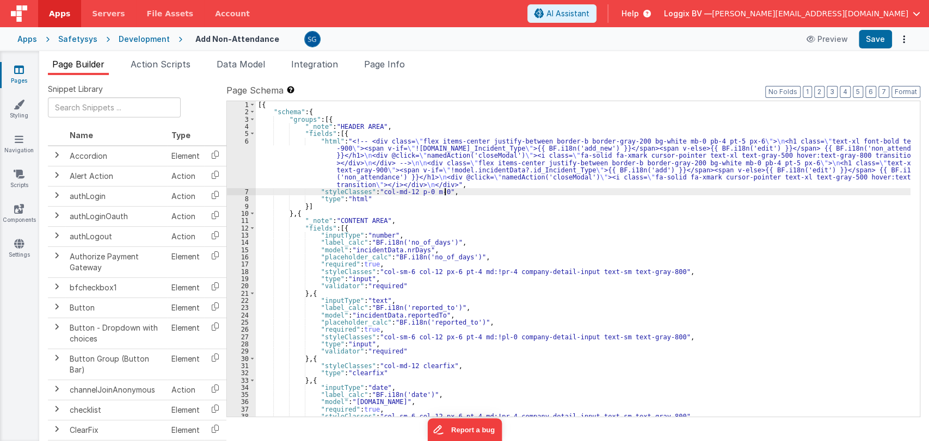
click at [522, 194] on div "[{ "schema" : { "groups" : [{ "_note" : "HEADER AREA" , "fields" : [{ "html" : …" at bounding box center [583, 266] width 655 height 330
click at [743, 272] on div "[{ "schema" : { "groups" : [{ "_note" : "HEADER AREA" , "fields" : [{ "html" : …" at bounding box center [583, 266] width 655 height 330
click at [648, 242] on div "[{ "schema" : { "groups" : [{ "_note" : "HEADER AREA" , "fields" : [{ "html" : …" at bounding box center [583, 266] width 655 height 330
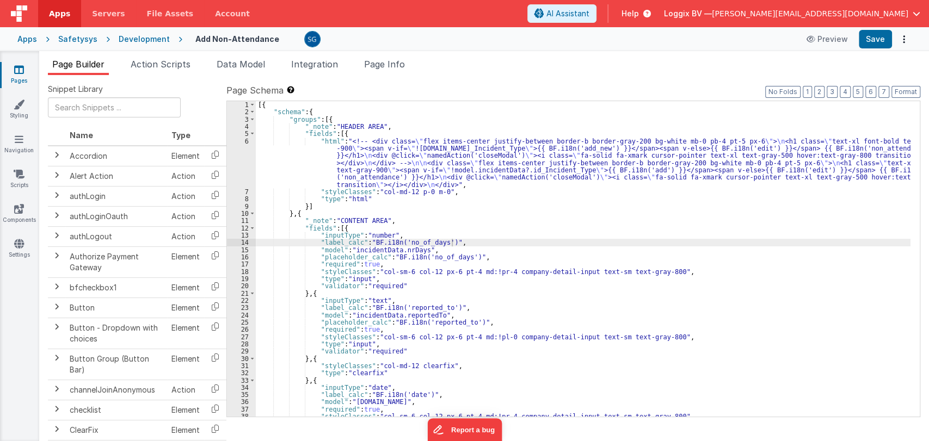
drag, startPoint x: 638, startPoint y: 300, endPoint x: 580, endPoint y: 308, distance: 59.3
click at [638, 300] on div "[{ "schema" : { "groups" : [{ "_note" : "HEADER AREA" , "fields" : [{ "html" : …" at bounding box center [583, 266] width 655 height 330
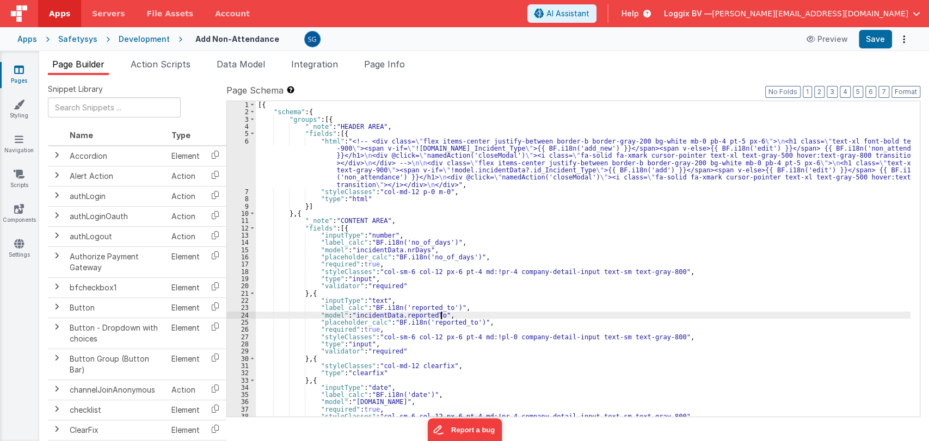
click at [544, 316] on div "[{ "schema" : { "groups" : [{ "_note" : "HEADER AREA" , "fields" : [{ "html" : …" at bounding box center [583, 266] width 655 height 330
click at [532, 319] on div "[{ "schema" : { "groups" : [{ "_note" : "HEADER AREA" , "fields" : [{ "html" : …" at bounding box center [583, 266] width 655 height 330
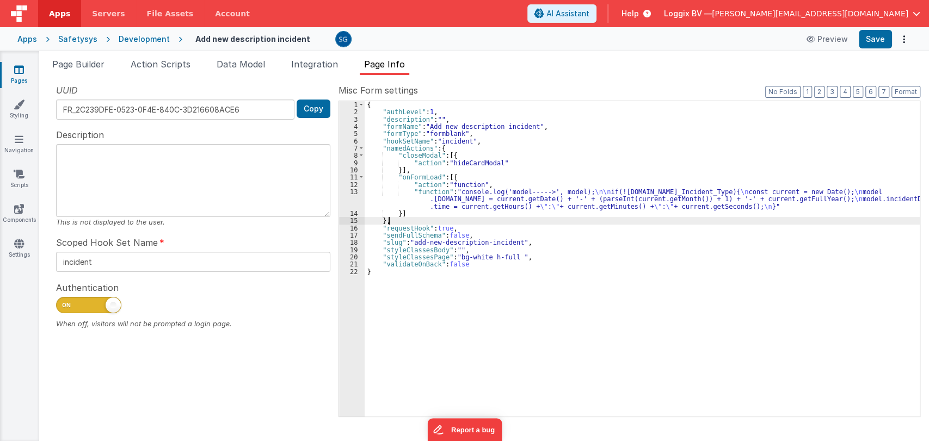
click at [485, 219] on div "{ "authLevel" : 1 , "description" : "" , "formName" : "Add new description inci…" at bounding box center [642, 266] width 555 height 330
